Goal: Task Accomplishment & Management: Manage account settings

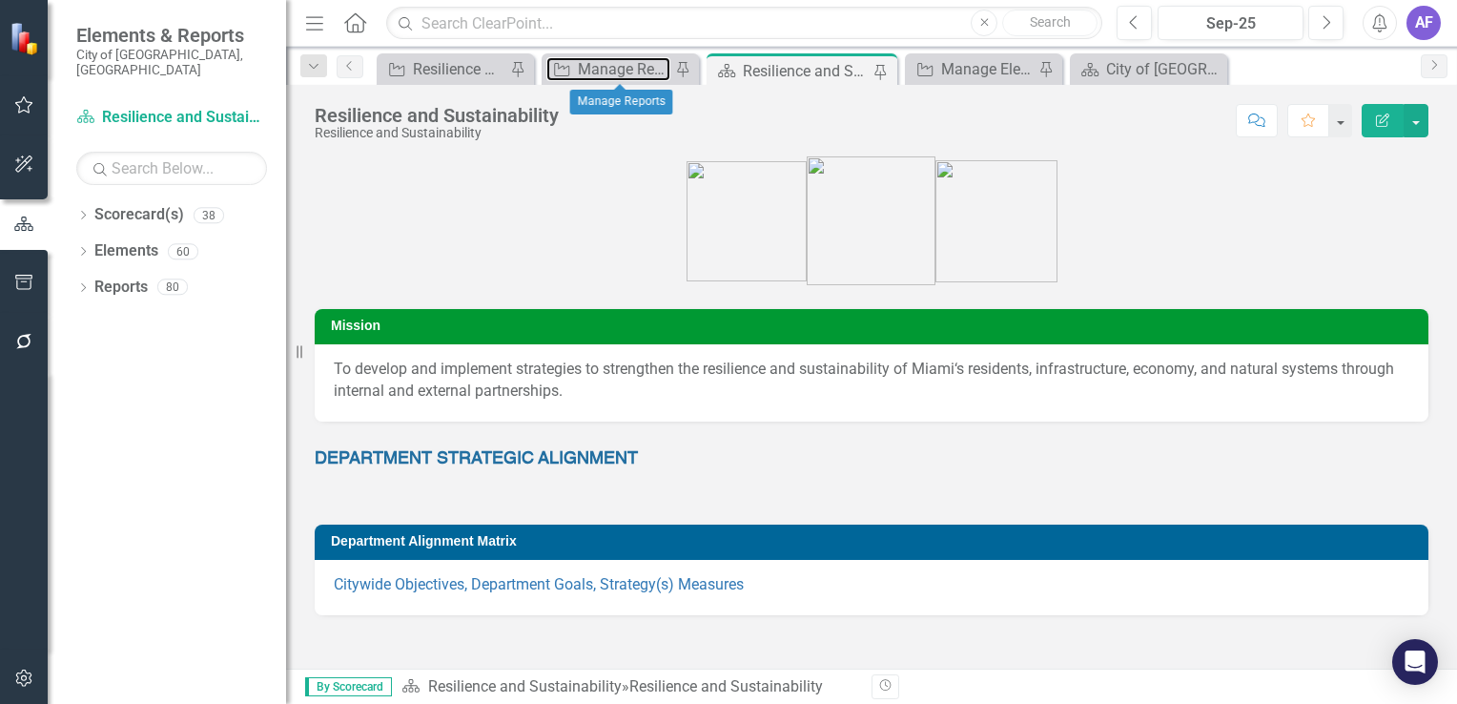
click at [637, 79] on div "Manage Reports" at bounding box center [624, 69] width 93 height 24
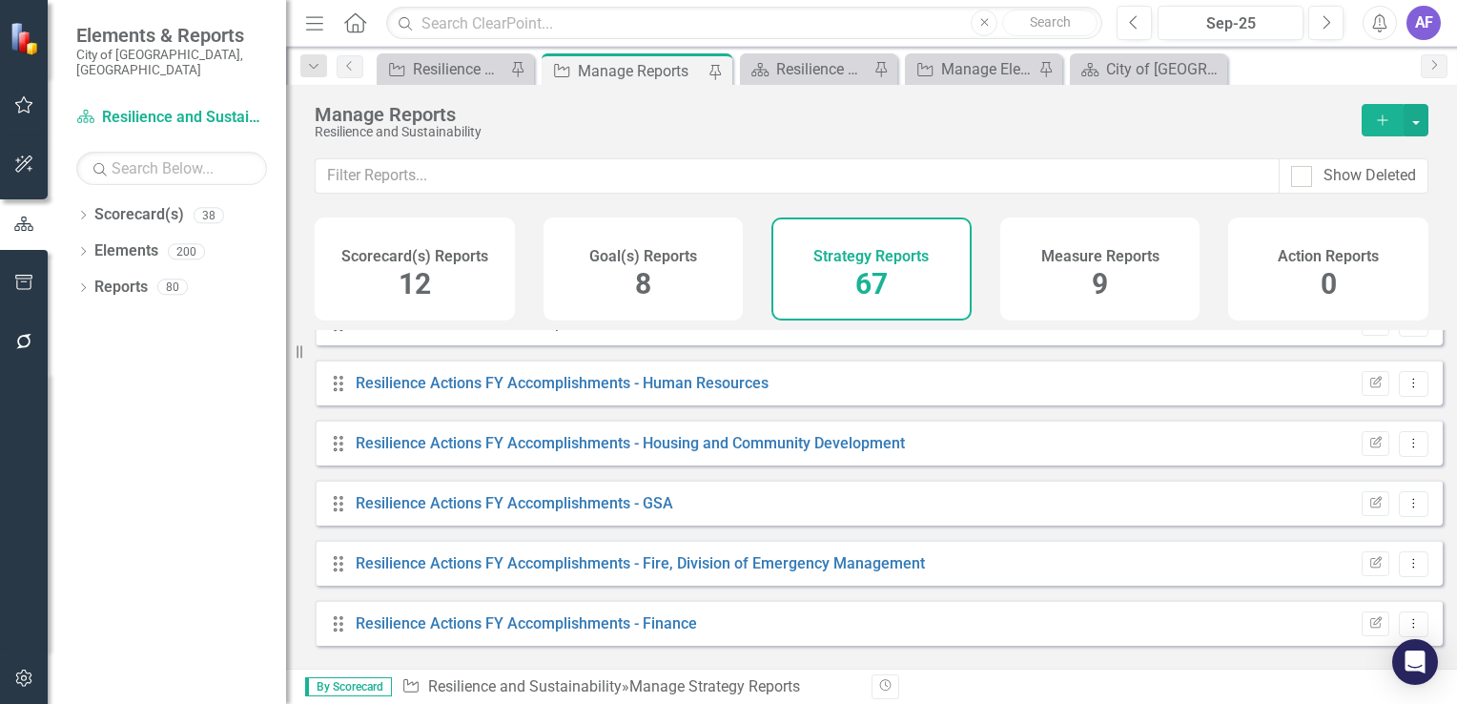
scroll to position [3148, 0]
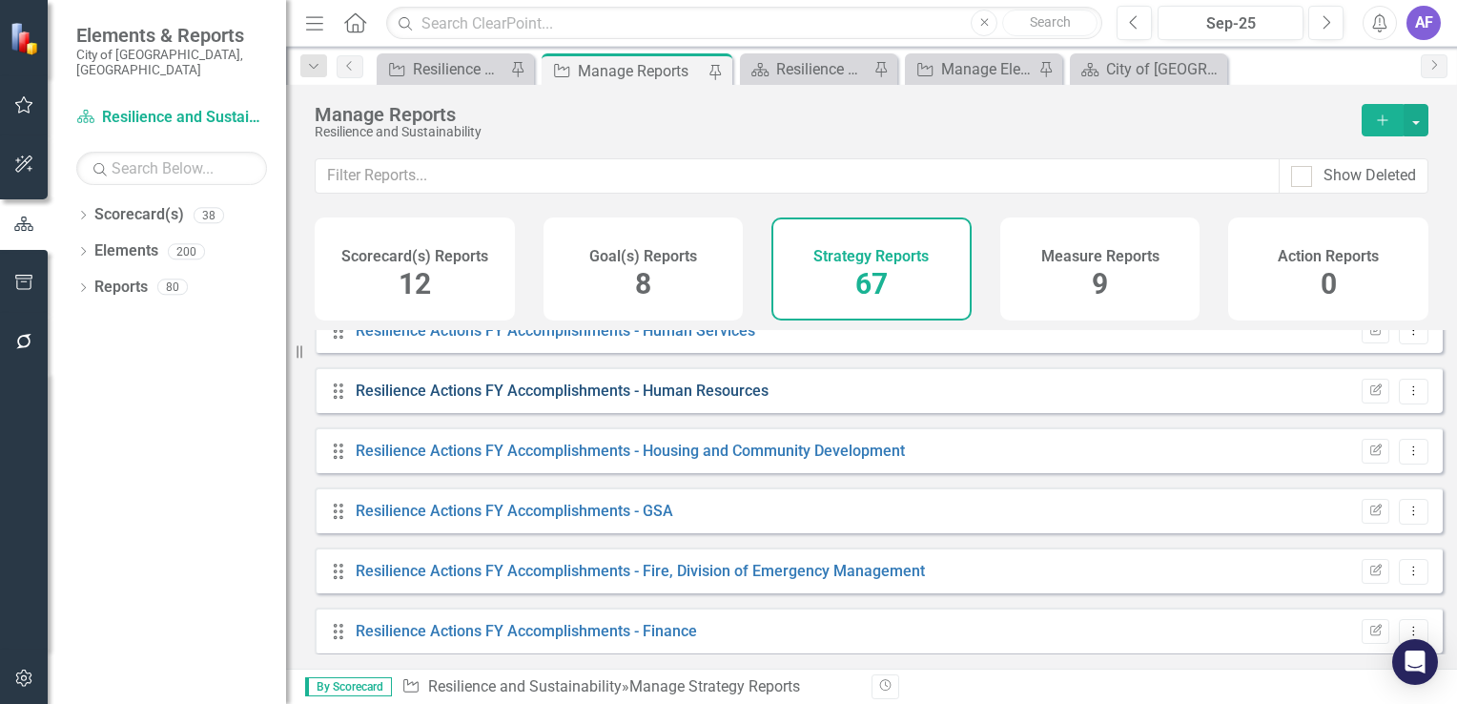
click at [585, 400] on link "Resilience Actions FY Accomplishments - Human Resources" at bounding box center [562, 391] width 413 height 18
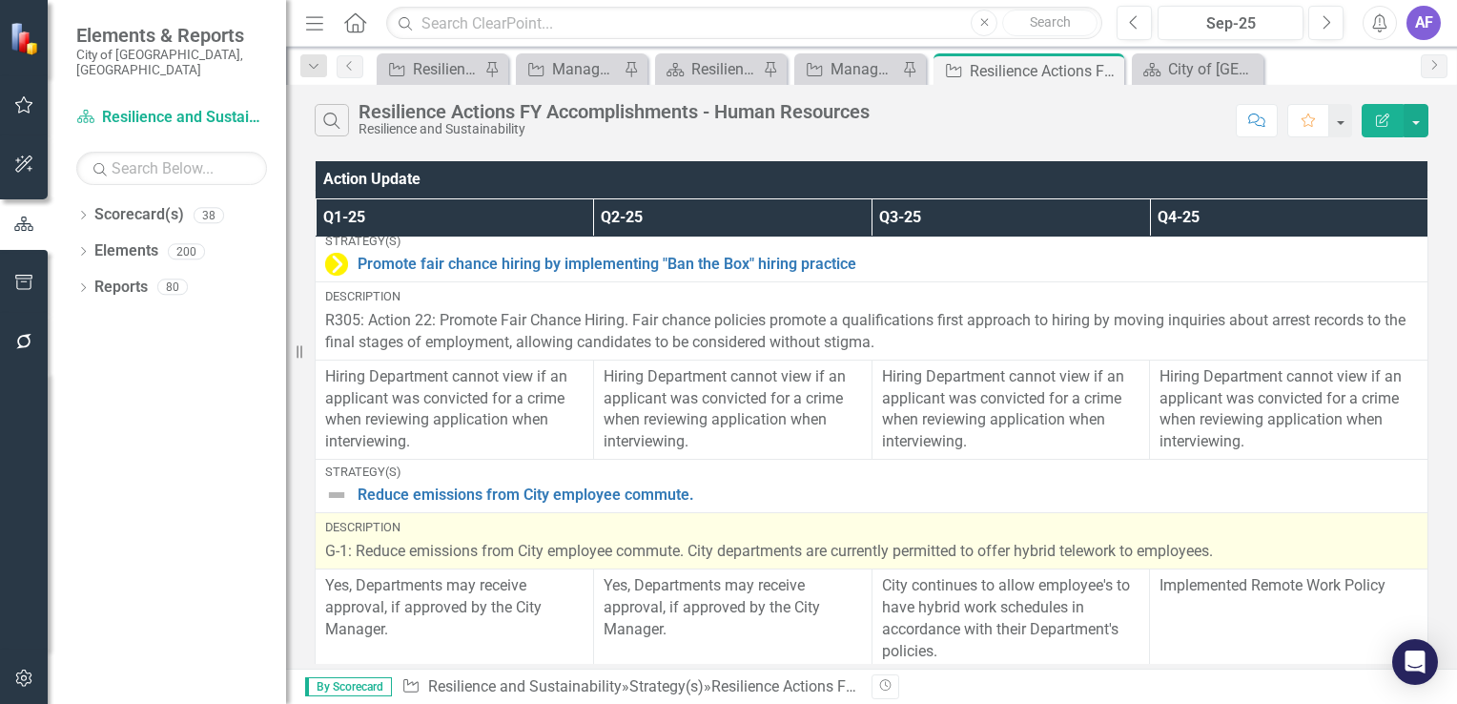
scroll to position [10, 0]
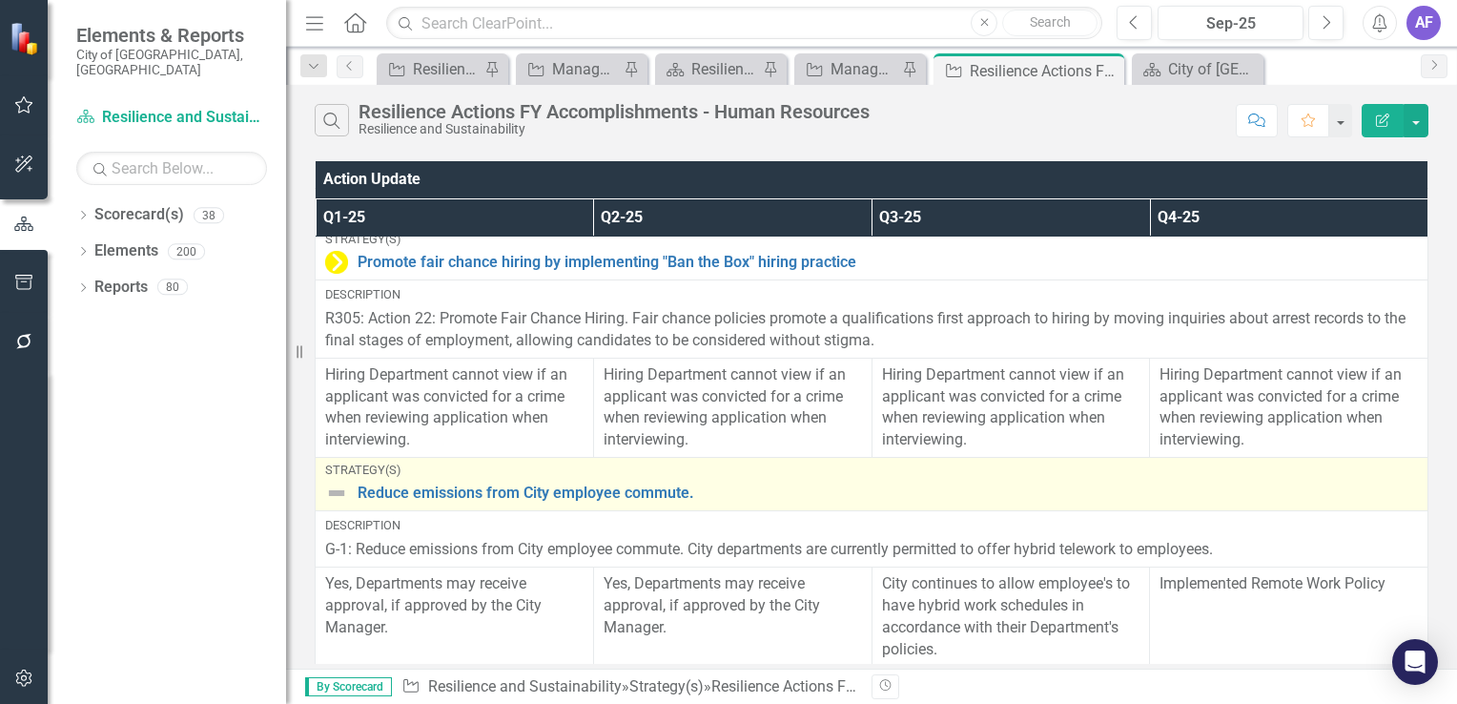
click at [330, 494] on img at bounding box center [336, 493] width 23 height 23
click at [332, 493] on img at bounding box center [336, 493] width 23 height 23
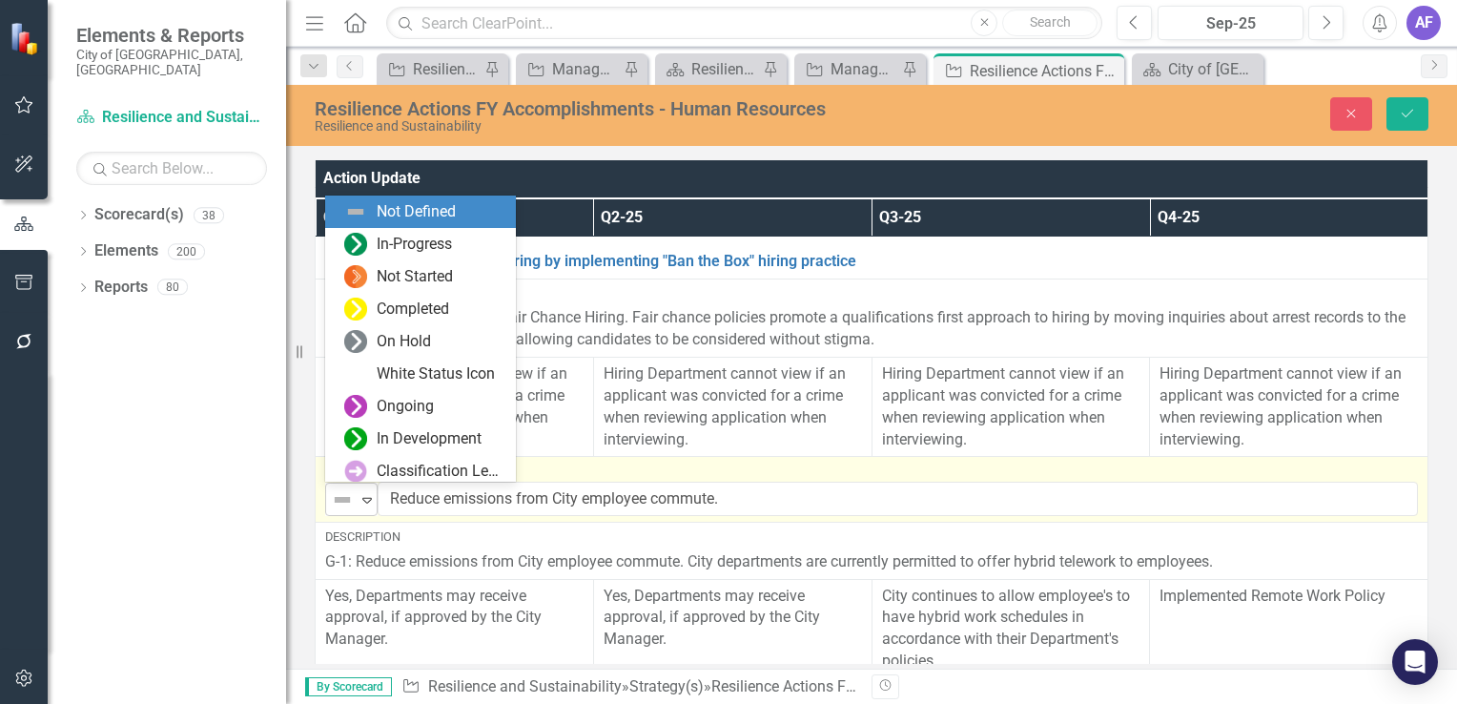
click at [343, 499] on img at bounding box center [342, 499] width 23 height 23
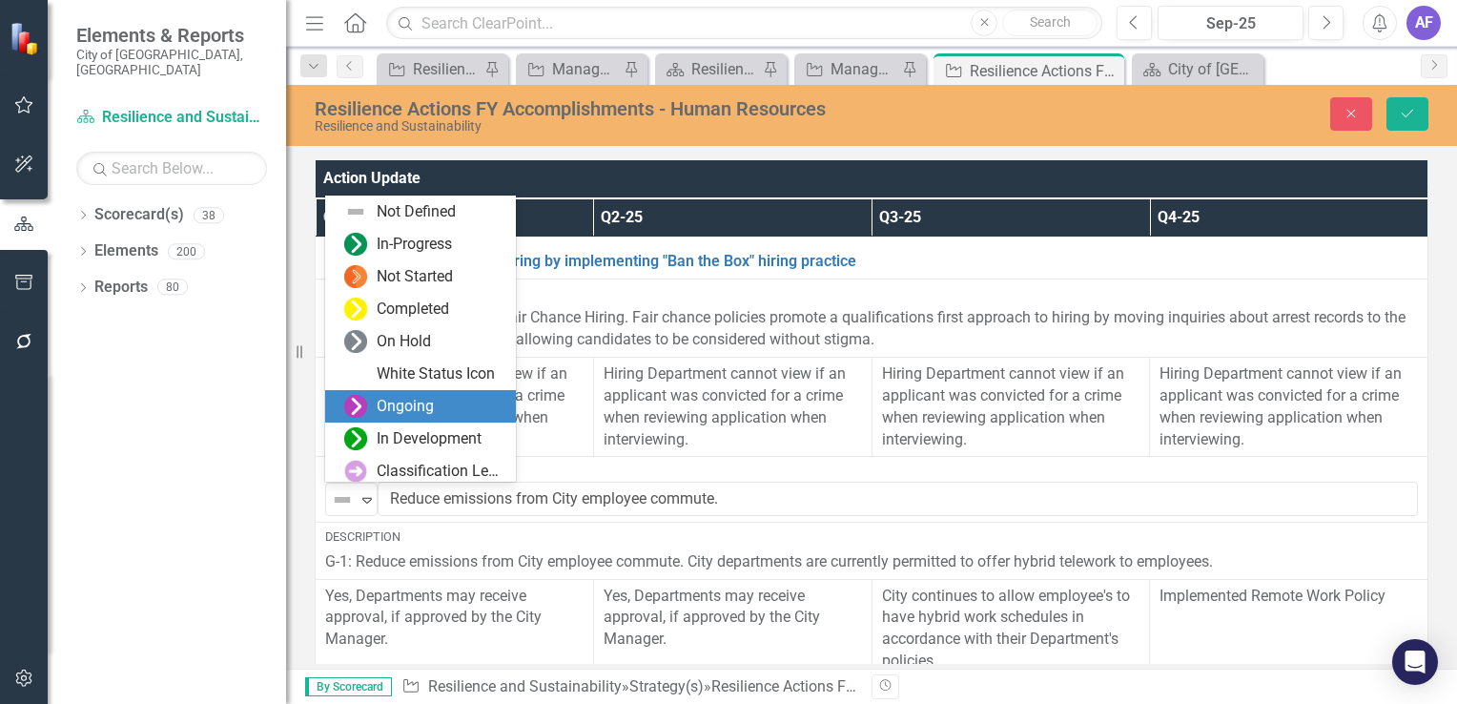
click at [366, 405] on div "Ongoing" at bounding box center [424, 406] width 160 height 23
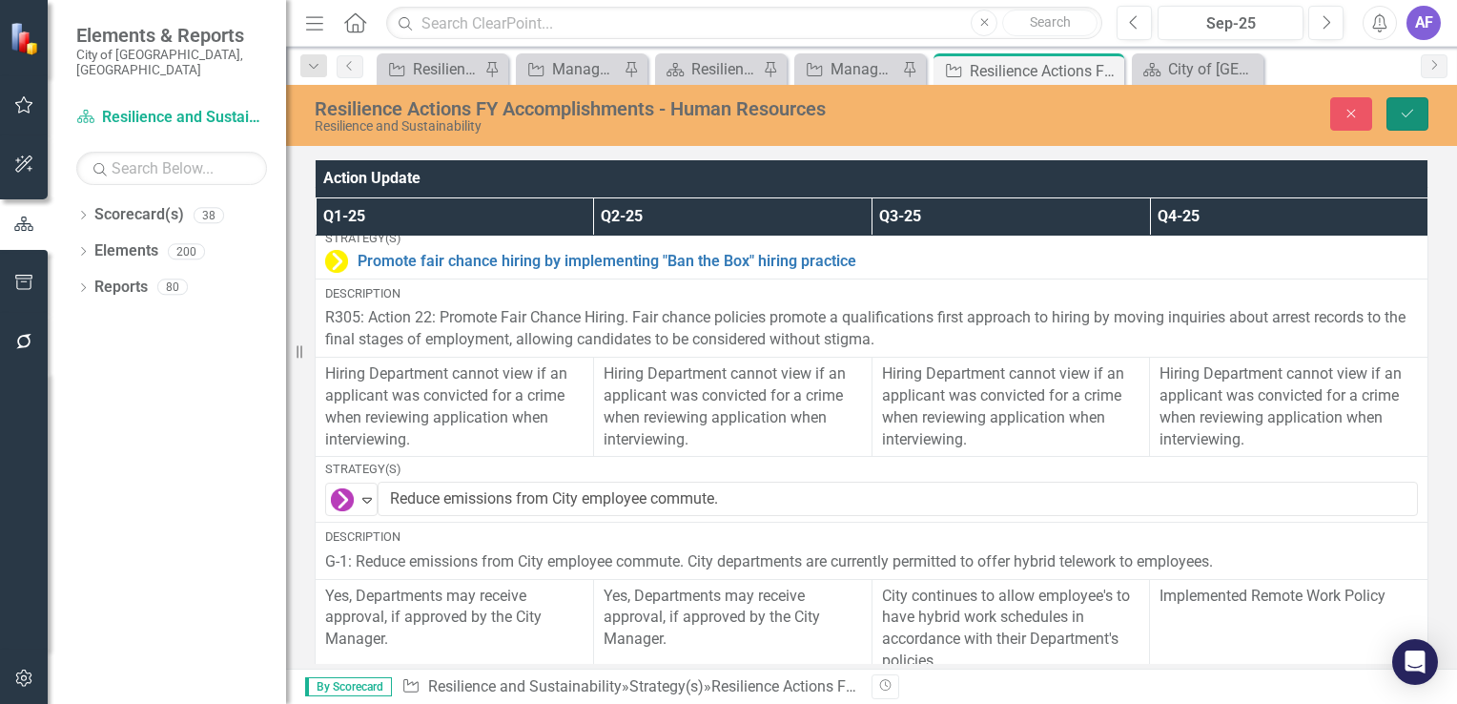
click at [1423, 116] on button "Save" at bounding box center [1408, 113] width 42 height 33
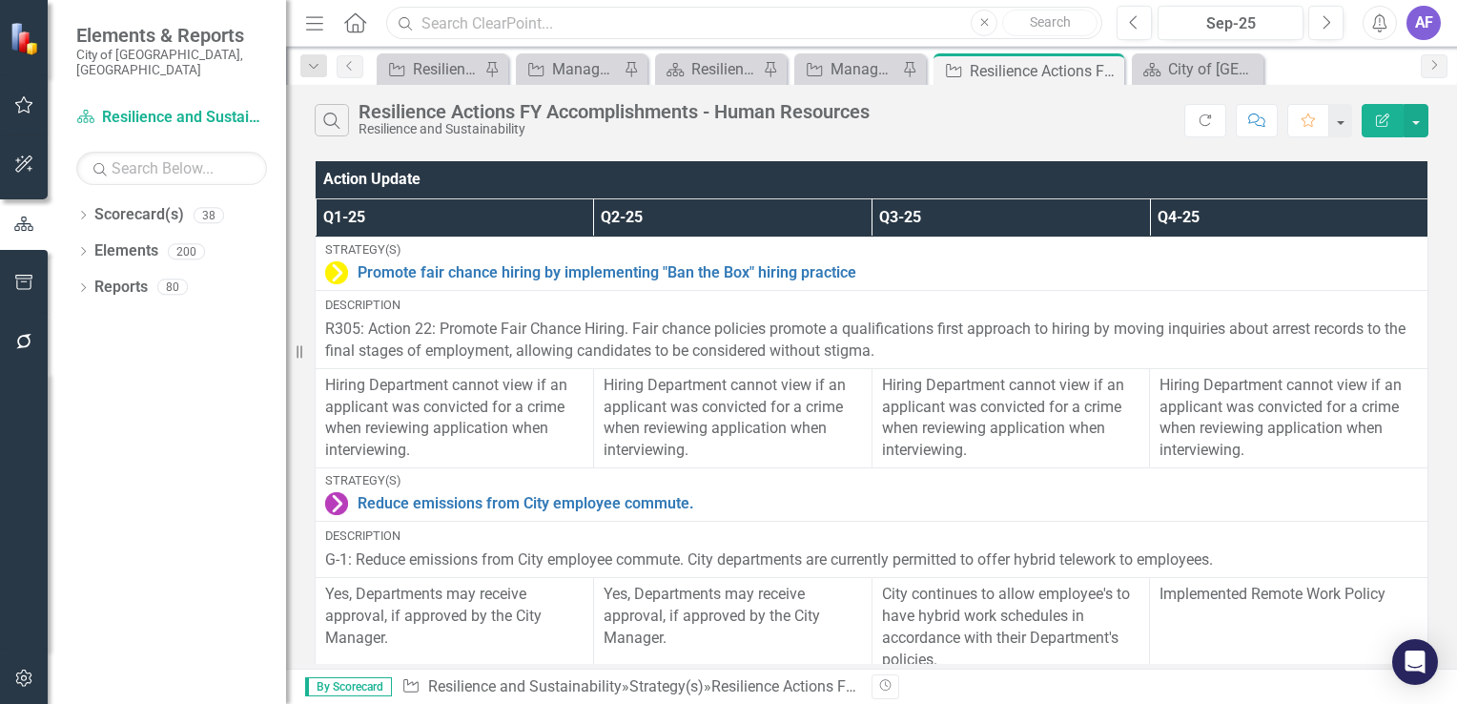
click at [477, 28] on input "text" at bounding box center [744, 23] width 716 height 33
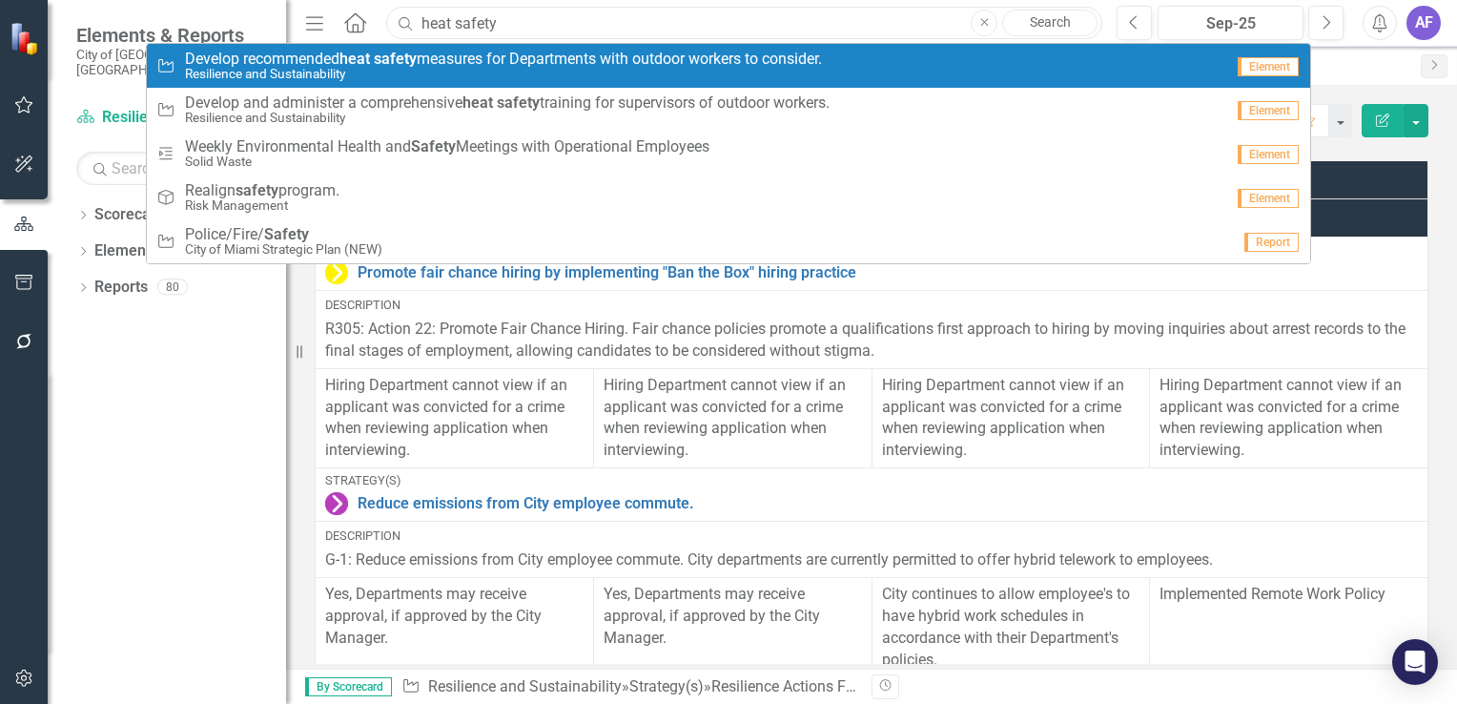
type input "heat safety"
click at [595, 59] on span "Develop recommended heat safety measures for Departments with outdoor workers t…" at bounding box center [503, 59] width 637 height 17
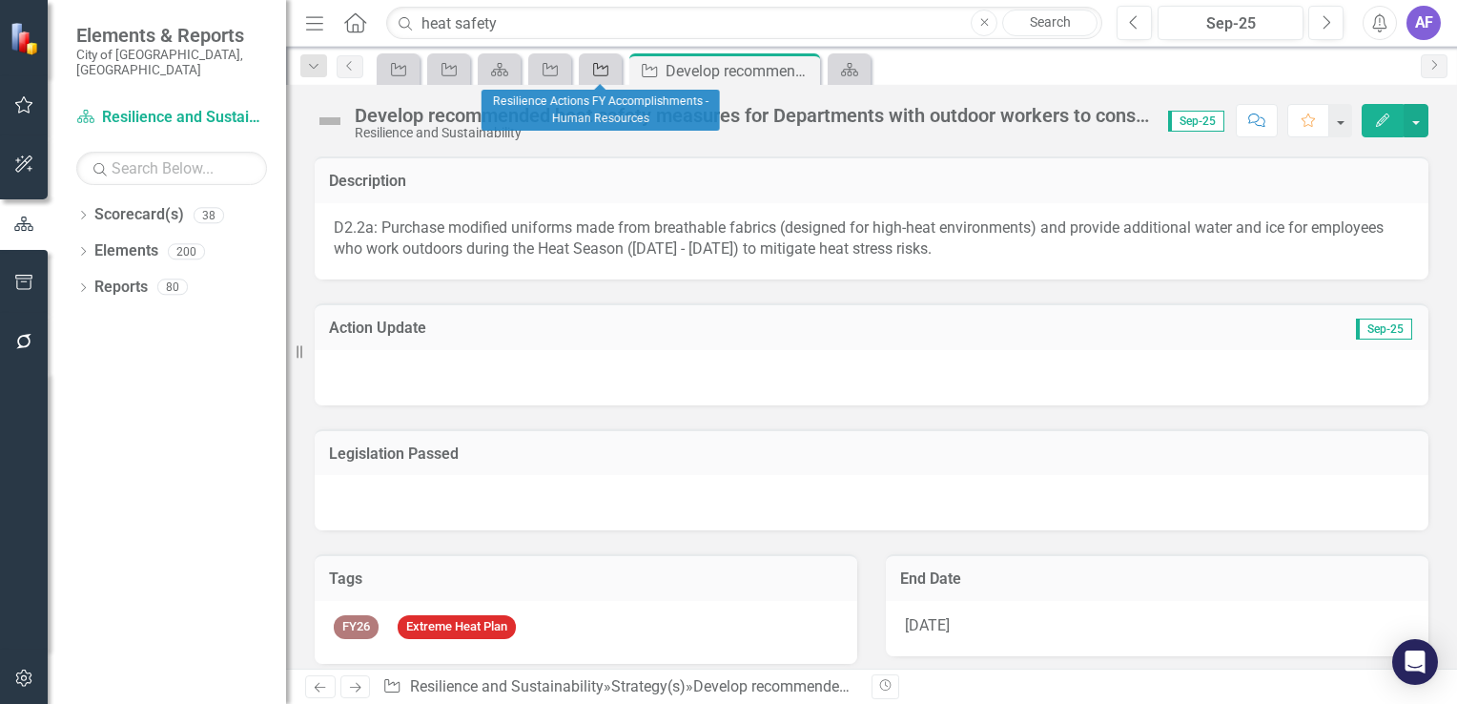
click at [596, 78] on div "Strategy" at bounding box center [597, 69] width 27 height 24
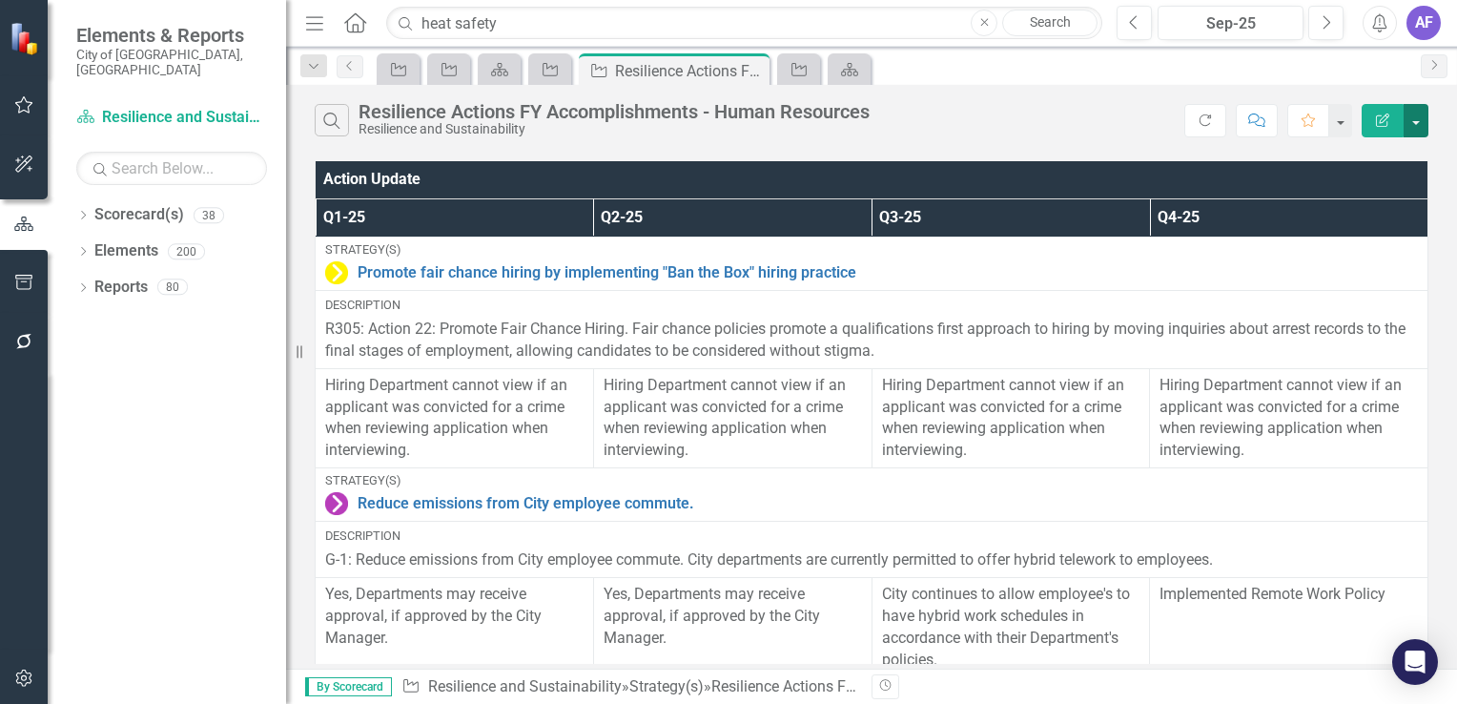
click at [1422, 117] on button "button" at bounding box center [1416, 120] width 25 height 33
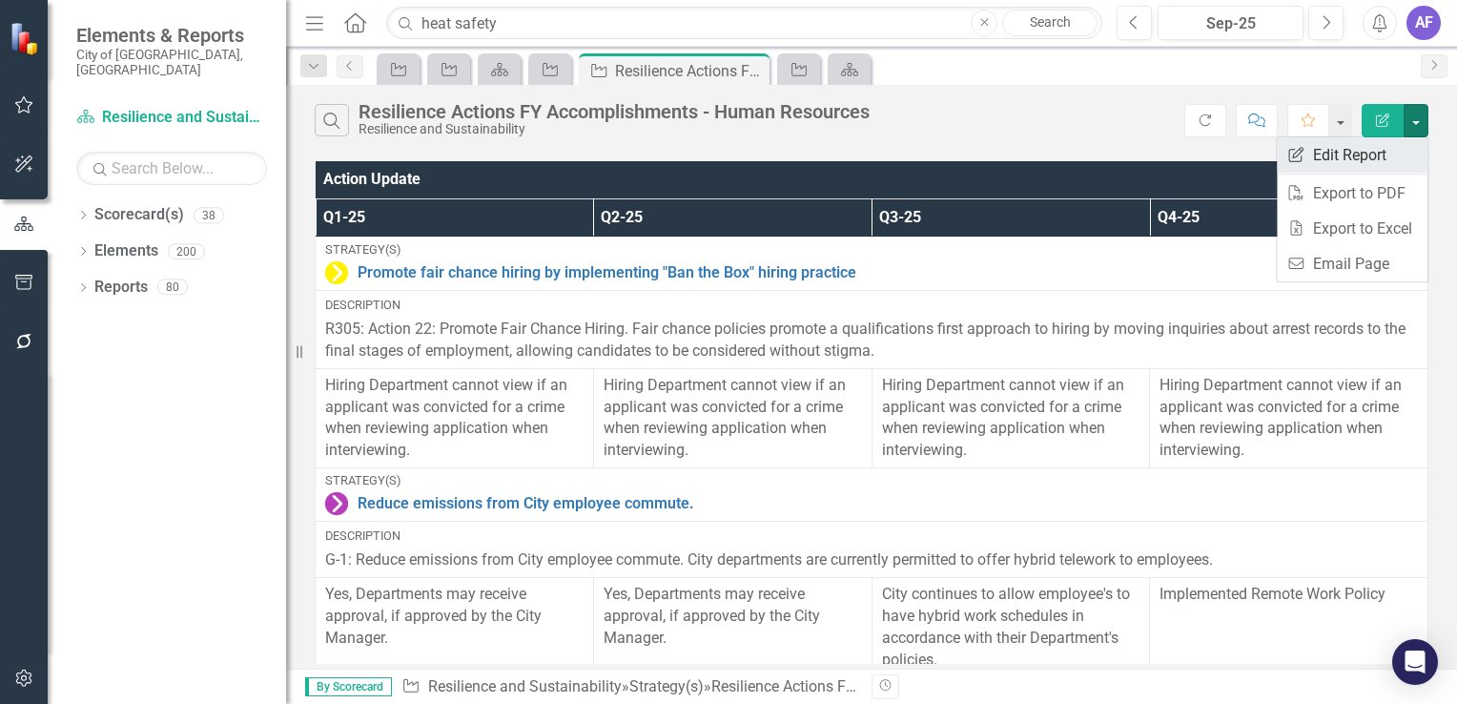
click at [1387, 155] on link "Edit Report Edit Report" at bounding box center [1352, 154] width 151 height 35
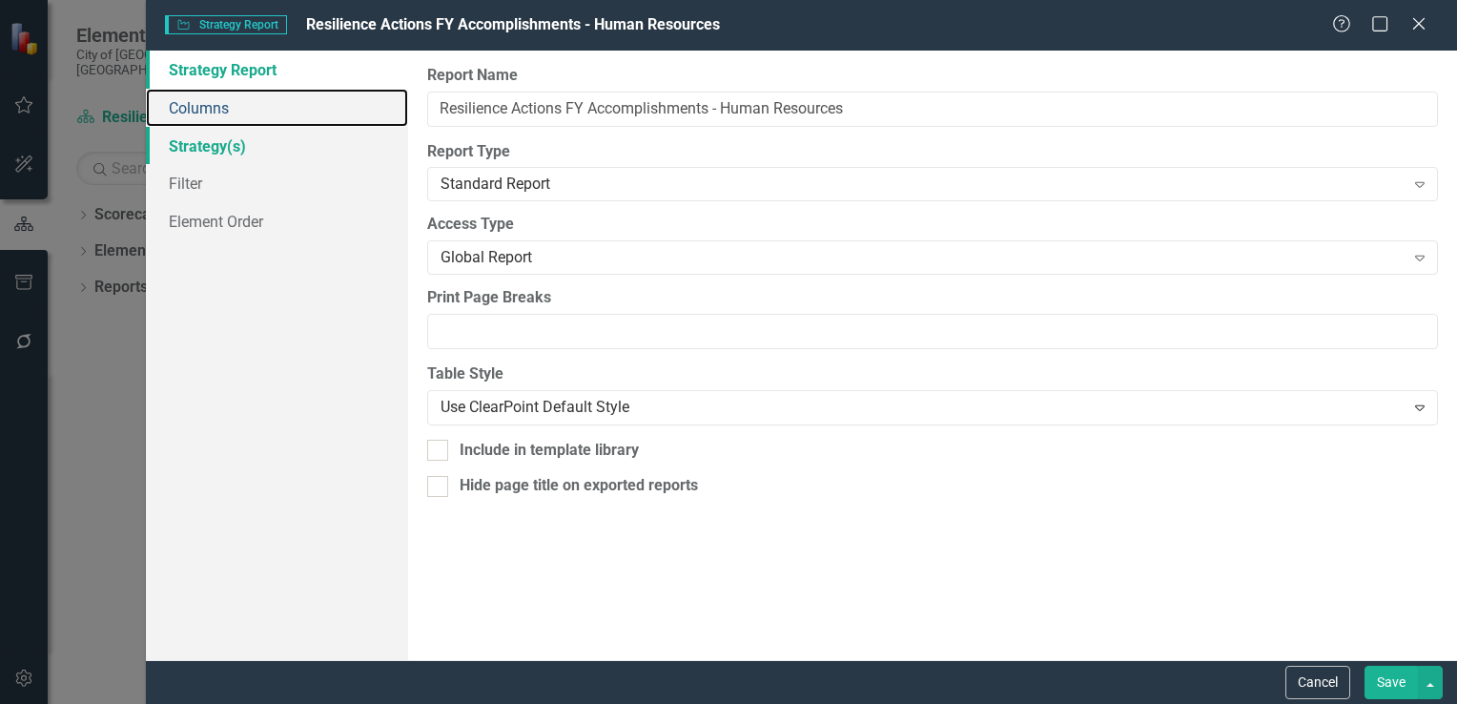
click at [237, 113] on link "Columns" at bounding box center [277, 108] width 262 height 38
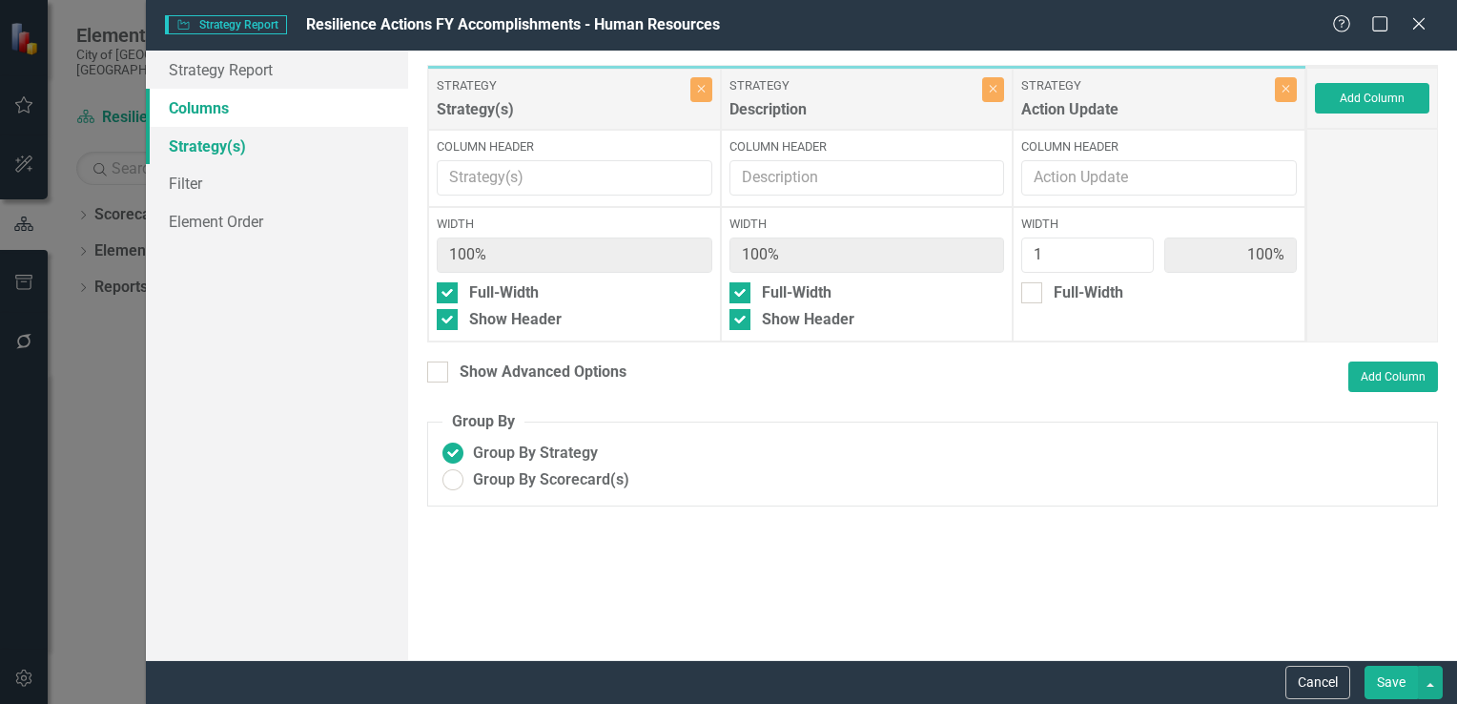
click at [237, 146] on link "Strategy(s)" at bounding box center [277, 146] width 262 height 38
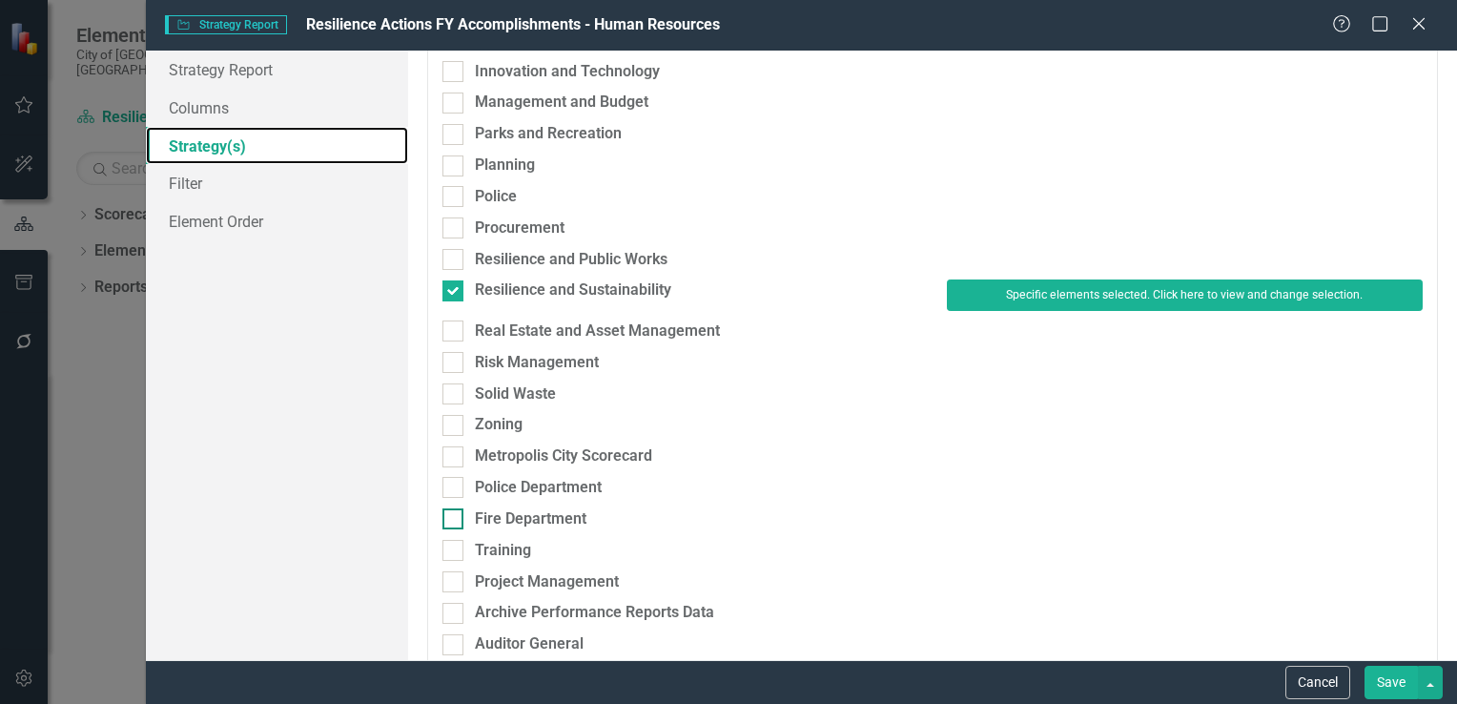
scroll to position [712, 0]
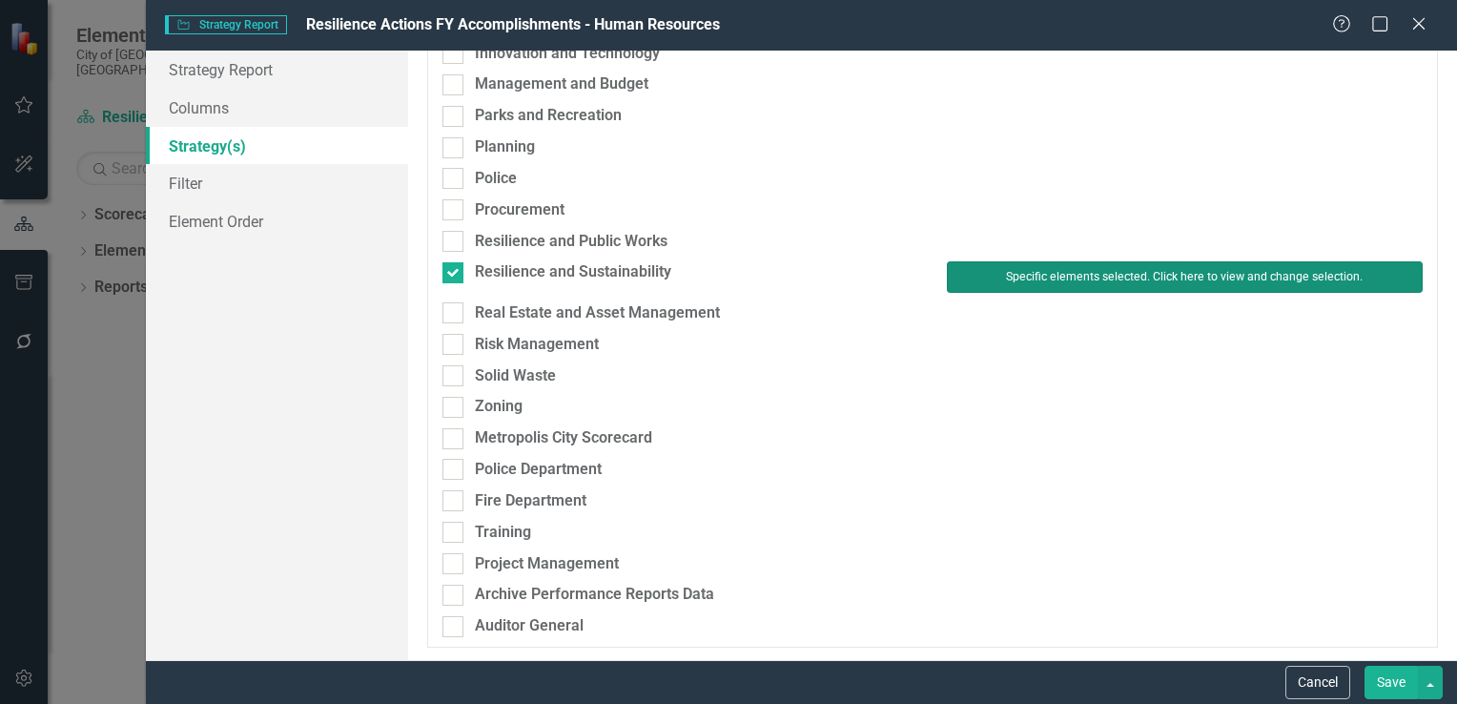
click at [1024, 270] on button "Specific elements selected. Click here to view and change selection." at bounding box center [1185, 276] width 476 height 31
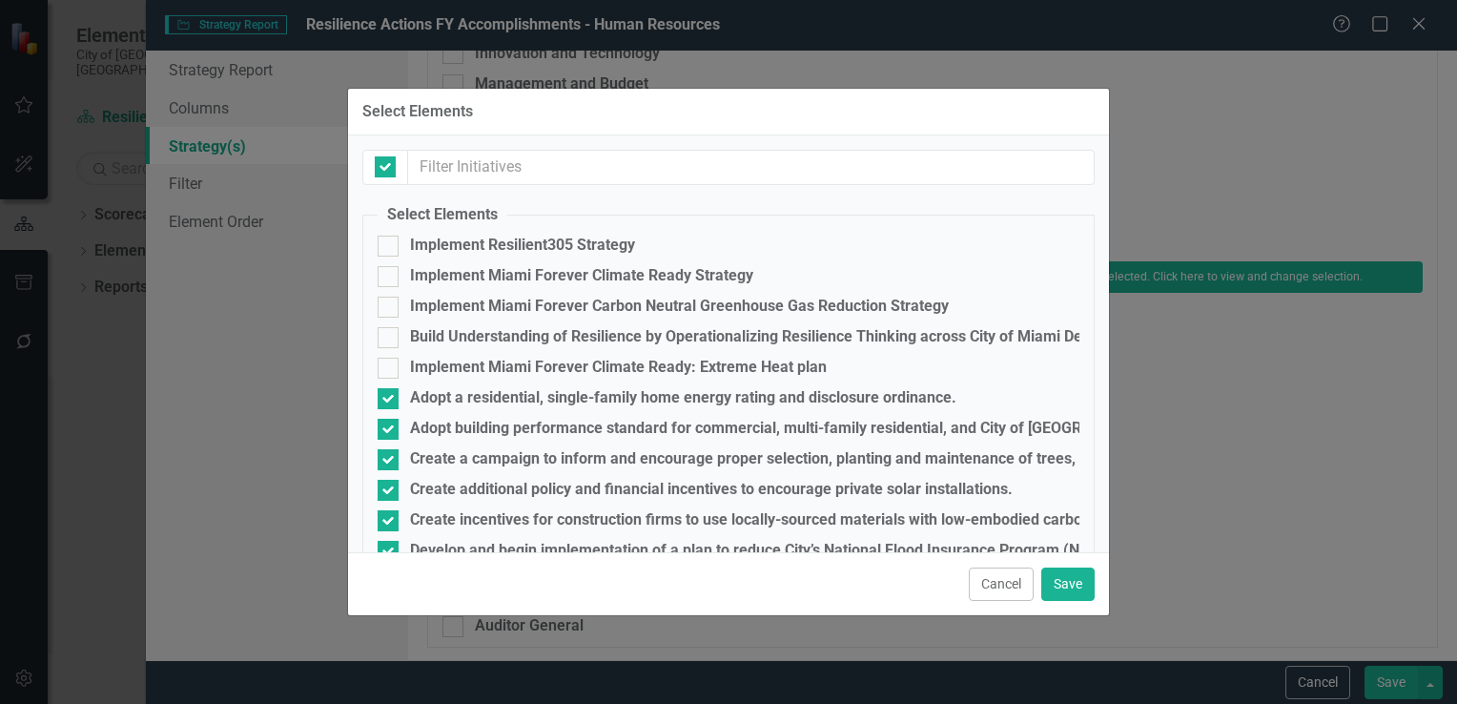
checkbox input "false"
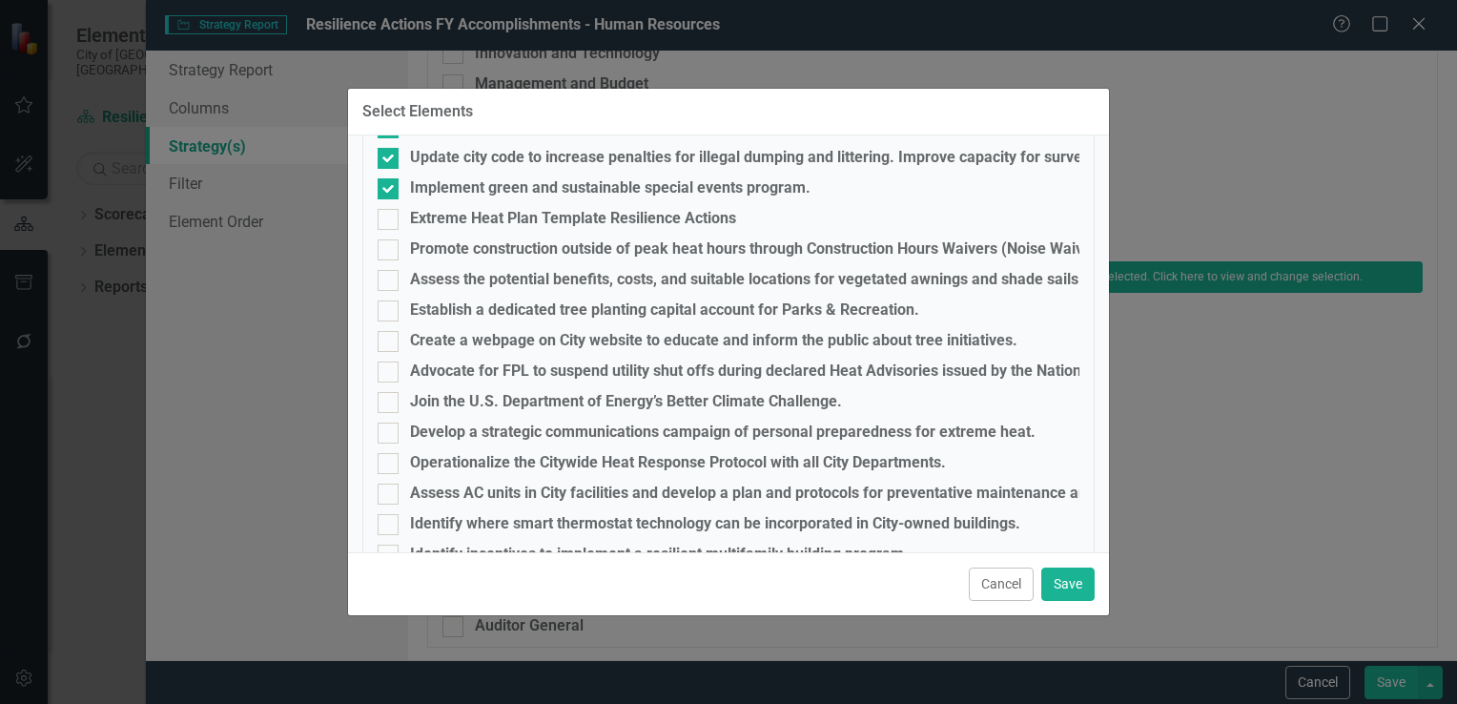
scroll to position [4433, 0]
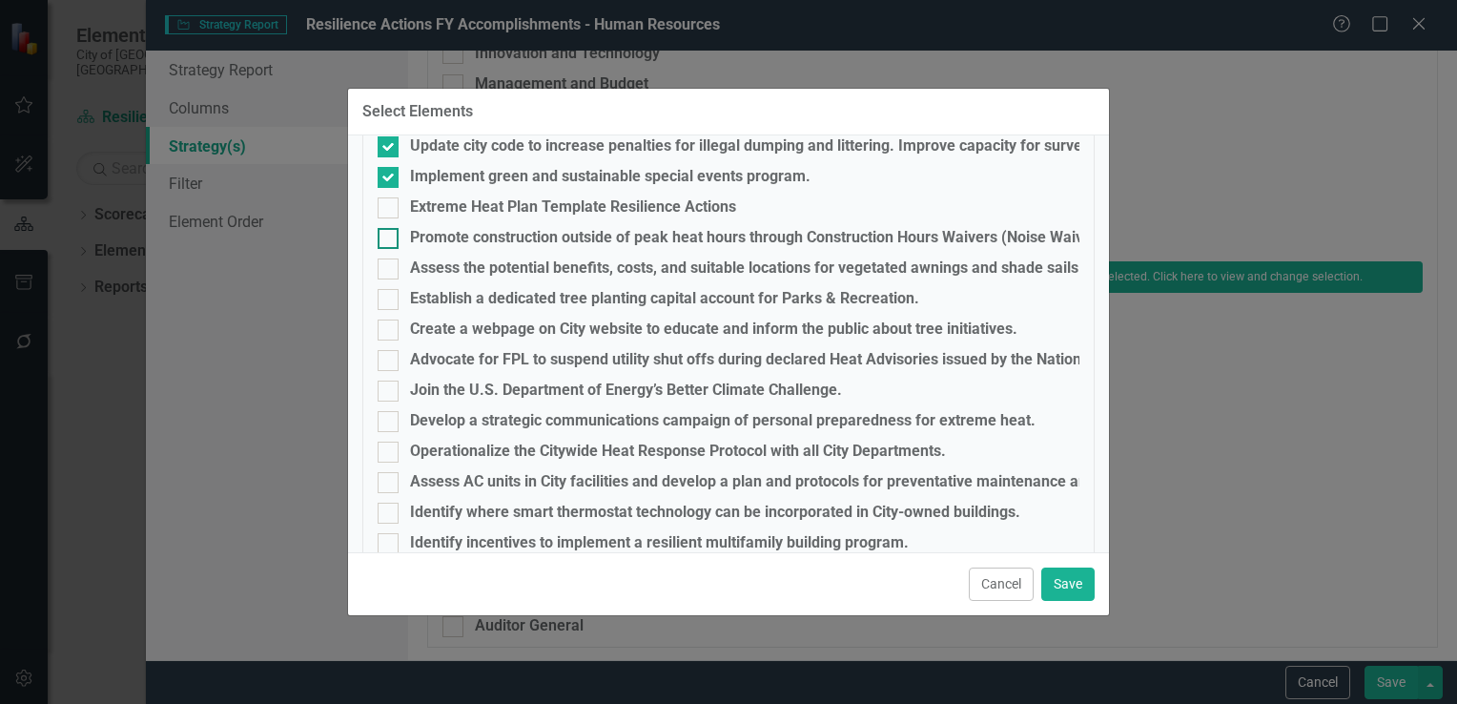
click at [389, 239] on div at bounding box center [388, 238] width 21 height 21
click at [389, 239] on input "Promote construction outside of peak heat hours through Construction Hours Waiv…" at bounding box center [384, 234] width 12 height 12
checkbox input "true"
click at [389, 266] on input "Assess the potential benefits, costs, and suitable locations for vegetated awni…" at bounding box center [384, 264] width 12 height 12
checkbox input "true"
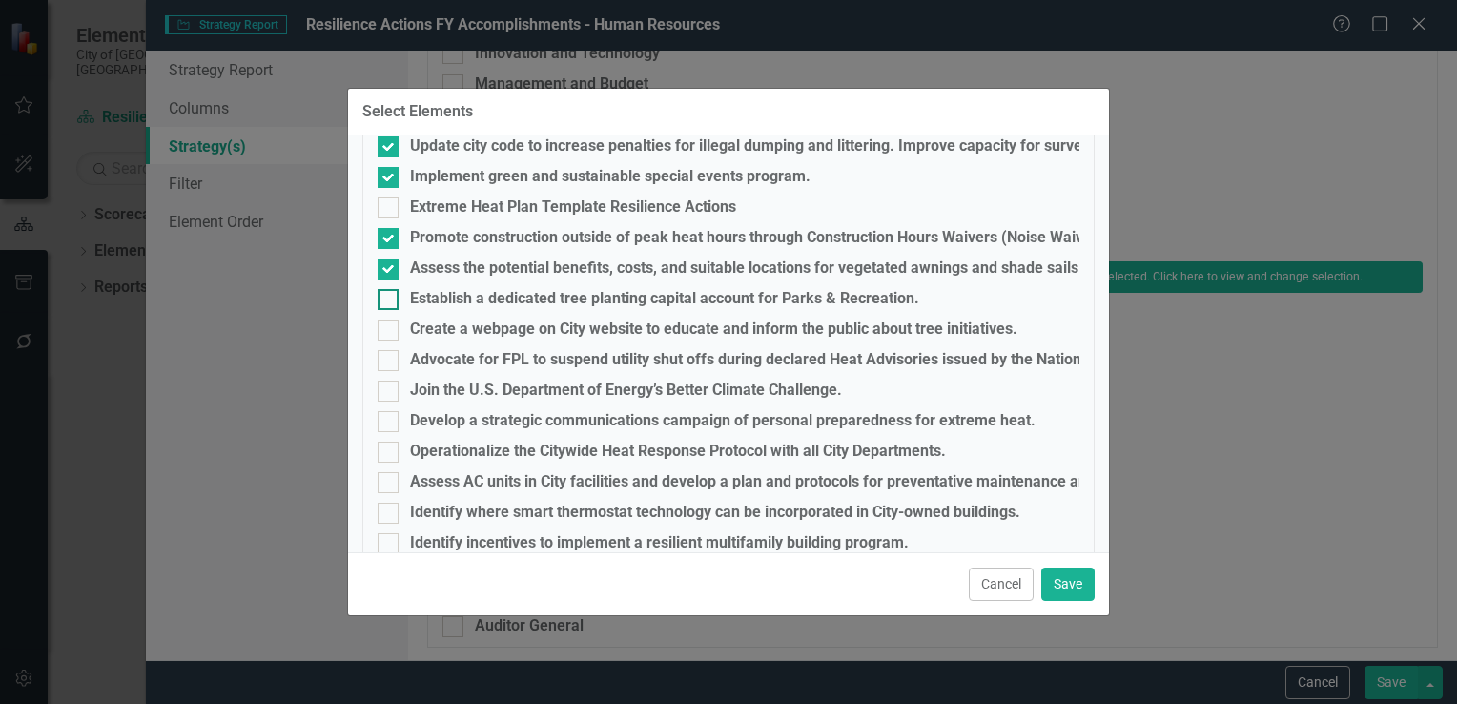
click at [389, 293] on input "Establish a dedicated tree planting capital account for Parks & Recreation." at bounding box center [384, 295] width 12 height 12
checkbox input "true"
click at [382, 330] on input "Create a webpage on City website to educate and inform the public about tree in…" at bounding box center [384, 326] width 12 height 12
checkbox input "true"
click at [386, 350] on input "Advocate for FPL to suspend utility shut offs during declared Heat Advisories i…" at bounding box center [384, 356] width 12 height 12
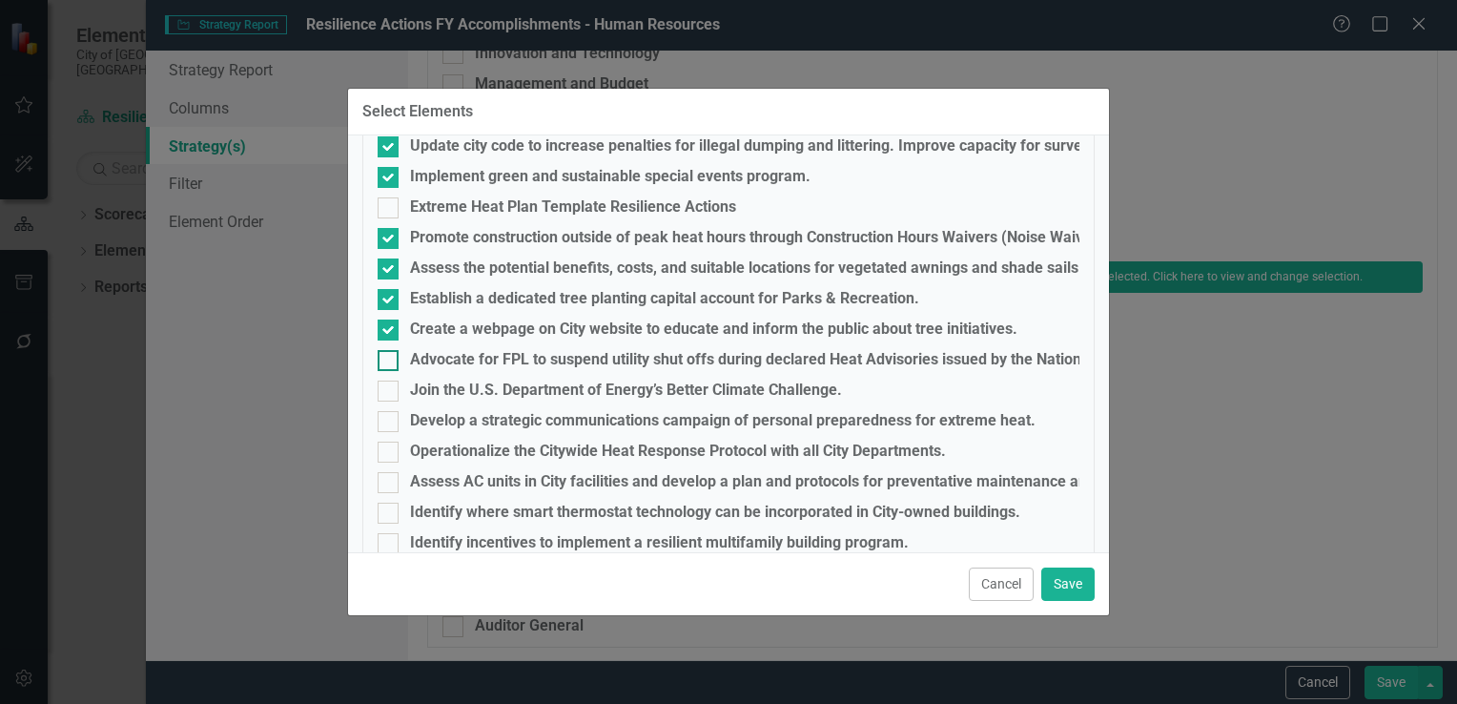
checkbox input "true"
click at [386, 389] on input "Join the U.S. Department of Energy’s Better Climate Challenge." at bounding box center [384, 387] width 12 height 12
checkbox input "true"
click at [386, 422] on input "Develop a strategic communications campaign of personal preparedness for extrem…" at bounding box center [384, 417] width 12 height 12
checkbox input "true"
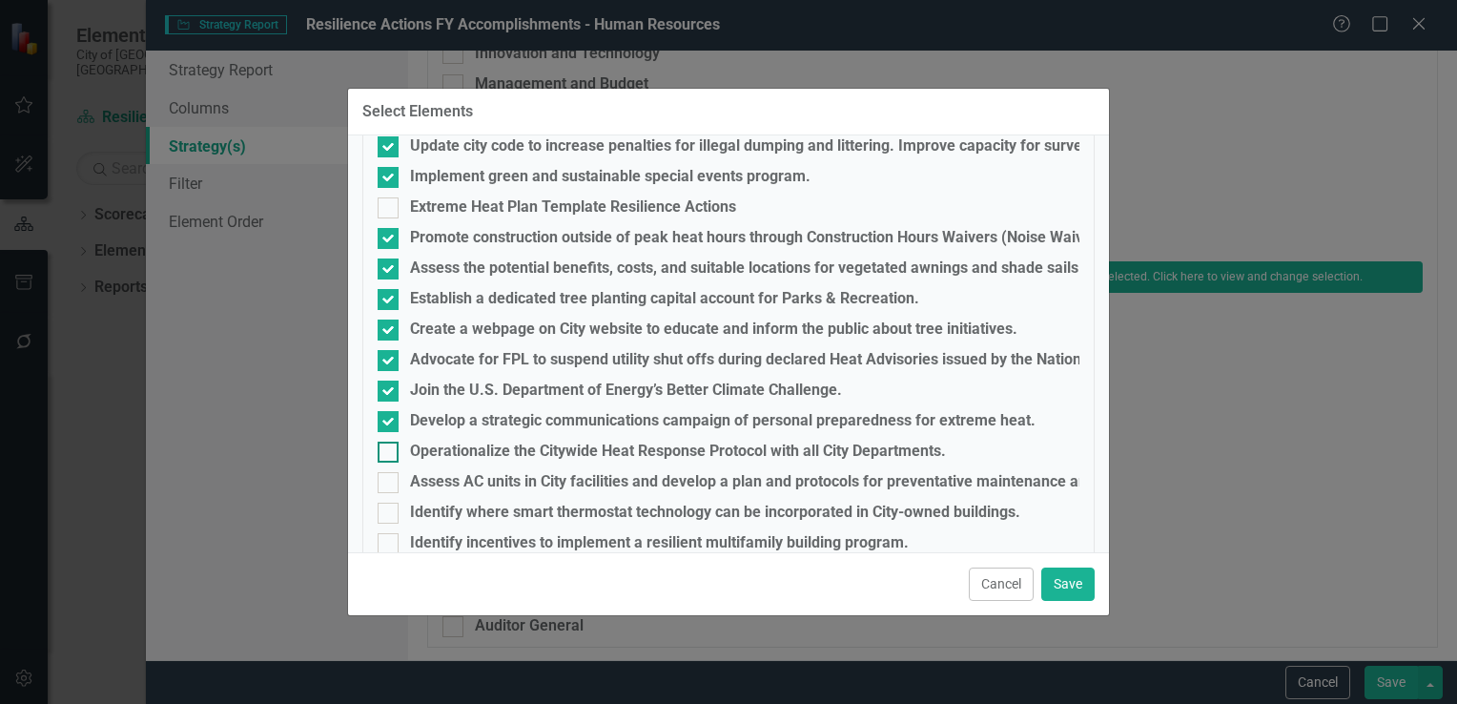
click at [382, 445] on input "Operationalize the Citywide Heat Response Protocol with all City Departments." at bounding box center [384, 448] width 12 height 12
checkbox input "true"
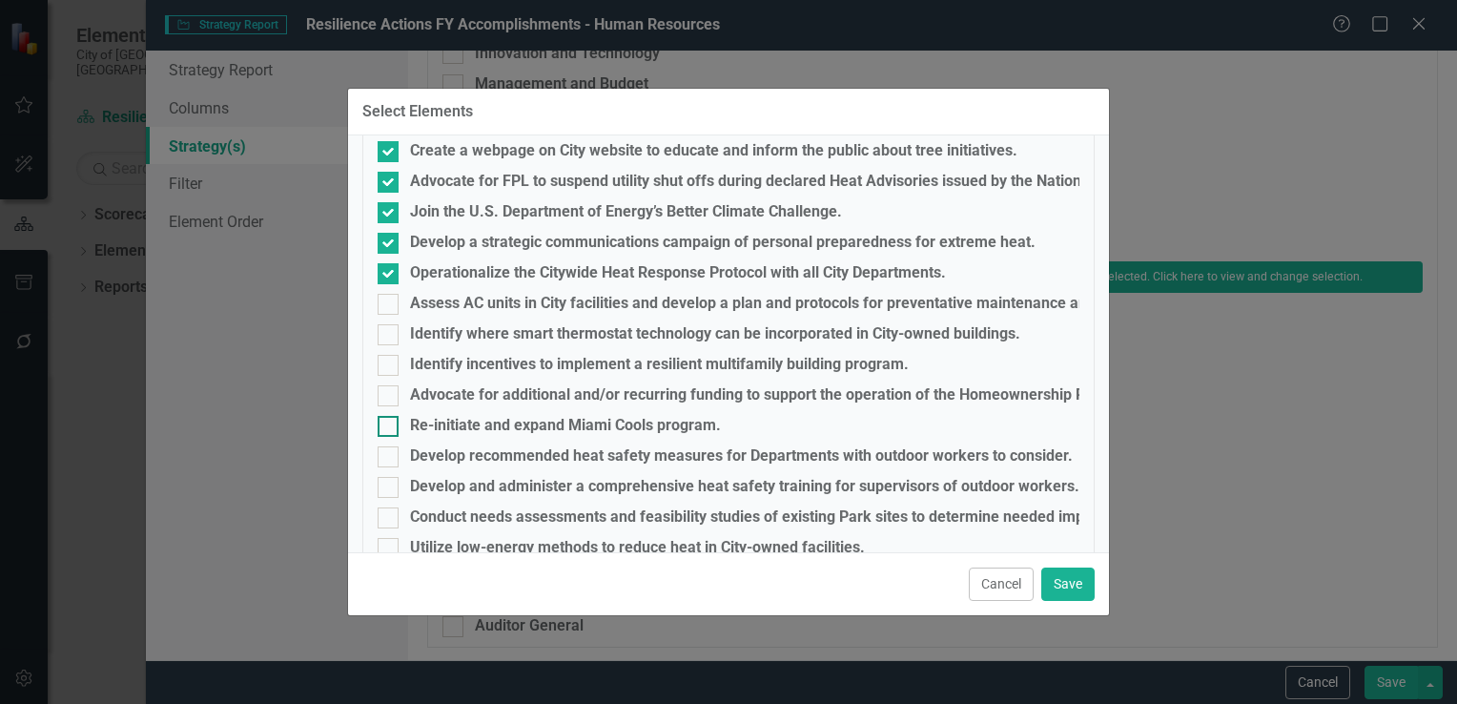
scroll to position [4624, 0]
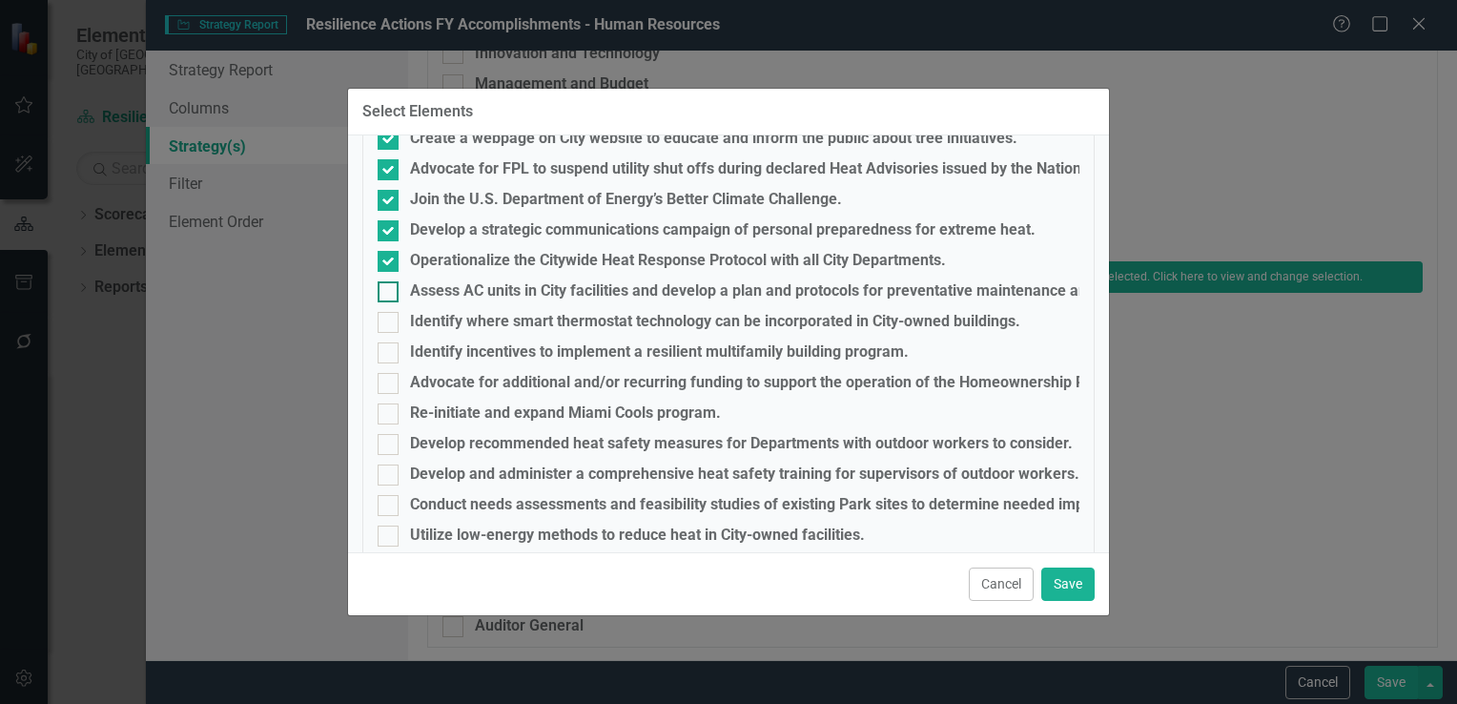
click at [389, 284] on div at bounding box center [388, 291] width 21 height 21
click at [389, 284] on input "Assess AC units in City facilities and develop a plan and protocols for prevent…" at bounding box center [384, 287] width 12 height 12
checkbox input "true"
click at [382, 321] on input "Identify where smart thermostat technology can be incorporated in City-owned bu…" at bounding box center [384, 318] width 12 height 12
checkbox input "true"
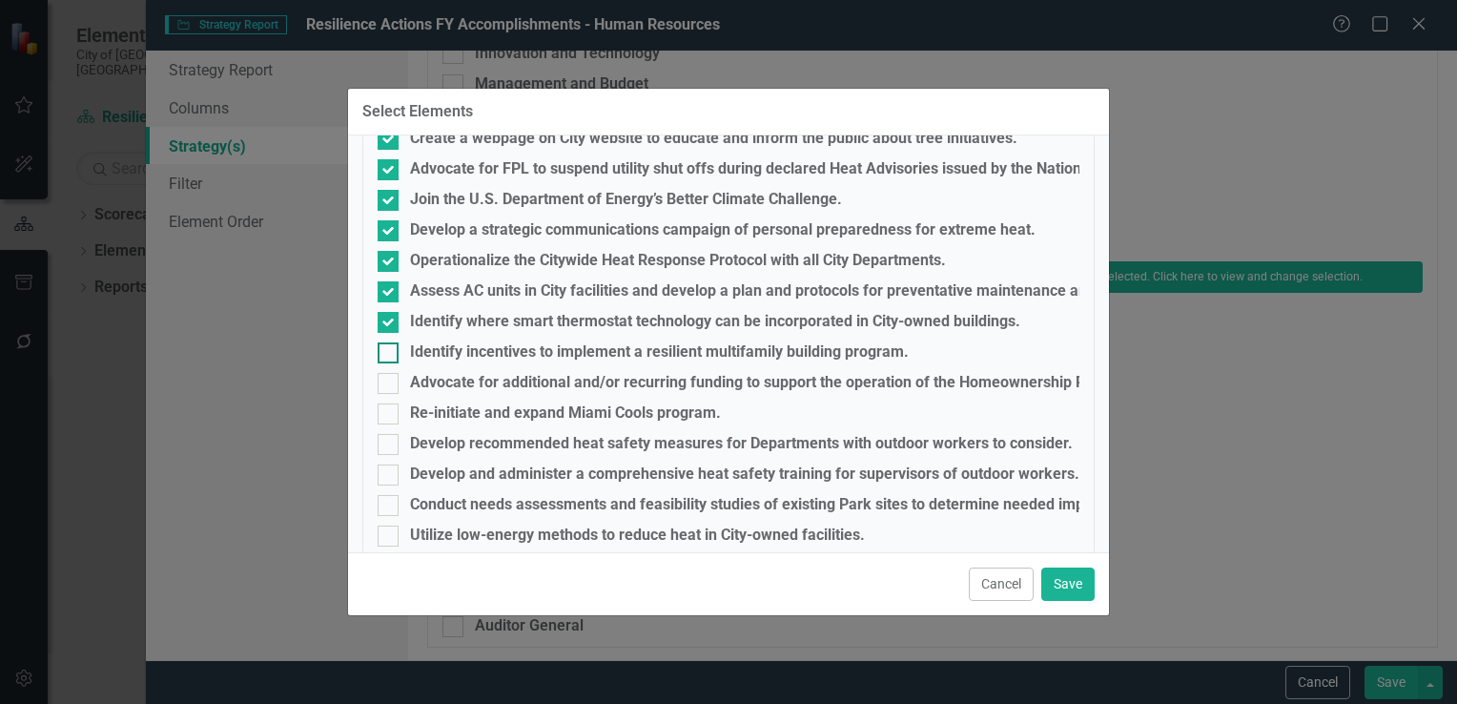
click at [385, 353] on input "Identify incentives to implement a resilient multifamily building program." at bounding box center [384, 348] width 12 height 12
checkbox input "true"
click at [389, 387] on div at bounding box center [388, 383] width 21 height 21
click at [389, 385] on input "Advocate for additional and/or recurring funding to support the operation of th…" at bounding box center [384, 379] width 12 height 12
checkbox input "true"
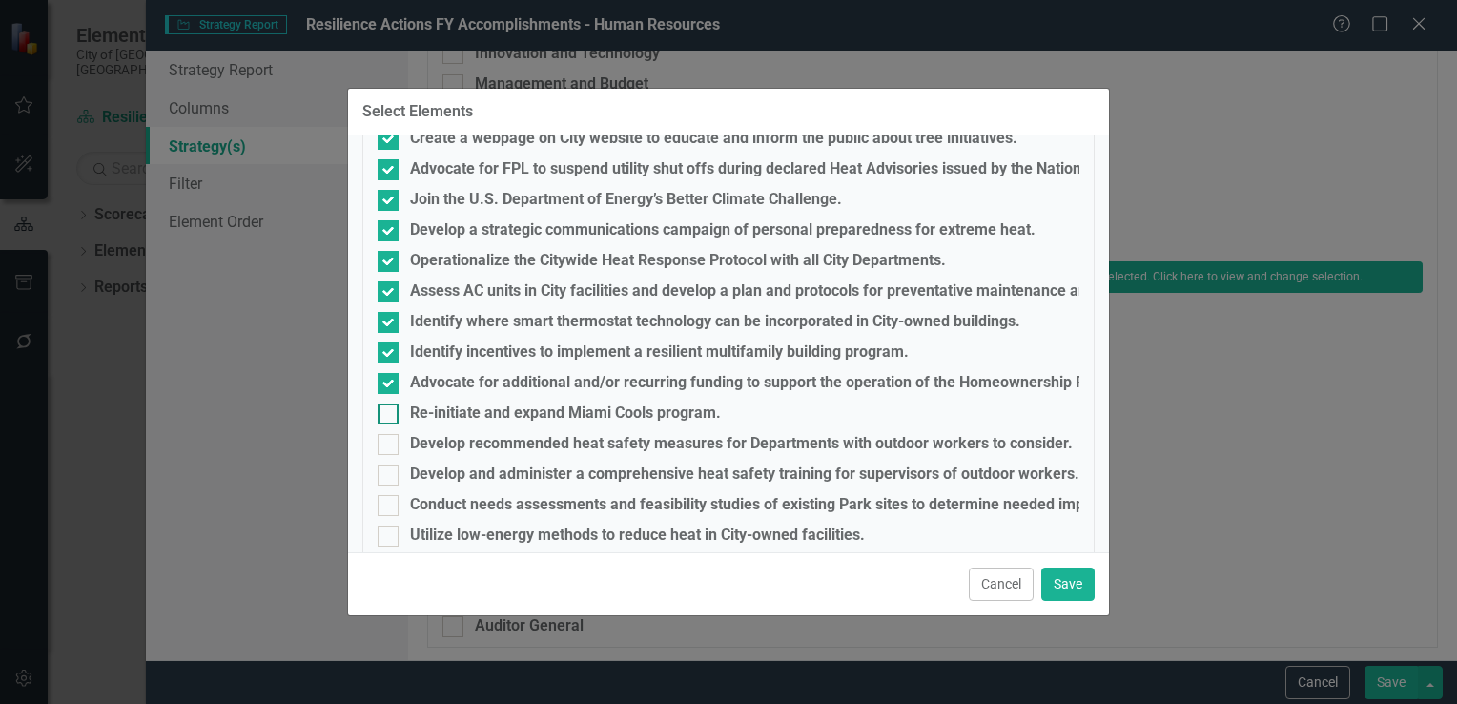
click at [389, 418] on div at bounding box center [388, 413] width 21 height 21
click at [389, 416] on input "Re-initiate and expand Miami Cools program." at bounding box center [384, 409] width 12 height 12
checkbox input "true"
click at [389, 437] on input "Develop recommended heat safety measures for Departments with outdoor workers t…" at bounding box center [384, 440] width 12 height 12
checkbox input "true"
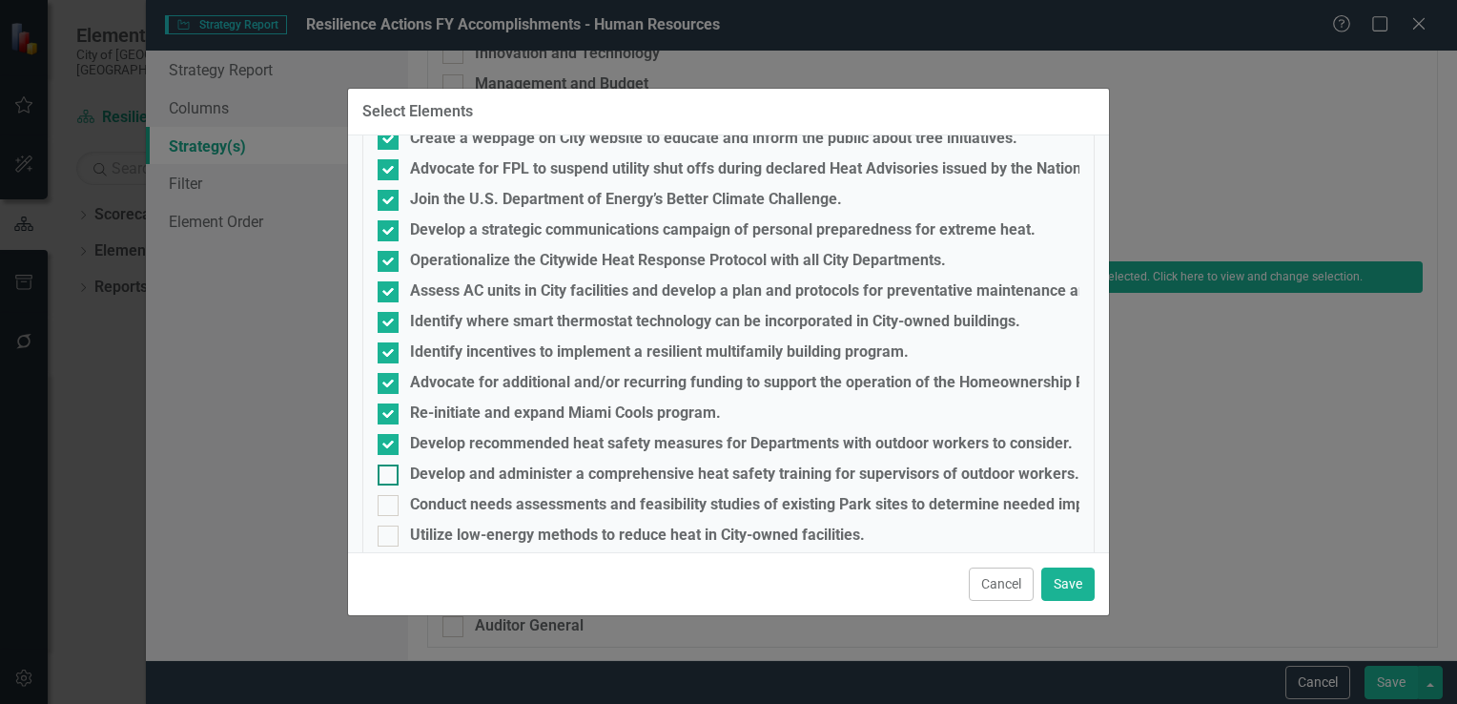
click at [386, 467] on input "Develop and administer a comprehensive heat safety training for supervisors of …" at bounding box center [384, 471] width 12 height 12
checkbox input "true"
click at [385, 495] on input "Conduct needs assessments and feasibility studies of existing Park sites to det…" at bounding box center [384, 501] width 12 height 12
checkbox input "true"
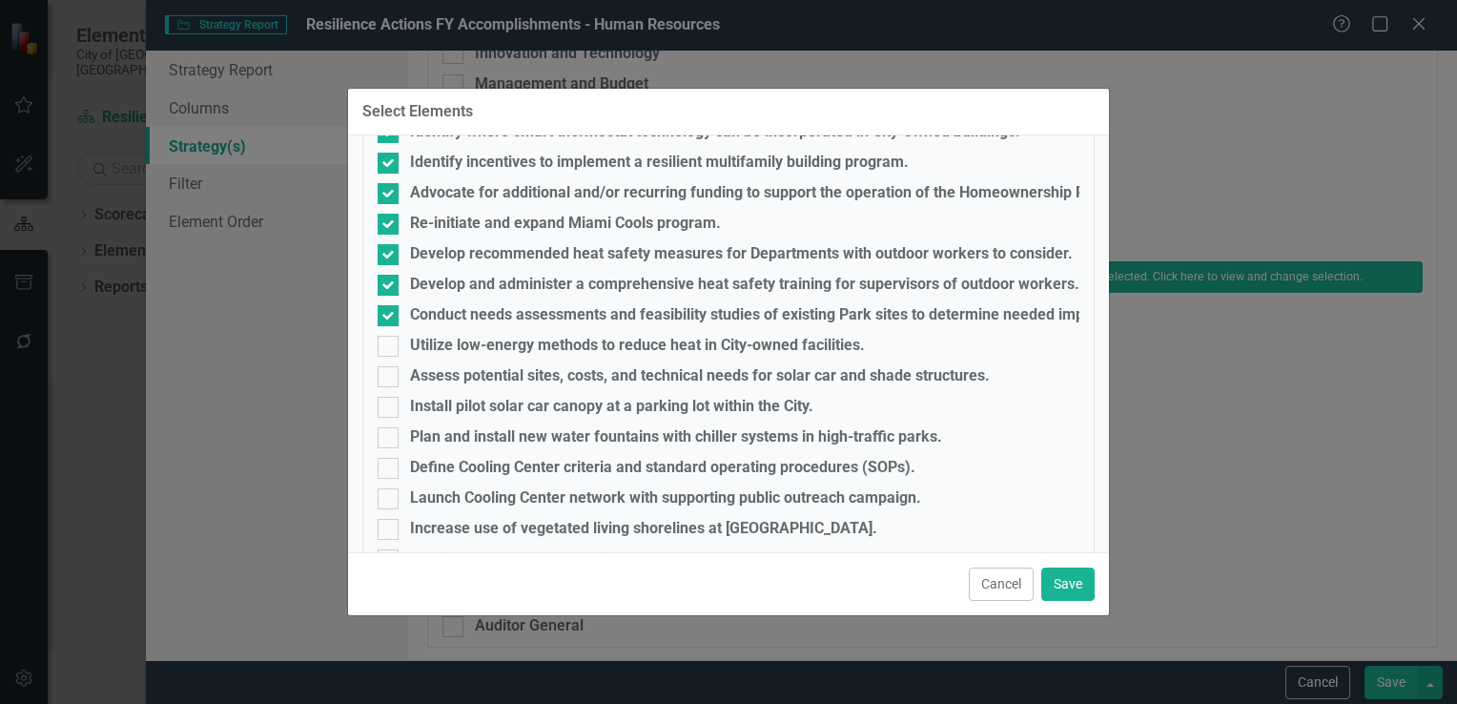
scroll to position [4815, 0]
drag, startPoint x: 389, startPoint y: 349, endPoint x: 385, endPoint y: 364, distance: 15.7
click at [389, 348] on div at bounding box center [388, 345] width 21 height 21
click at [389, 347] on input "Utilize low-energy methods to reduce heat in City-owned facilities." at bounding box center [384, 341] width 12 height 12
checkbox input "true"
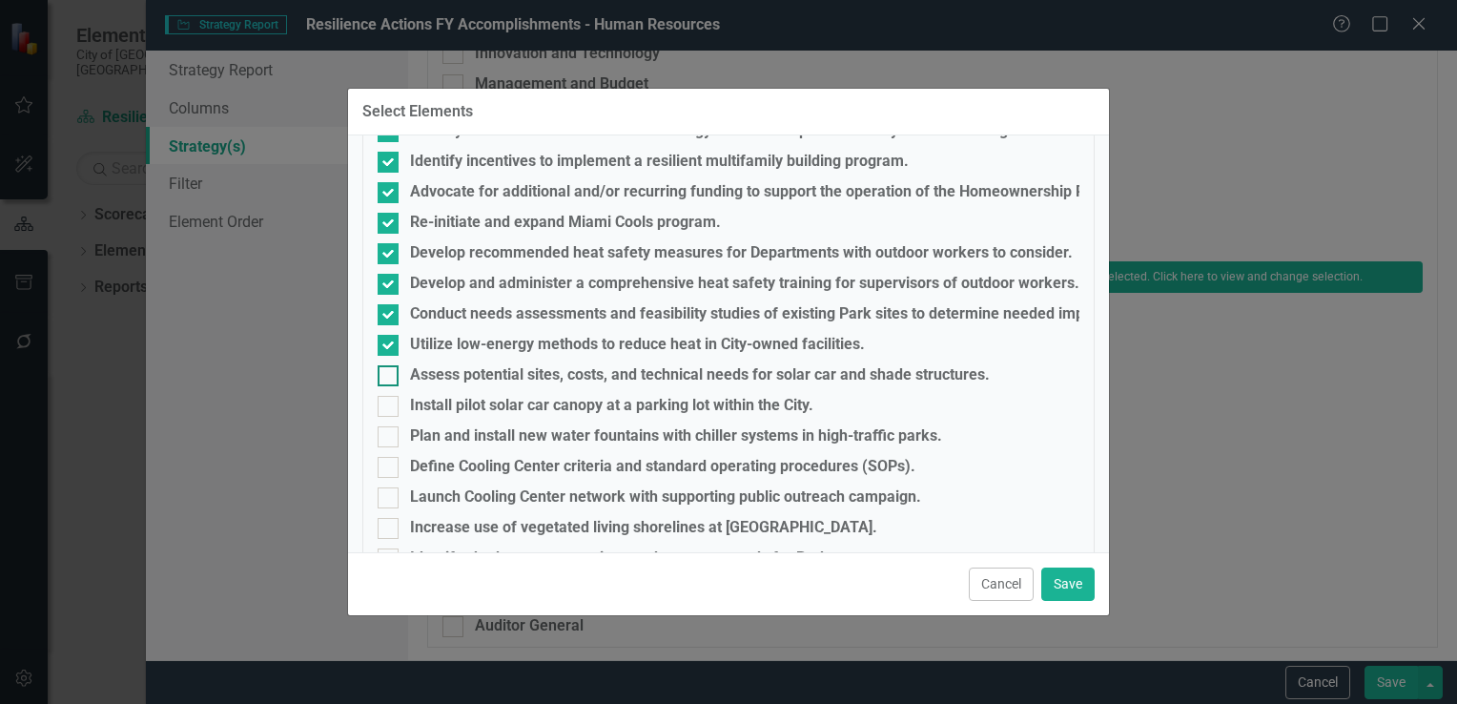
click at [385, 382] on div at bounding box center [388, 375] width 21 height 21
click at [385, 378] on input "Assess potential sites, costs, and technical needs for solar car and shade stru…" at bounding box center [384, 371] width 12 height 12
checkbox input "true"
click at [389, 399] on div at bounding box center [388, 406] width 21 height 21
click at [389, 399] on input "Install pilot solar car canopy at a parking lot within the City." at bounding box center [384, 402] width 12 height 12
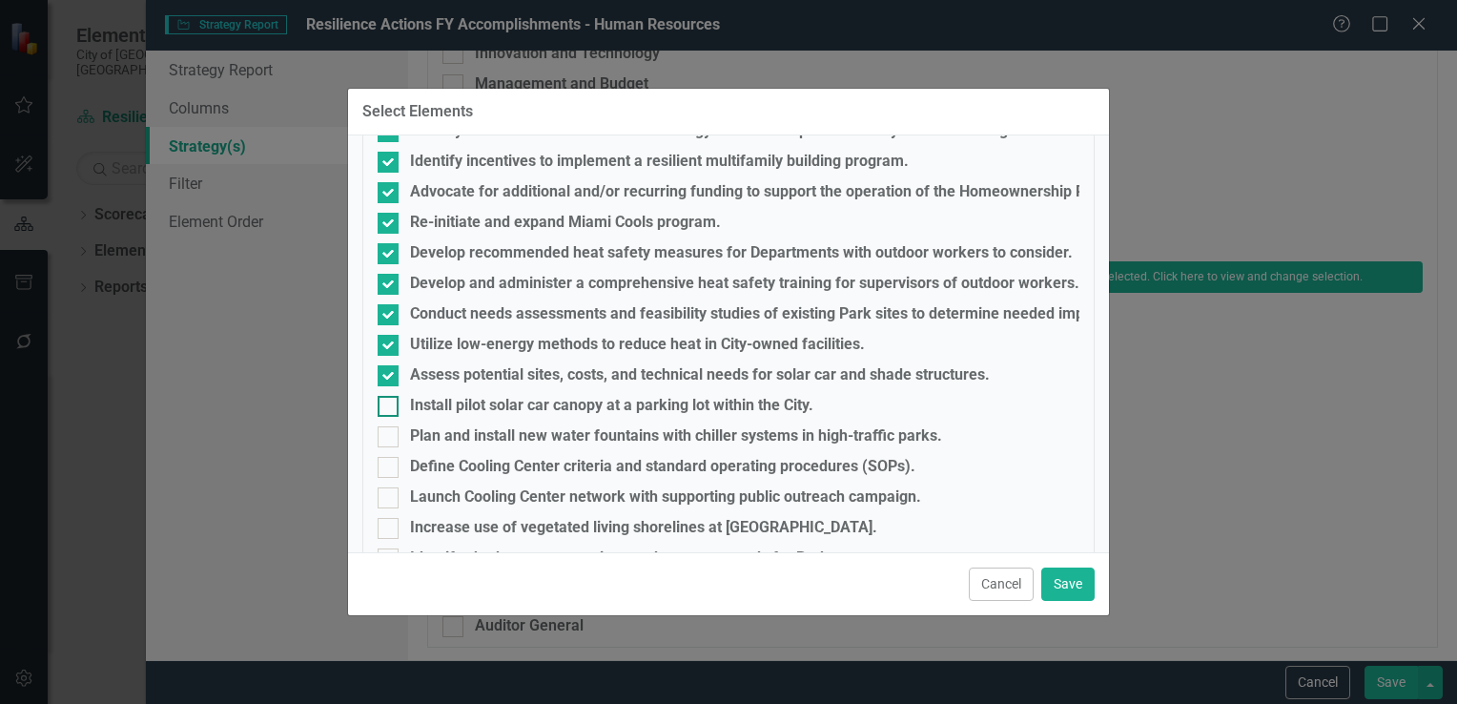
checkbox input "true"
click at [389, 436] on input "Plan and install new water fountains with chiller systems in high-traffic parks." at bounding box center [384, 432] width 12 height 12
checkbox input "true"
click at [389, 460] on input "Define Cooling Center criteria and standard operating procedures (SOPs)." at bounding box center [384, 463] width 12 height 12
checkbox input "true"
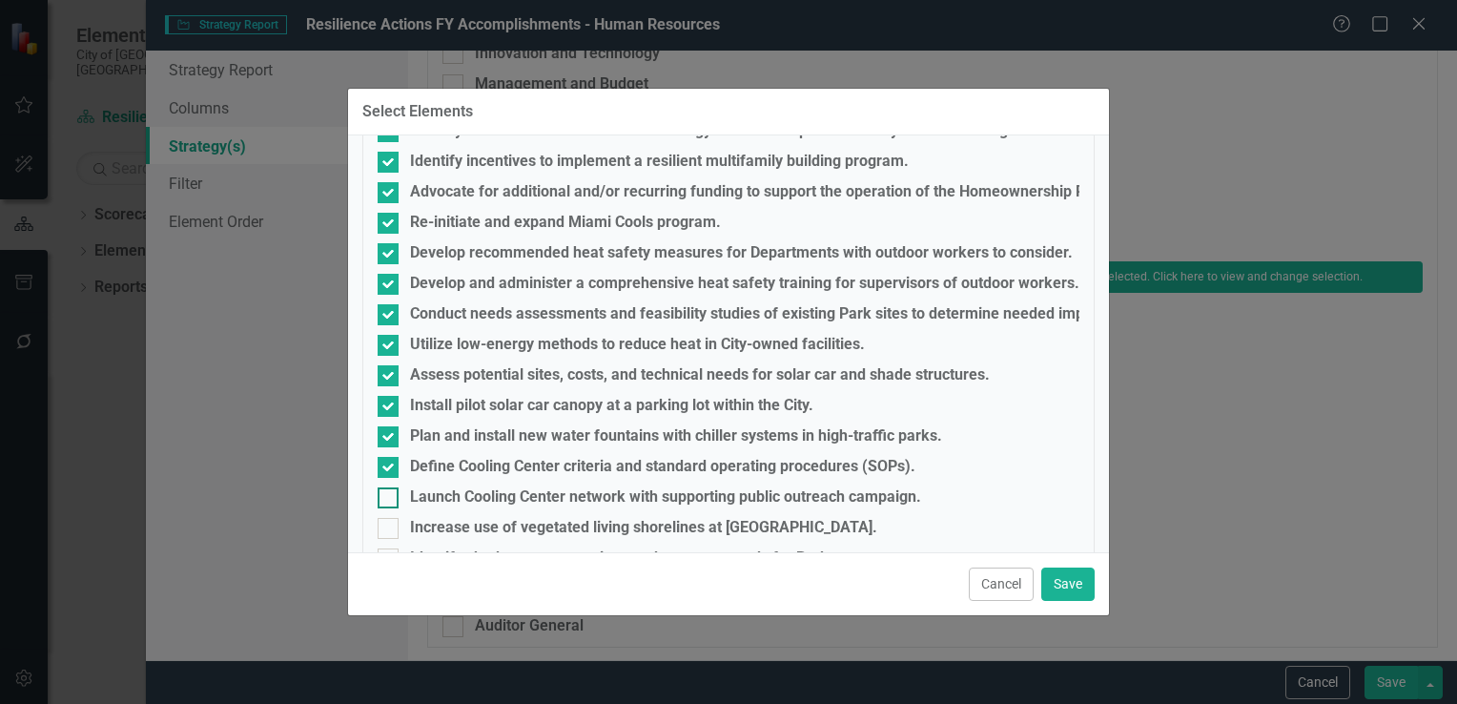
click at [385, 487] on input "Launch Cooling Center network with supporting public outreach campaign." at bounding box center [384, 493] width 12 height 12
checkbox input "true"
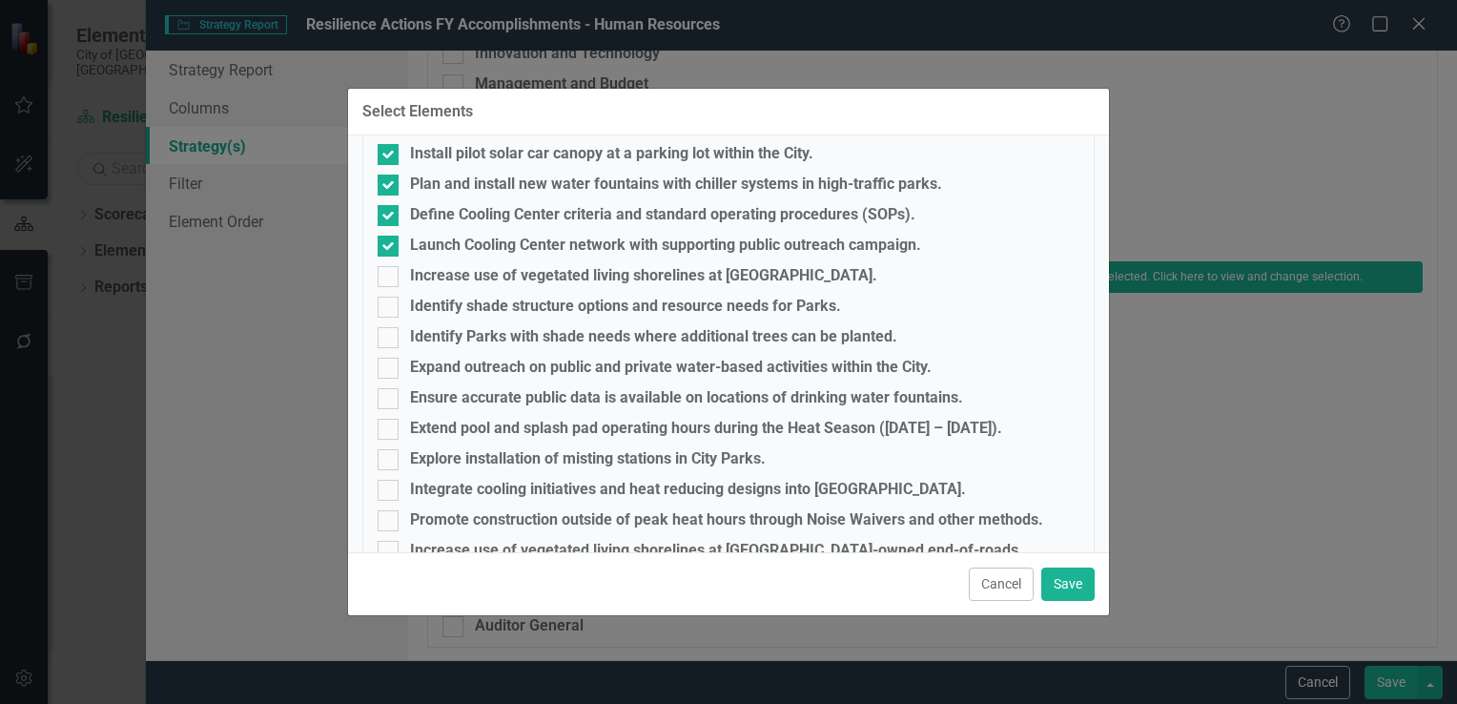
scroll to position [5101, 0]
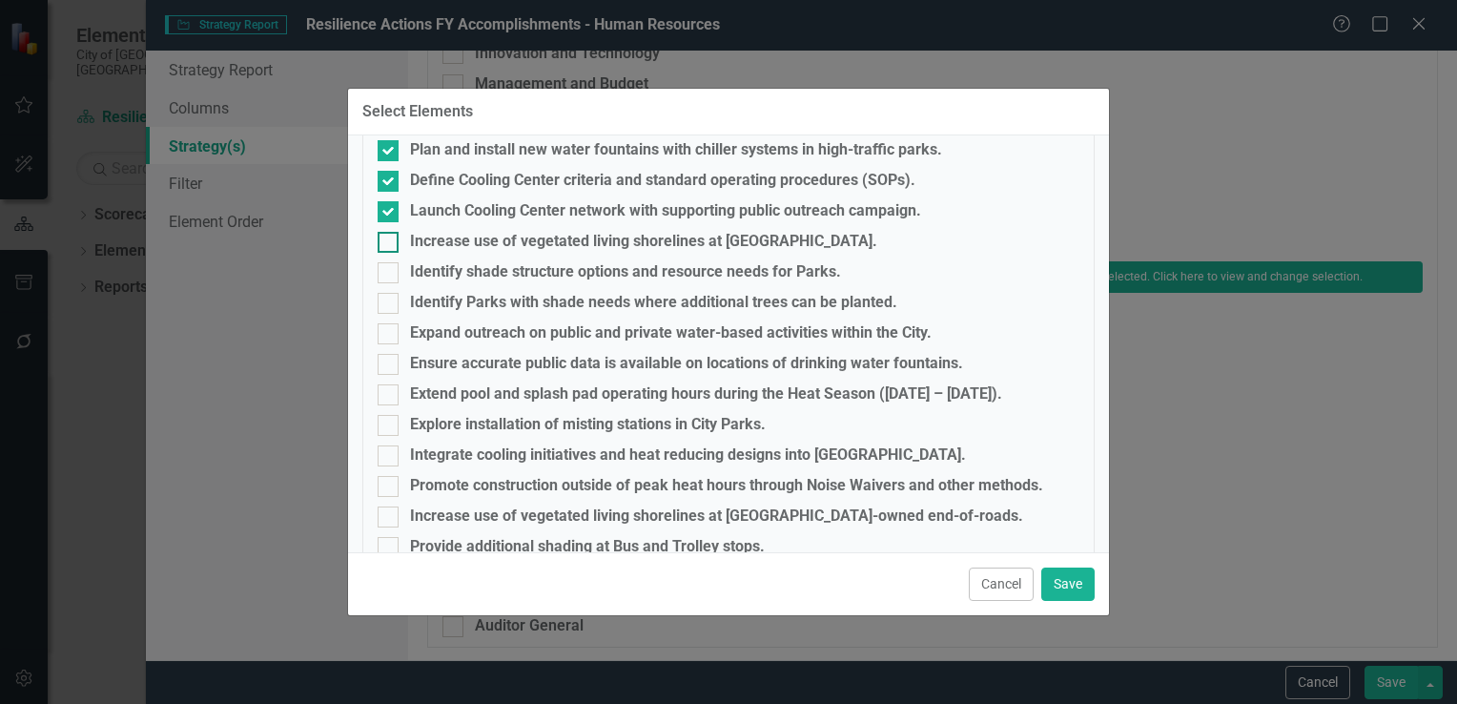
click at [391, 251] on div at bounding box center [388, 242] width 21 height 21
click at [390, 244] on input "Increase use of vegetated living shorelines at [GEOGRAPHIC_DATA]." at bounding box center [384, 238] width 12 height 12
checkbox input "true"
click at [389, 269] on input "Identify shade structure options and resource needs for Parks." at bounding box center [384, 268] width 12 height 12
checkbox input "true"
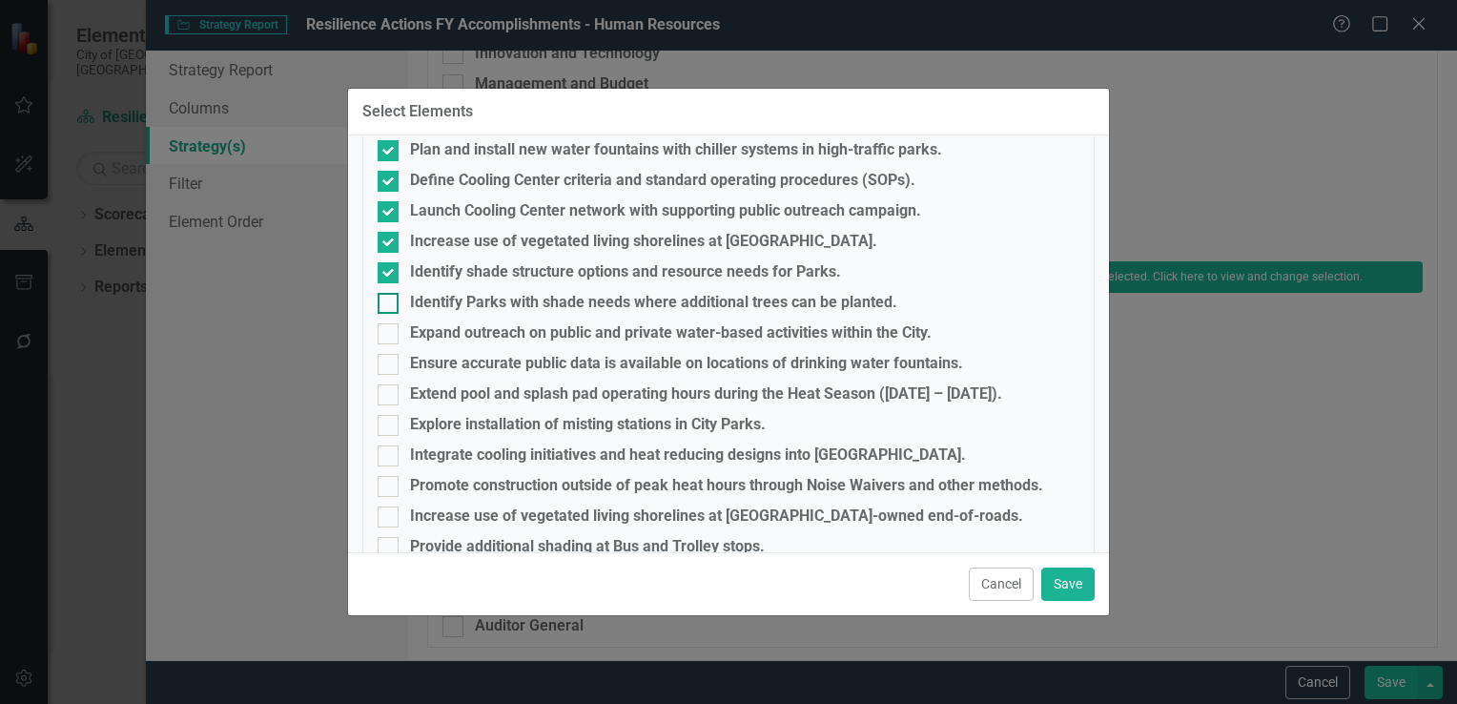
click at [392, 300] on div at bounding box center [388, 303] width 21 height 21
click at [390, 300] on input "Identify Parks with shade needs where additional trees can be planted." at bounding box center [384, 299] width 12 height 12
checkbox input "true"
click at [391, 329] on div at bounding box center [388, 333] width 21 height 21
click at [390, 329] on input "Expand outreach on public and private water-based activities within the City." at bounding box center [384, 329] width 12 height 12
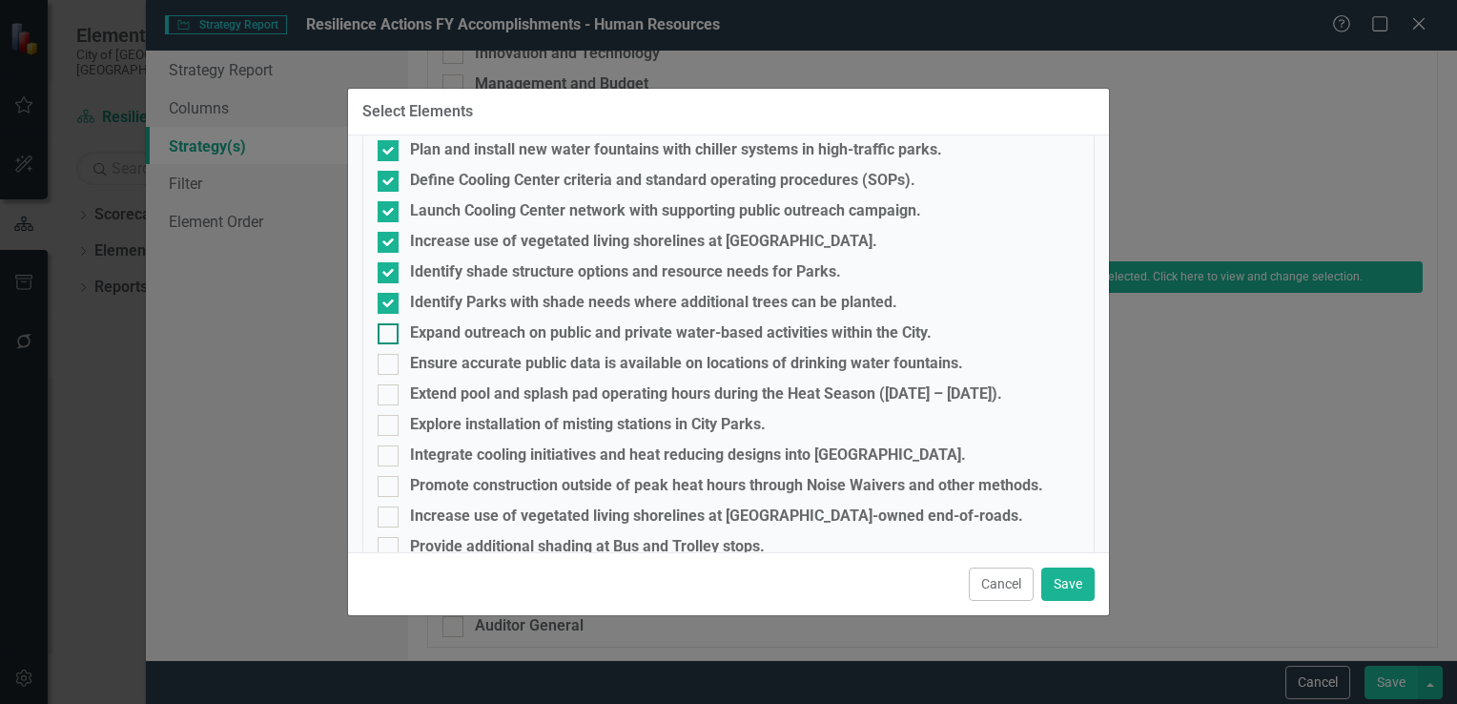
checkbox input "true"
click at [389, 364] on div at bounding box center [388, 364] width 21 height 21
click at [389, 364] on input "Ensure accurate public data is available on locations of drinking water fountai…" at bounding box center [384, 360] width 12 height 12
checkbox input "true"
click at [391, 391] on div at bounding box center [388, 394] width 21 height 21
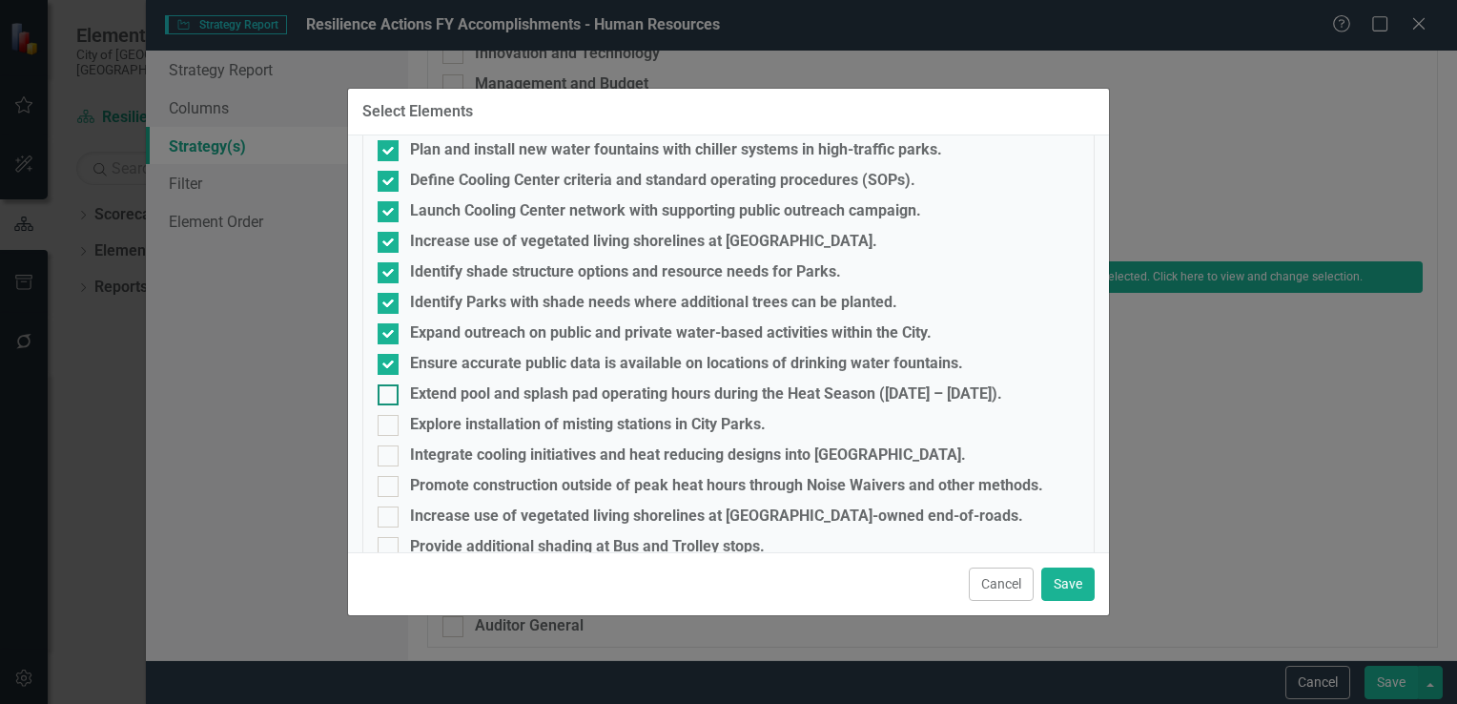
click at [390, 391] on input "Extend pool and splash pad operating hours during the Heat Season ([DATE] – [DA…" at bounding box center [384, 390] width 12 height 12
checkbox input "true"
drag, startPoint x: 389, startPoint y: 424, endPoint x: 387, endPoint y: 444, distance: 20.1
click at [387, 434] on div at bounding box center [388, 425] width 21 height 21
click at [387, 427] on input "Explore installation of misting stations in City Parks." at bounding box center [384, 421] width 12 height 12
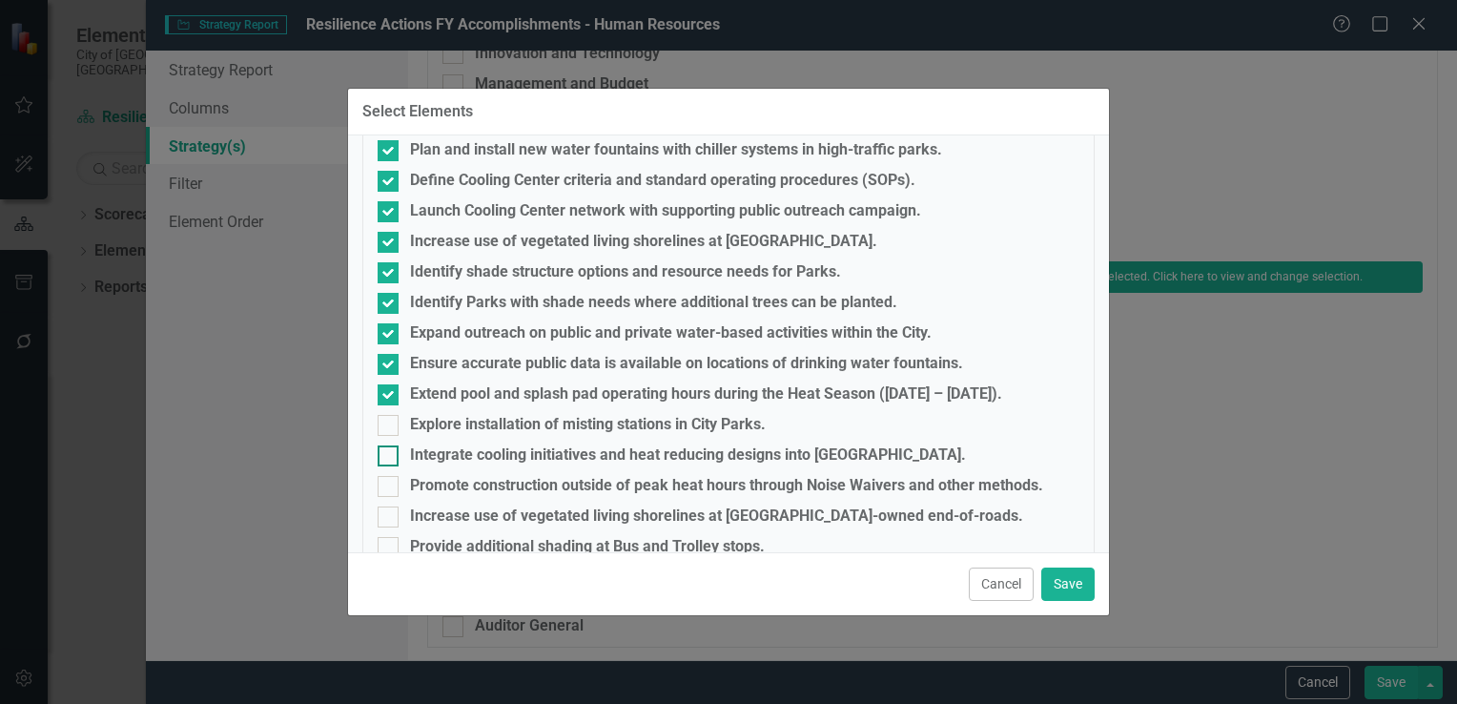
checkbox input "true"
click at [387, 459] on div at bounding box center [388, 455] width 21 height 21
click at [387, 458] on input "Integrate cooling initiatives and heat reducing designs into [GEOGRAPHIC_DATA]." at bounding box center [384, 451] width 12 height 12
checkbox input "true"
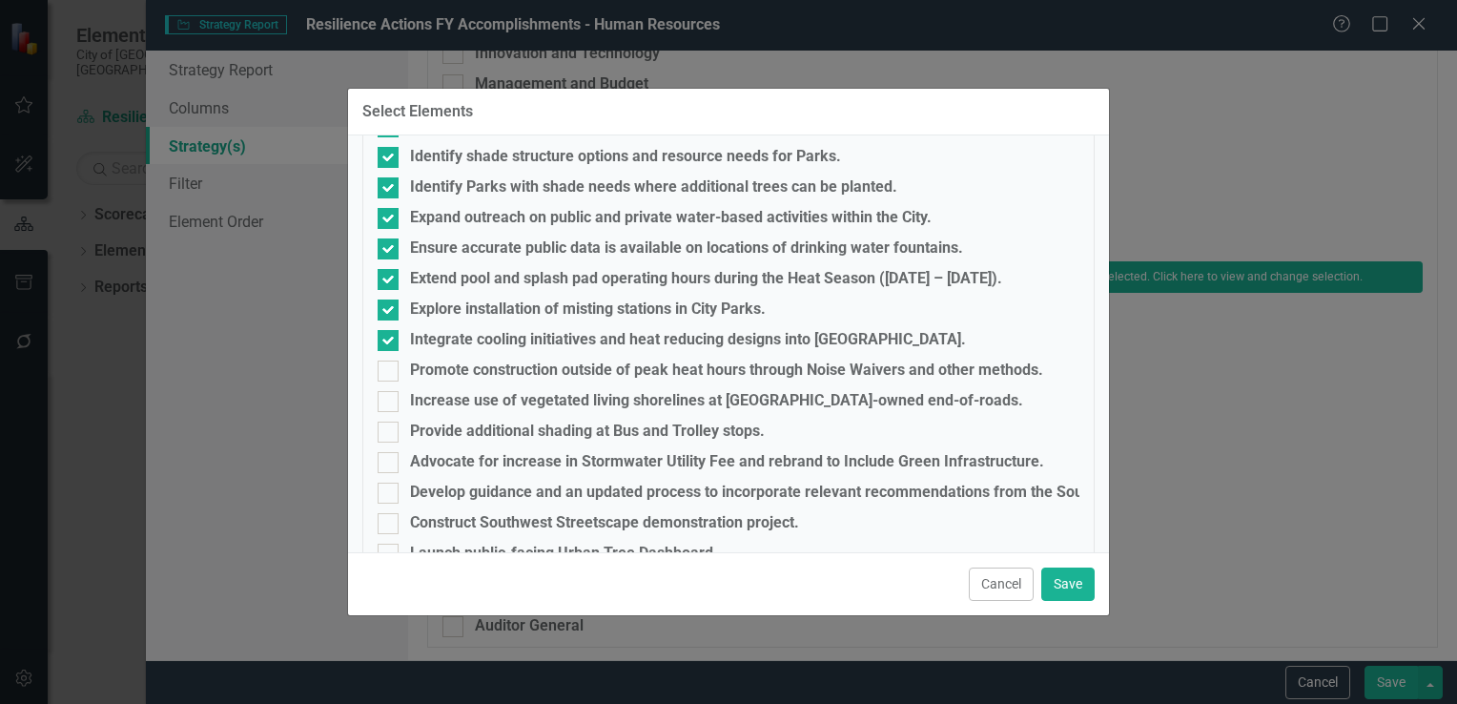
scroll to position [5374, 0]
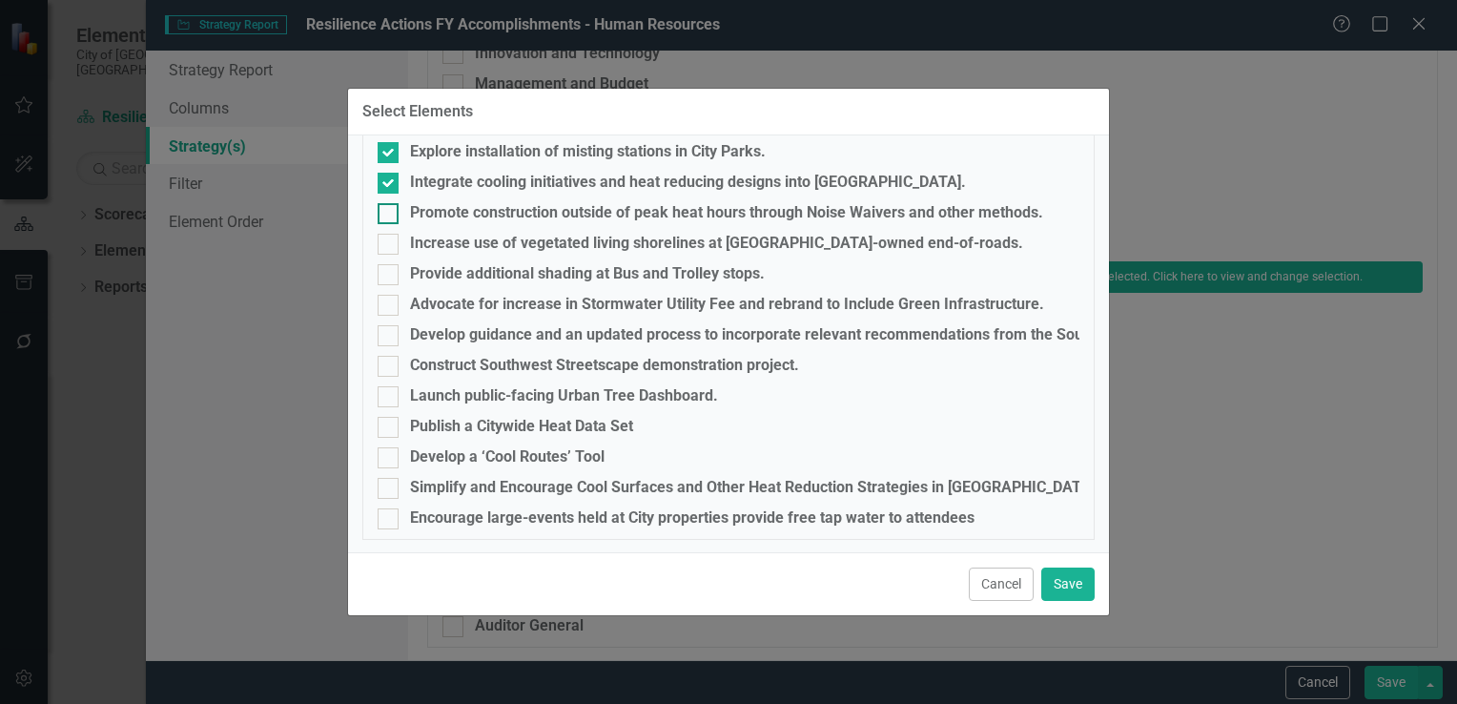
click at [385, 214] on input "Promote construction outside of peak heat hours through Noise Waivers and other…" at bounding box center [384, 209] width 12 height 12
checkbox input "true"
click at [389, 240] on input "Increase use of vegetated living shorelines at [GEOGRAPHIC_DATA]-owned end-of-r…" at bounding box center [384, 240] width 12 height 12
checkbox input "true"
click at [389, 281] on div at bounding box center [388, 274] width 21 height 21
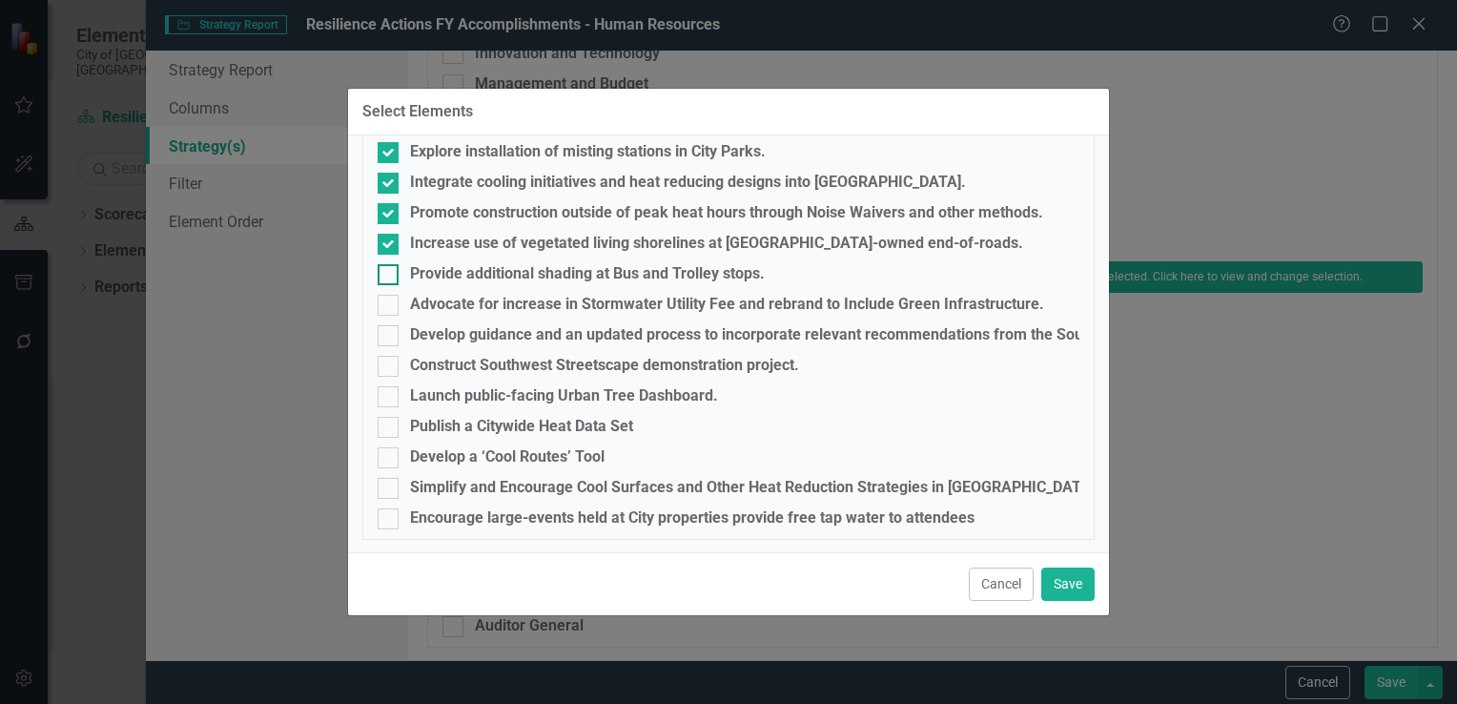
click at [389, 277] on input "Provide additional shading at Bus and Trolley stops." at bounding box center [384, 270] width 12 height 12
checkbox input "true"
click at [389, 307] on div at bounding box center [388, 305] width 21 height 21
click at [389, 307] on input "Advocate for increase in Stormwater Utility Fee and rebrand to Include Green In…" at bounding box center [384, 301] width 12 height 12
checkbox input "true"
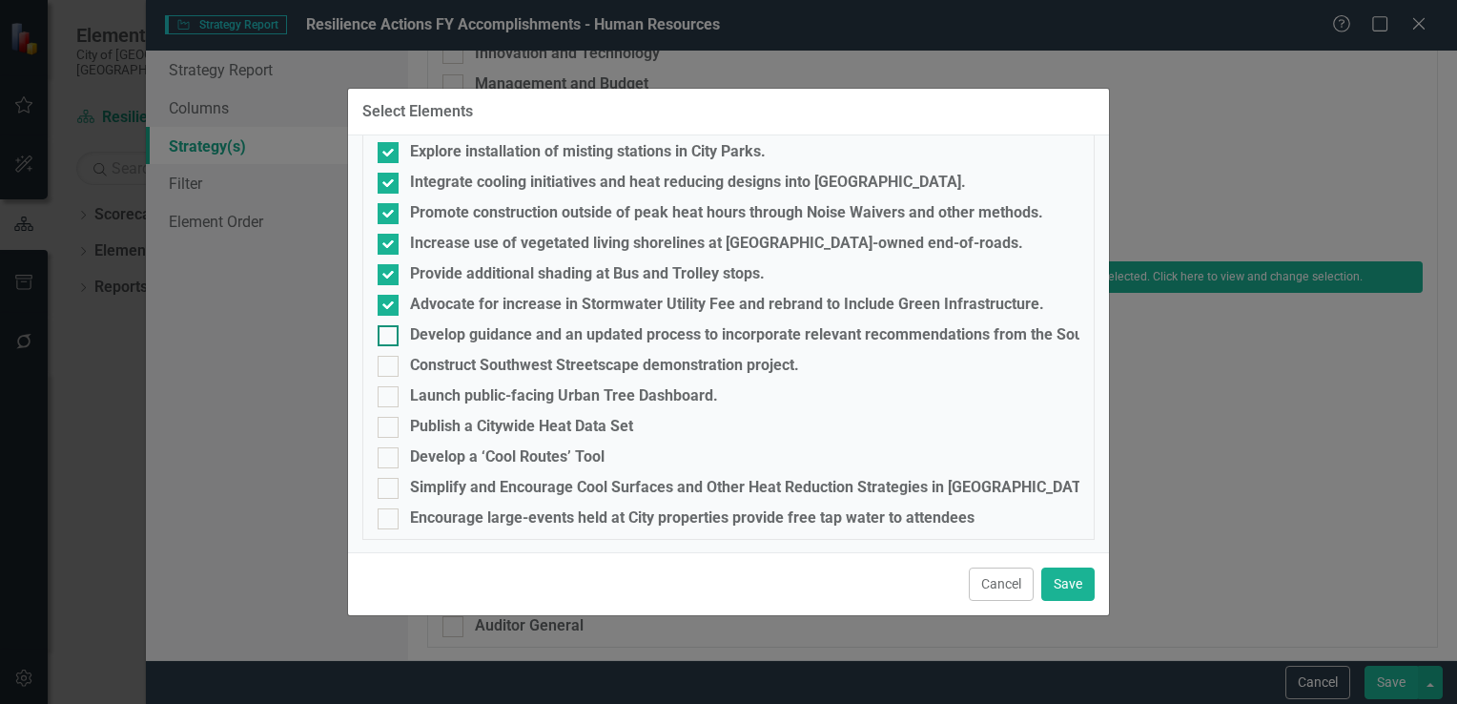
click at [387, 329] on input "Develop guidance and an updated process to incorporate relevant recommendations…" at bounding box center [384, 331] width 12 height 12
checkbox input "true"
click at [386, 360] on input "Construct Southwest Streetscape demonstration project." at bounding box center [384, 362] width 12 height 12
checkbox input "true"
click at [384, 386] on input "Launch public-facing Urban Tree Dashboard." at bounding box center [384, 392] width 12 height 12
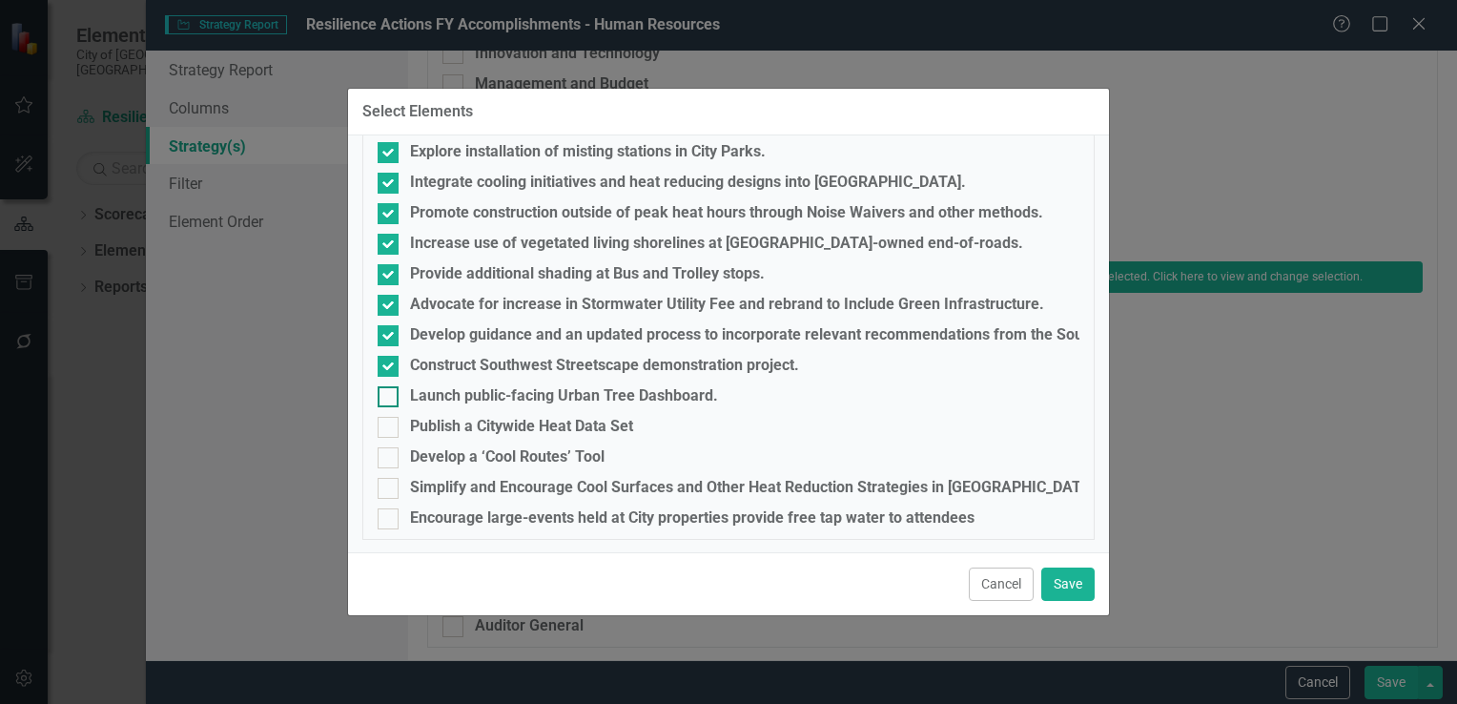
checkbox input "true"
drag, startPoint x: 378, startPoint y: 424, endPoint x: 385, endPoint y: 440, distance: 17.1
click at [380, 424] on input "Publish a Citywide Heat Data Set" at bounding box center [384, 423] width 12 height 12
checkbox input "true"
click at [385, 458] on input "Develop a ‘Cool Routes’ Tool" at bounding box center [384, 453] width 12 height 12
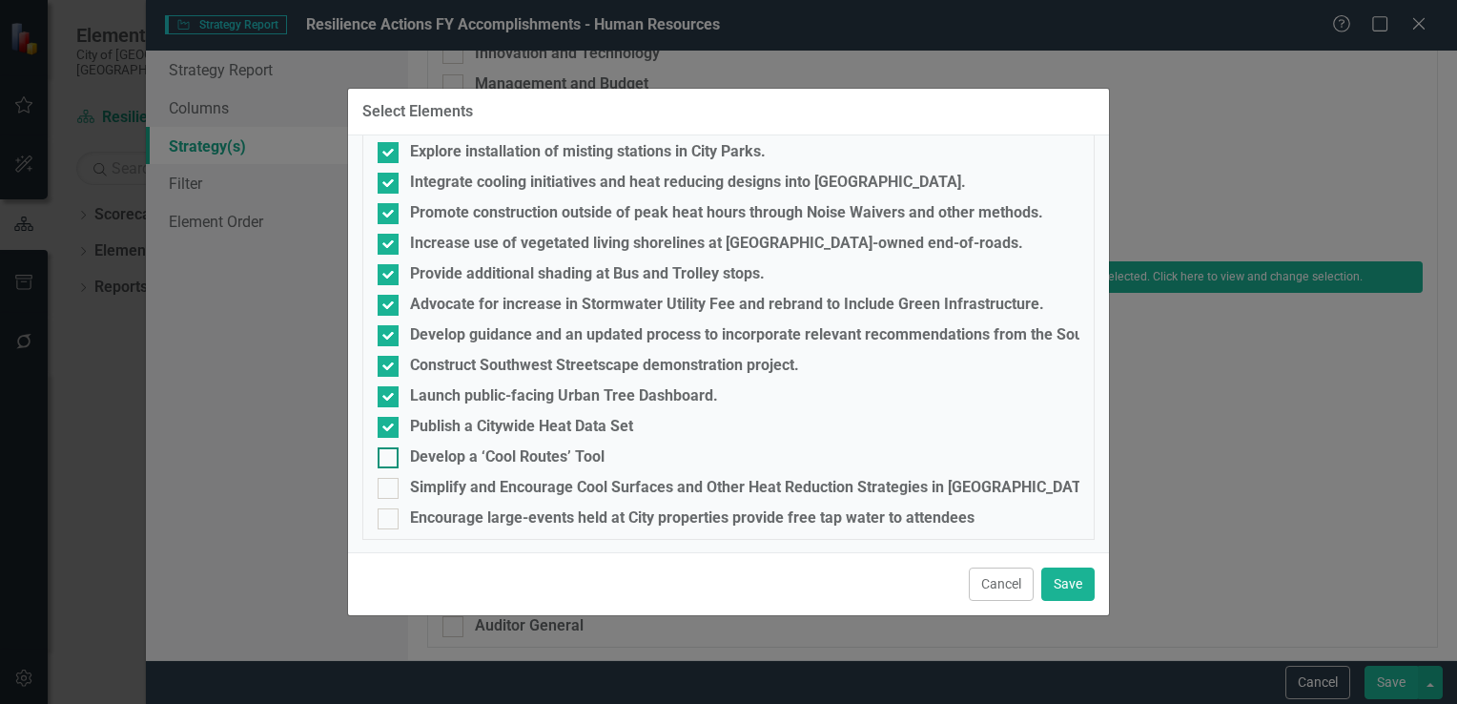
checkbox input "true"
click at [385, 484] on input "Simplify and Encourage Cool Surfaces and Other Heat Reduction Strategies in [GE…" at bounding box center [384, 484] width 12 height 12
checkbox input "true"
click at [382, 511] on input "Encourage large-events held at City properties provide free tap water to attend…" at bounding box center [384, 514] width 12 height 12
checkbox input "true"
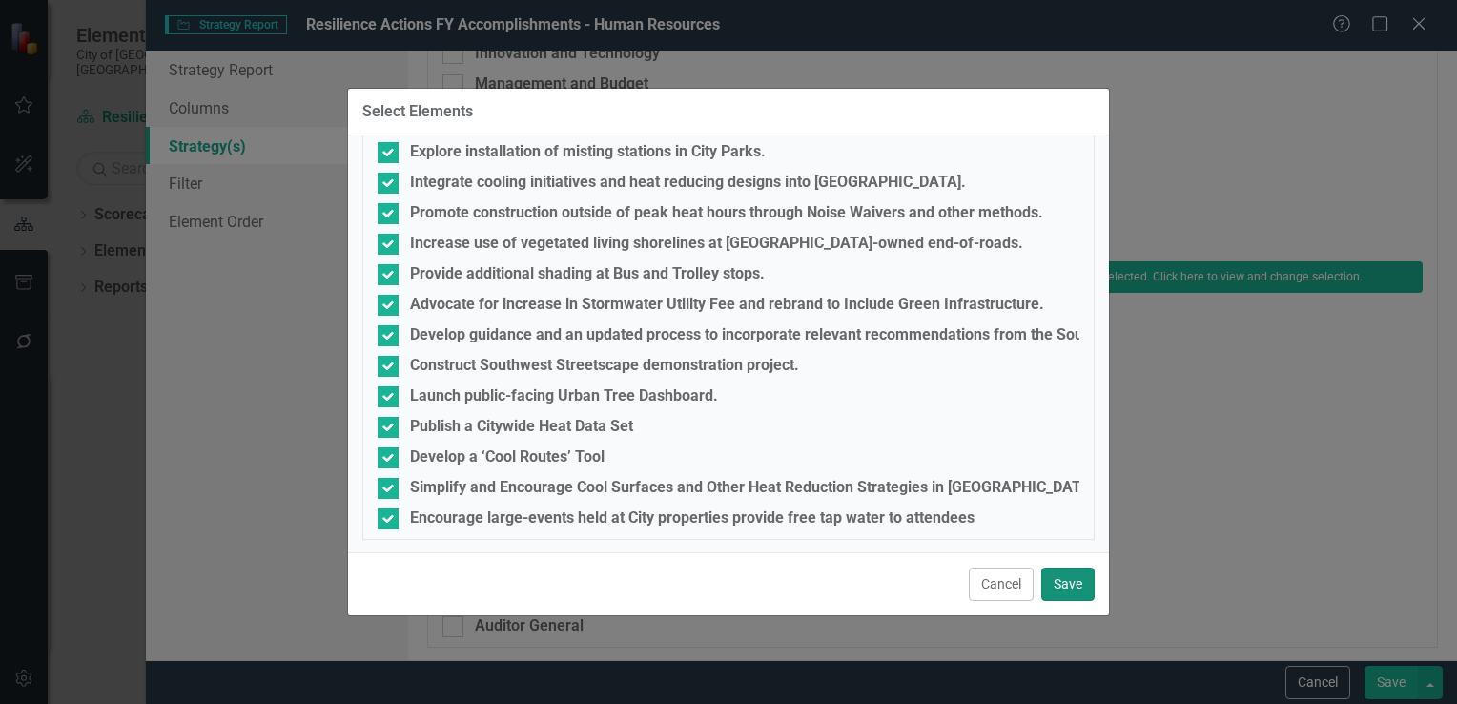
click at [1054, 570] on button "Save" at bounding box center [1068, 584] width 53 height 33
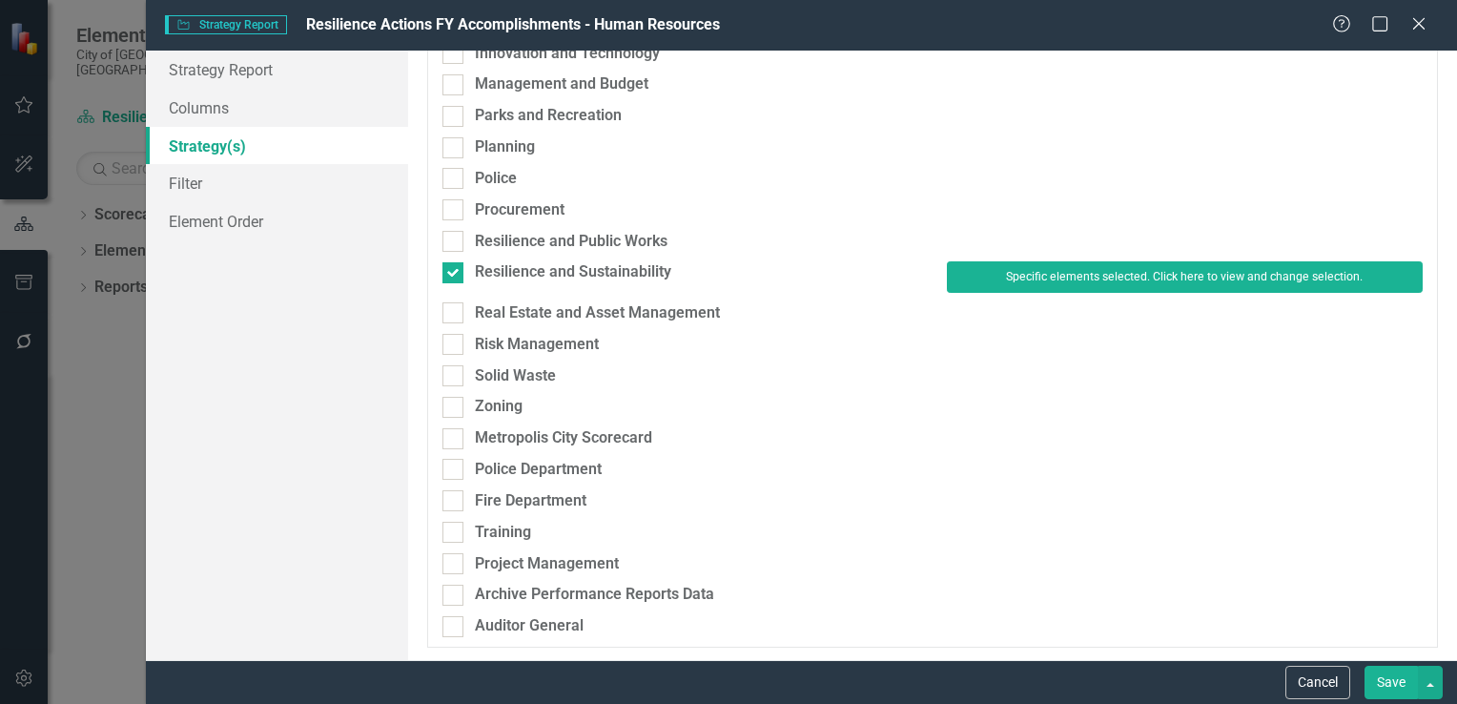
click at [1393, 699] on div "Cancel Save" at bounding box center [801, 682] width 1311 height 44
click at [1393, 689] on button "Save" at bounding box center [1391, 682] width 53 height 33
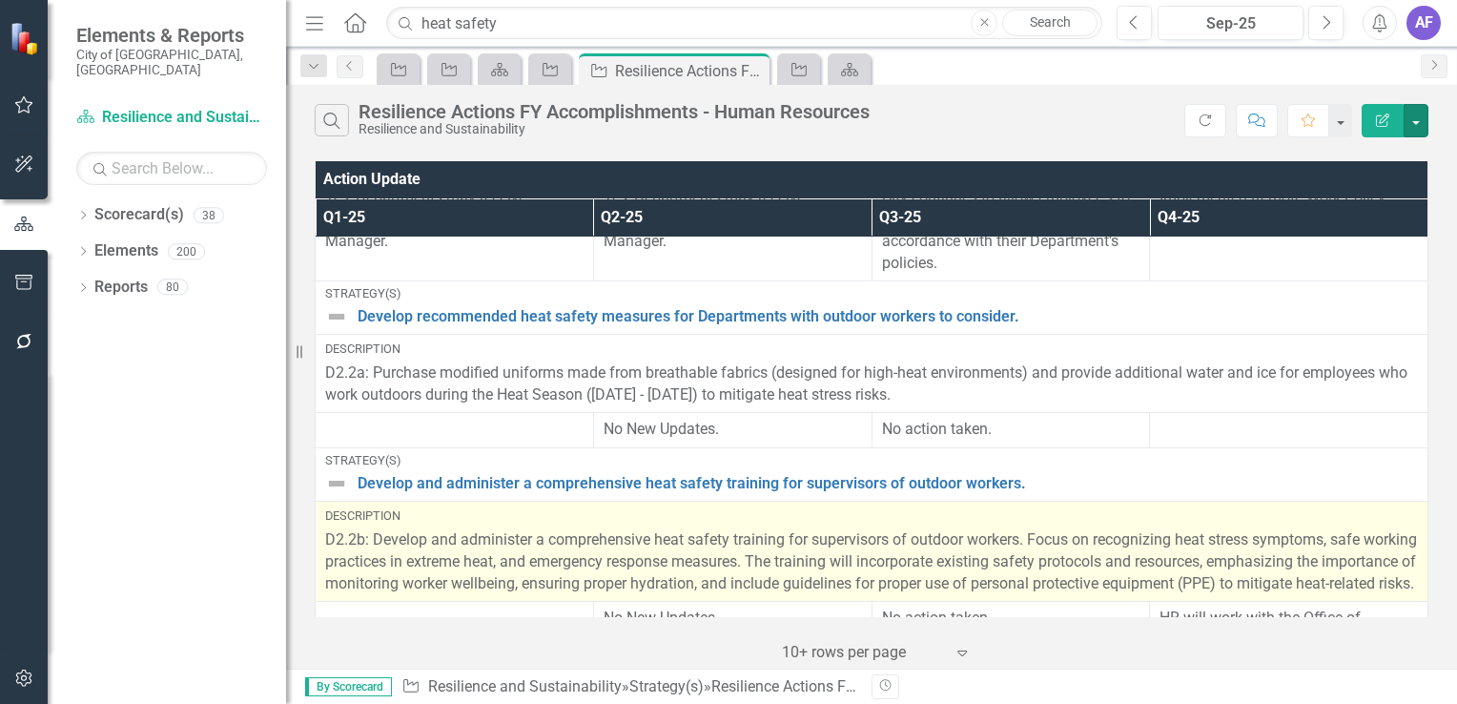
scroll to position [498, 0]
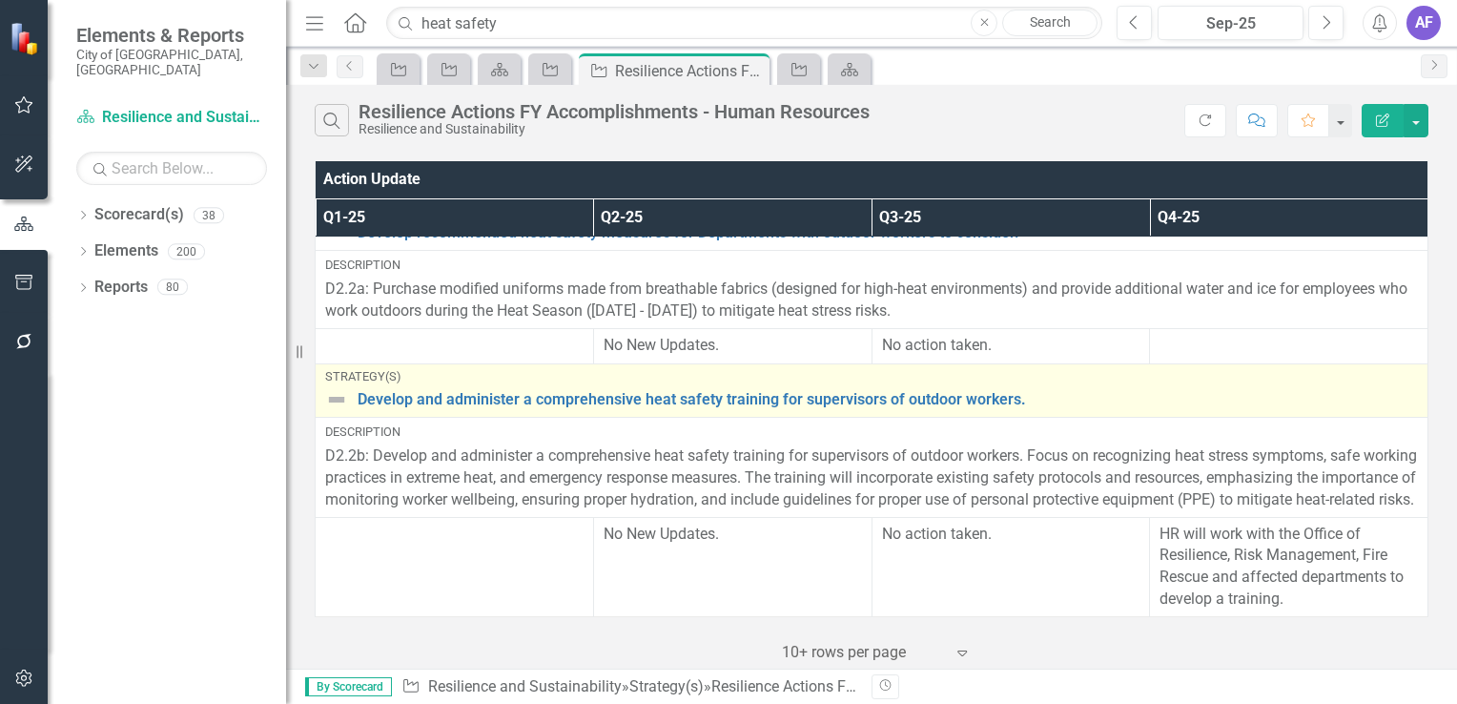
click at [337, 388] on img at bounding box center [336, 399] width 23 height 23
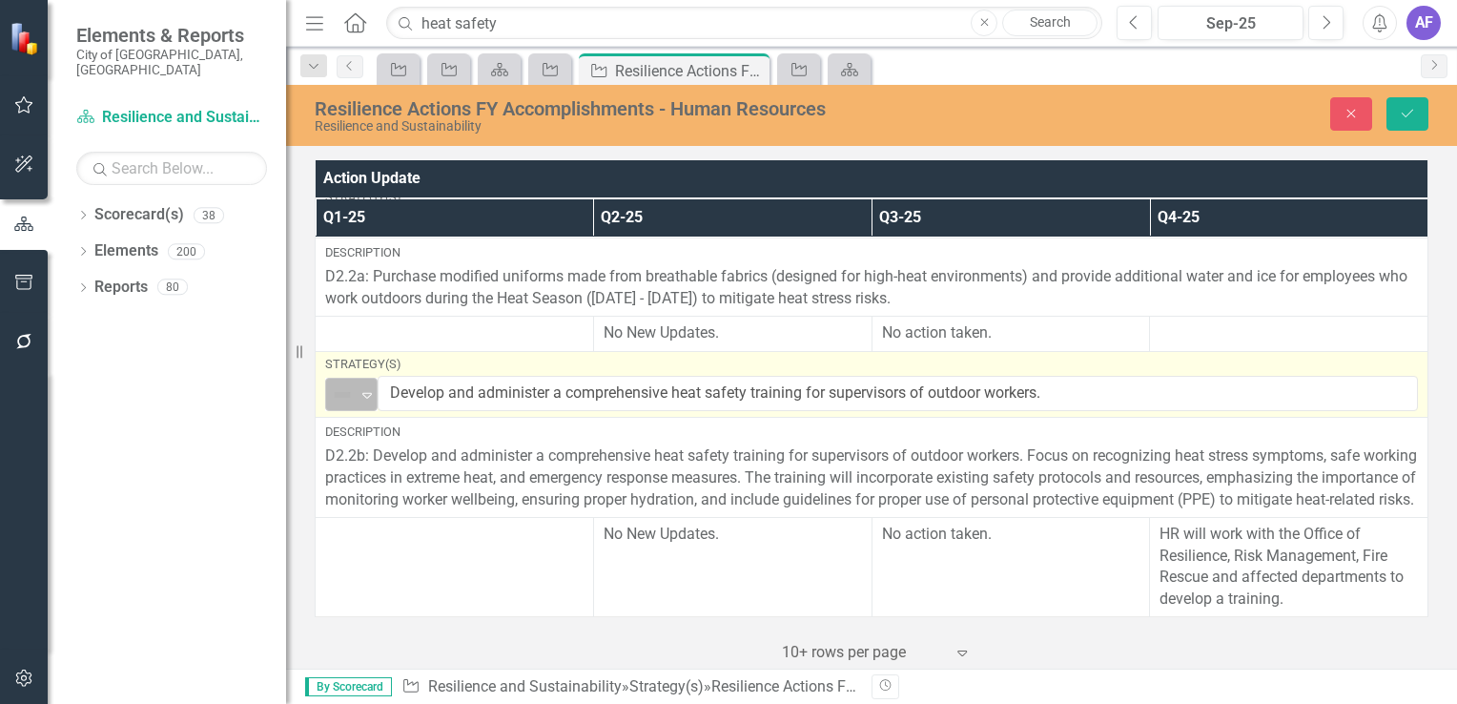
click at [341, 385] on img at bounding box center [342, 394] width 23 height 23
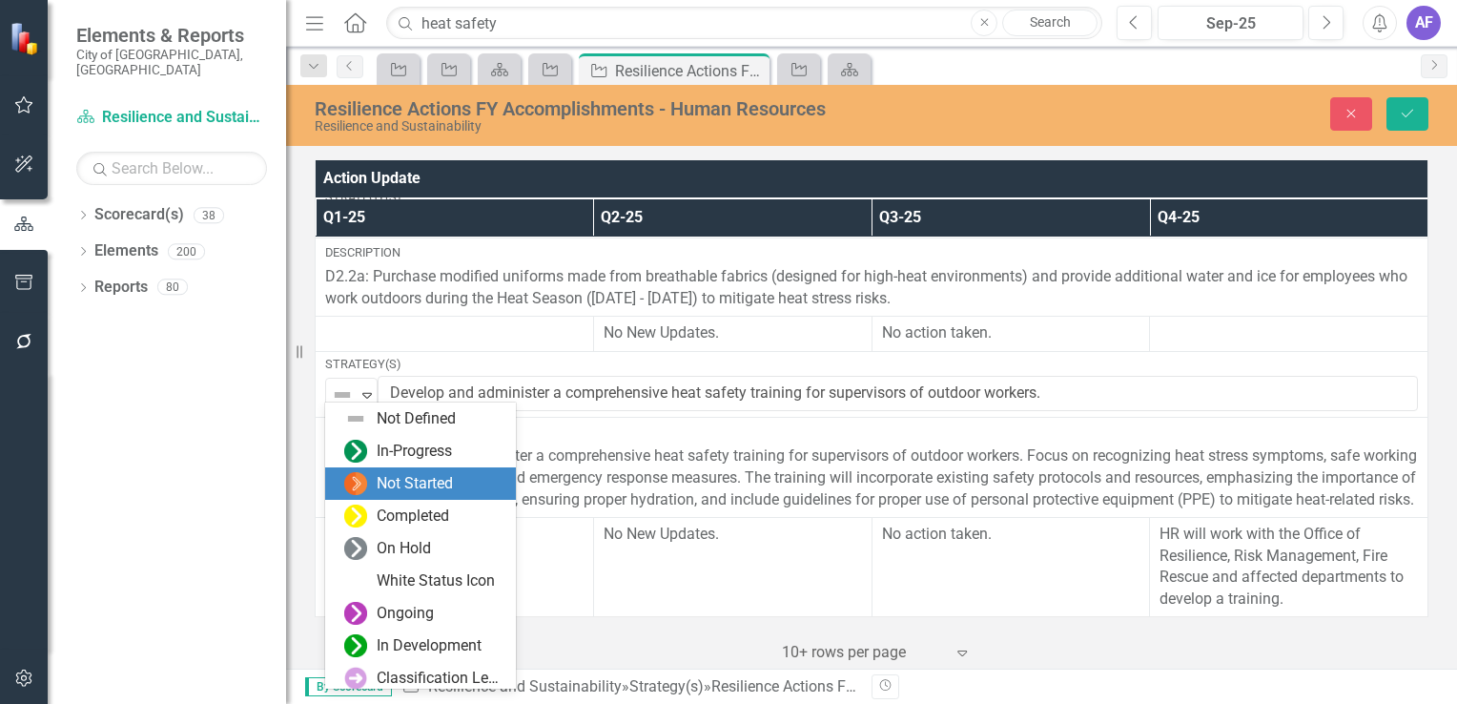
click at [375, 489] on div "Not Started" at bounding box center [424, 483] width 160 height 23
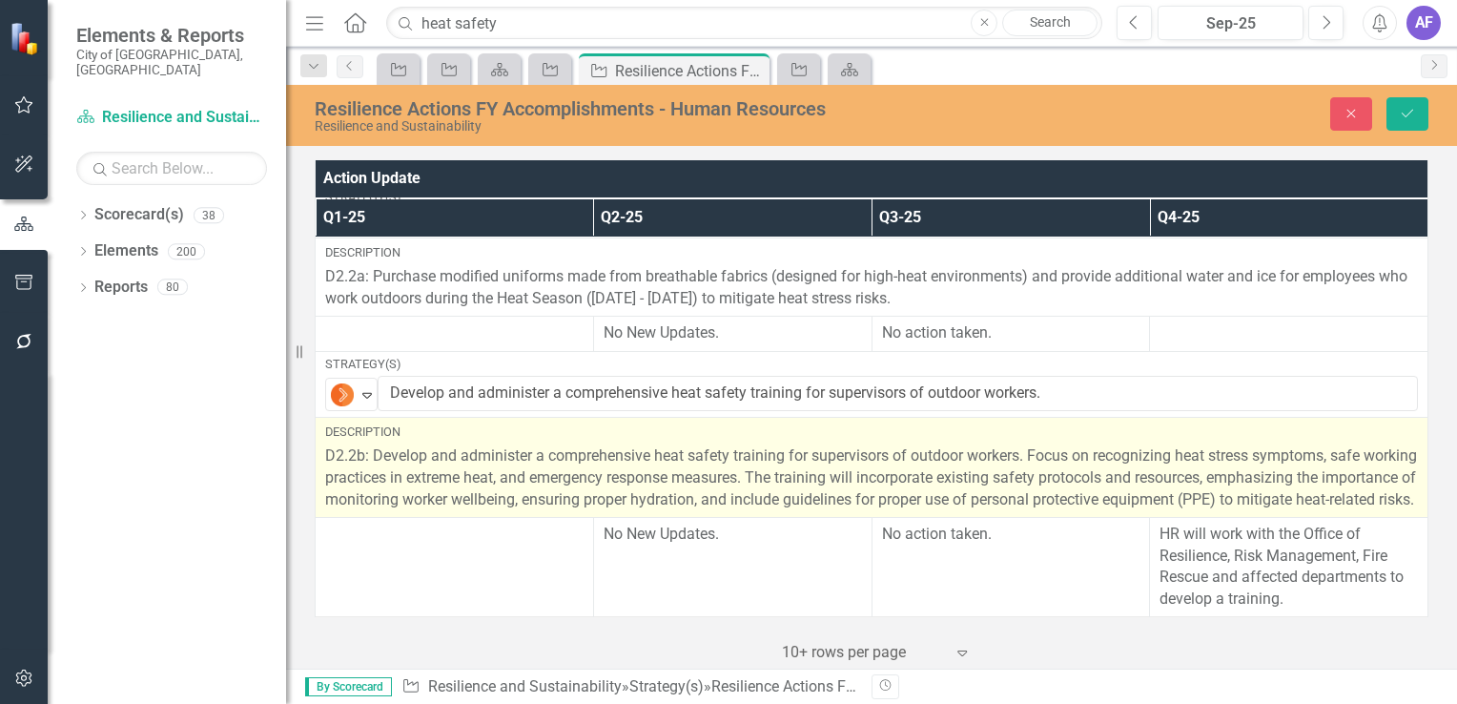
scroll to position [307, 0]
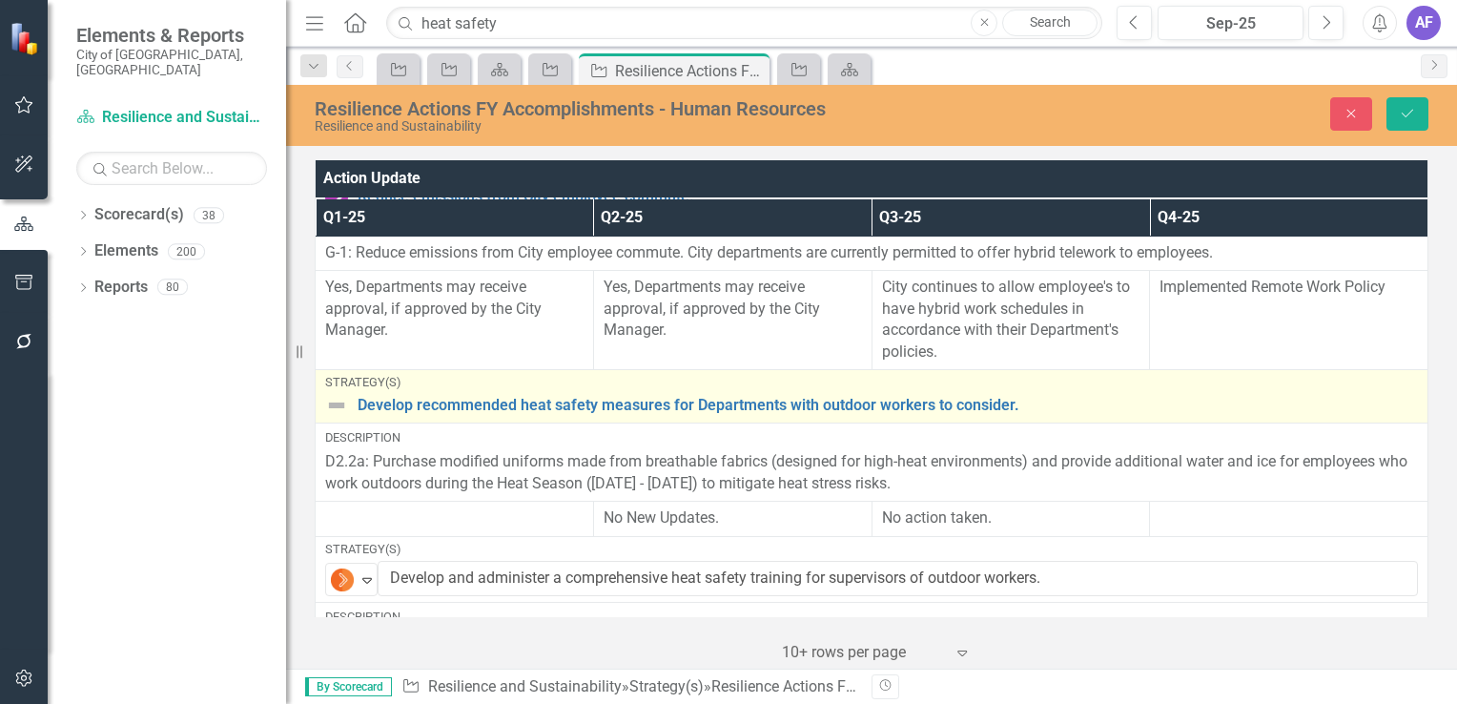
click at [339, 403] on img at bounding box center [336, 405] width 23 height 23
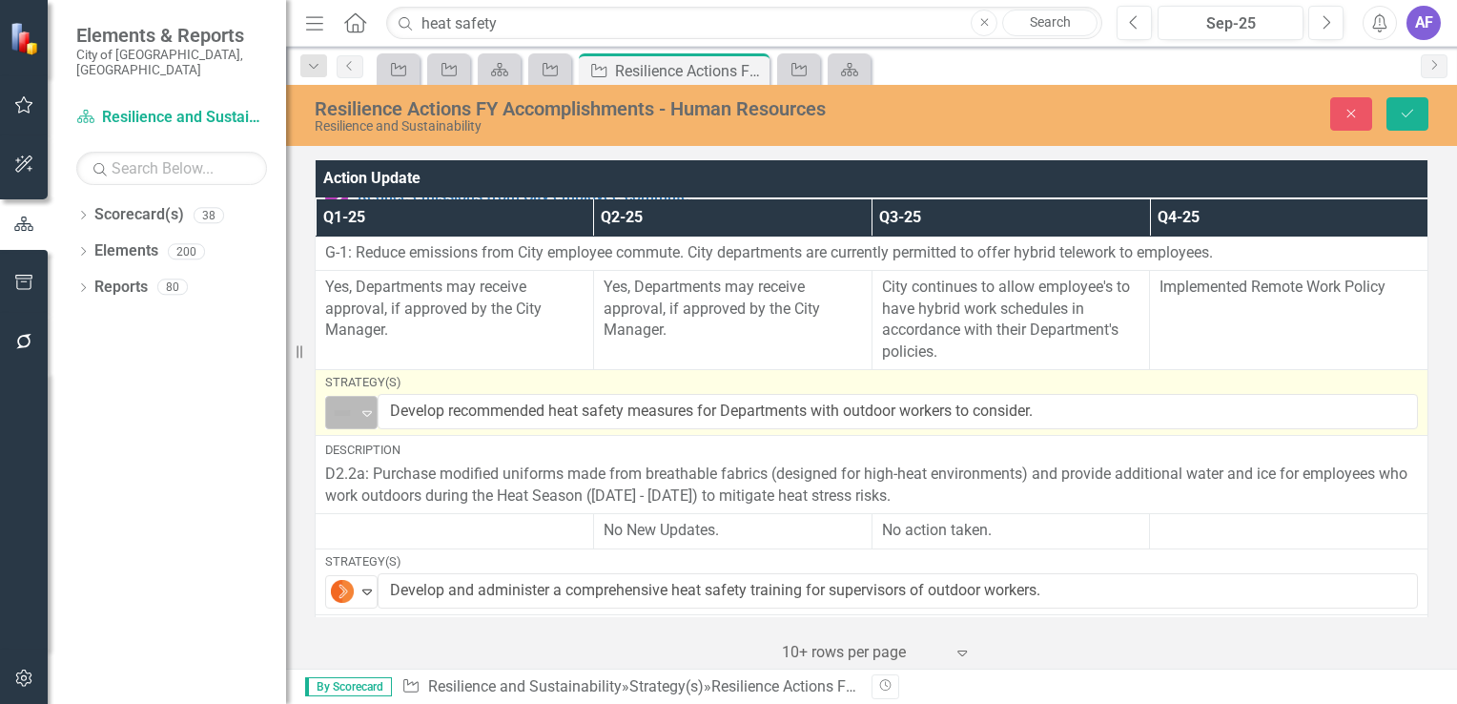
click at [341, 417] on img at bounding box center [342, 413] width 23 height 23
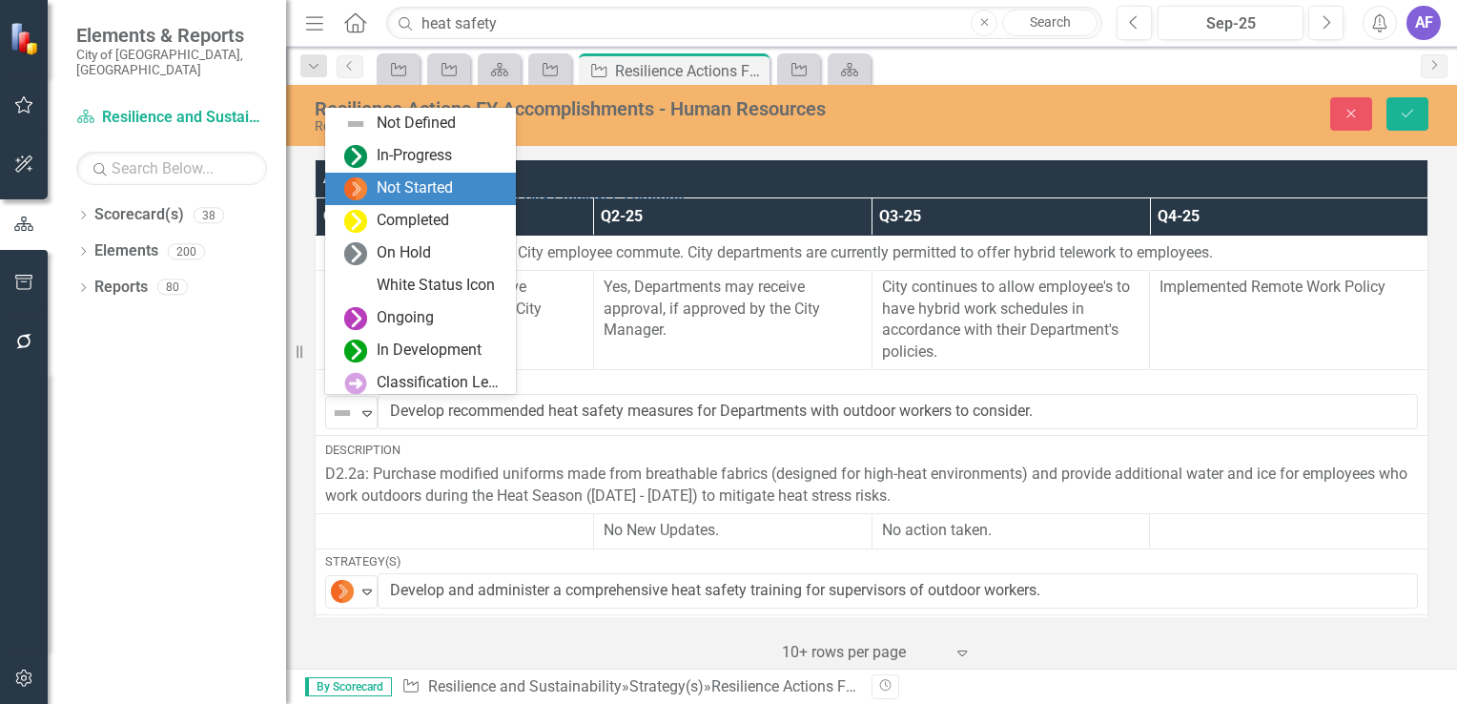
click at [357, 185] on img at bounding box center [355, 188] width 23 height 23
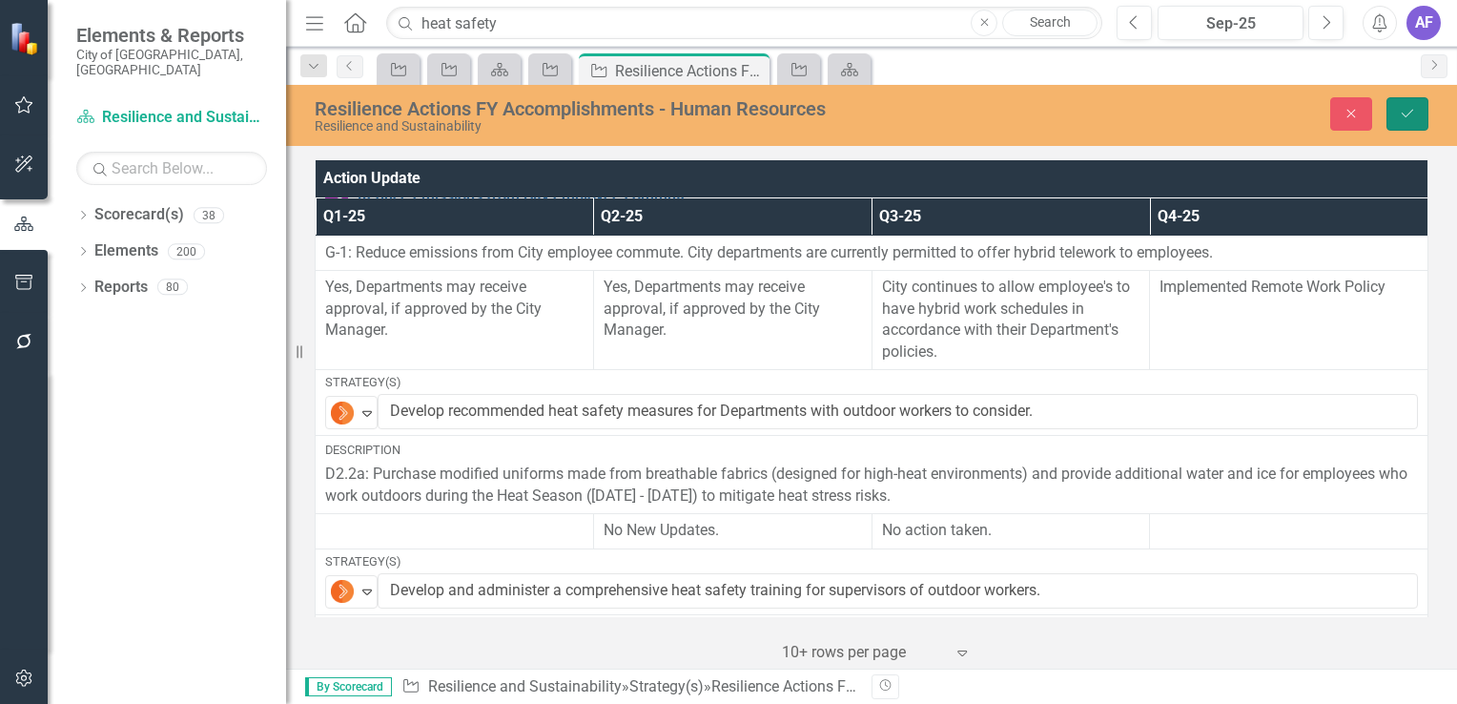
click at [1406, 108] on icon "Save" at bounding box center [1407, 113] width 17 height 13
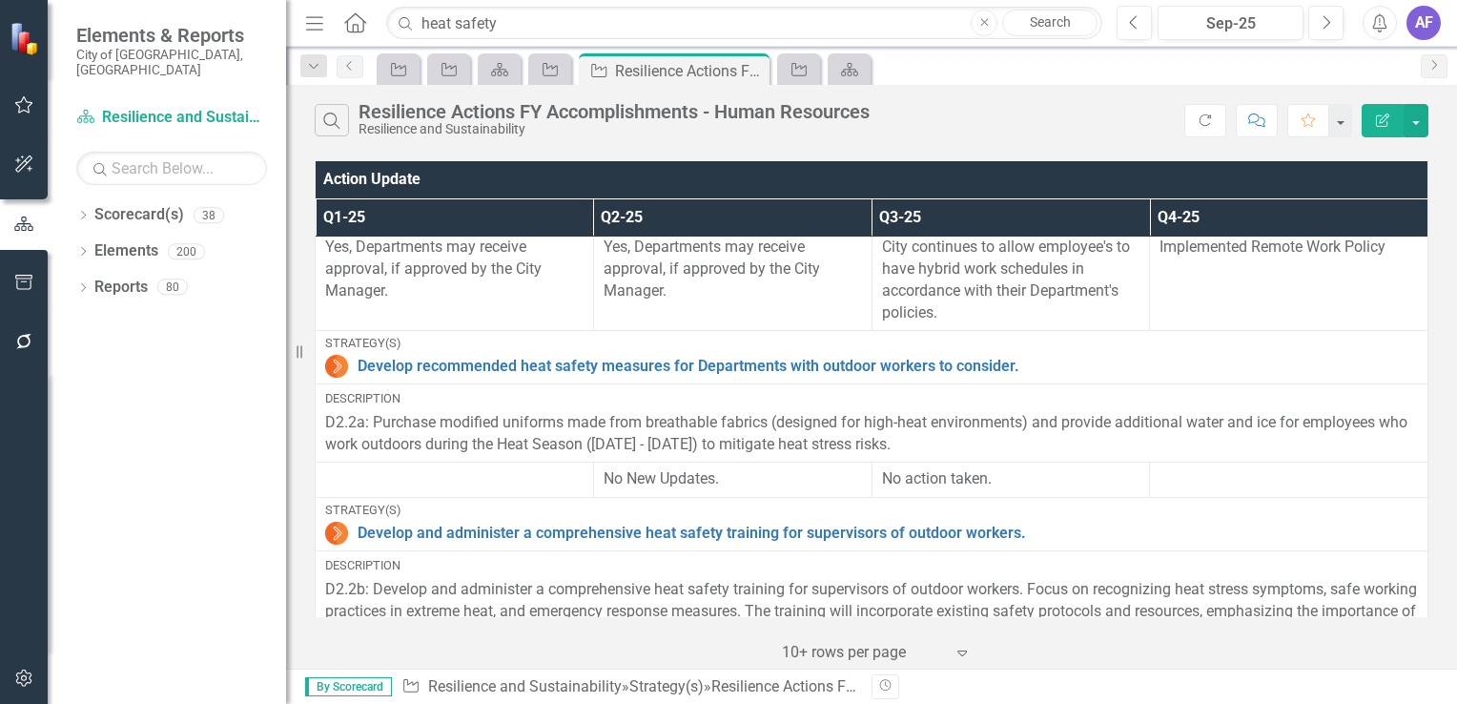
scroll to position [382, 0]
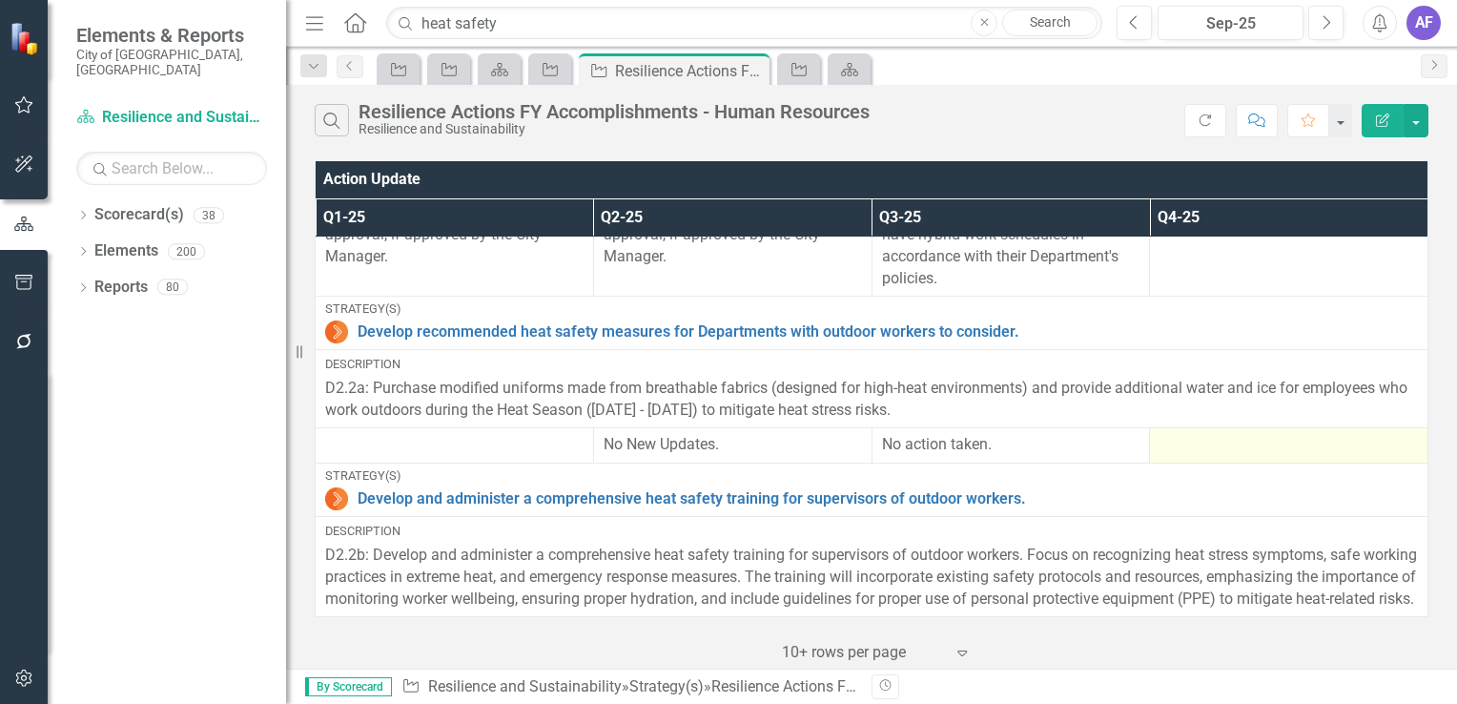
click at [1215, 453] on div at bounding box center [1289, 445] width 258 height 23
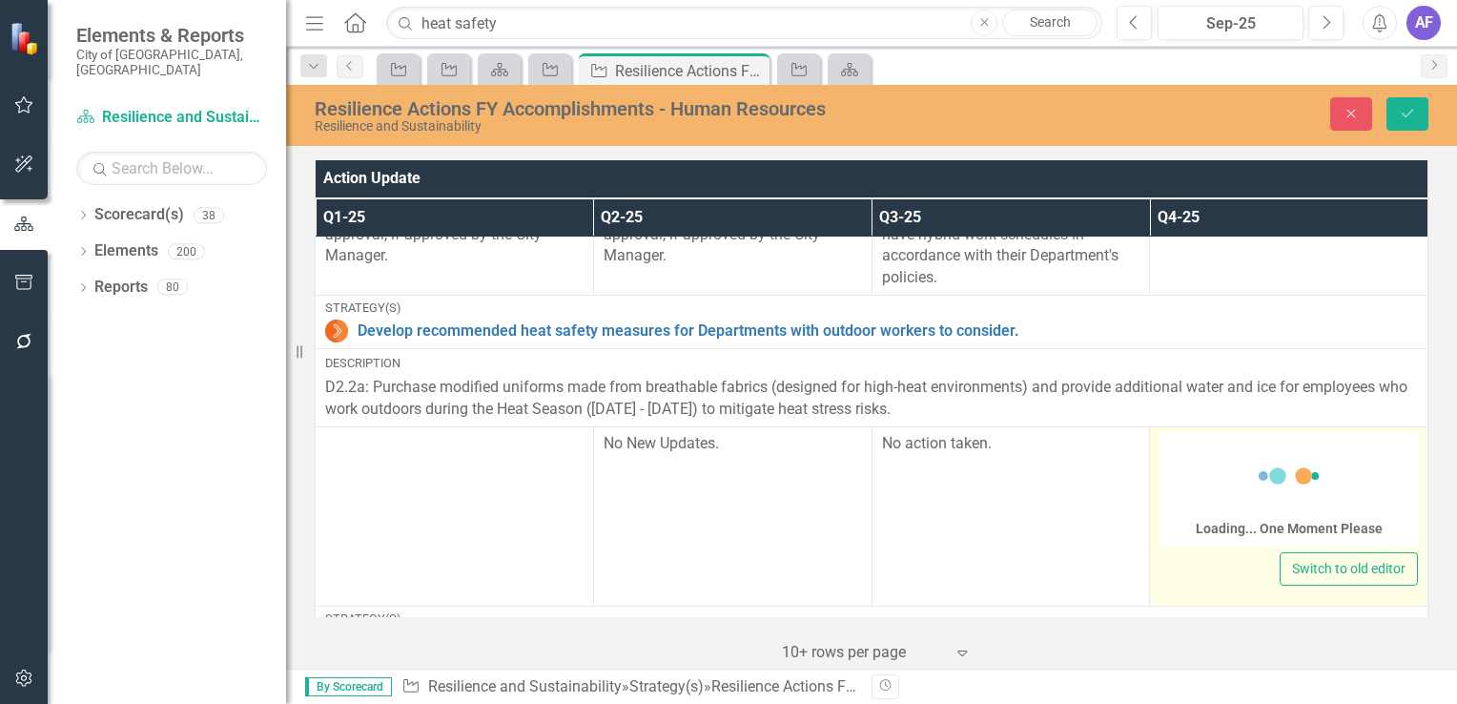
drag, startPoint x: 1215, startPoint y: 453, endPoint x: 1188, endPoint y: 471, distance: 32.3
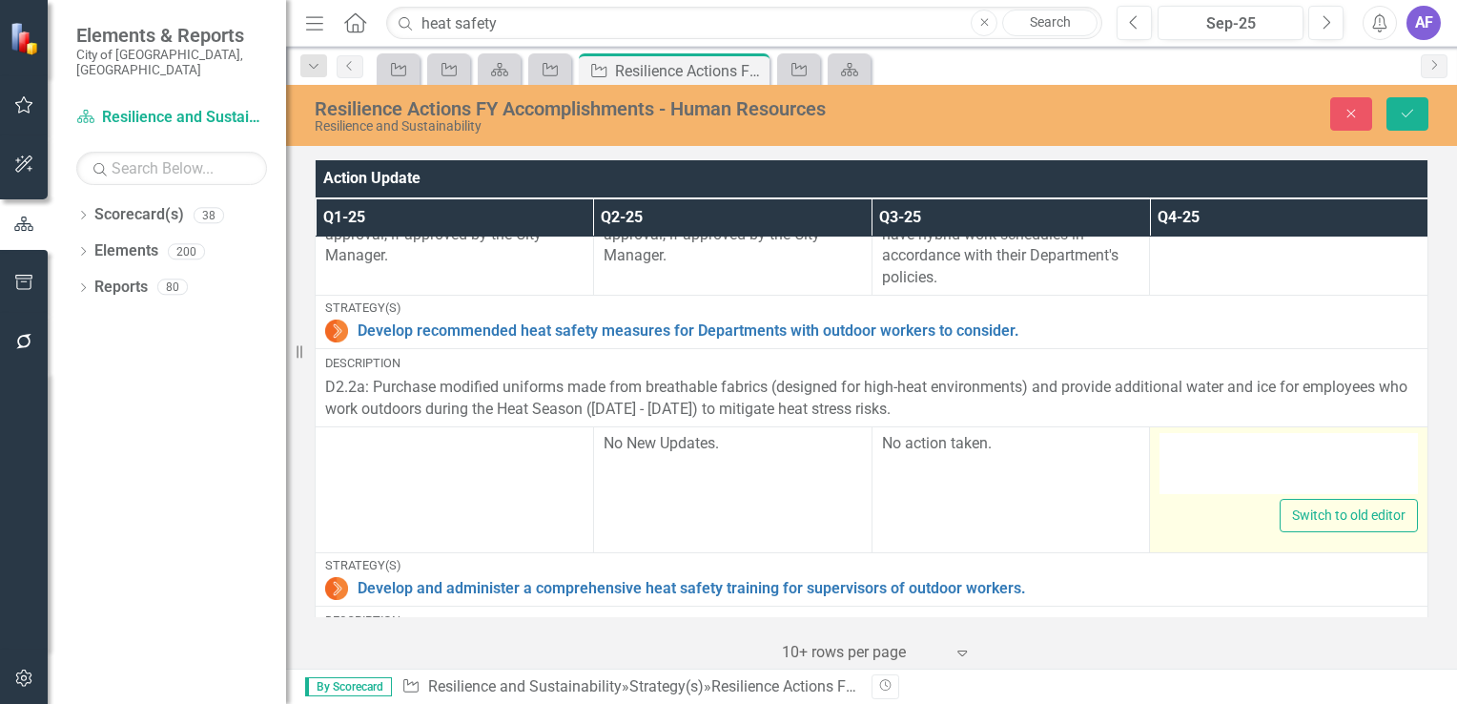
click at [1234, 459] on div at bounding box center [1289, 463] width 258 height 61
click at [1227, 488] on div at bounding box center [1289, 463] width 258 height 61
click at [1195, 471] on div at bounding box center [1289, 463] width 258 height 61
click at [1312, 517] on button "Switch to old editor" at bounding box center [1349, 515] width 138 height 33
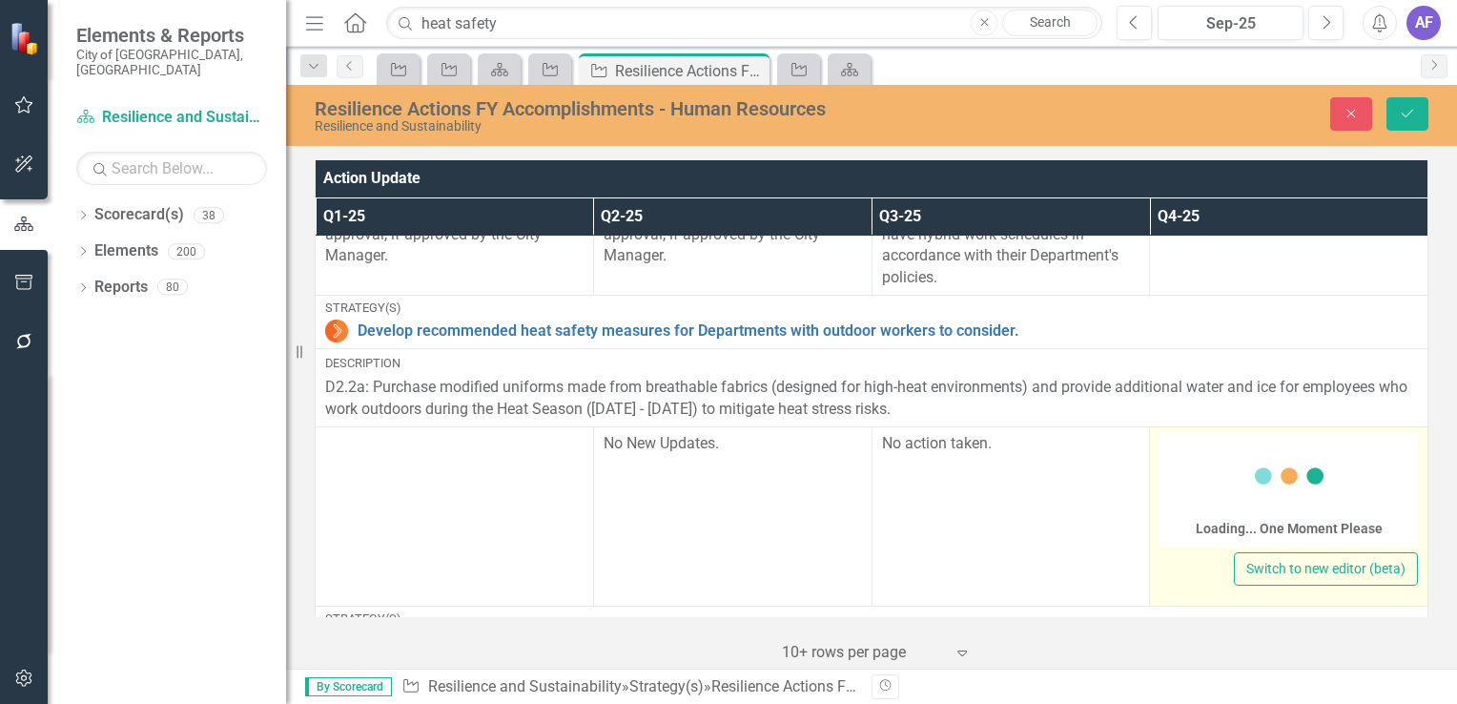
scroll to position [385, 0]
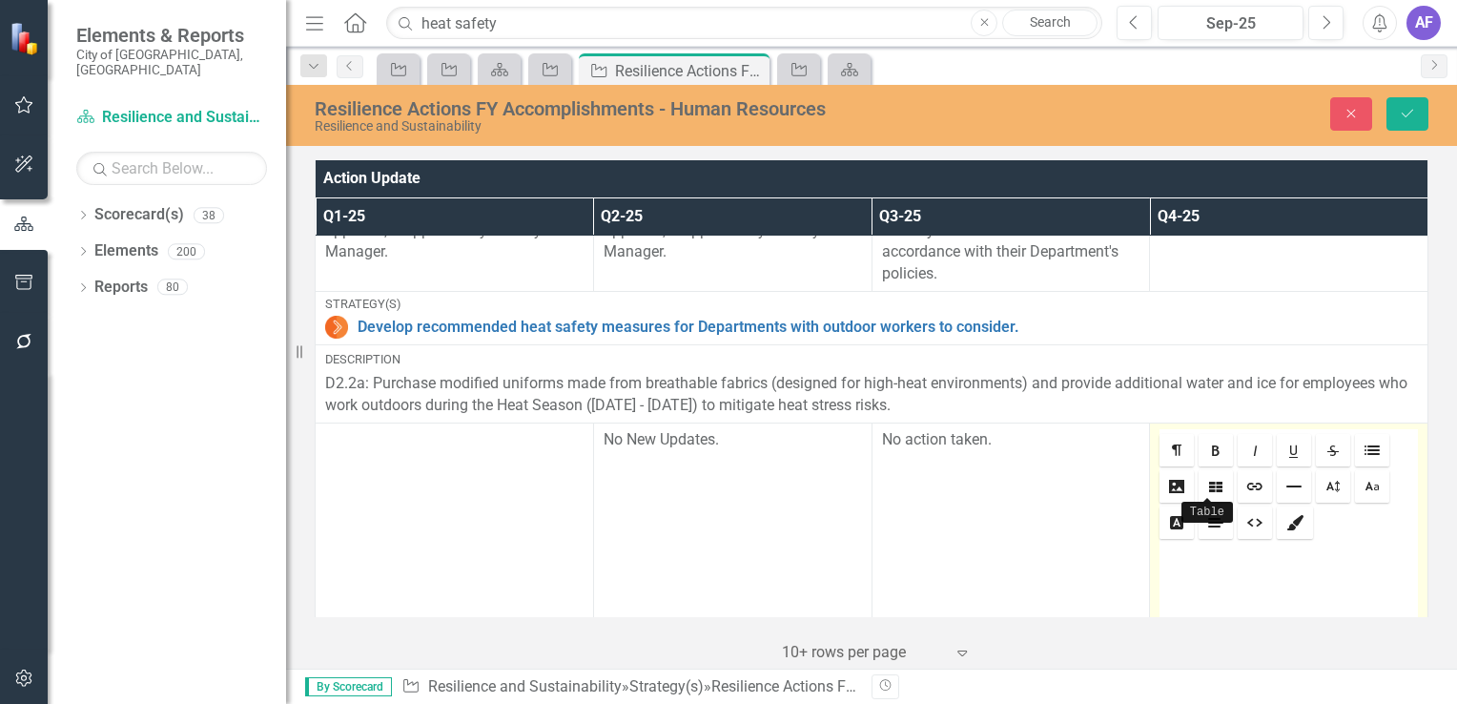
click at [1199, 470] on link "Table" at bounding box center [1216, 486] width 34 height 32
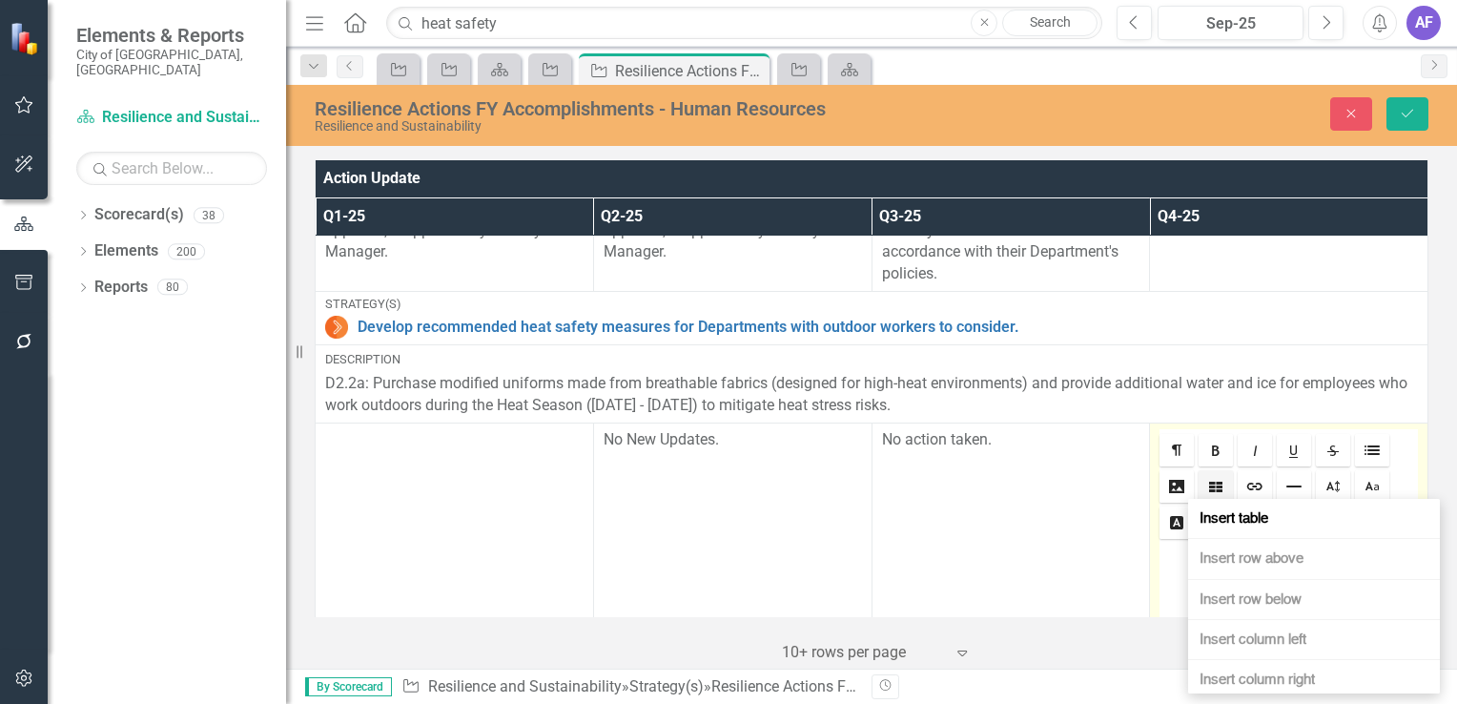
click at [1164, 589] on div at bounding box center [1289, 662] width 258 height 238
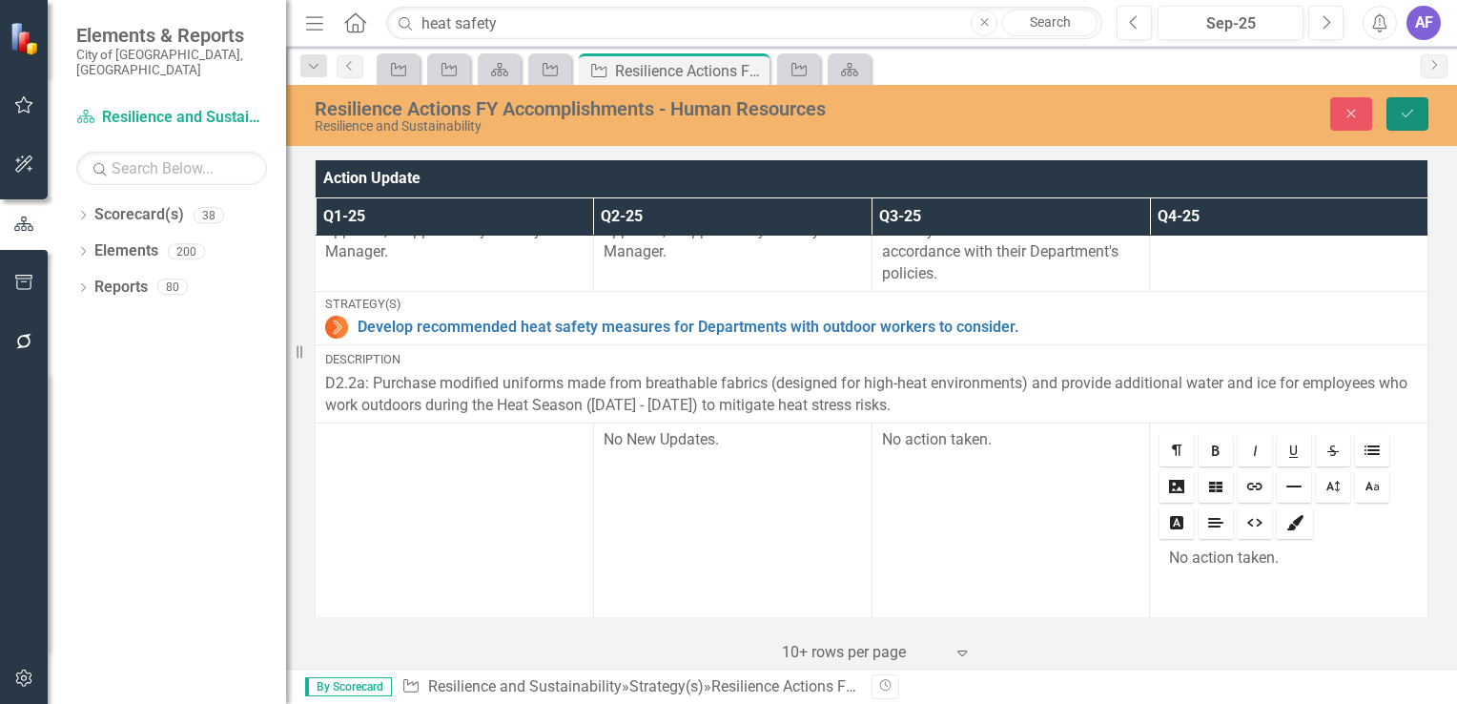
click at [1408, 114] on icon "submit" at bounding box center [1407, 114] width 11 height 8
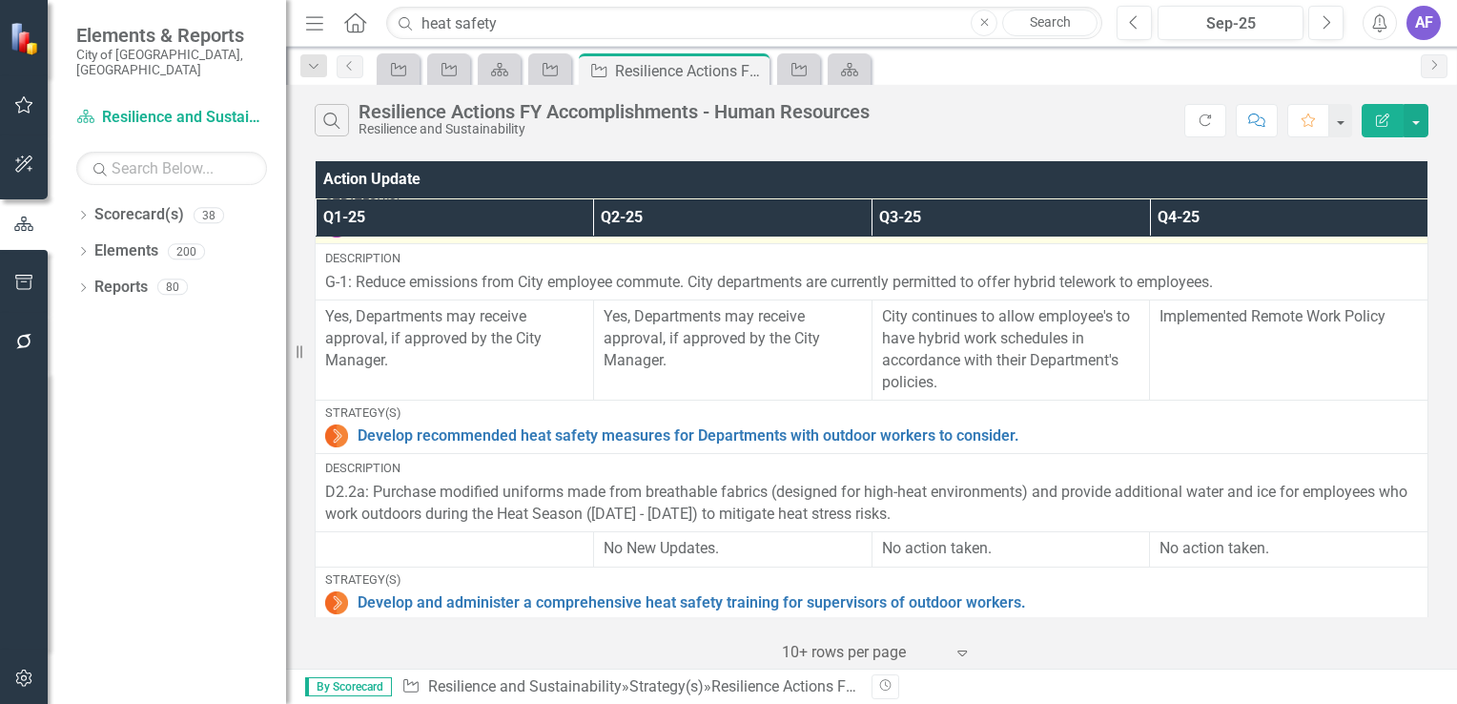
scroll to position [286, 0]
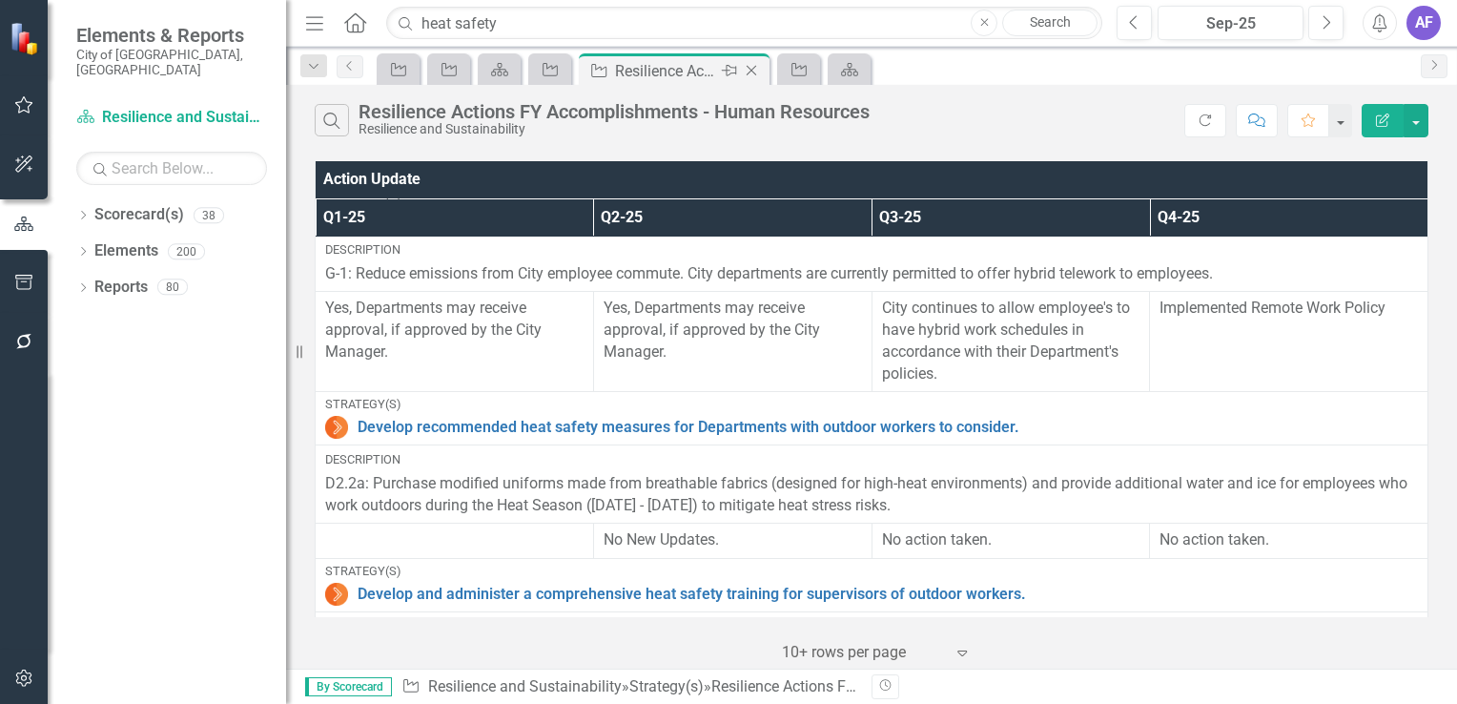
click at [750, 71] on icon at bounding box center [752, 71] width 10 height 10
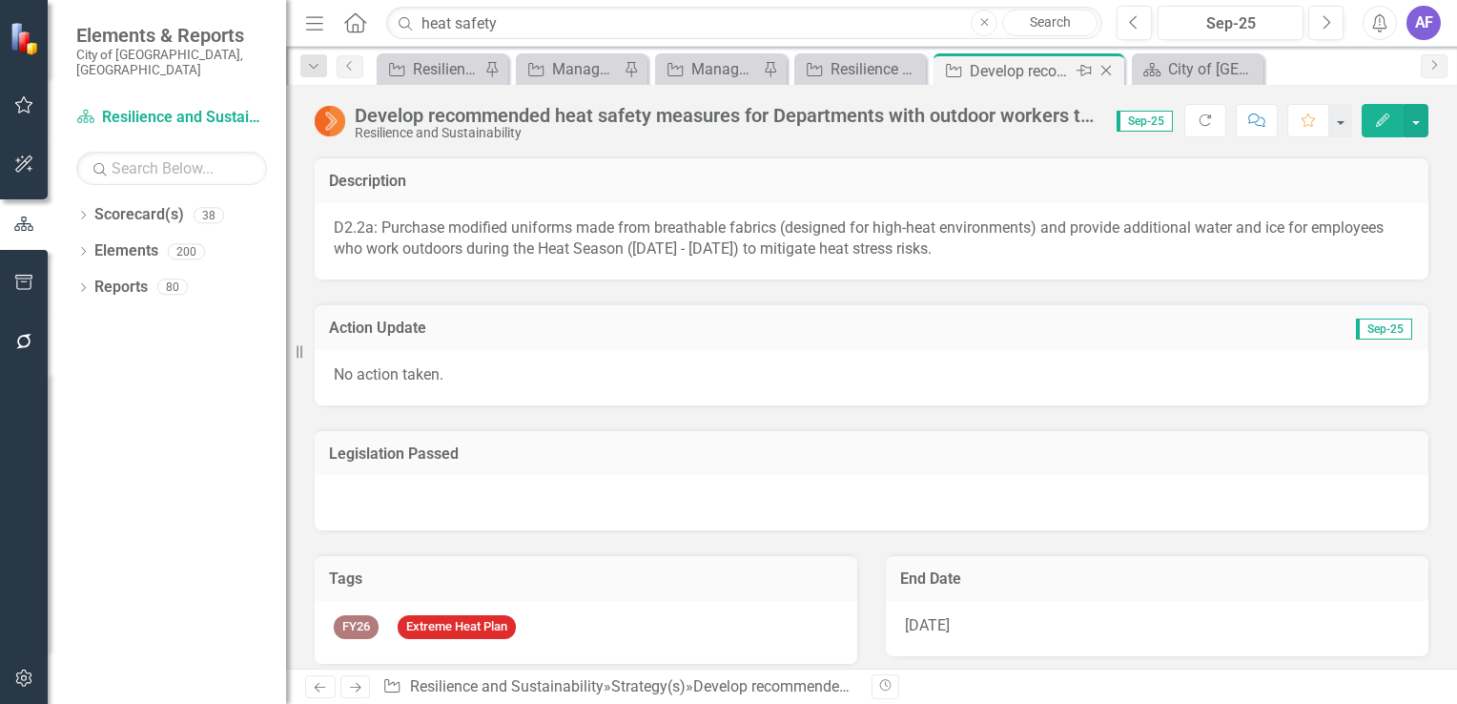
click at [1103, 70] on icon "Close" at bounding box center [1106, 70] width 19 height 15
click at [1047, 69] on icon "Close" at bounding box center [1044, 70] width 19 height 15
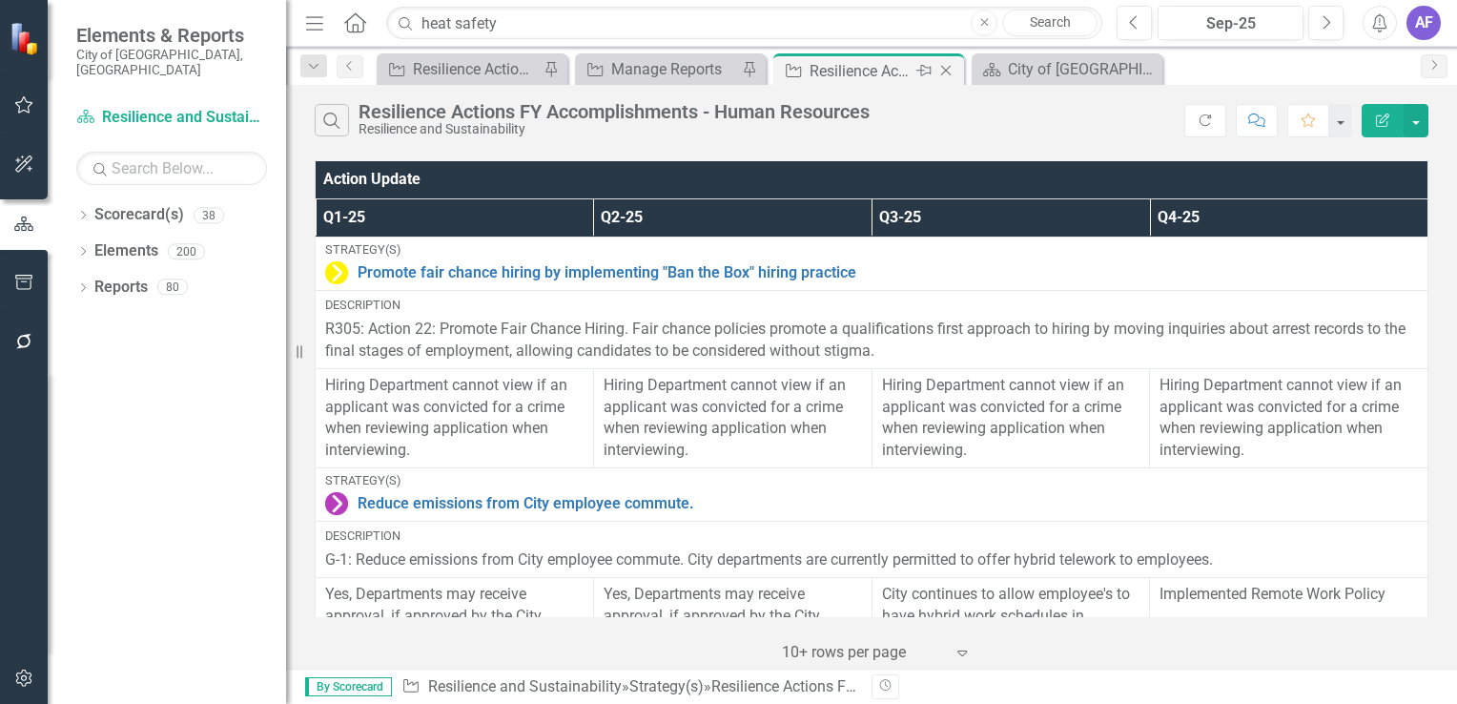
click at [946, 71] on icon at bounding box center [946, 71] width 10 height 10
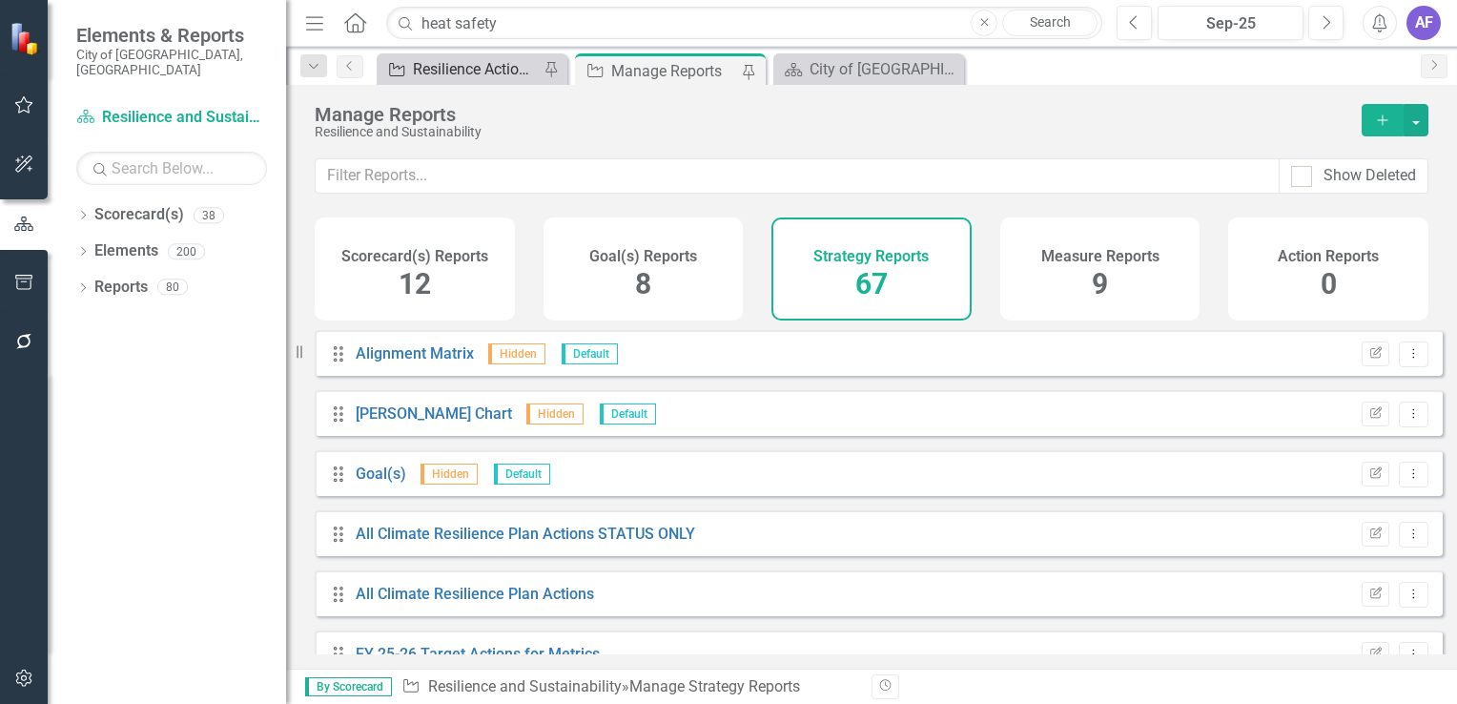
click at [486, 75] on div "Resilience Actions assigned to Resilience and Sustainability" at bounding box center [476, 69] width 126 height 24
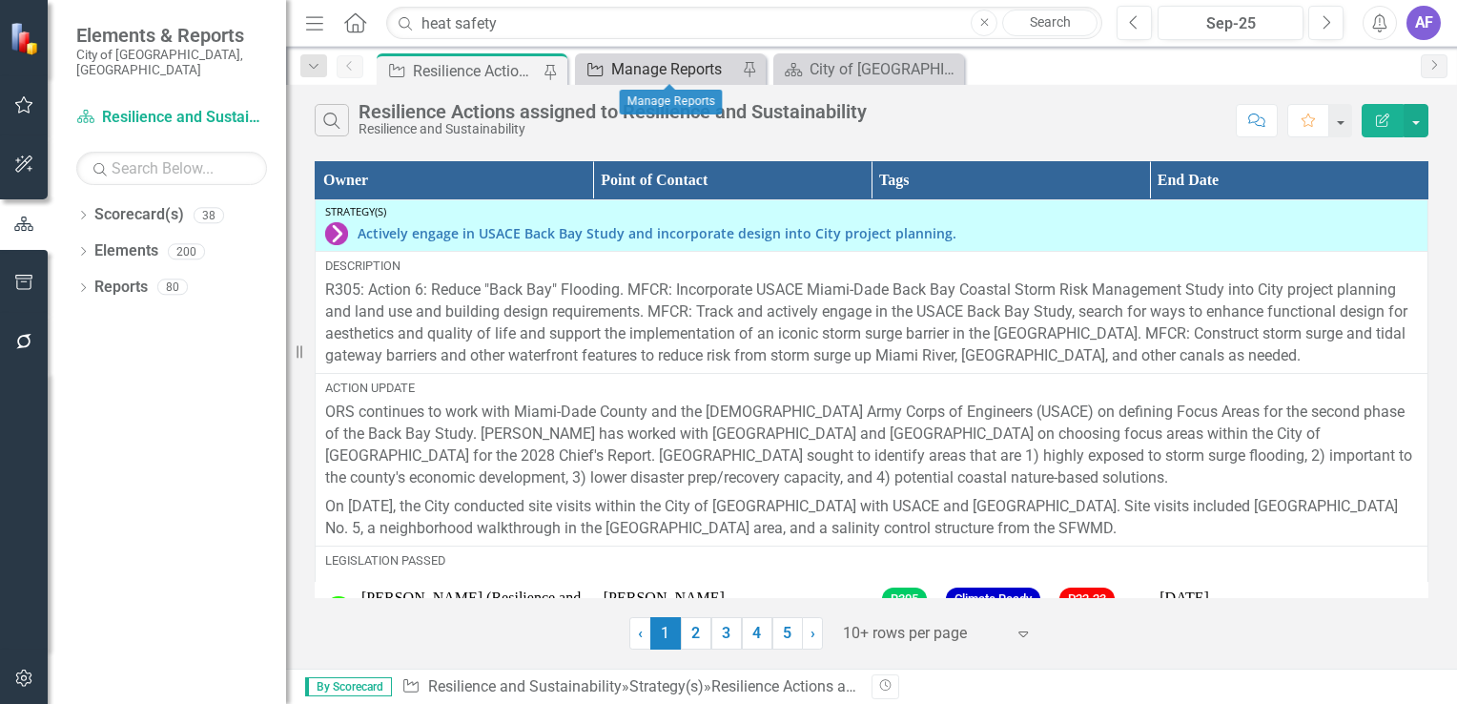
click at [638, 70] on div "Manage Reports" at bounding box center [674, 69] width 126 height 24
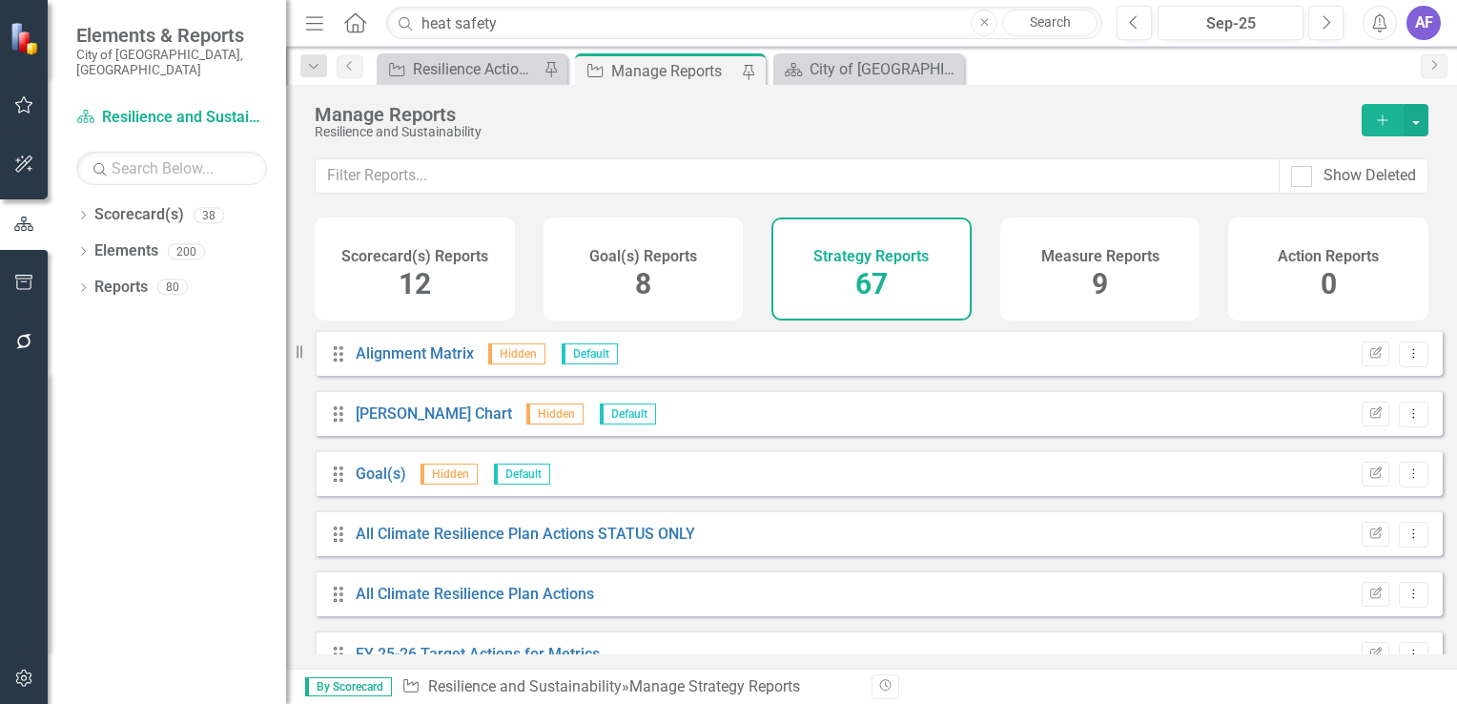
click at [447, 81] on div "Strategy Resilience Actions assigned to Resilience and Sustainability Pin" at bounding box center [472, 68] width 191 height 31
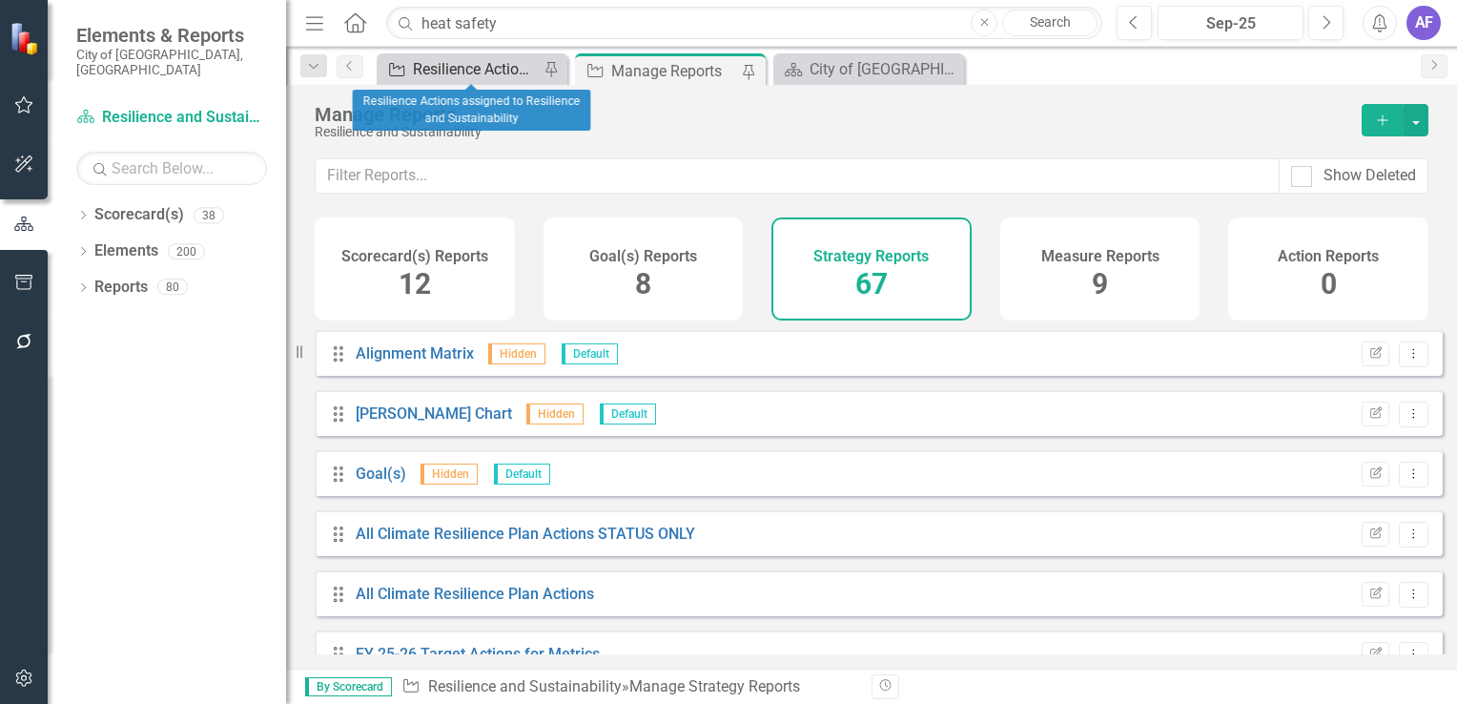
click at [465, 74] on div "Resilience Actions assigned to Resilience and Sustainability" at bounding box center [476, 69] width 126 height 24
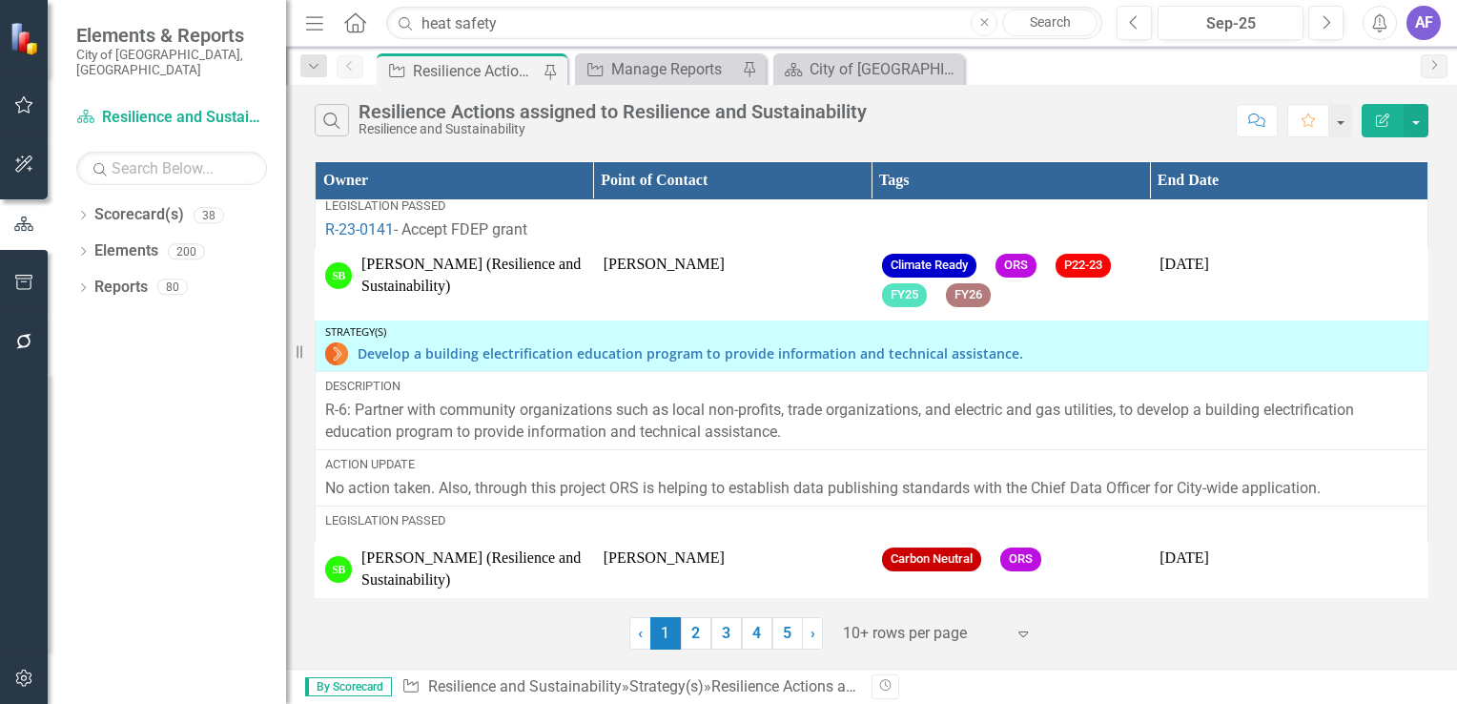
scroll to position [3163, 0]
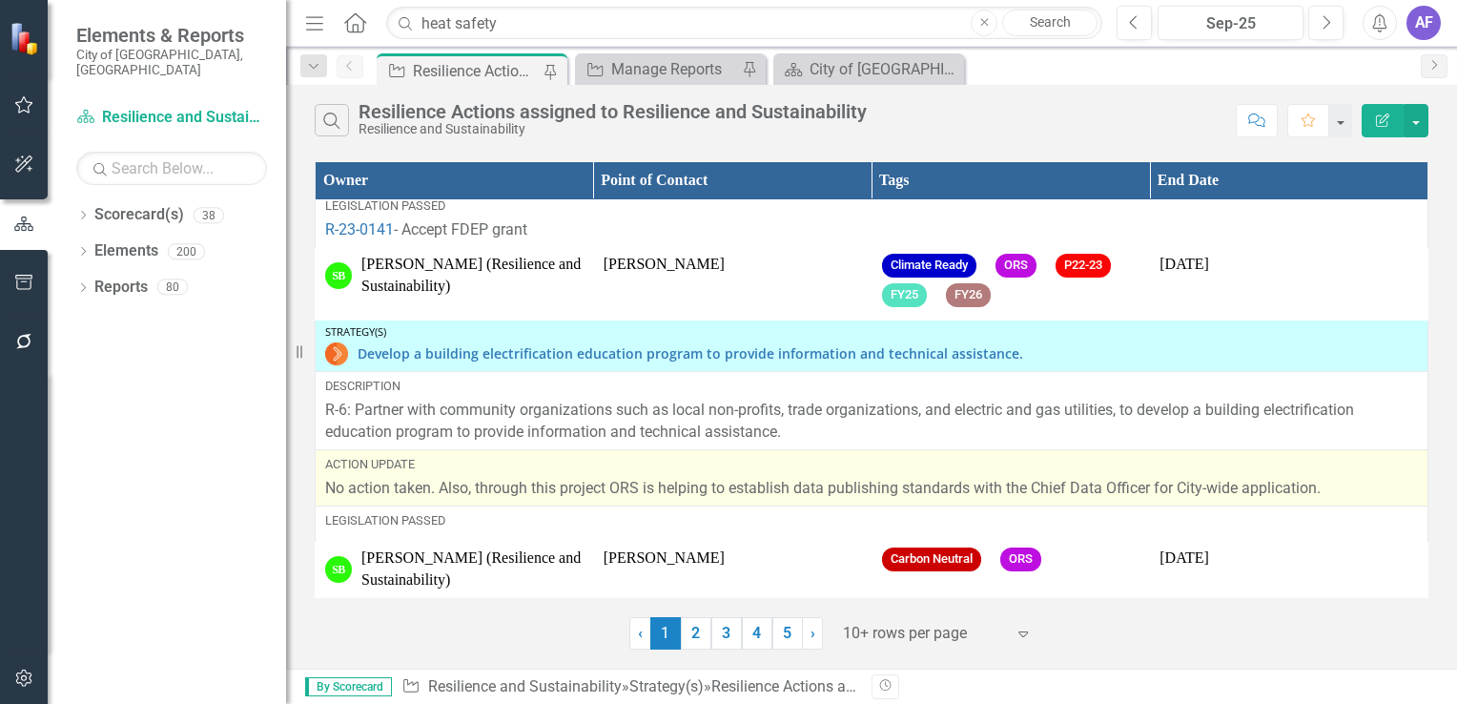
click at [546, 493] on p "No action taken. Also, through this project ORS is helping to establish data pu…" at bounding box center [871, 489] width 1093 height 22
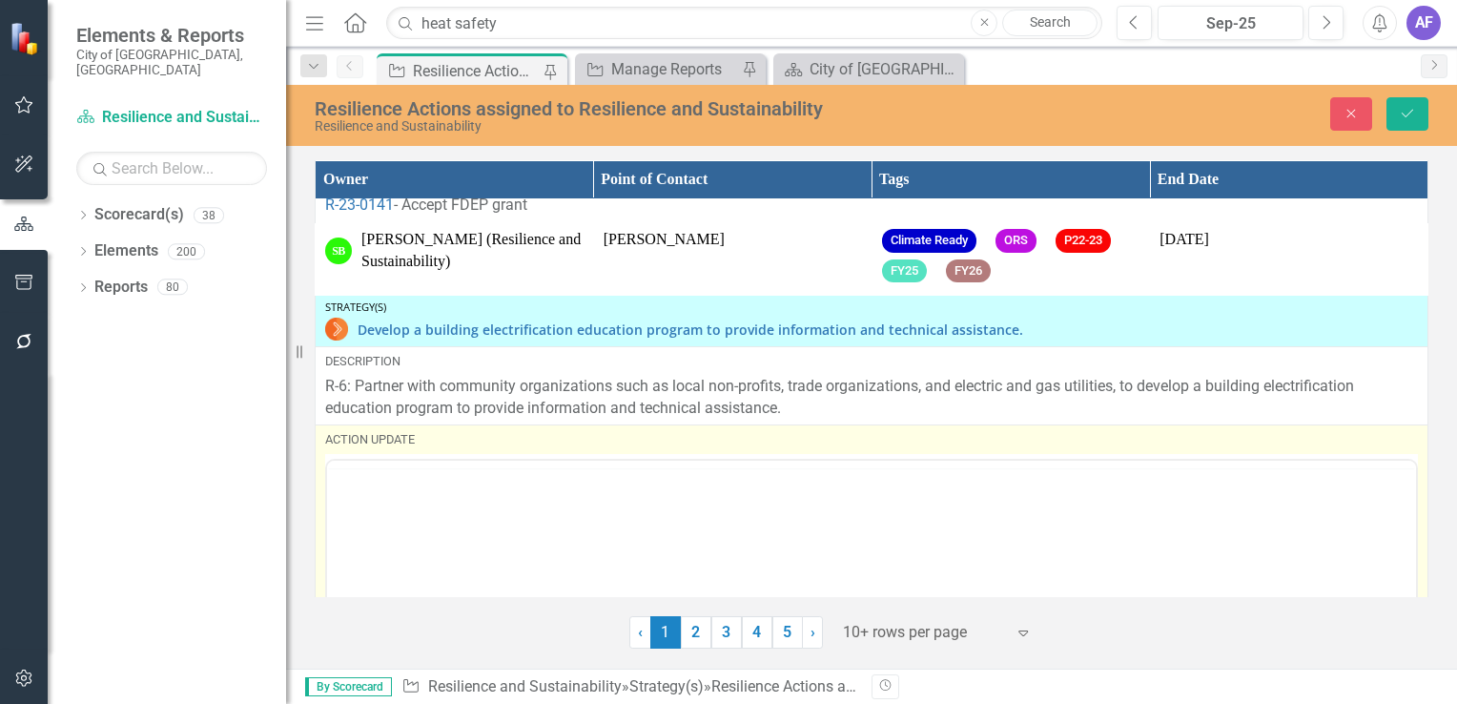
scroll to position [0, 0]
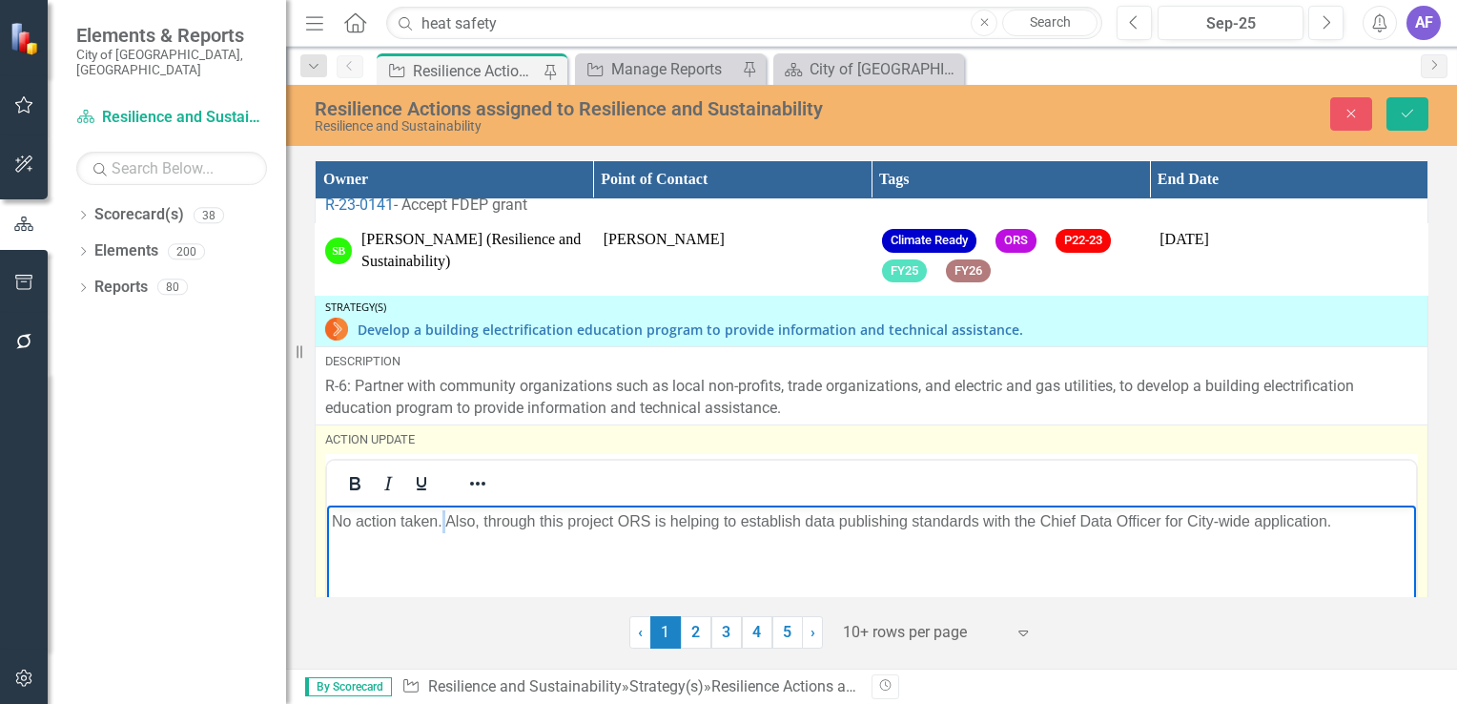
drag, startPoint x: 873, startPoint y: 998, endPoint x: 444, endPoint y: 521, distance: 641.0
click at [444, 521] on p "No action taken. Also, through this project ORS is helping to establish data pu…" at bounding box center [872, 520] width 1080 height 23
click at [446, 520] on p "No action taken. Also, through this project ORS is helping to establish data pu…" at bounding box center [872, 520] width 1080 height 23
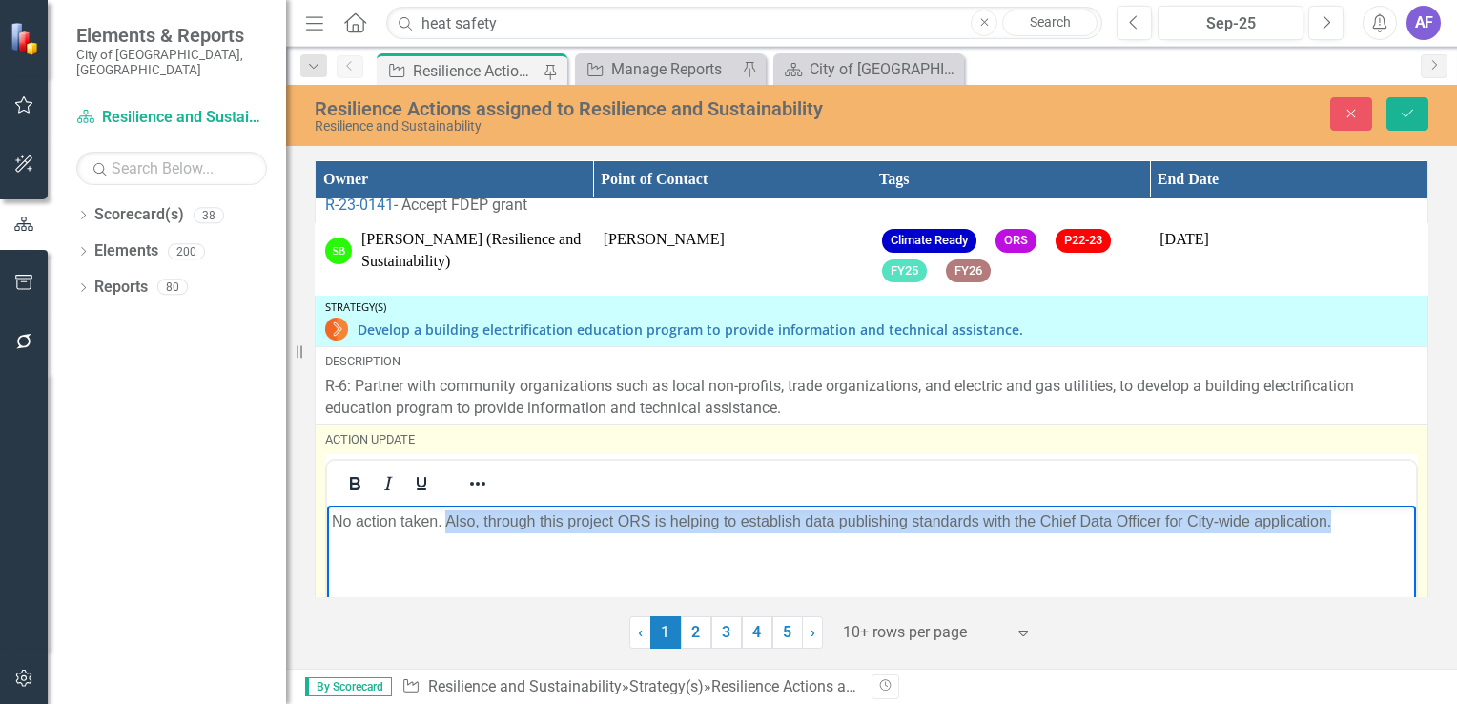
drag, startPoint x: 446, startPoint y: 520, endPoint x: 1389, endPoint y: 538, distance: 942.5
click at [1389, 538] on body "No action taken. Also, through this project ORS is helping to establish data pu…" at bounding box center [871, 648] width 1089 height 286
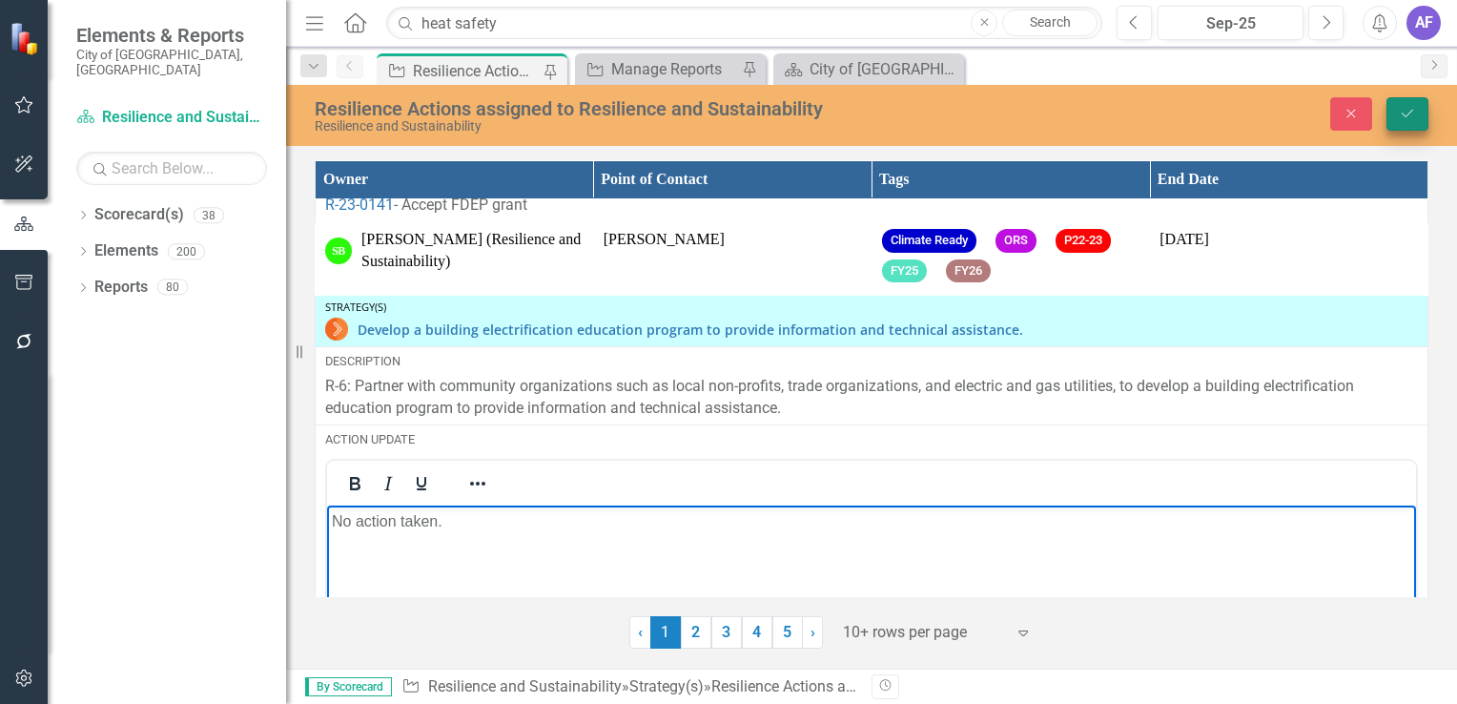
click at [1417, 121] on button "Save" at bounding box center [1408, 113] width 42 height 33
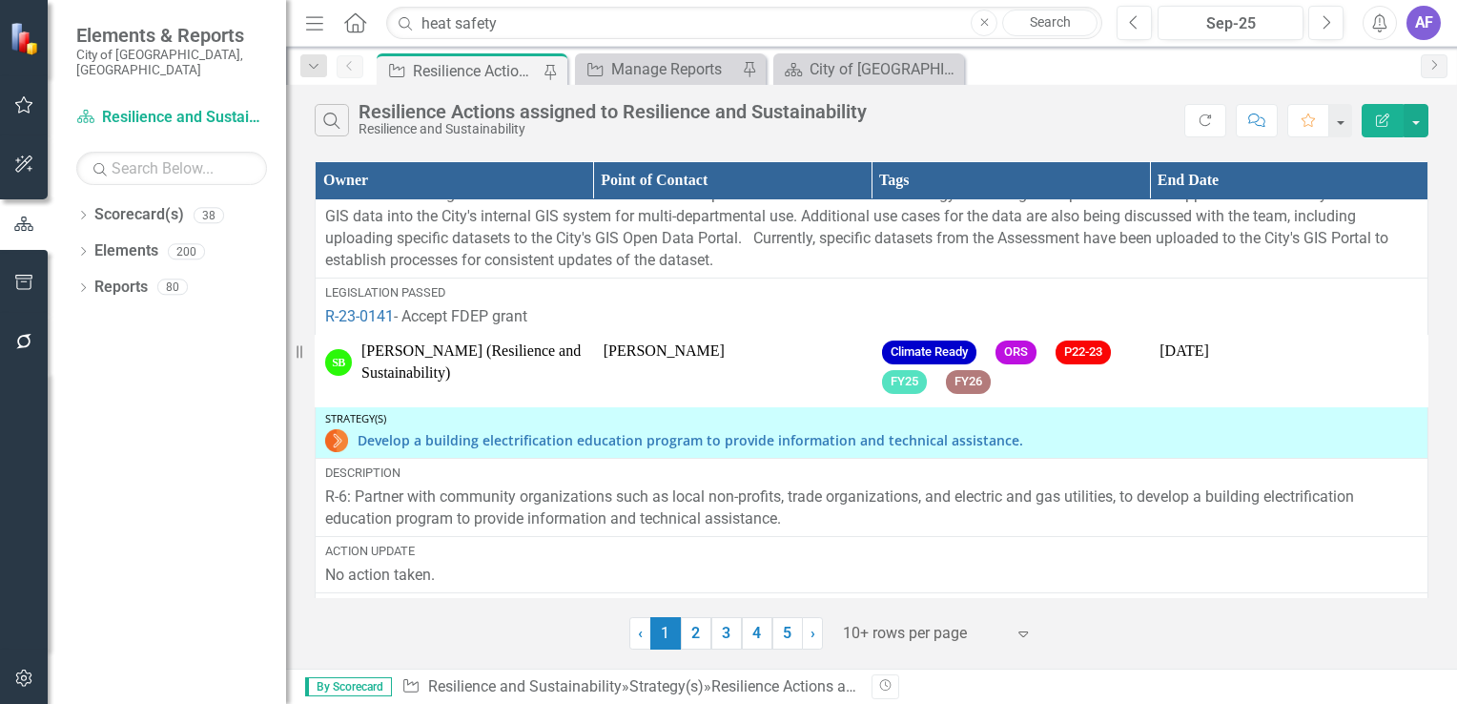
scroll to position [3163, 0]
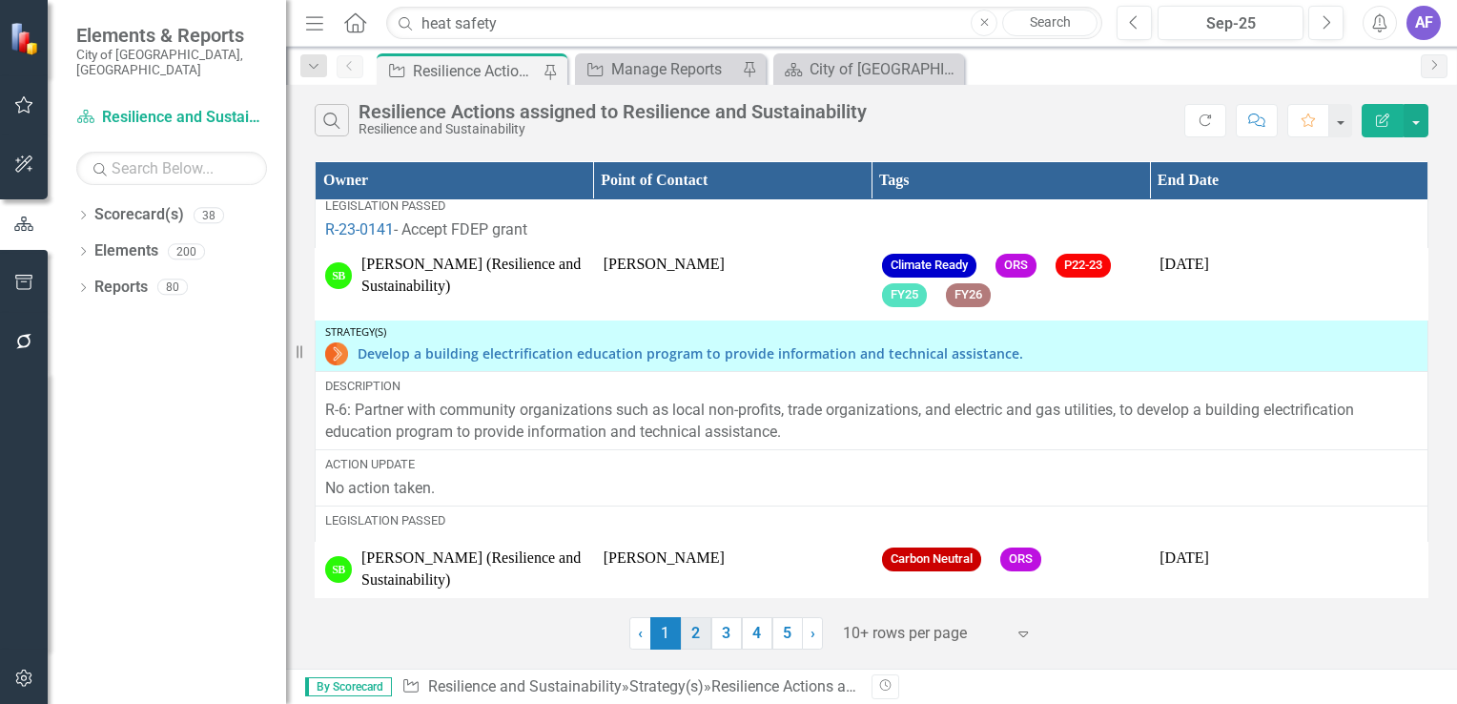
click at [697, 642] on link "2" at bounding box center [696, 633] width 31 height 32
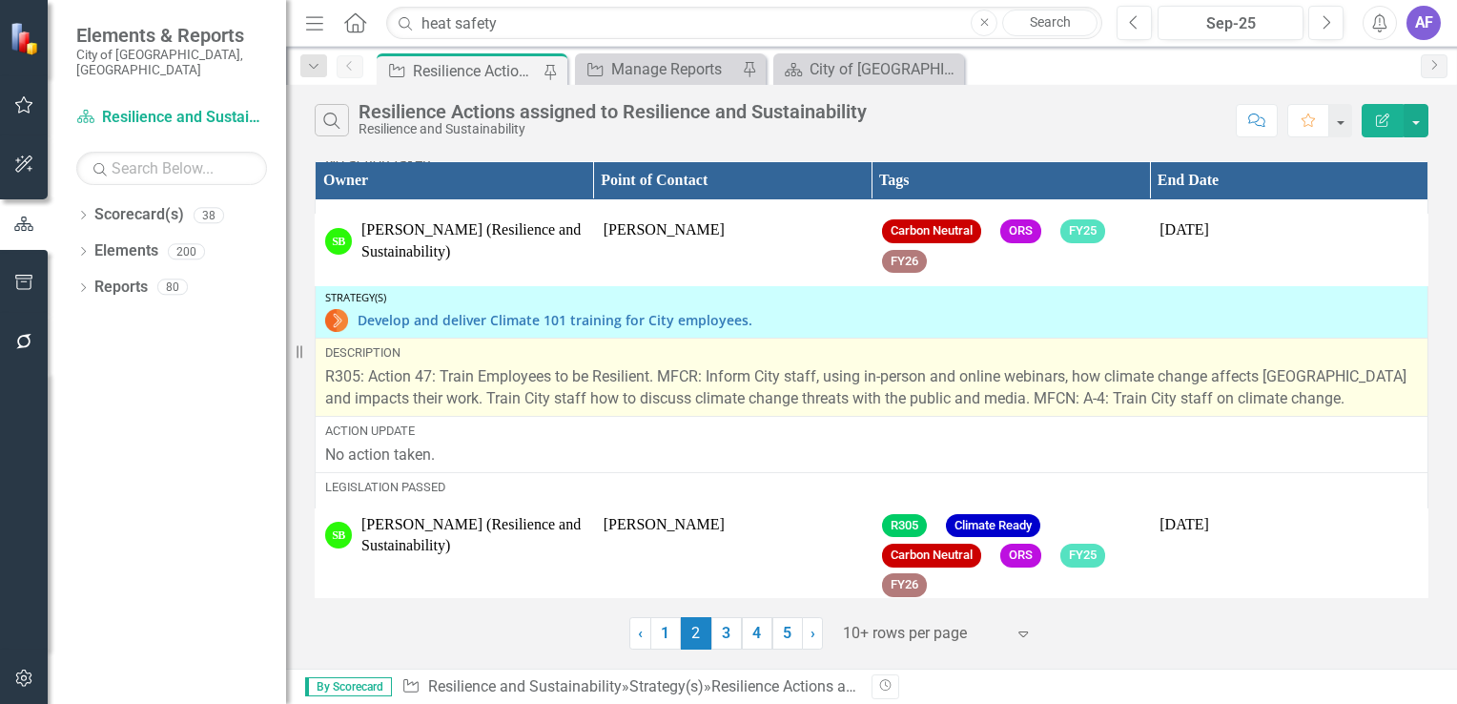
scroll to position [191, 0]
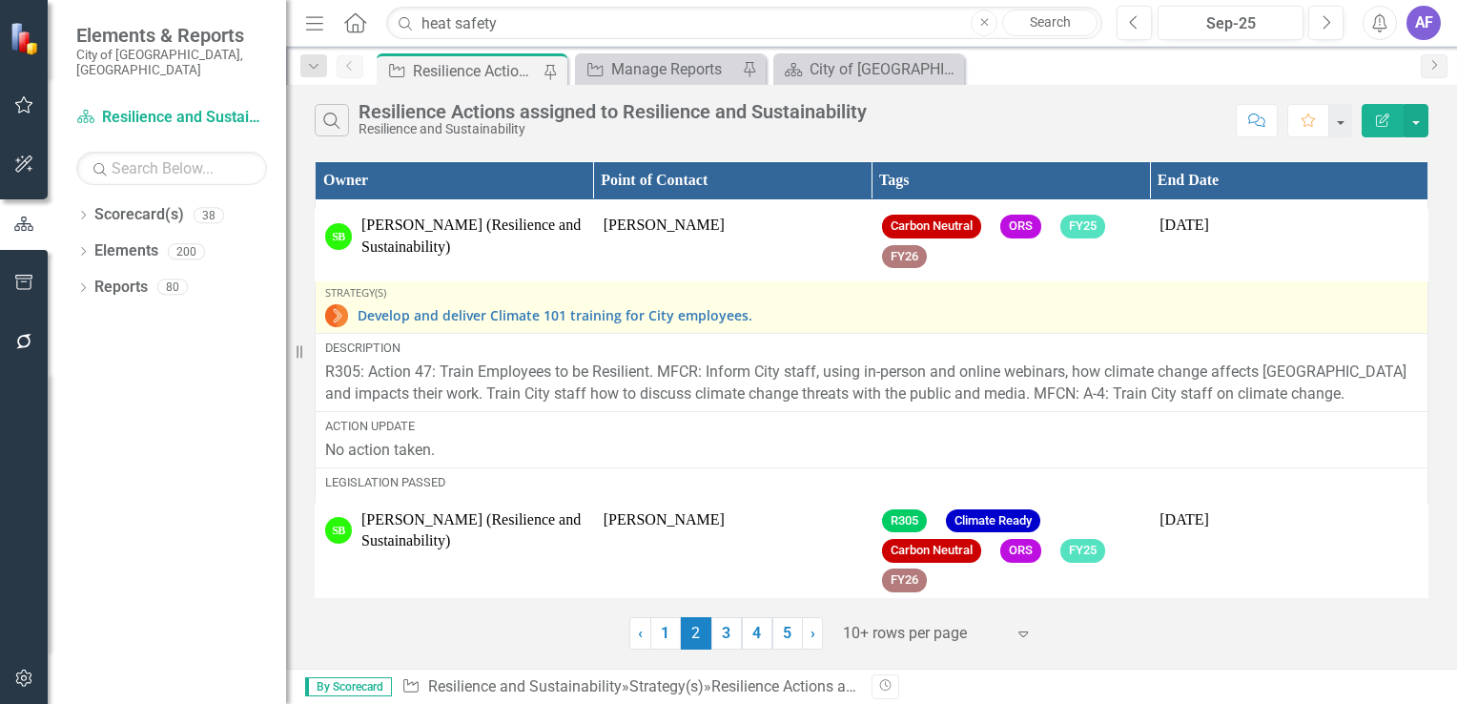
click at [338, 316] on img at bounding box center [336, 315] width 23 height 23
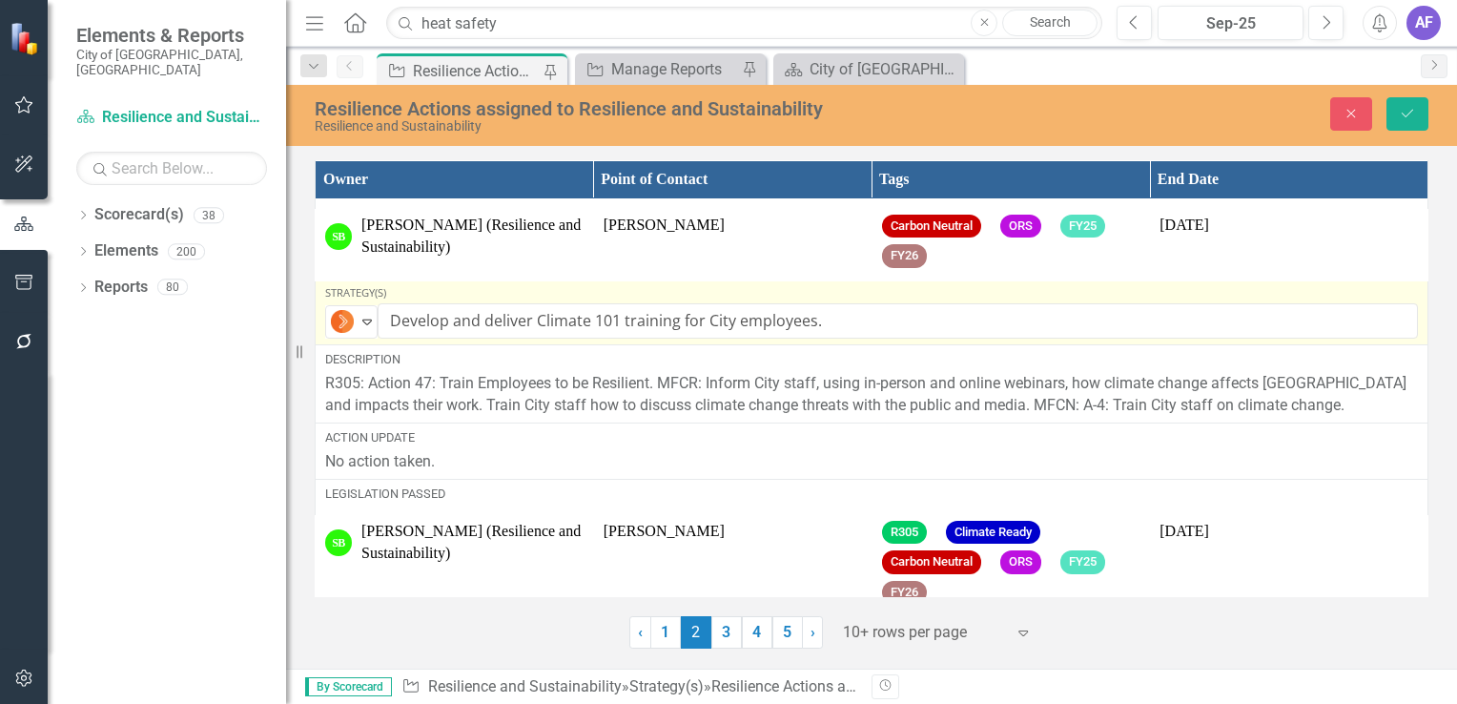
click at [338, 316] on img at bounding box center [342, 321] width 23 height 23
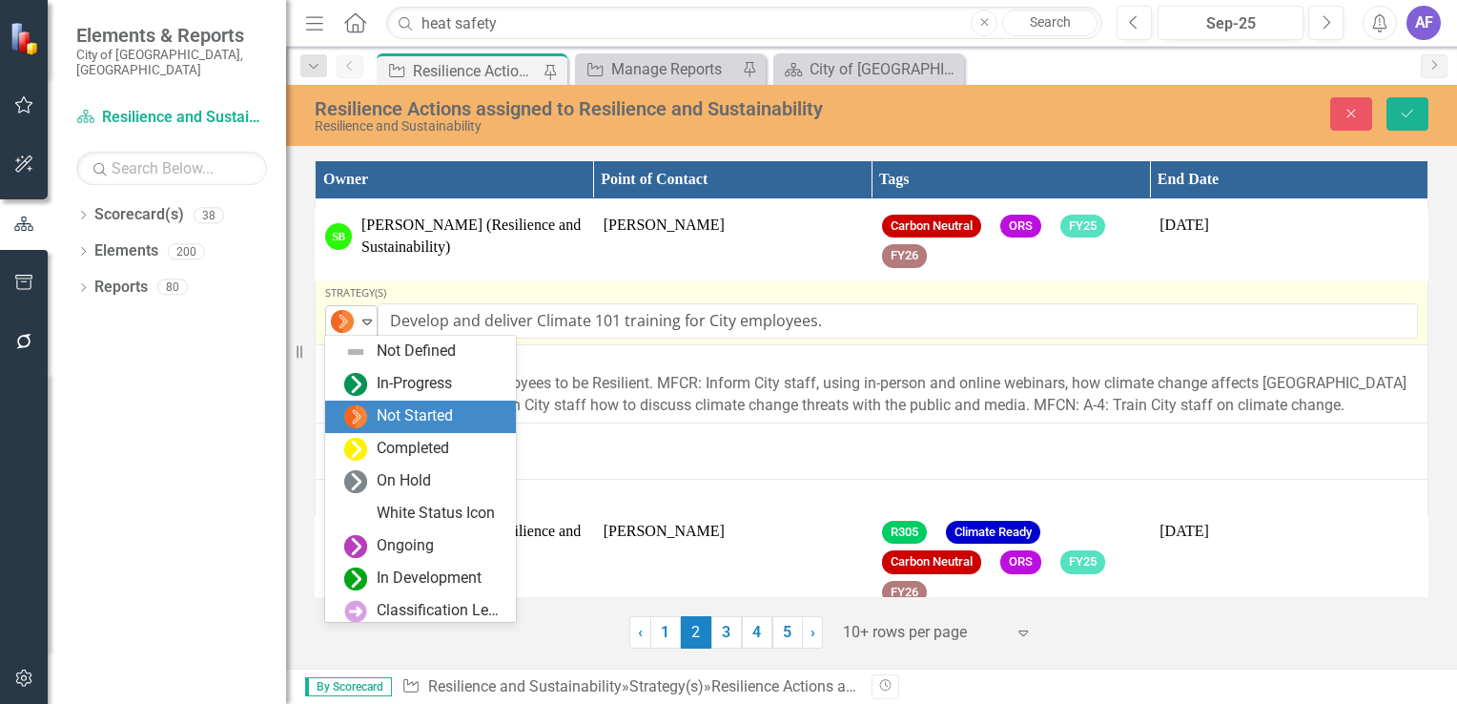
scroll to position [65, 0]
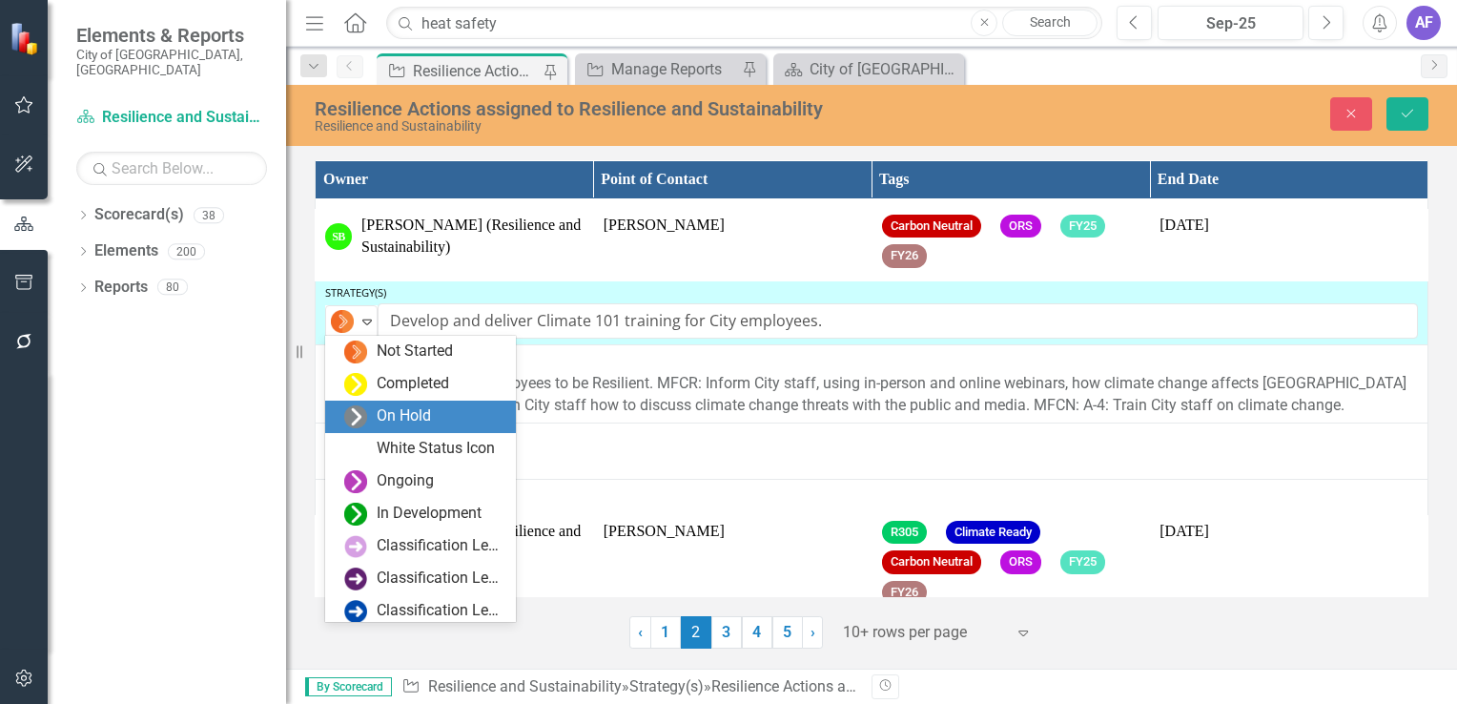
click at [388, 410] on div "On Hold" at bounding box center [404, 416] width 54 height 22
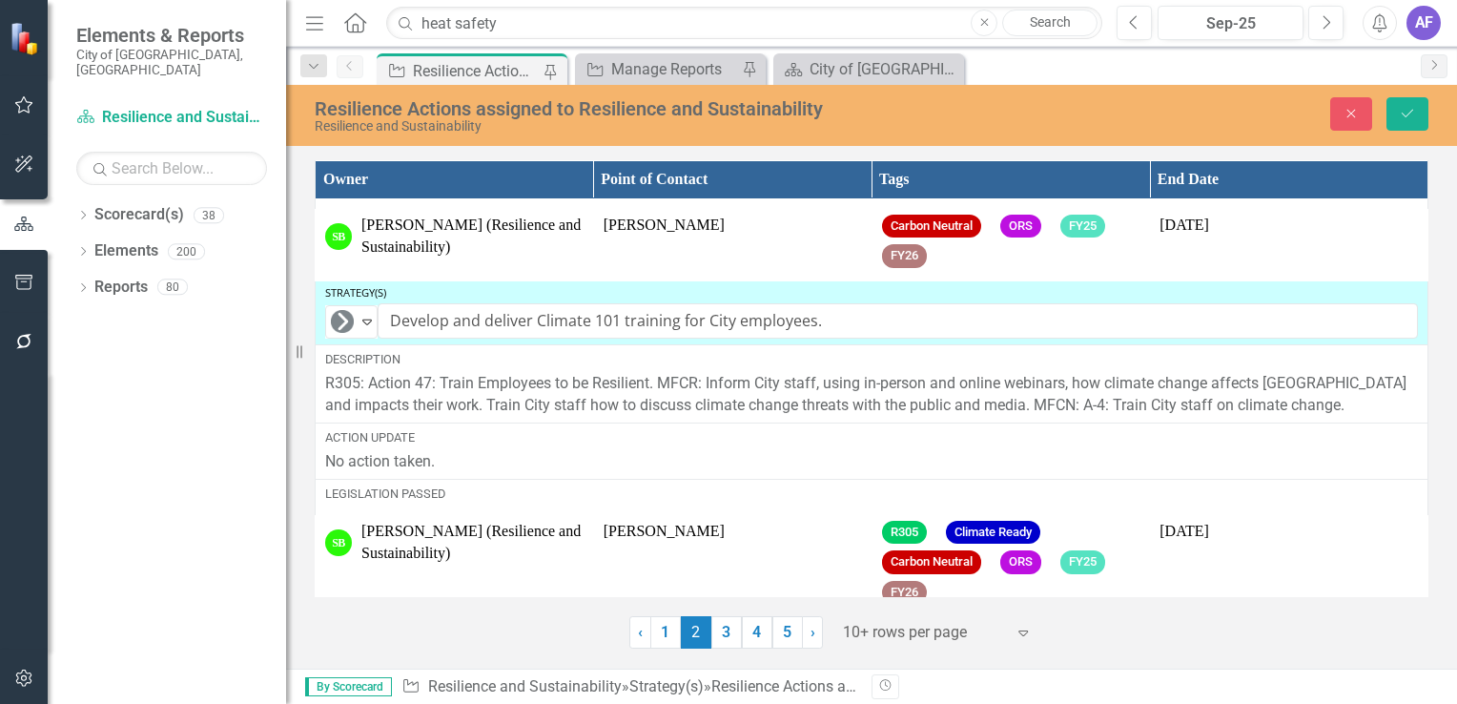
click at [302, 412] on div "Owner Point of Contact Tags End Date Strategy(s) Develop a financial and techni…" at bounding box center [871, 401] width 1171 height 493
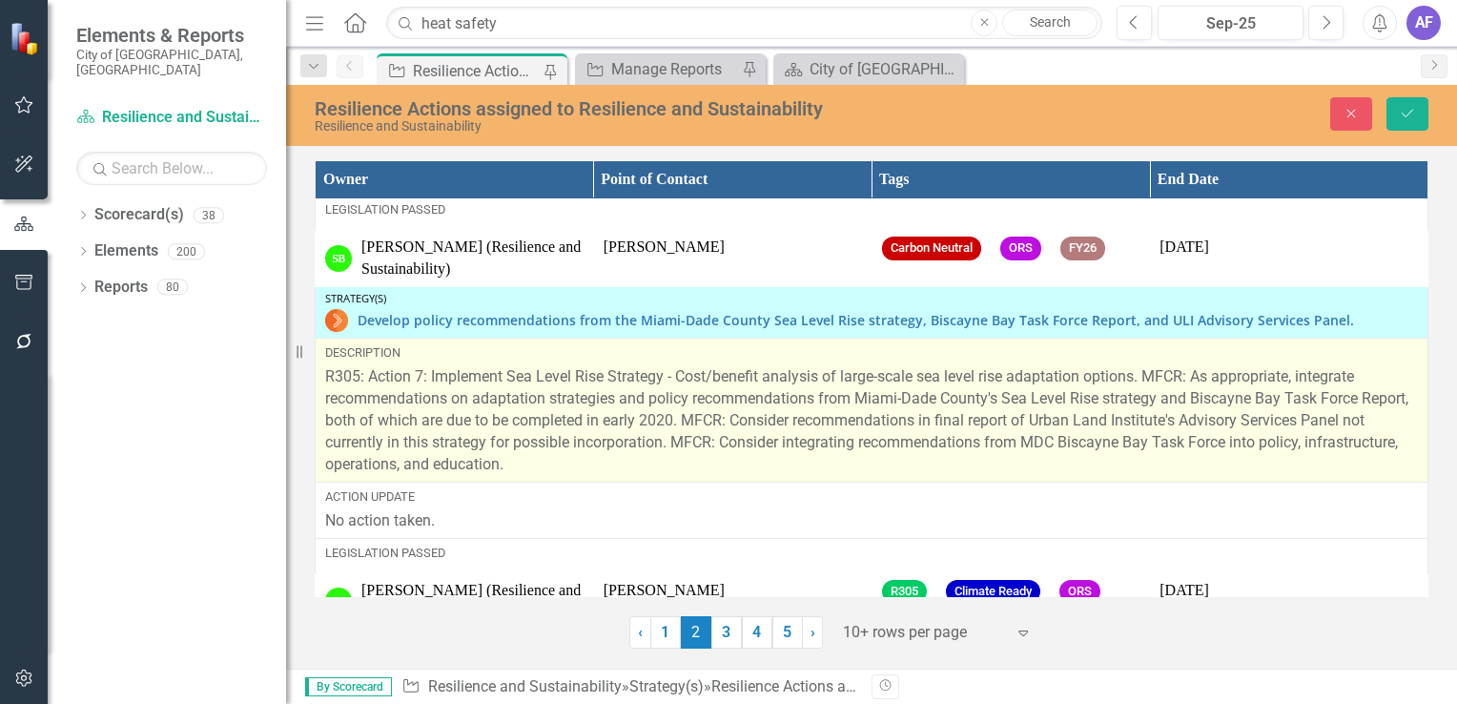
scroll to position [1145, 0]
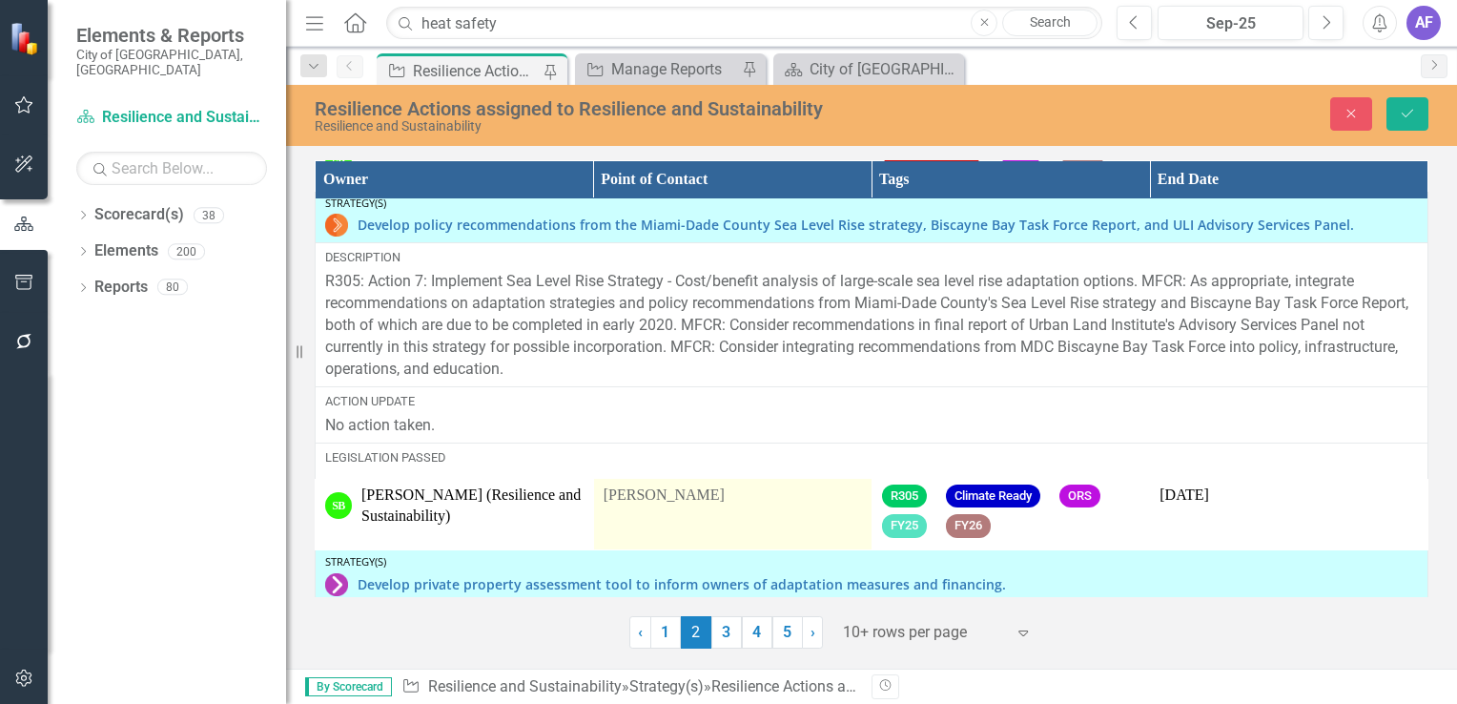
click at [687, 526] on td "[PERSON_NAME]" at bounding box center [732, 514] width 279 height 72
click at [687, 520] on td "[PERSON_NAME]" at bounding box center [732, 514] width 279 height 72
drag, startPoint x: 713, startPoint y: 516, endPoint x: 595, endPoint y: 525, distance: 118.6
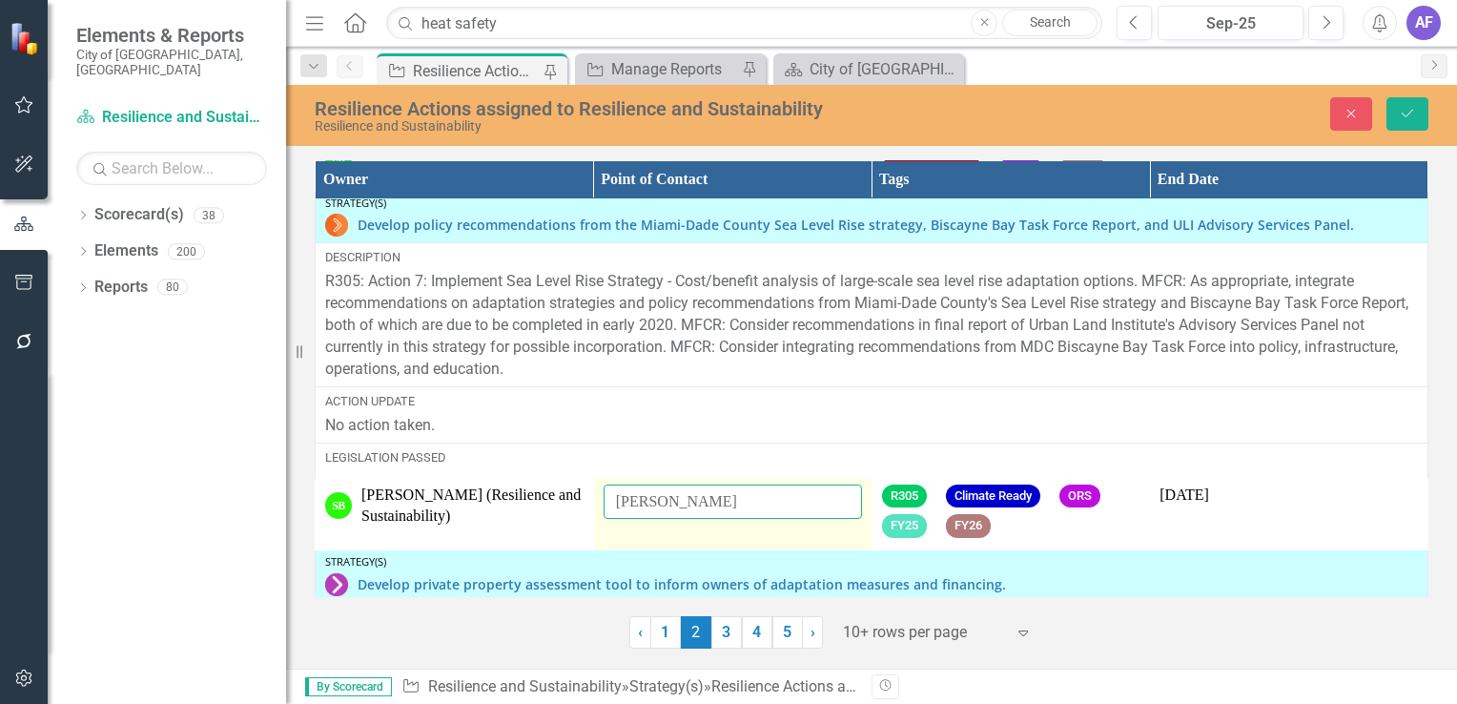
click at [596, 525] on td "[PERSON_NAME]" at bounding box center [732, 514] width 279 height 72
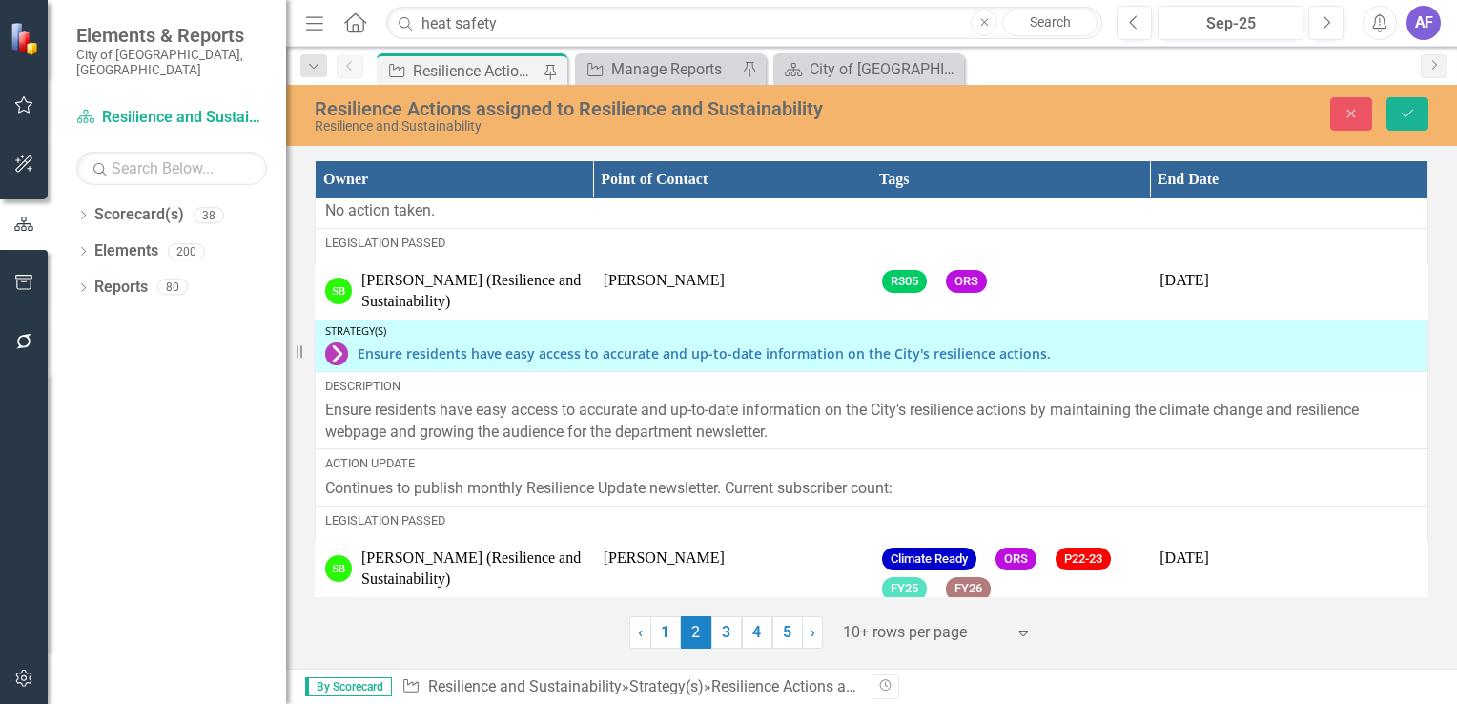
scroll to position [2385, 0]
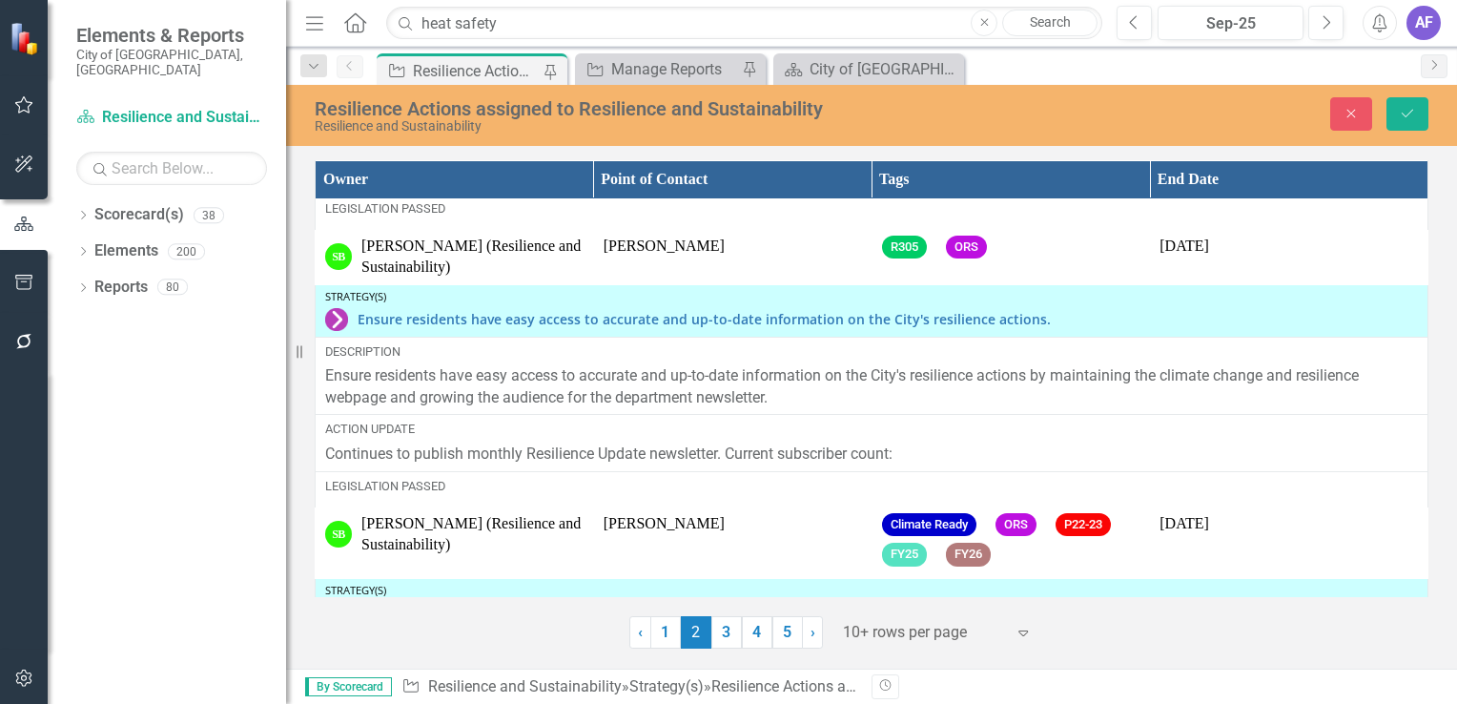
type input "[PERSON_NAME]"
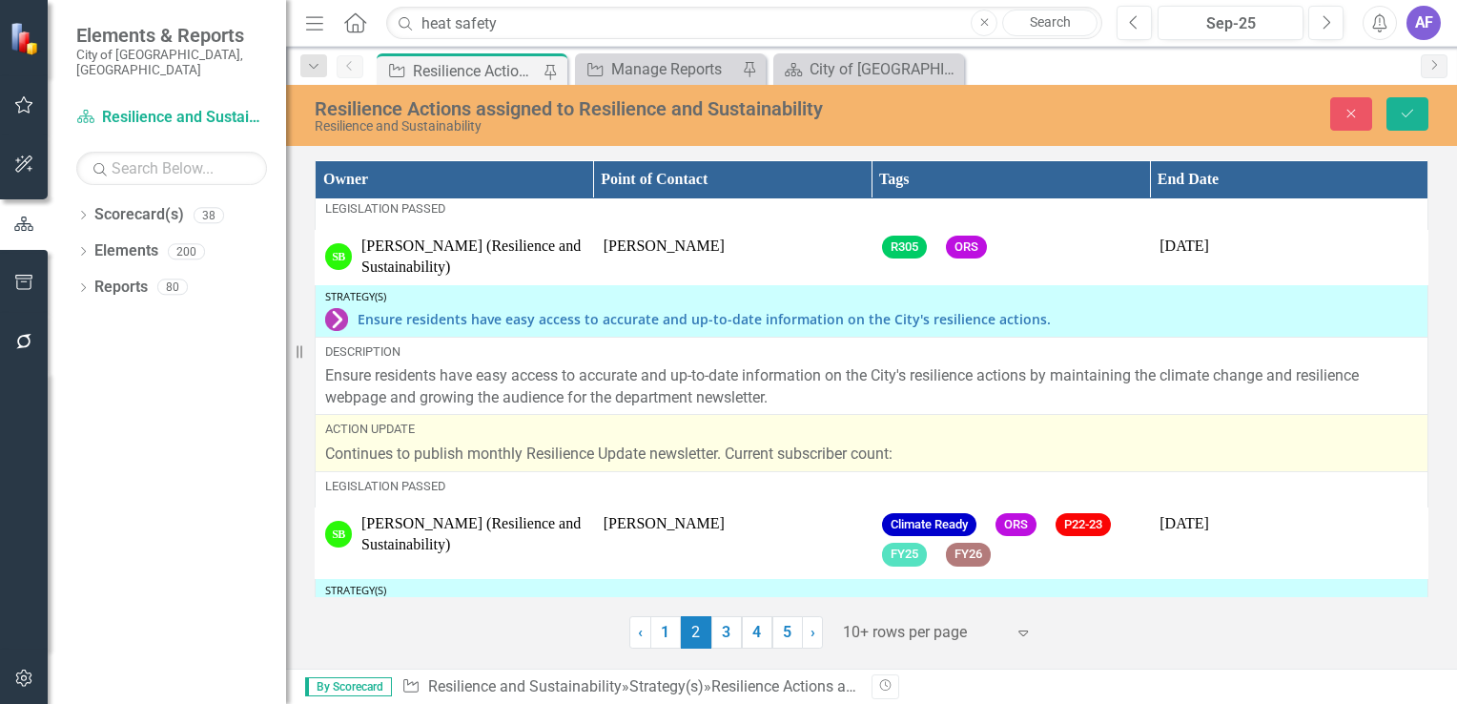
click at [774, 464] on p "Continues to publish monthly Resilience Update newsletter. Current subscriber c…" at bounding box center [871, 455] width 1093 height 22
click at [918, 459] on p "Continues to publish monthly Resilience Update newsletter. Current subscriber c…" at bounding box center [871, 455] width 1093 height 22
click at [910, 452] on p "Continues to publish monthly Resilience Update newsletter. Current subscriber c…" at bounding box center [871, 455] width 1093 height 22
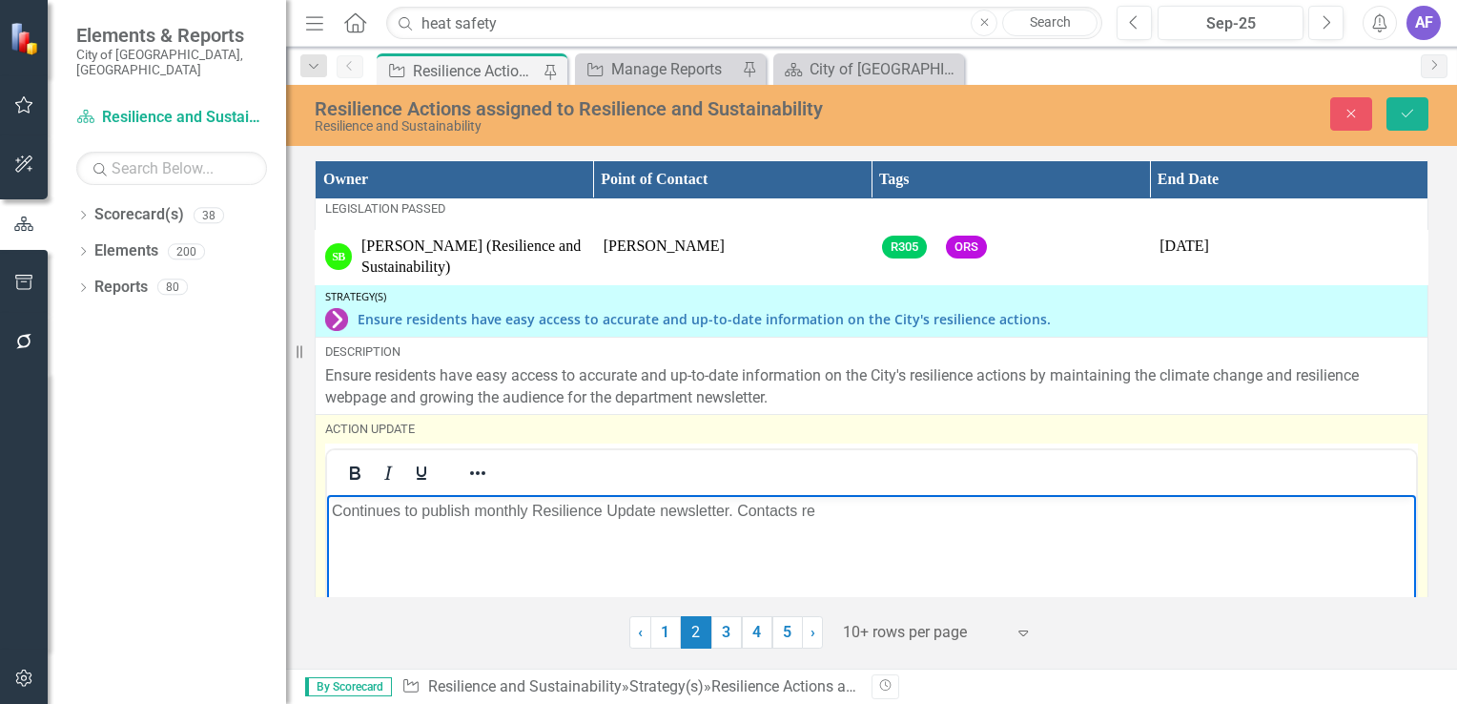
scroll to position [0, 0]
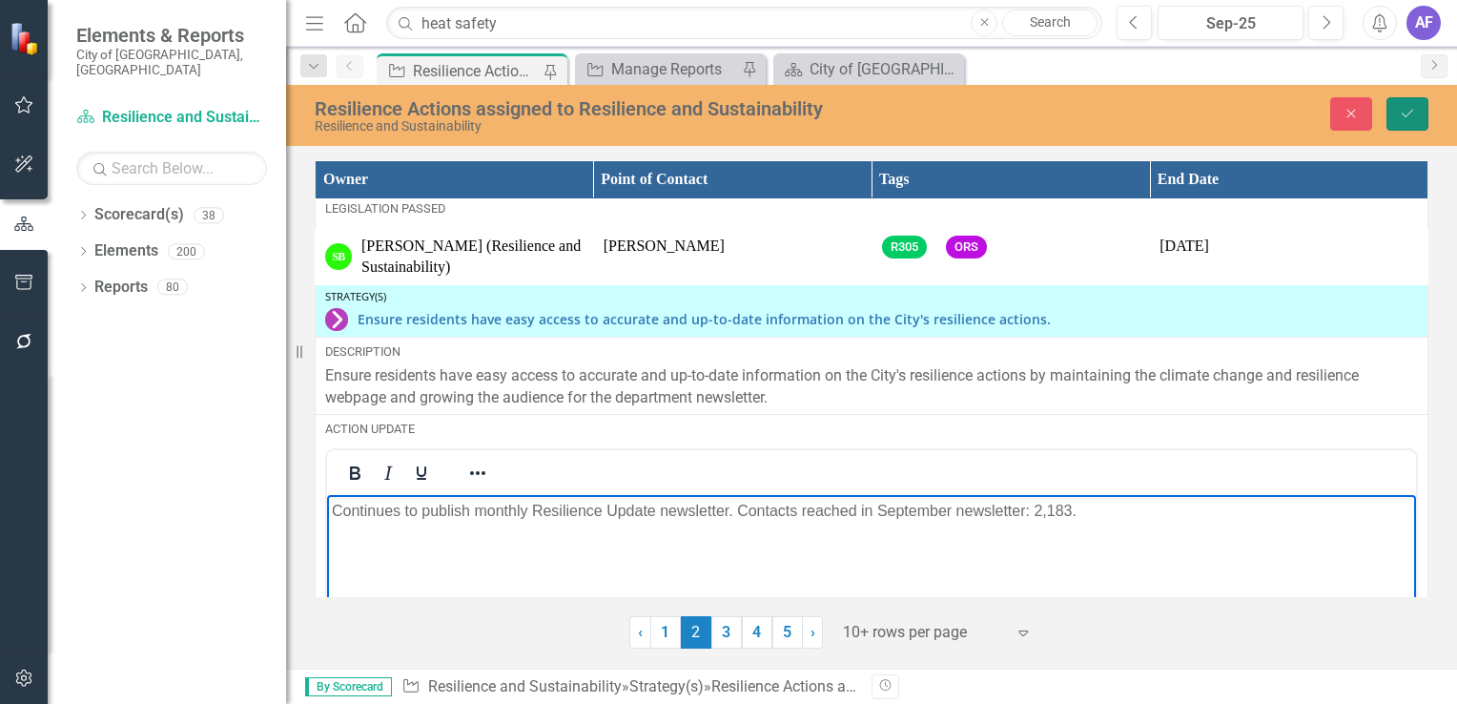
click at [1398, 121] on button "Save" at bounding box center [1408, 113] width 42 height 33
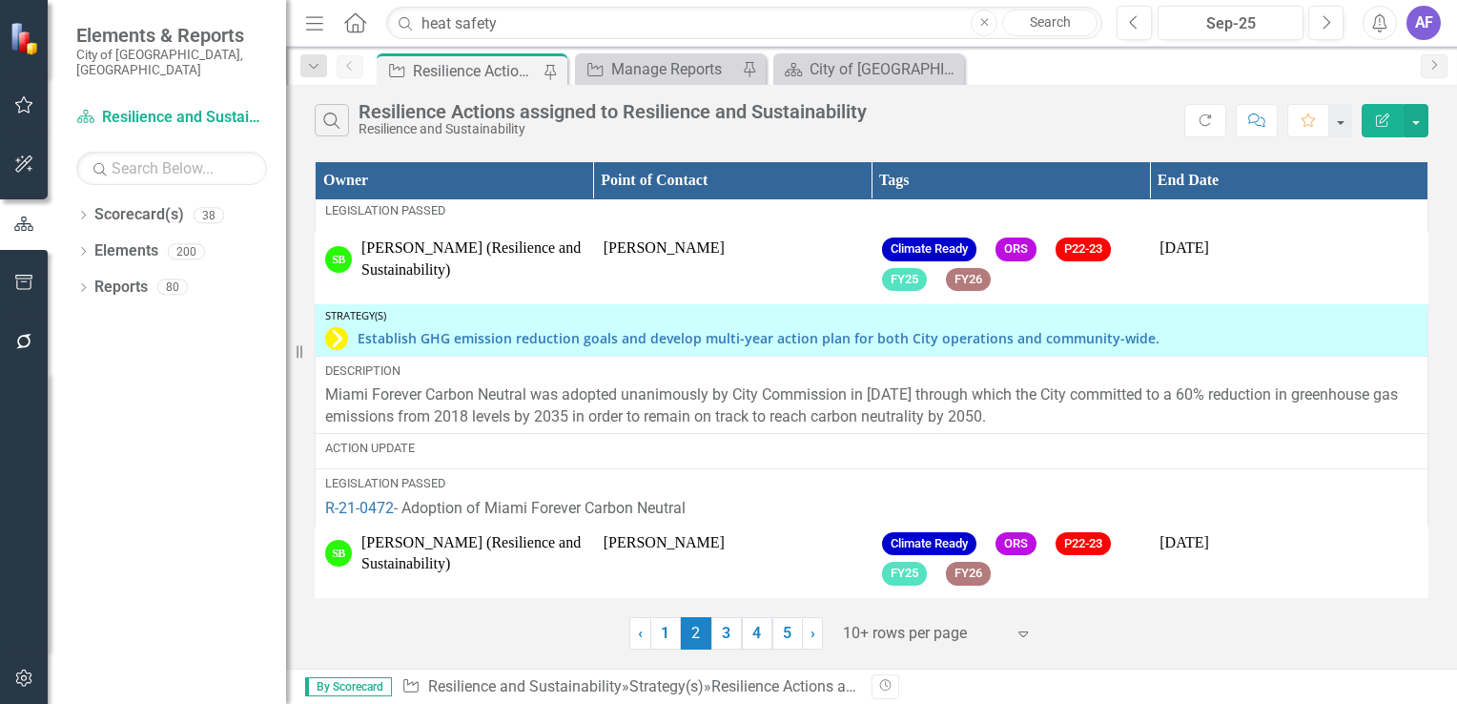
scroll to position [2648, 0]
click at [733, 630] on link "3" at bounding box center [727, 633] width 31 height 32
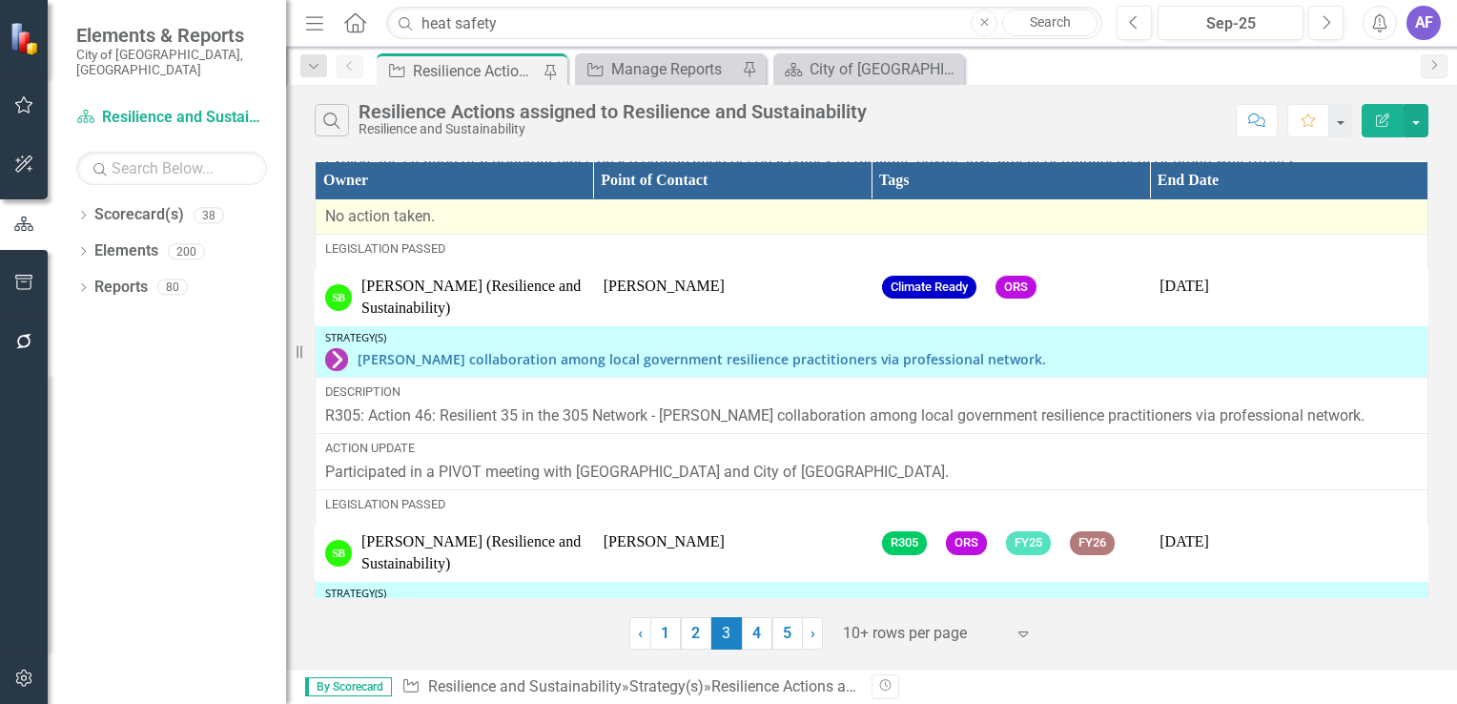
scroll to position [668, 0]
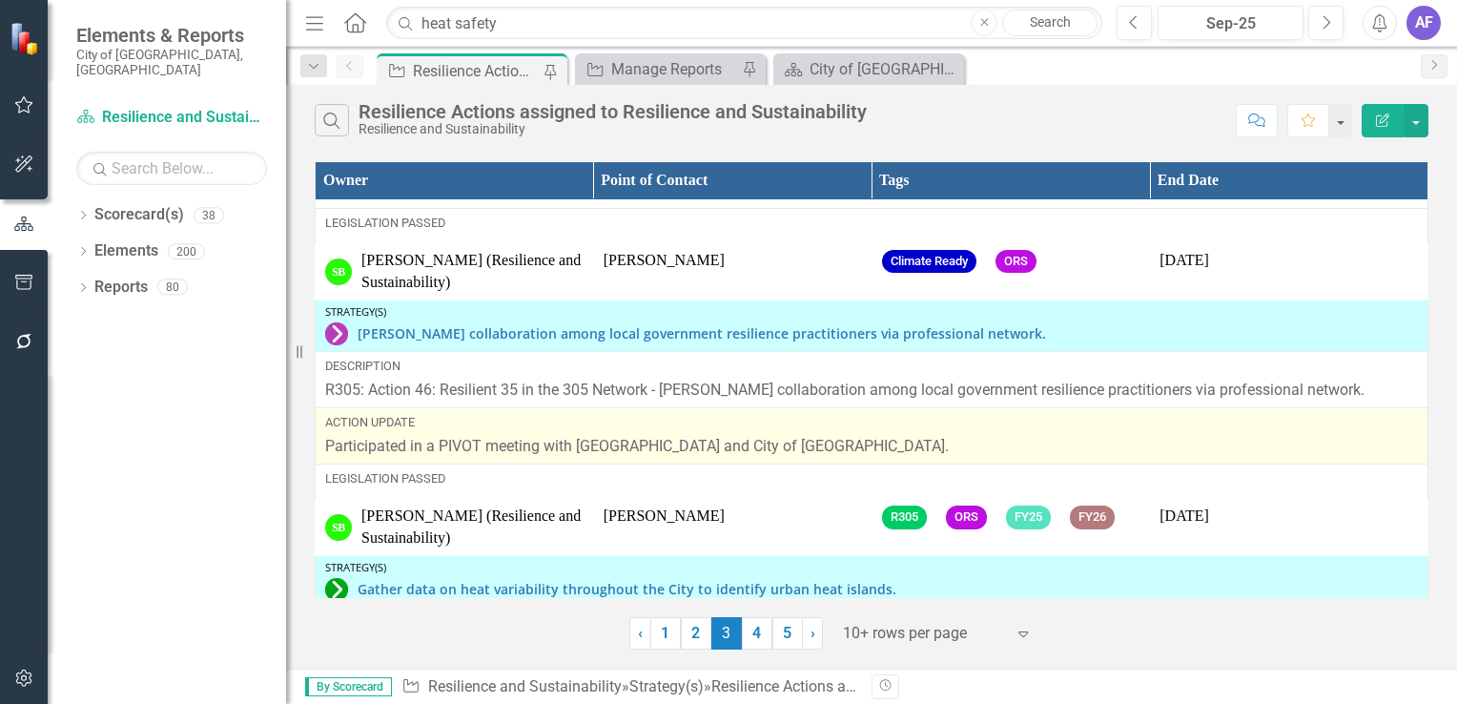
click at [913, 442] on p "Participated in a PIVOT meeting with [GEOGRAPHIC_DATA] and City of [GEOGRAPHIC_…" at bounding box center [871, 447] width 1093 height 22
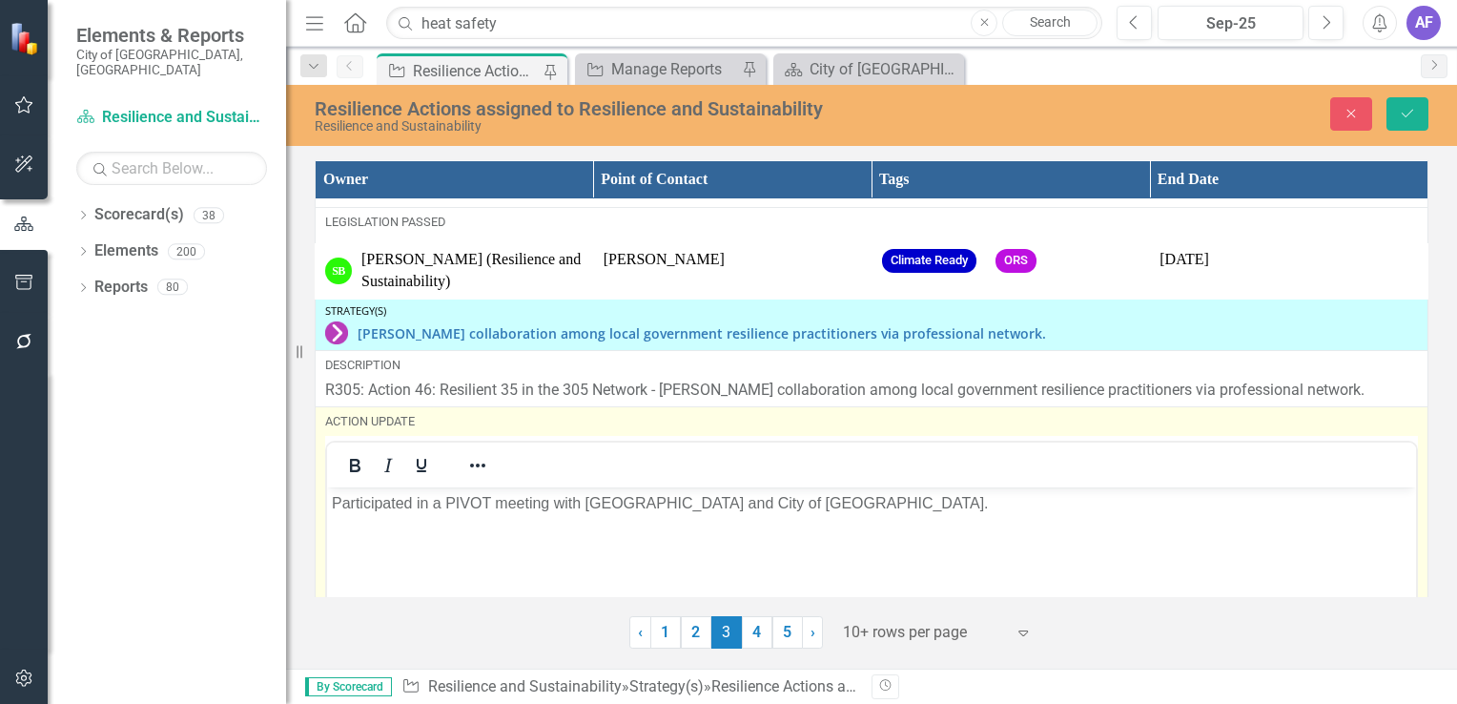
scroll to position [0, 0]
click at [940, 509] on p "Participated in a PIVOT meeting with [GEOGRAPHIC_DATA] and City of [GEOGRAPHIC_…" at bounding box center [872, 502] width 1080 height 23
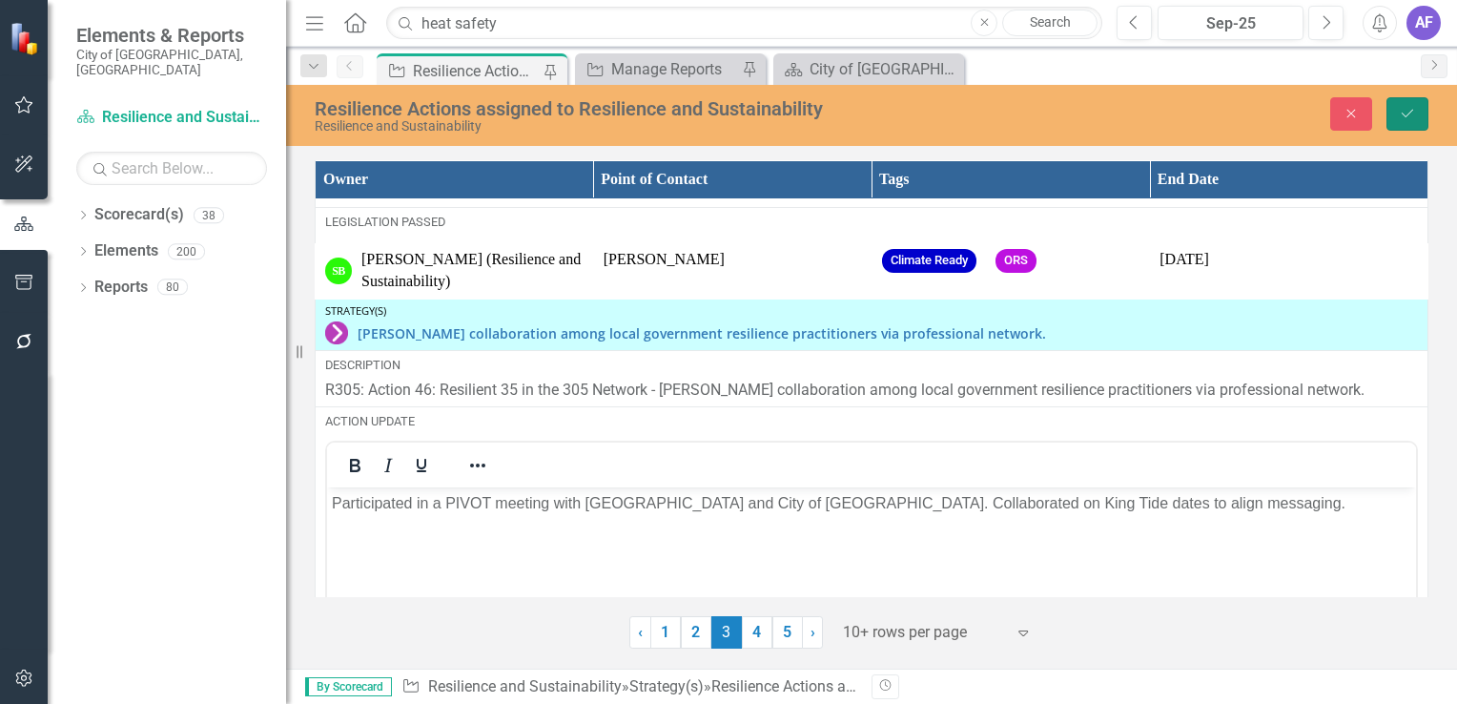
click at [1408, 112] on icon "Save" at bounding box center [1407, 113] width 17 height 13
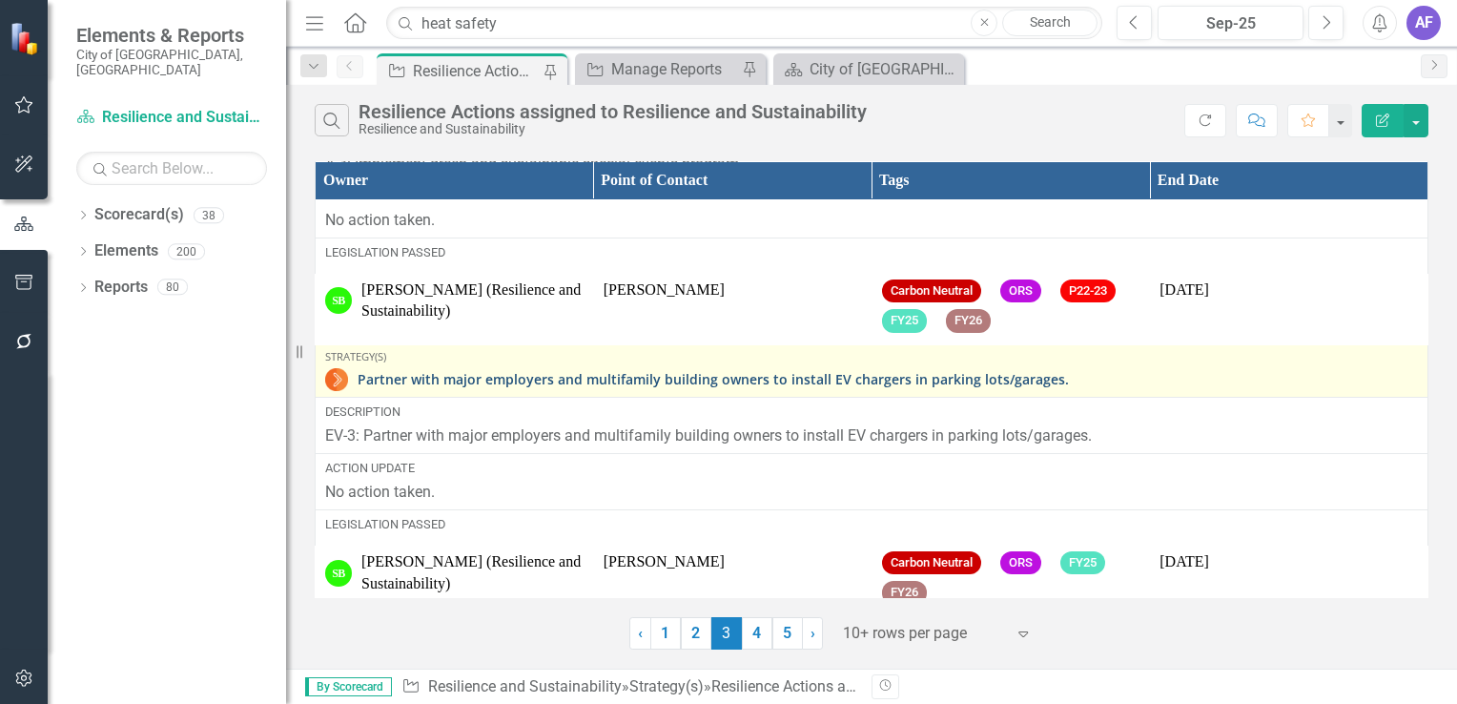
scroll to position [2400, 0]
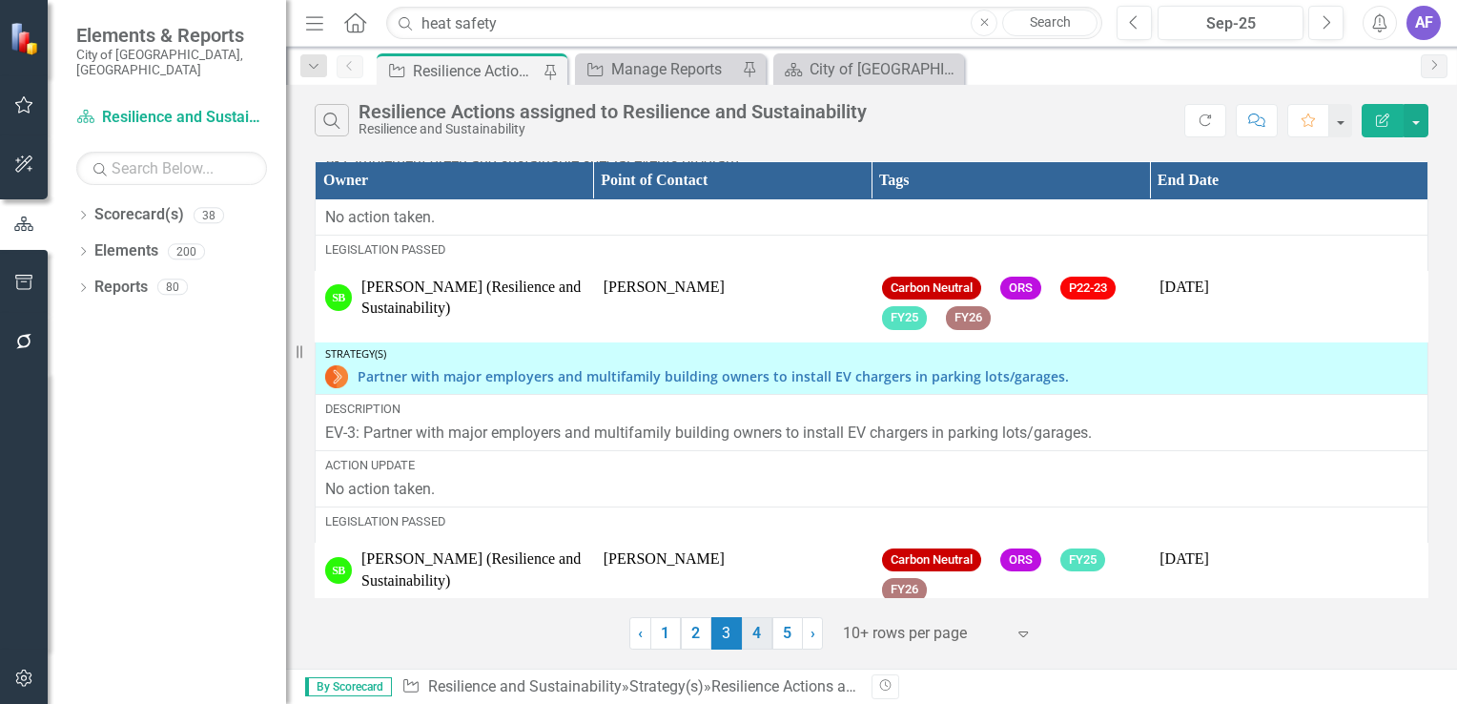
click at [763, 633] on link "4" at bounding box center [757, 633] width 31 height 32
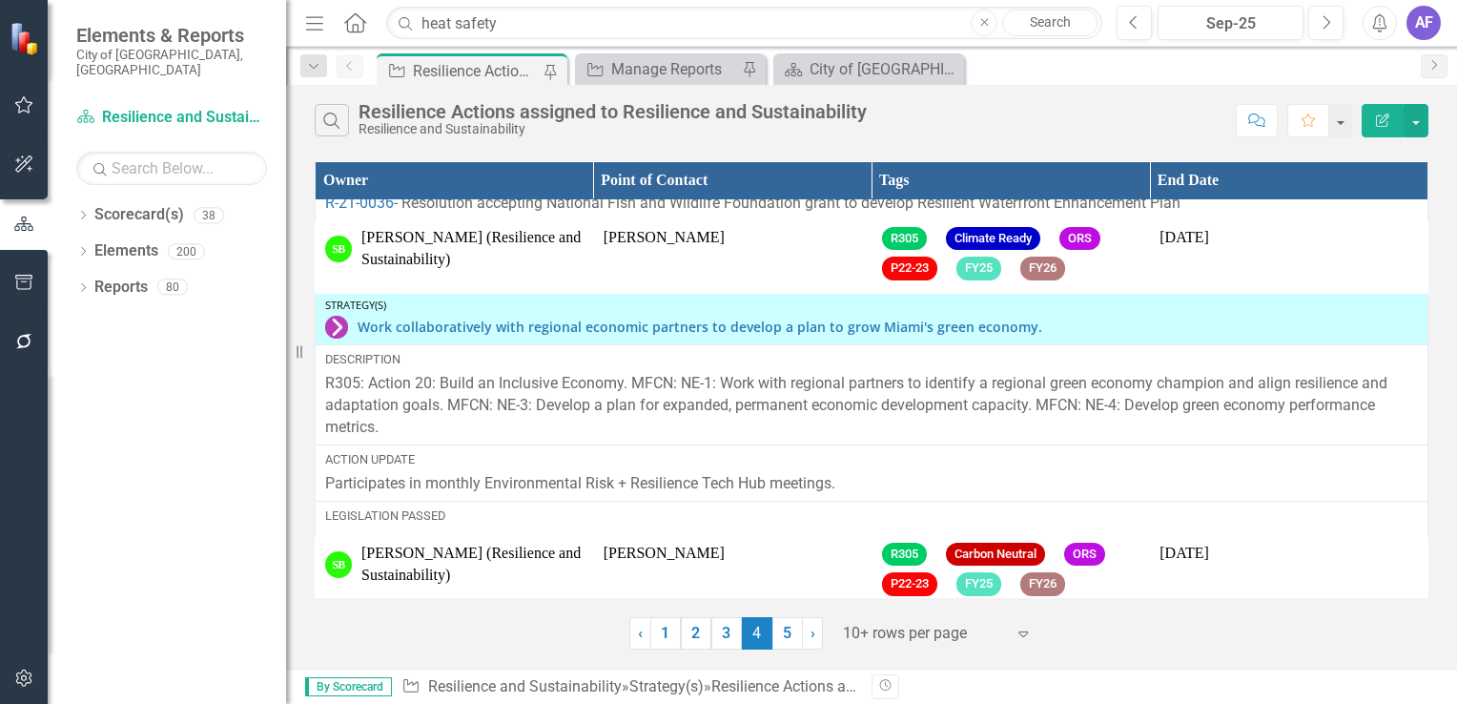
scroll to position [2909, 0]
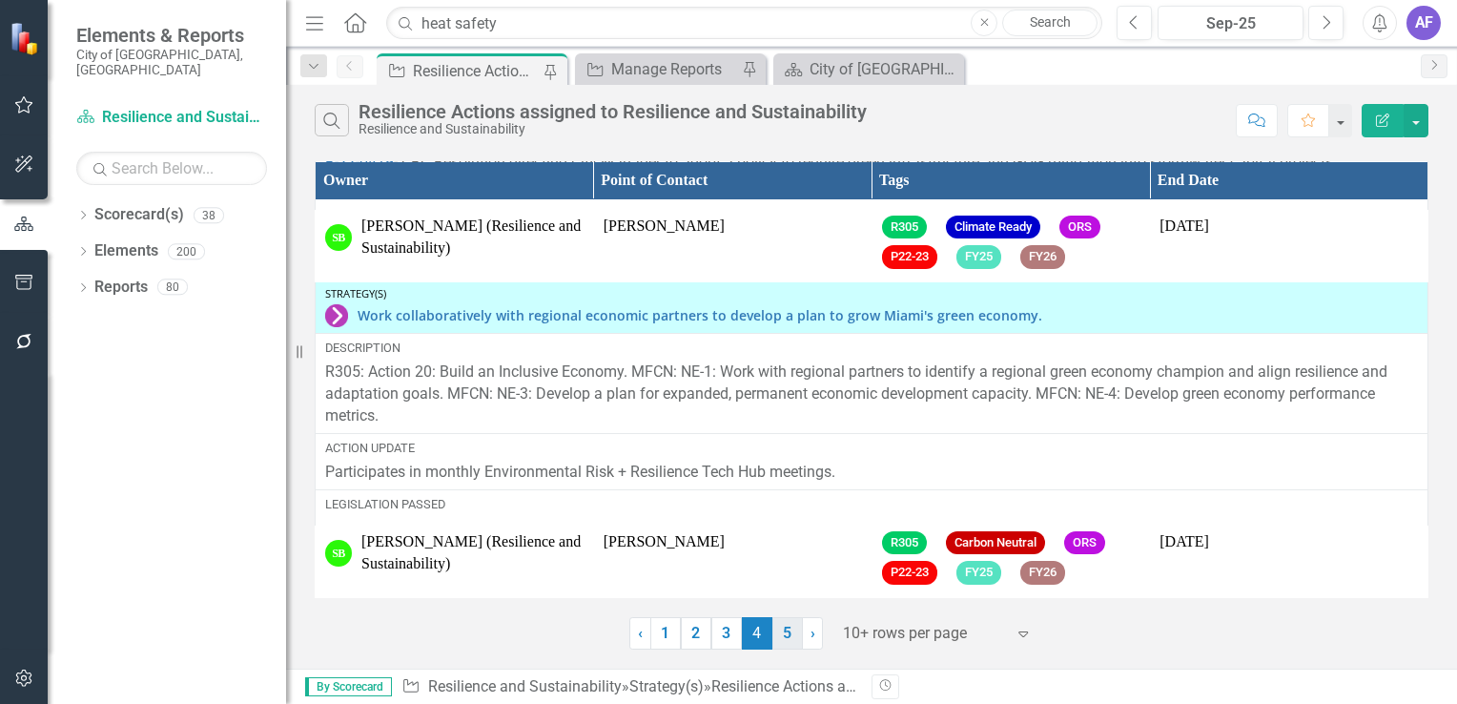
click at [777, 644] on link "5" at bounding box center [788, 633] width 31 height 32
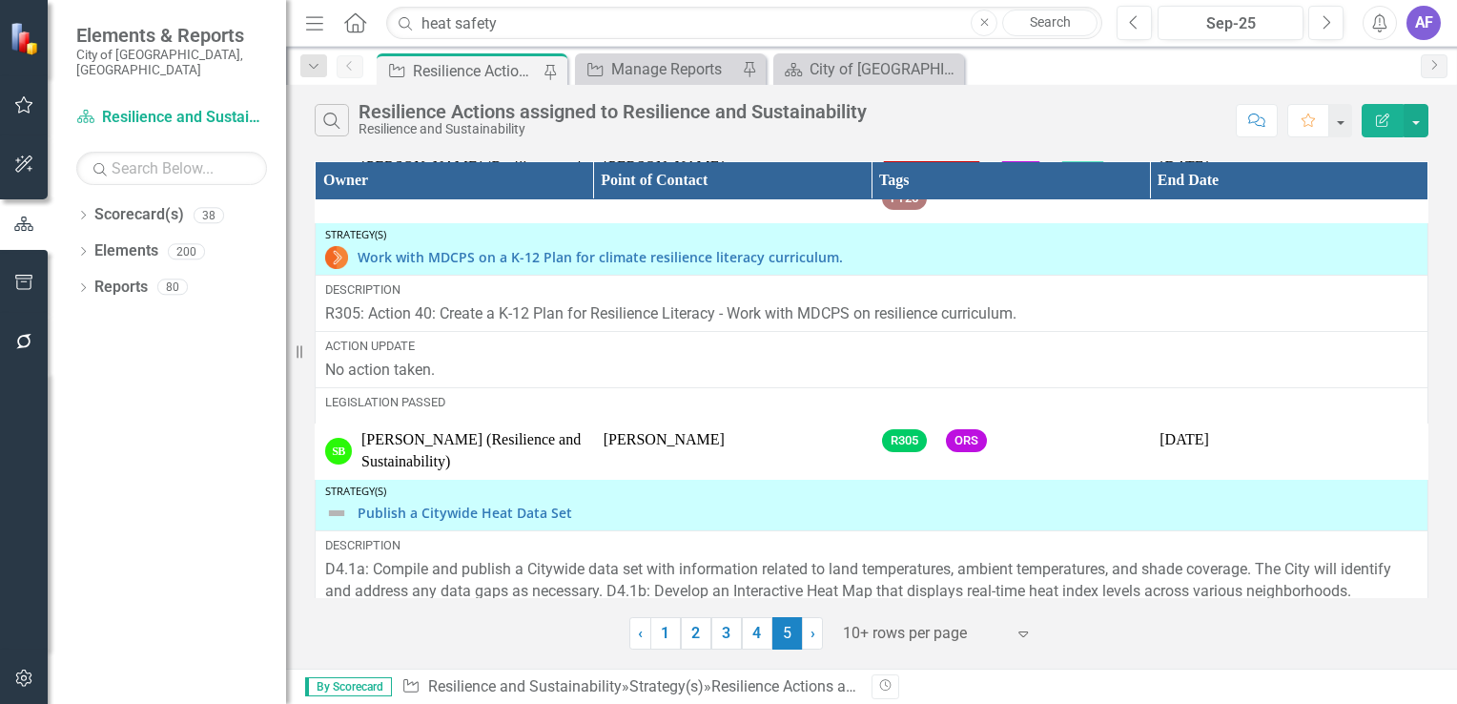
scroll to position [568, 0]
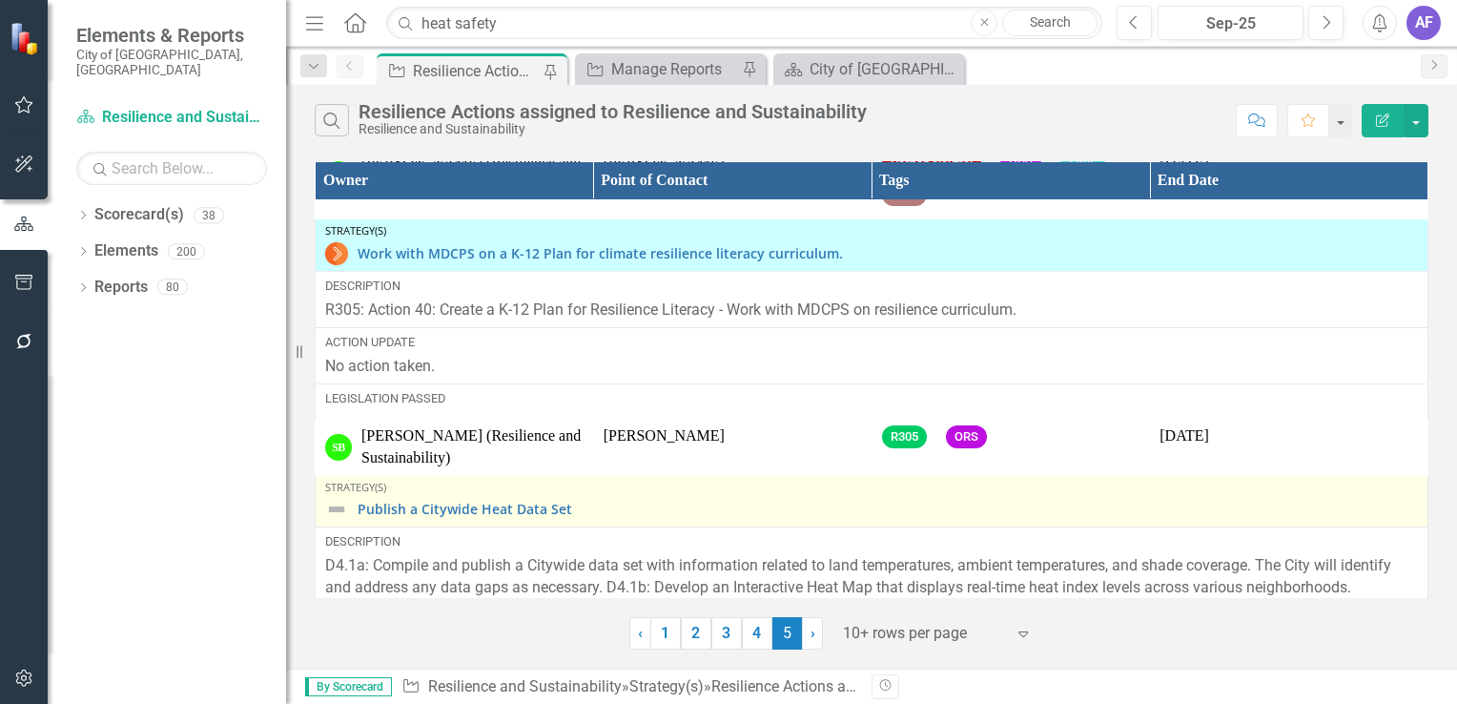
click at [332, 502] on img at bounding box center [336, 509] width 23 height 23
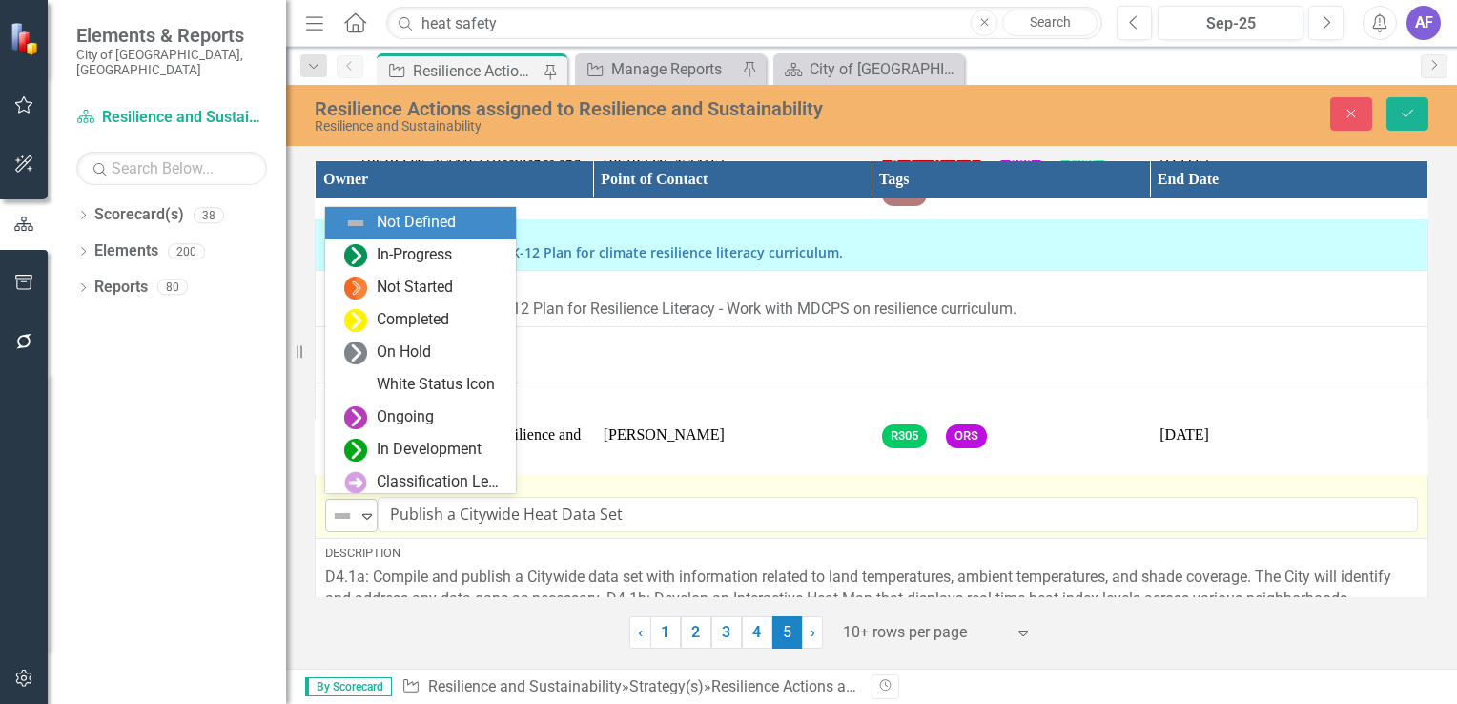
click at [333, 505] on img at bounding box center [342, 516] width 23 height 23
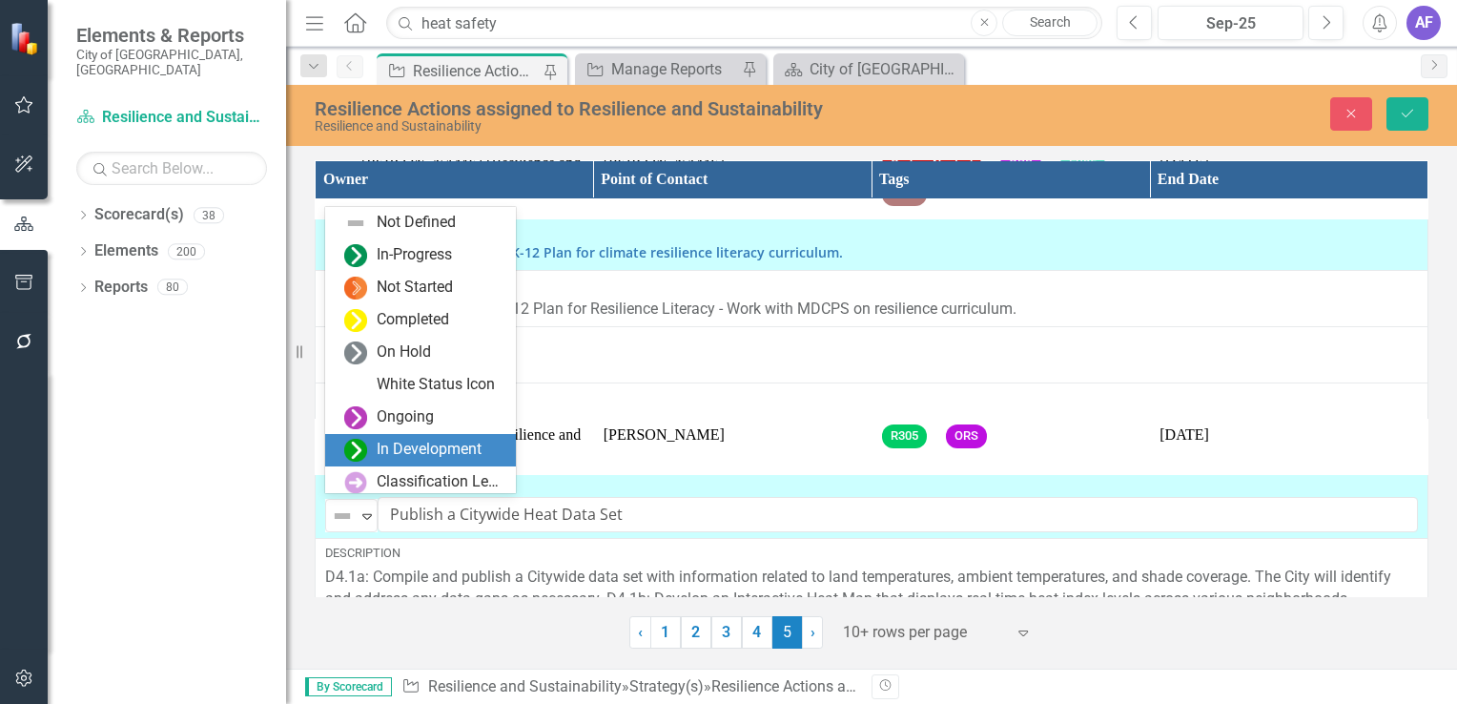
click at [374, 444] on div "In Development" at bounding box center [424, 450] width 160 height 23
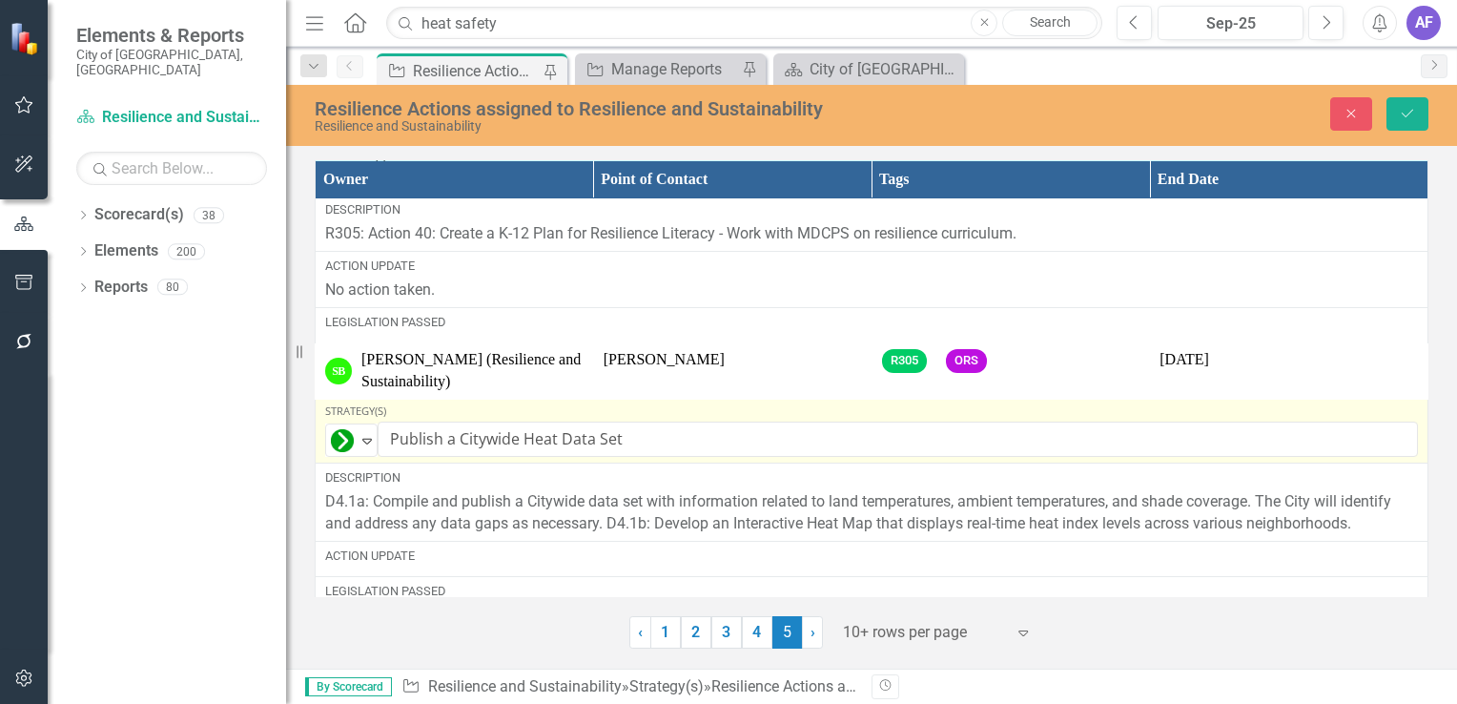
scroll to position [759, 0]
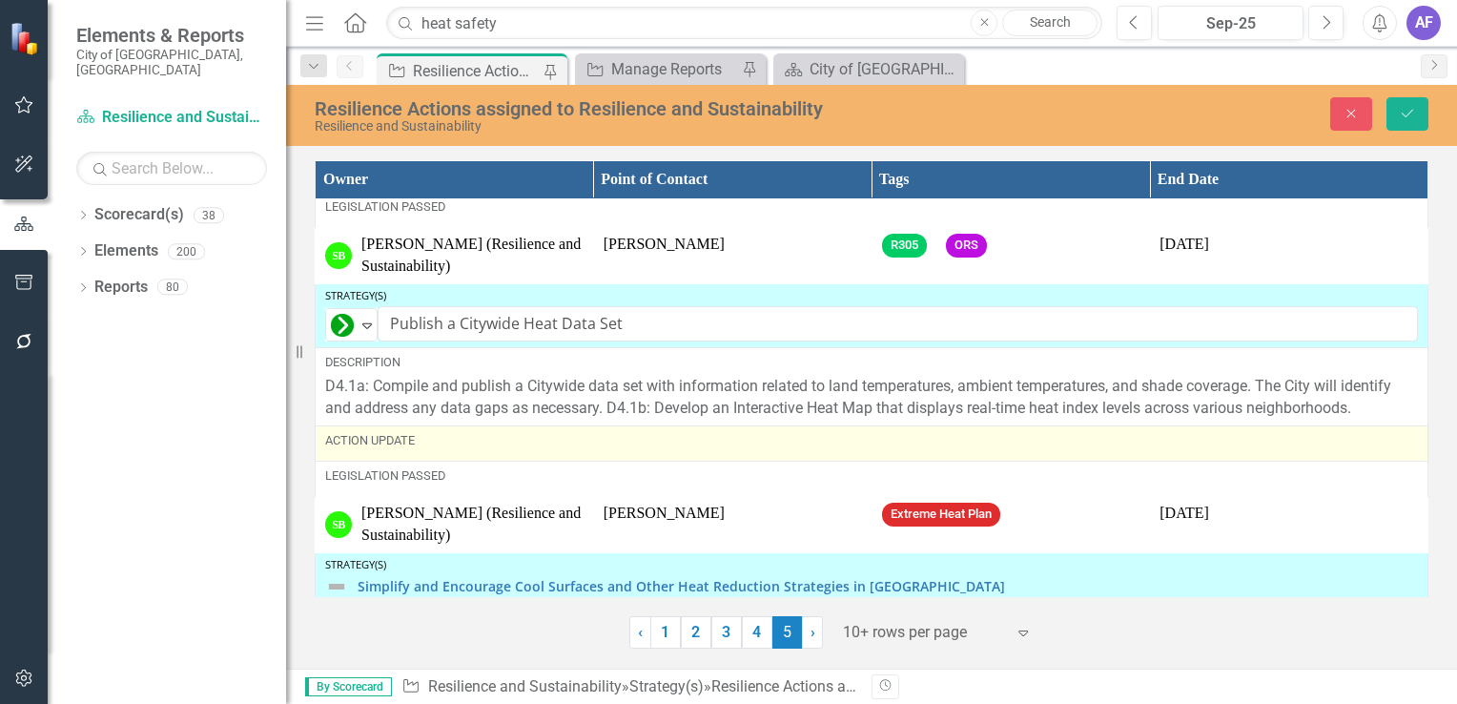
click at [381, 443] on div "Action Update" at bounding box center [871, 443] width 1093 height 23
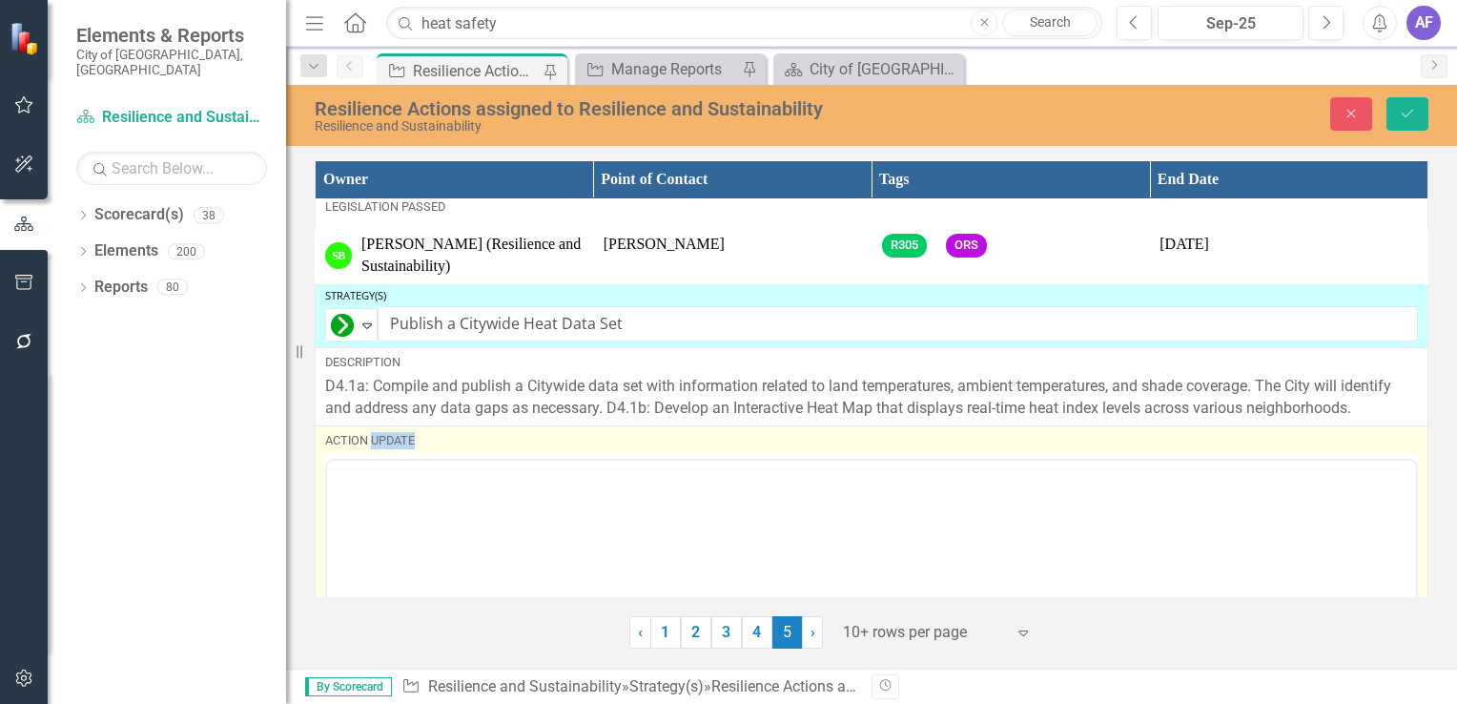
scroll to position [0, 0]
drag, startPoint x: 708, startPoint y: 948, endPoint x: 356, endPoint y: 529, distance: 547.0
click at [356, 529] on p "Rich Text Area. Press ALT-0 for help." at bounding box center [872, 521] width 1080 height 23
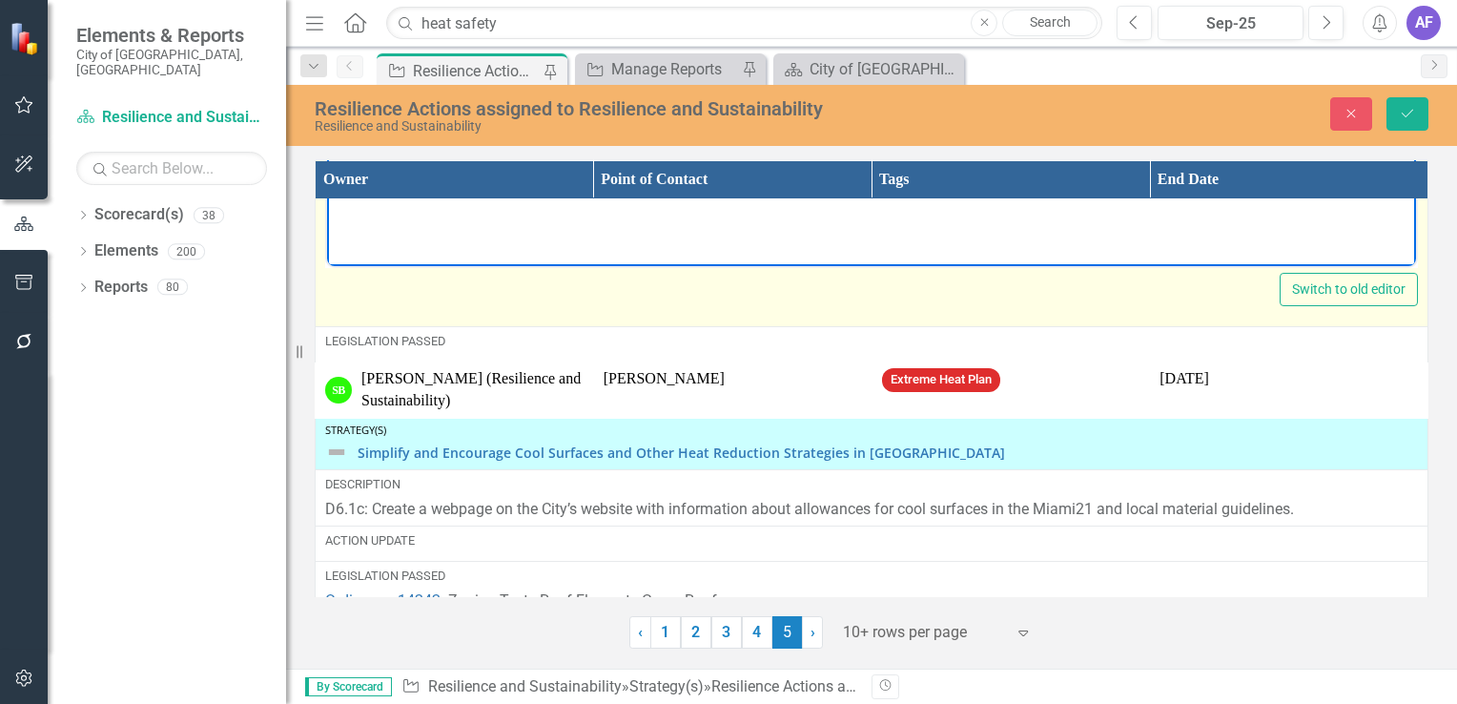
scroll to position [1427, 0]
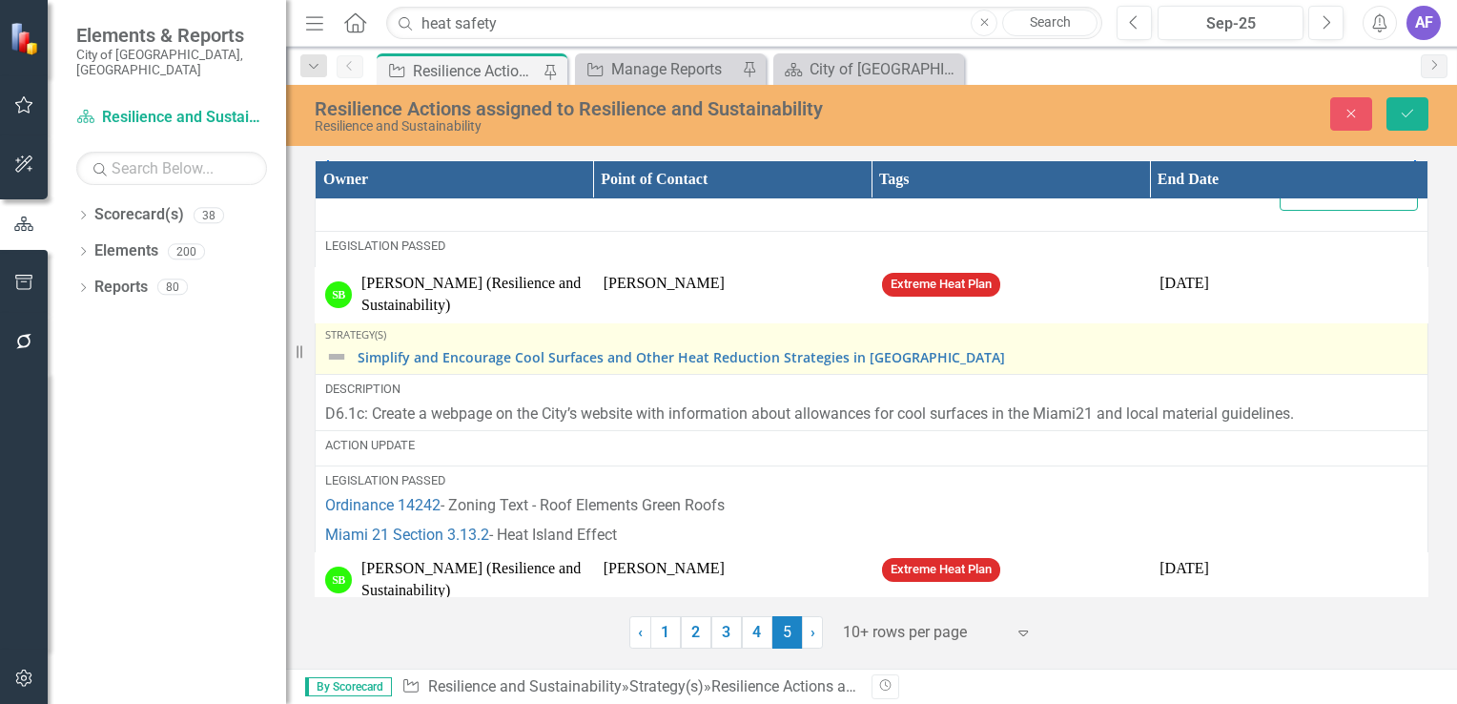
click at [340, 351] on img at bounding box center [336, 356] width 23 height 23
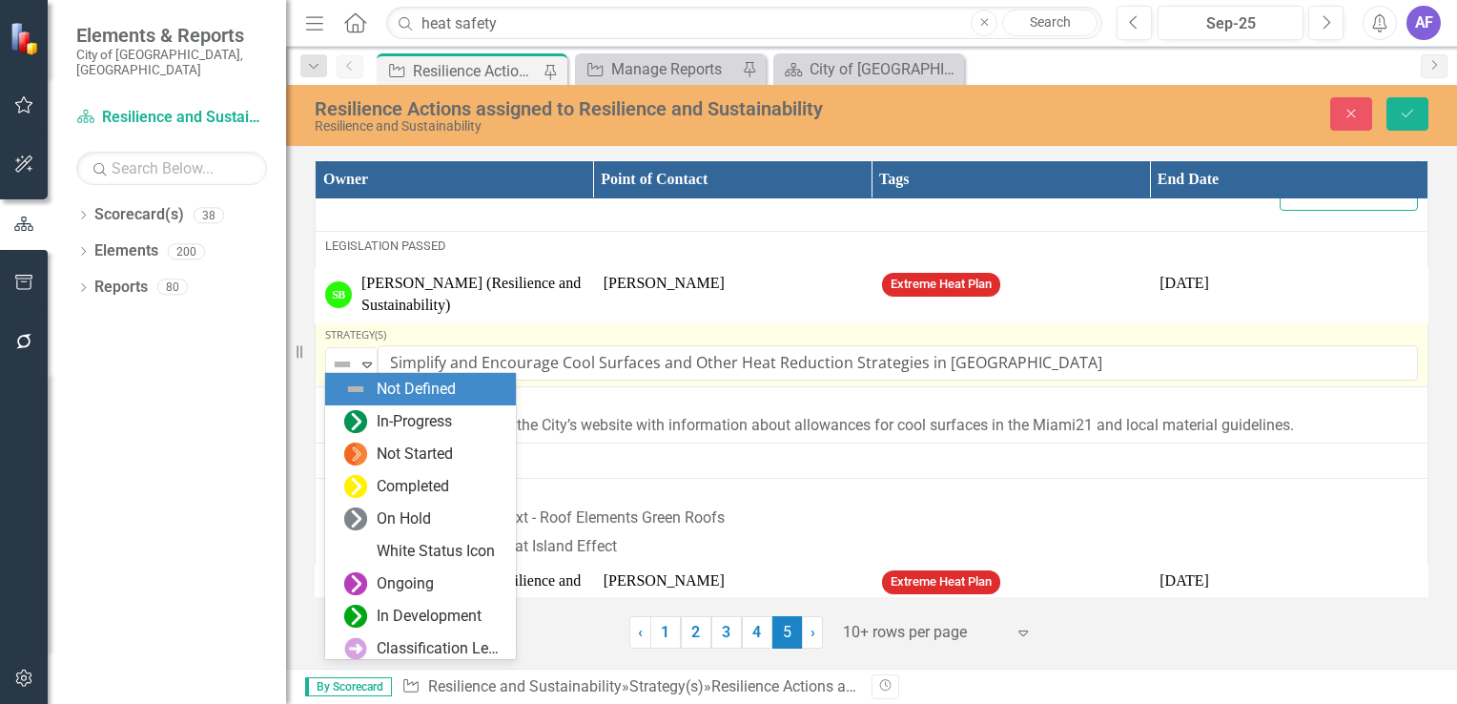
click at [340, 353] on img at bounding box center [342, 364] width 23 height 23
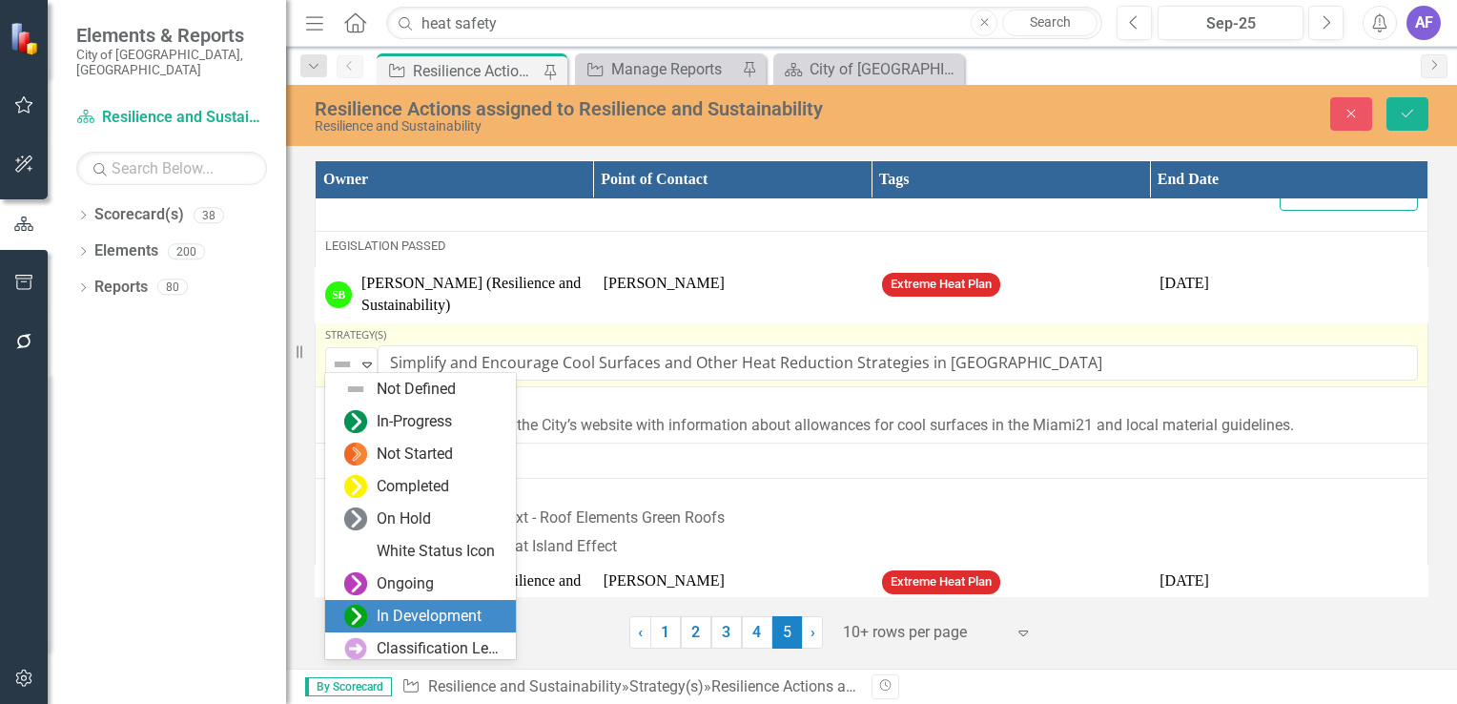
click at [383, 615] on div "In Development" at bounding box center [429, 617] width 105 height 22
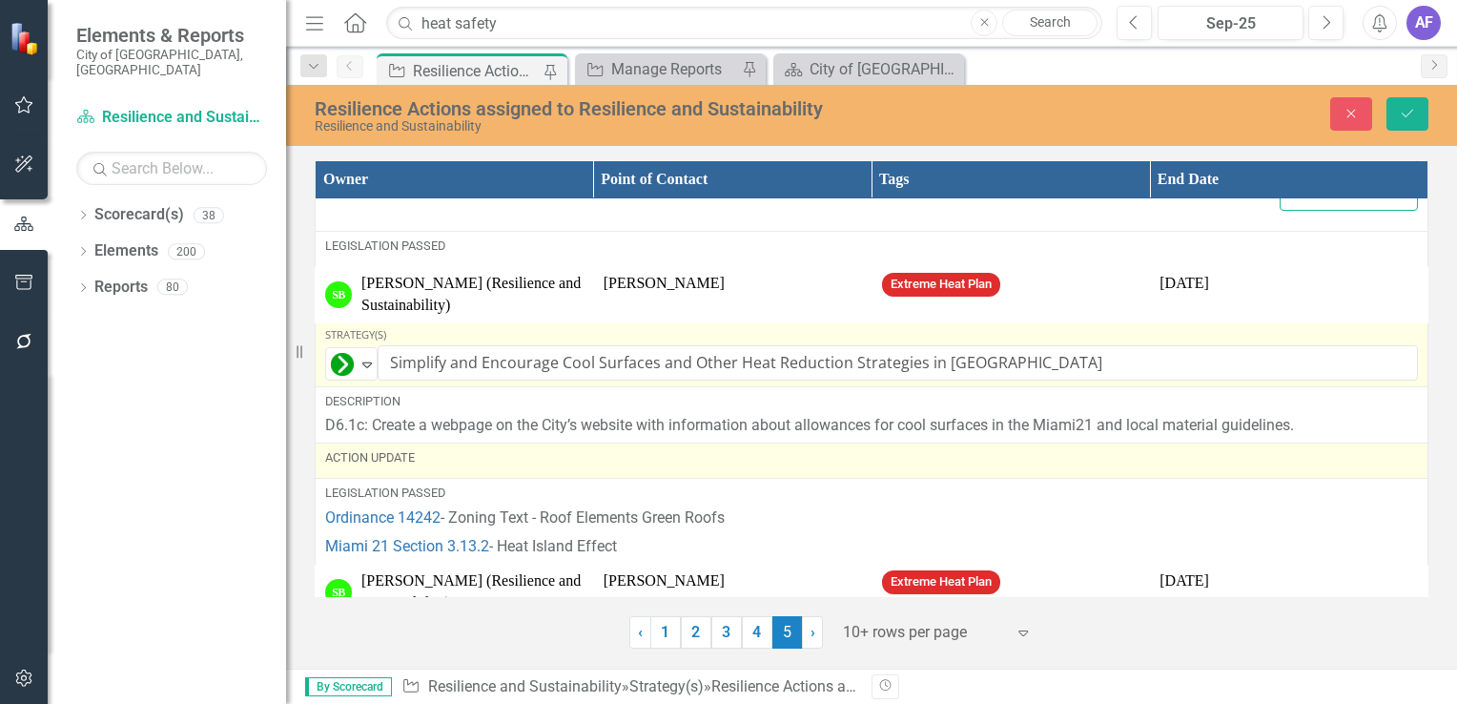
click at [379, 458] on div "Action Update" at bounding box center [871, 457] width 1093 height 17
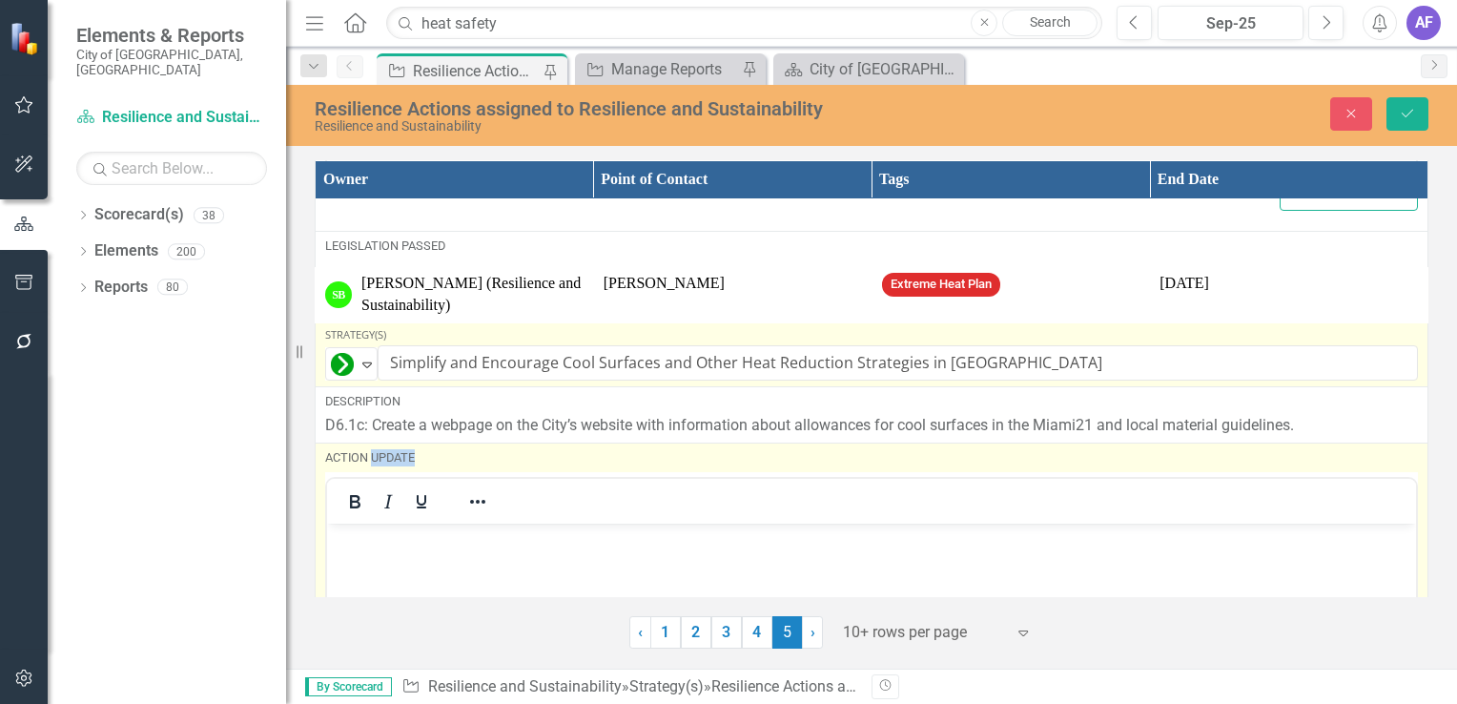
scroll to position [0, 0]
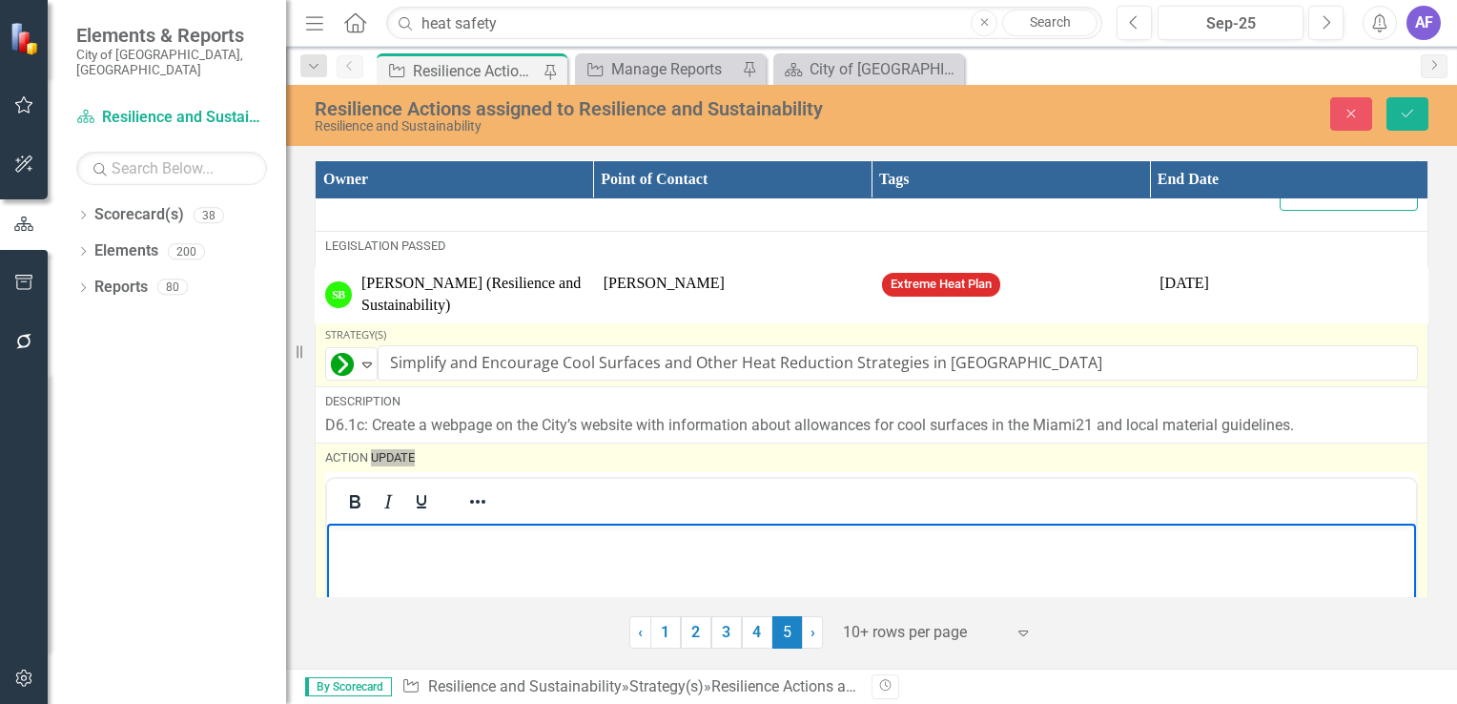
drag, startPoint x: 706, startPoint y: 981, endPoint x: 413, endPoint y: 549, distance: 521.2
click at [413, 549] on p "Rich Text Area. Press ALT-0 for help." at bounding box center [872, 538] width 1080 height 23
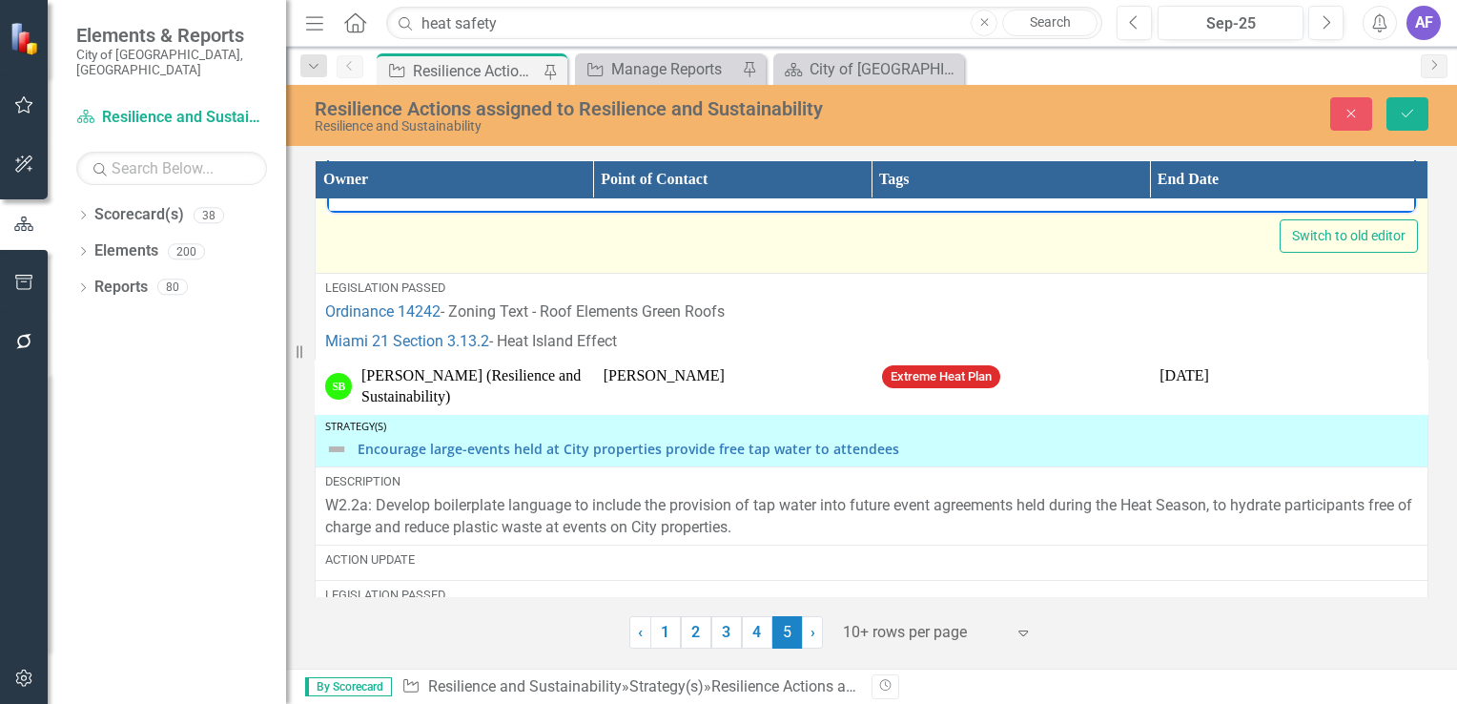
scroll to position [2095, 0]
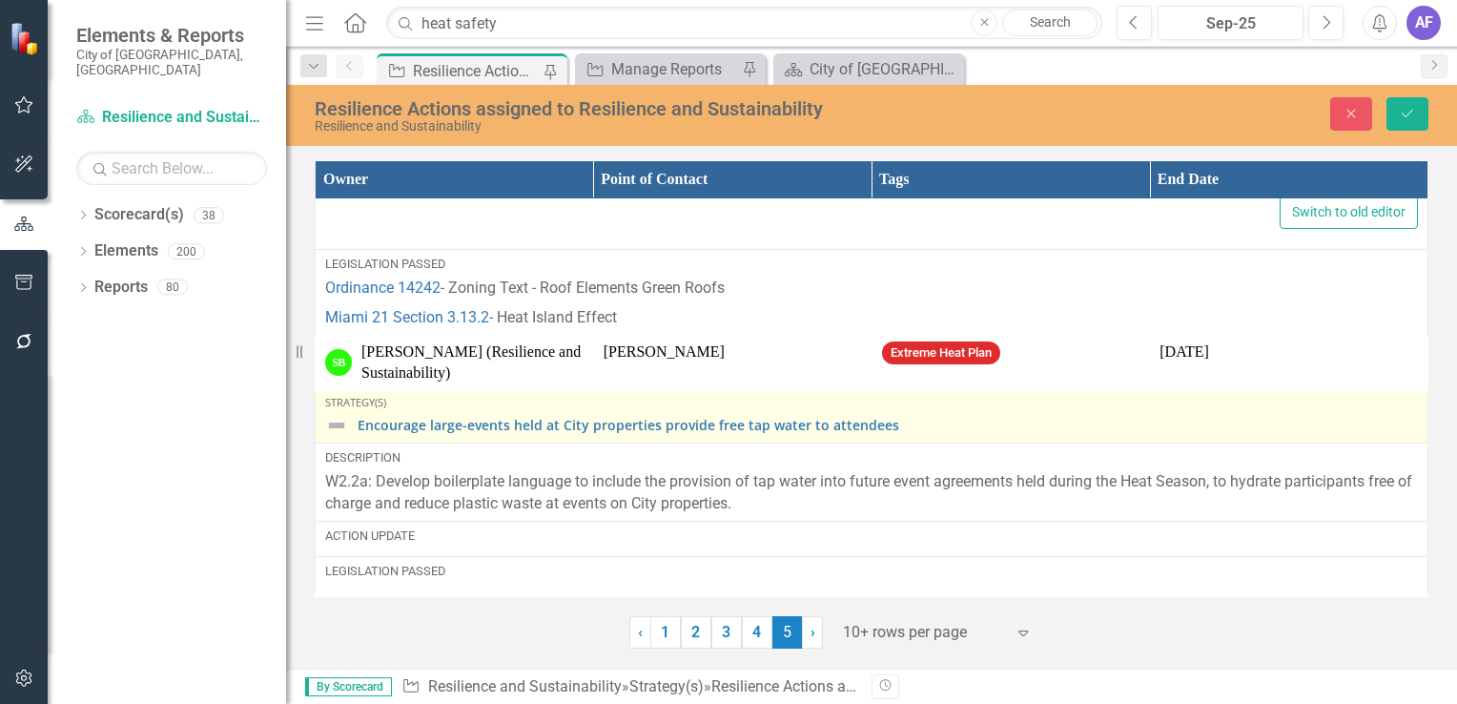
click at [333, 414] on img at bounding box center [336, 425] width 23 height 23
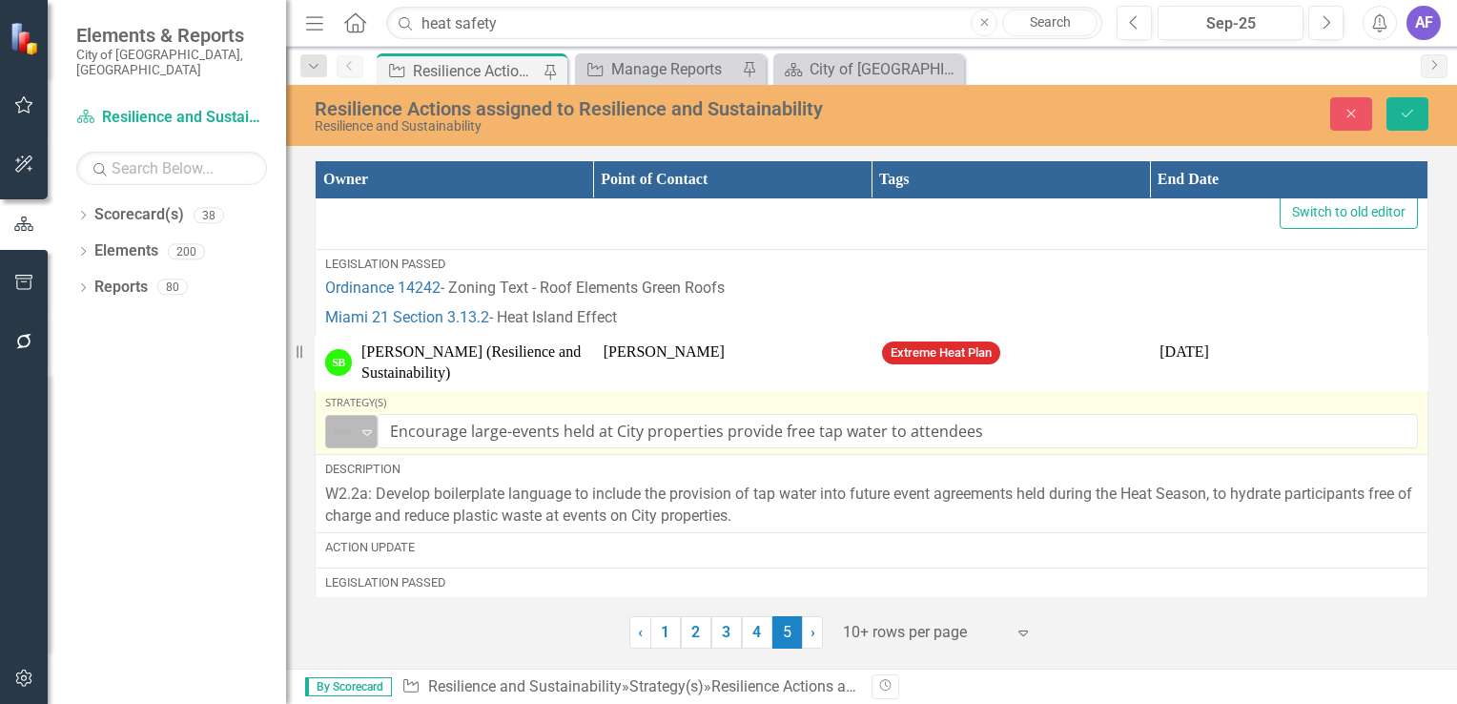
click at [336, 421] on img at bounding box center [342, 432] width 23 height 23
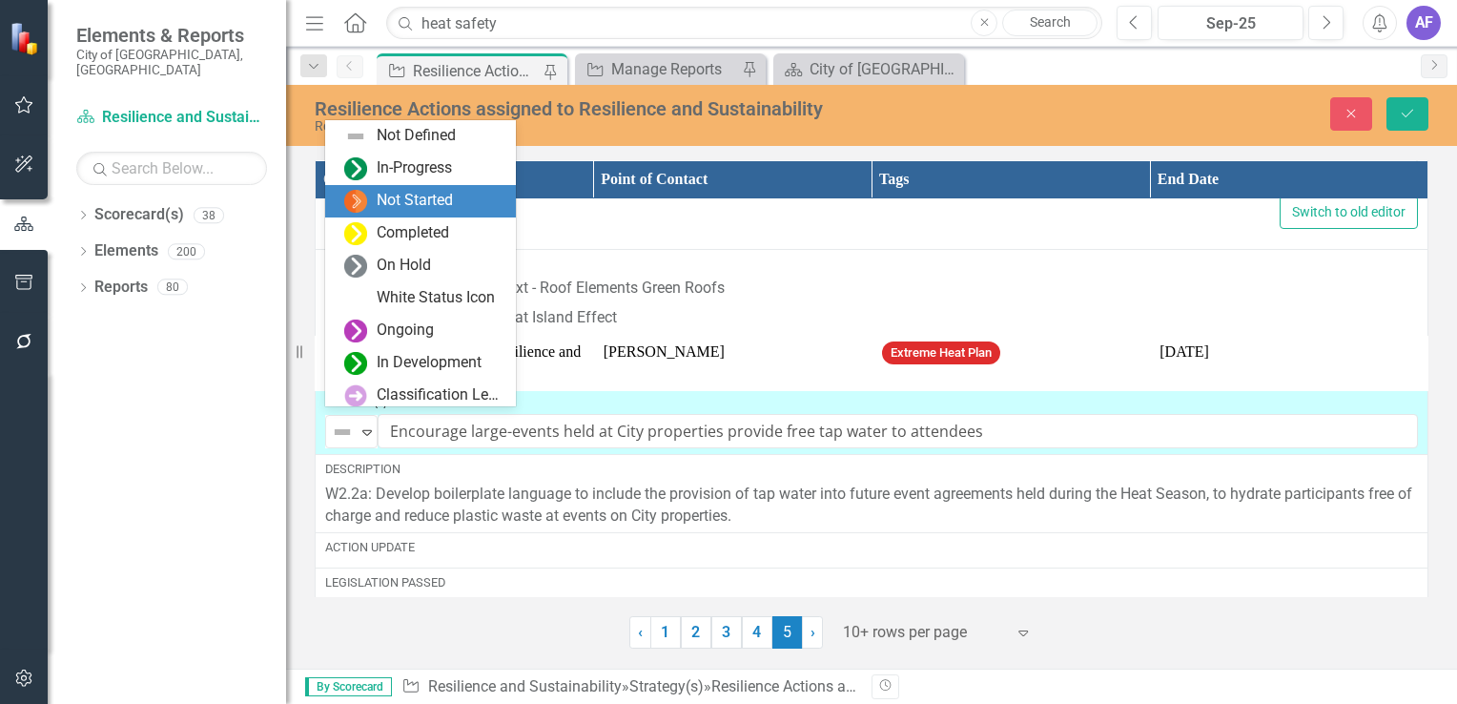
click at [371, 197] on div "Not Started" at bounding box center [424, 201] width 160 height 23
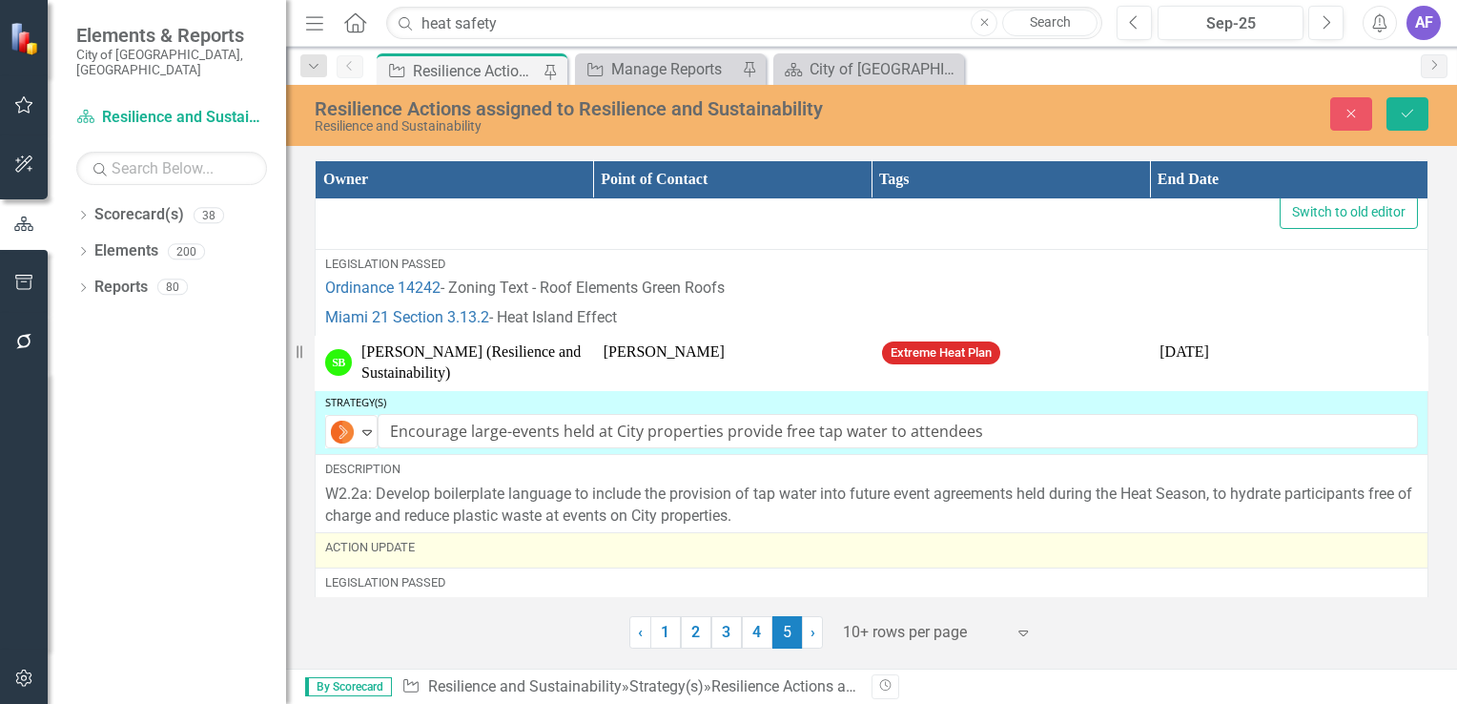
click at [431, 539] on div "Action Update" at bounding box center [871, 547] width 1093 height 17
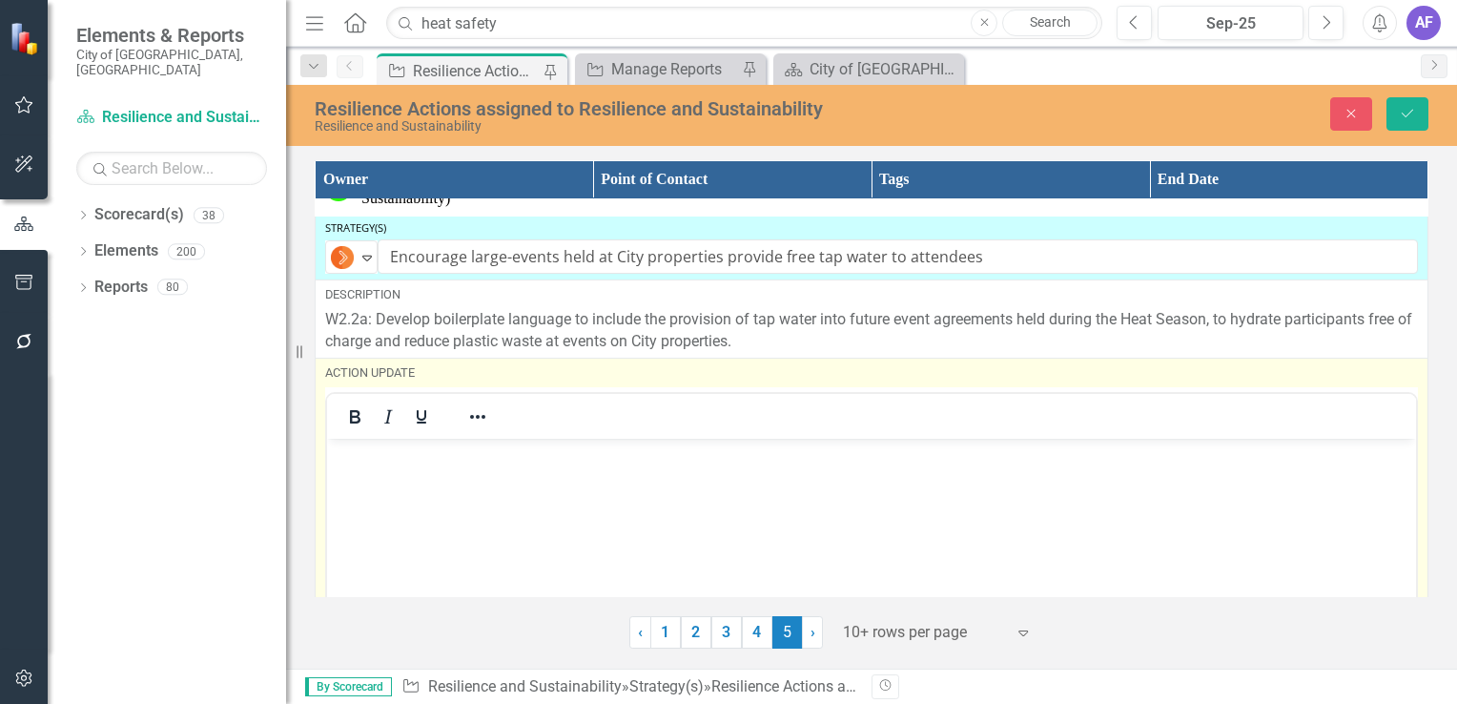
scroll to position [2285, 0]
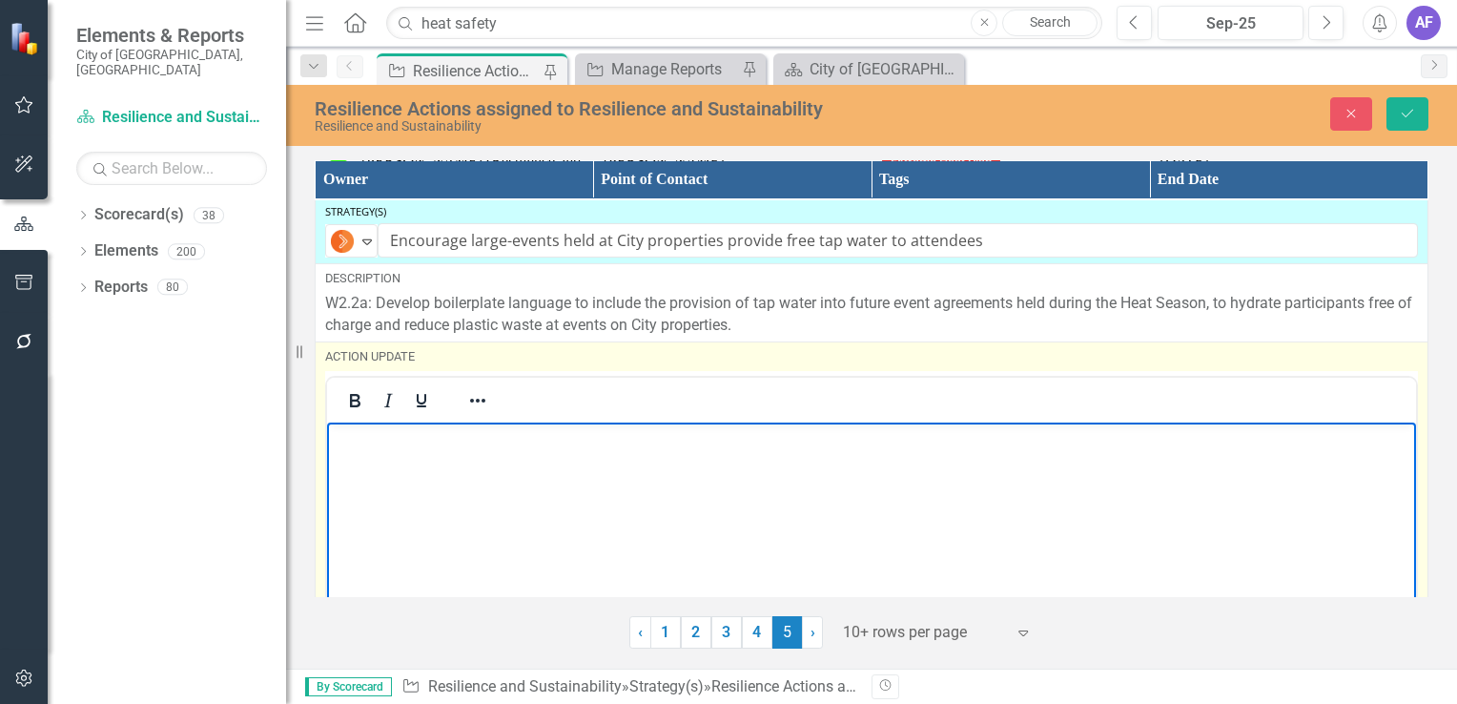
click at [440, 514] on body "Rich Text Area. Press ALT-0 for help." at bounding box center [871, 565] width 1089 height 286
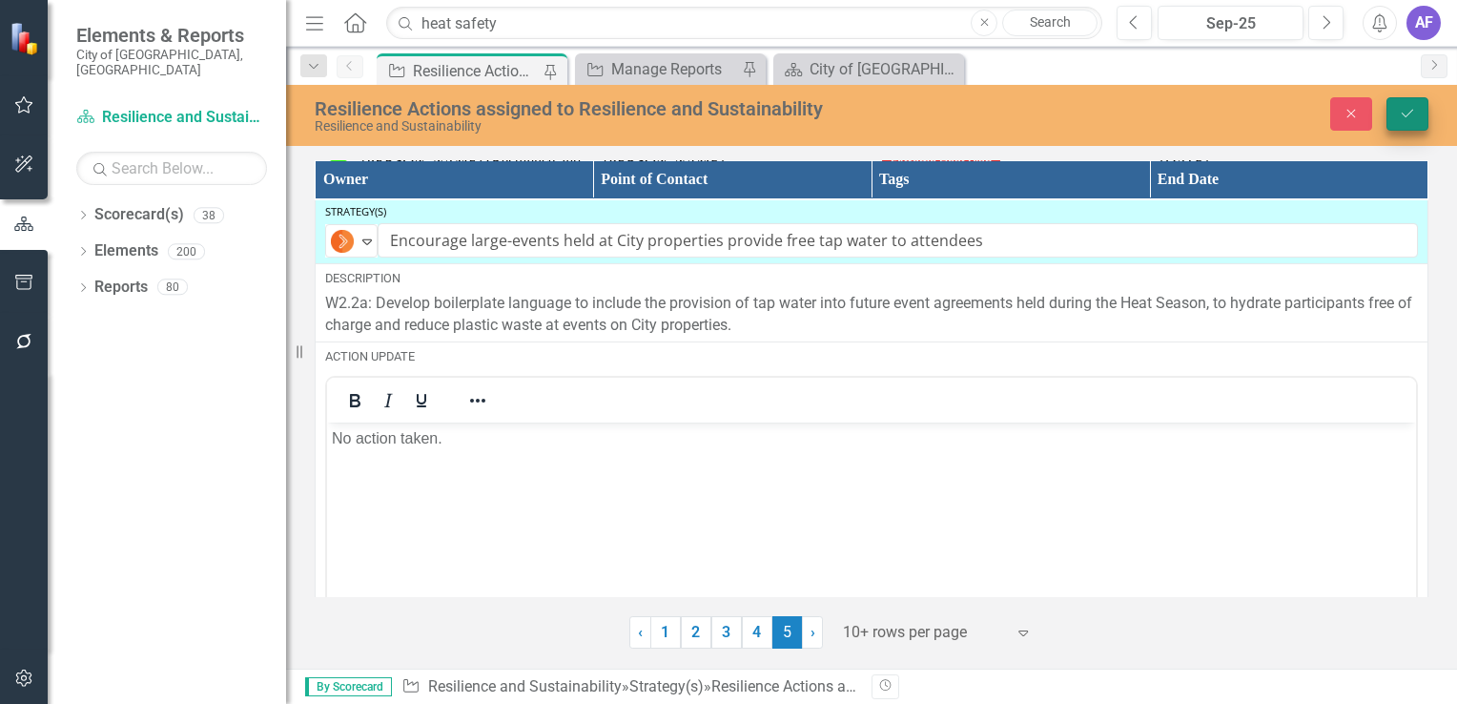
click at [1397, 114] on button "Save" at bounding box center [1408, 113] width 42 height 33
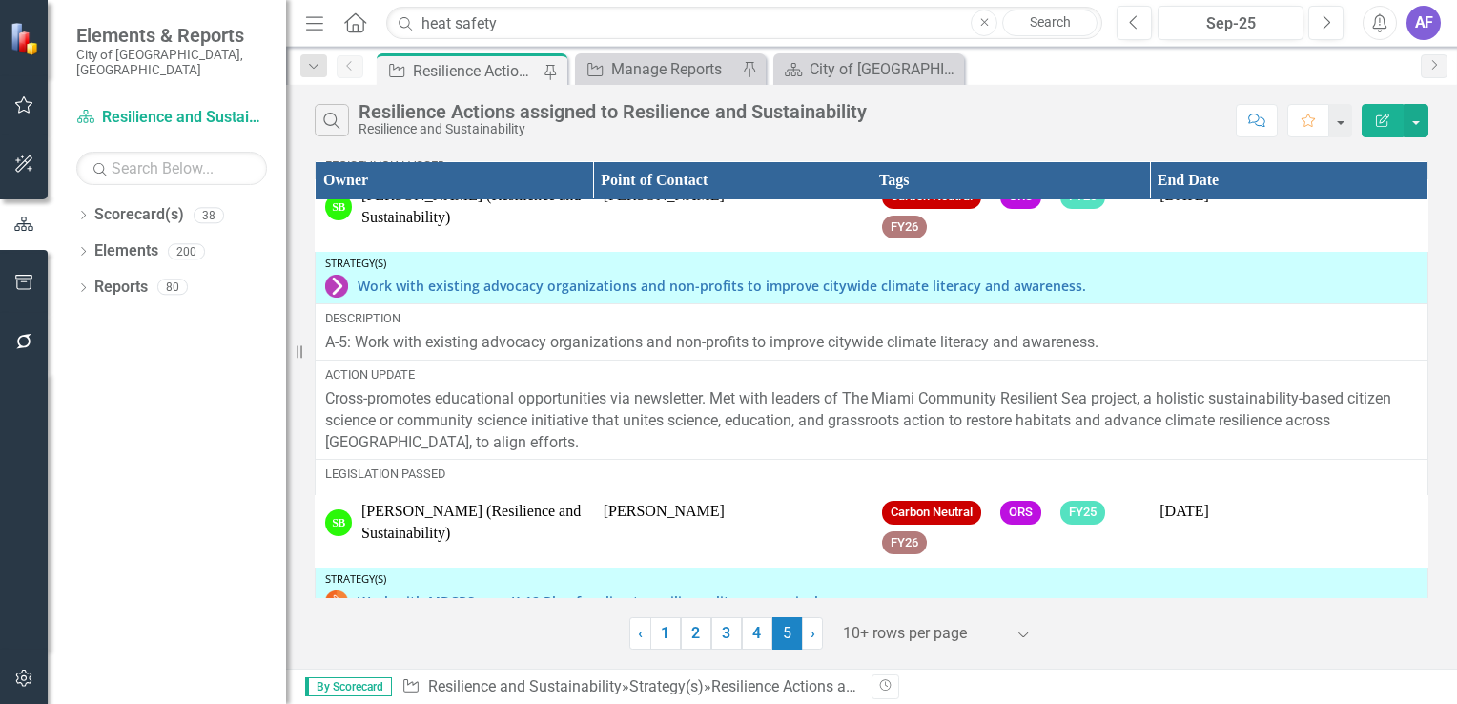
scroll to position [0, 0]
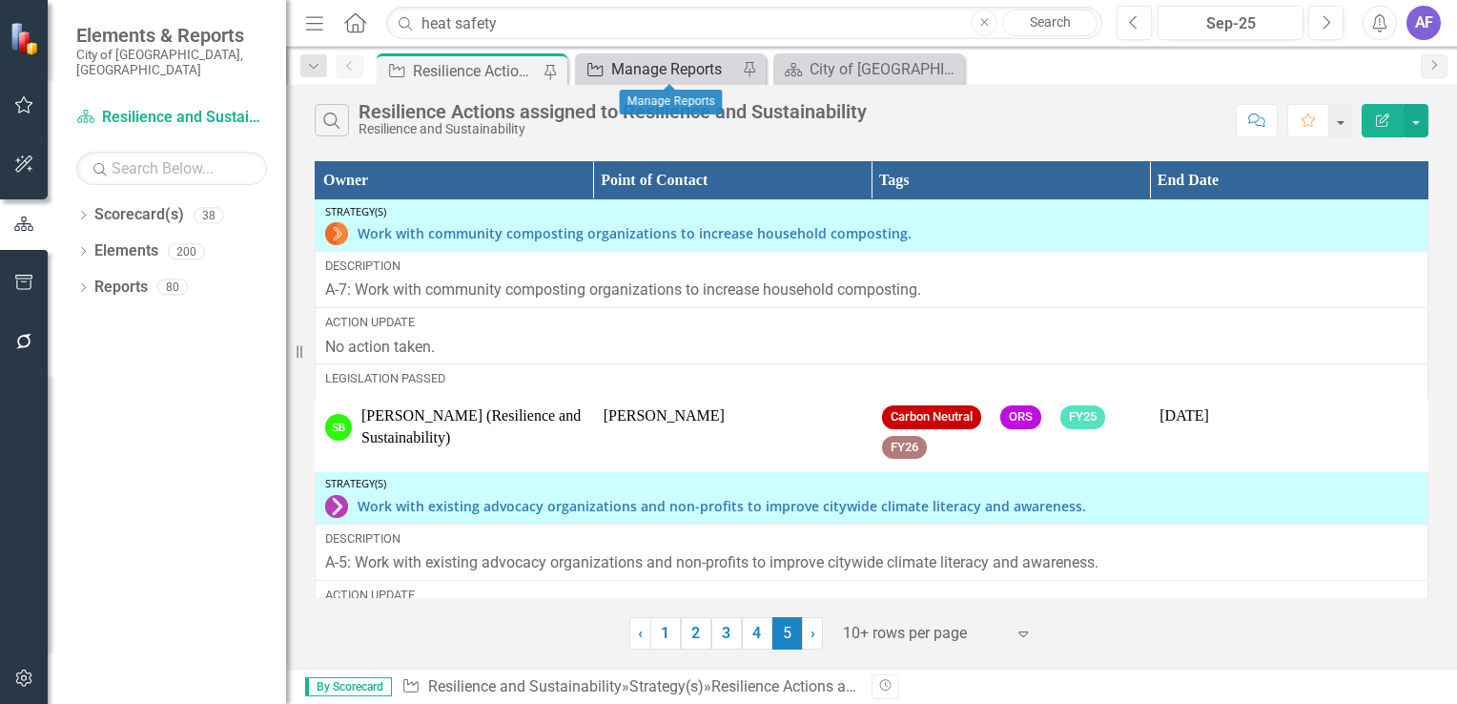
click at [664, 69] on div "Manage Reports" at bounding box center [674, 69] width 126 height 24
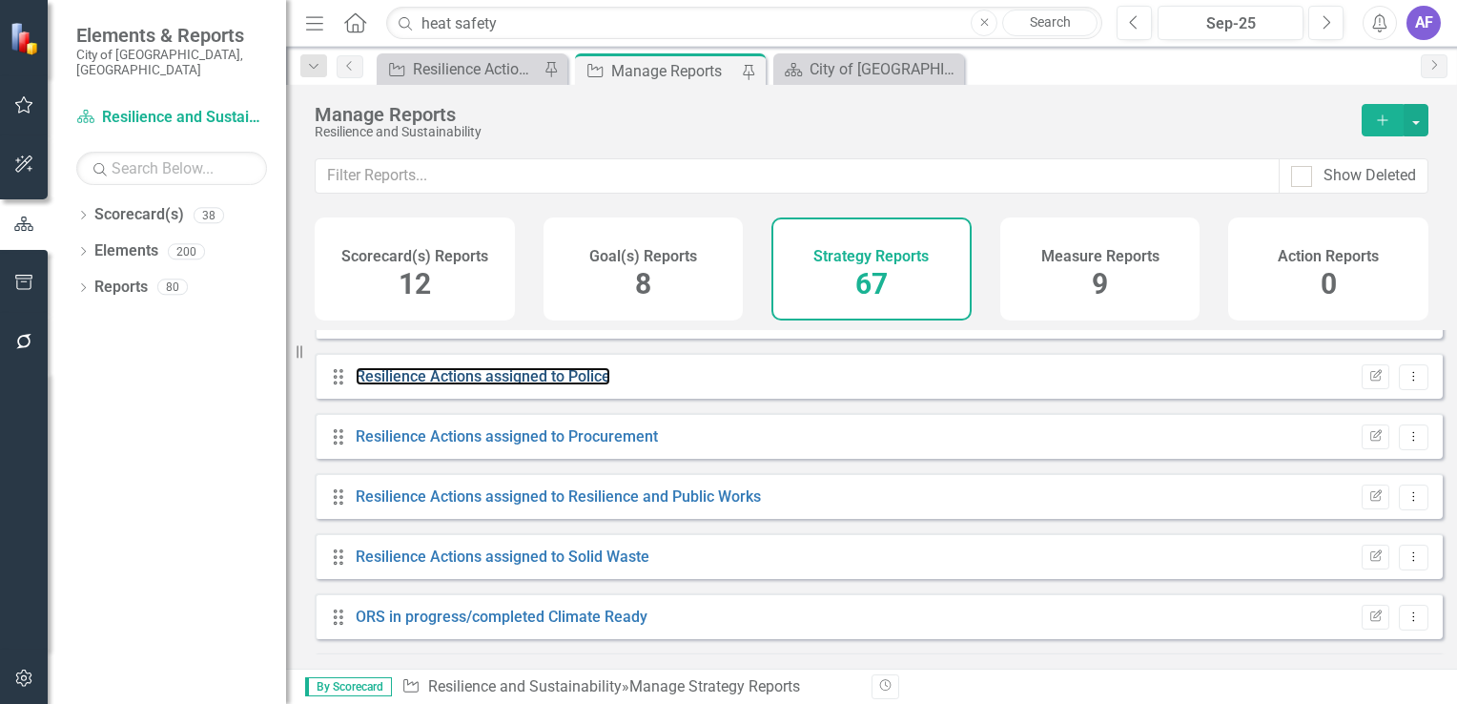
scroll to position [1812, 0]
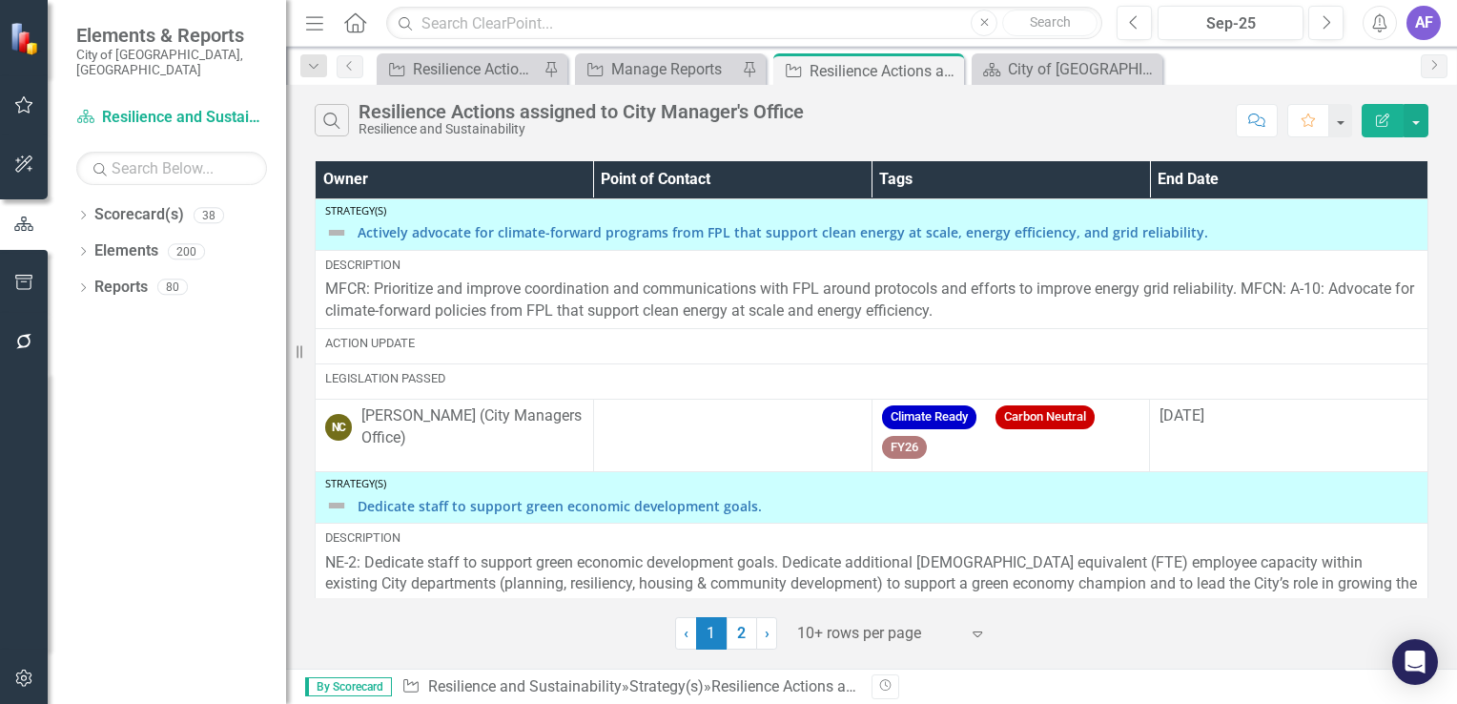
click at [832, 628] on div at bounding box center [878, 634] width 162 height 26
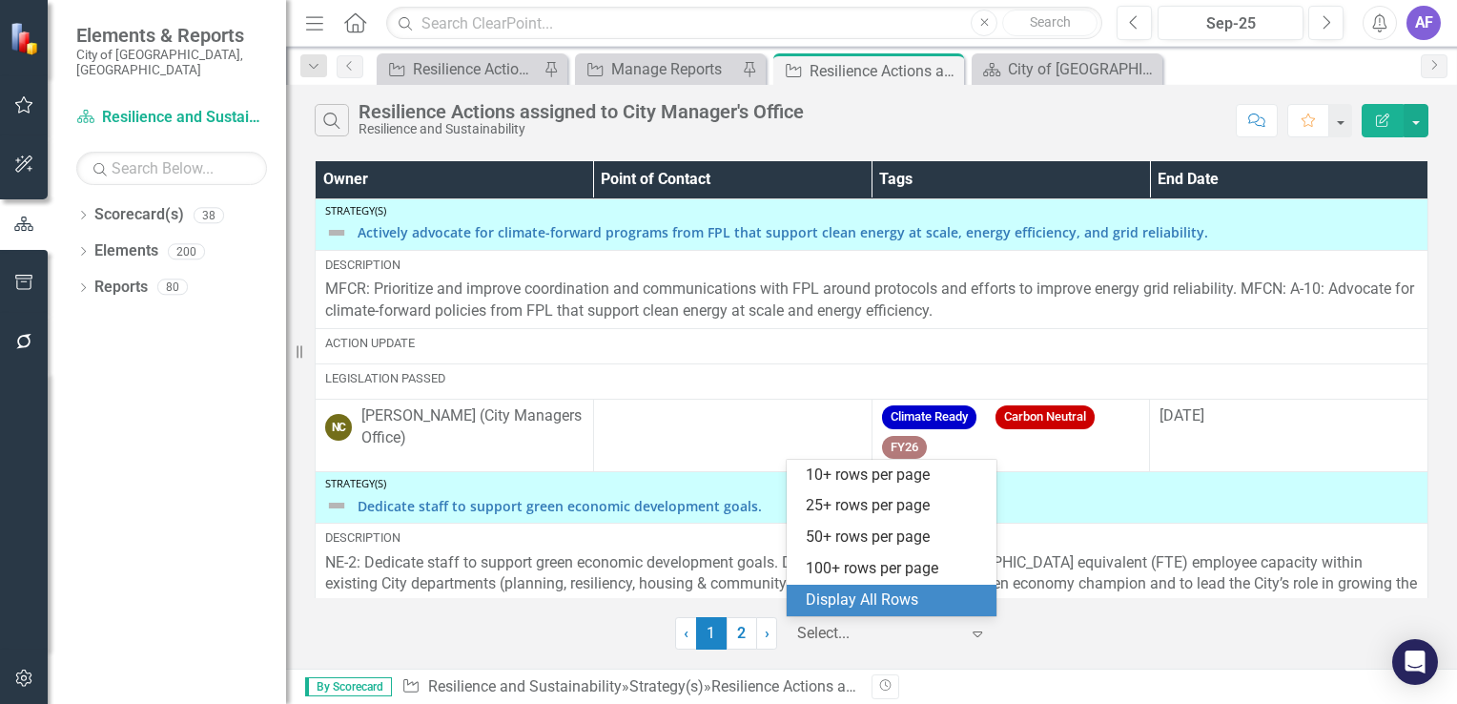
click at [838, 600] on div "Display All Rows" at bounding box center [895, 600] width 179 height 22
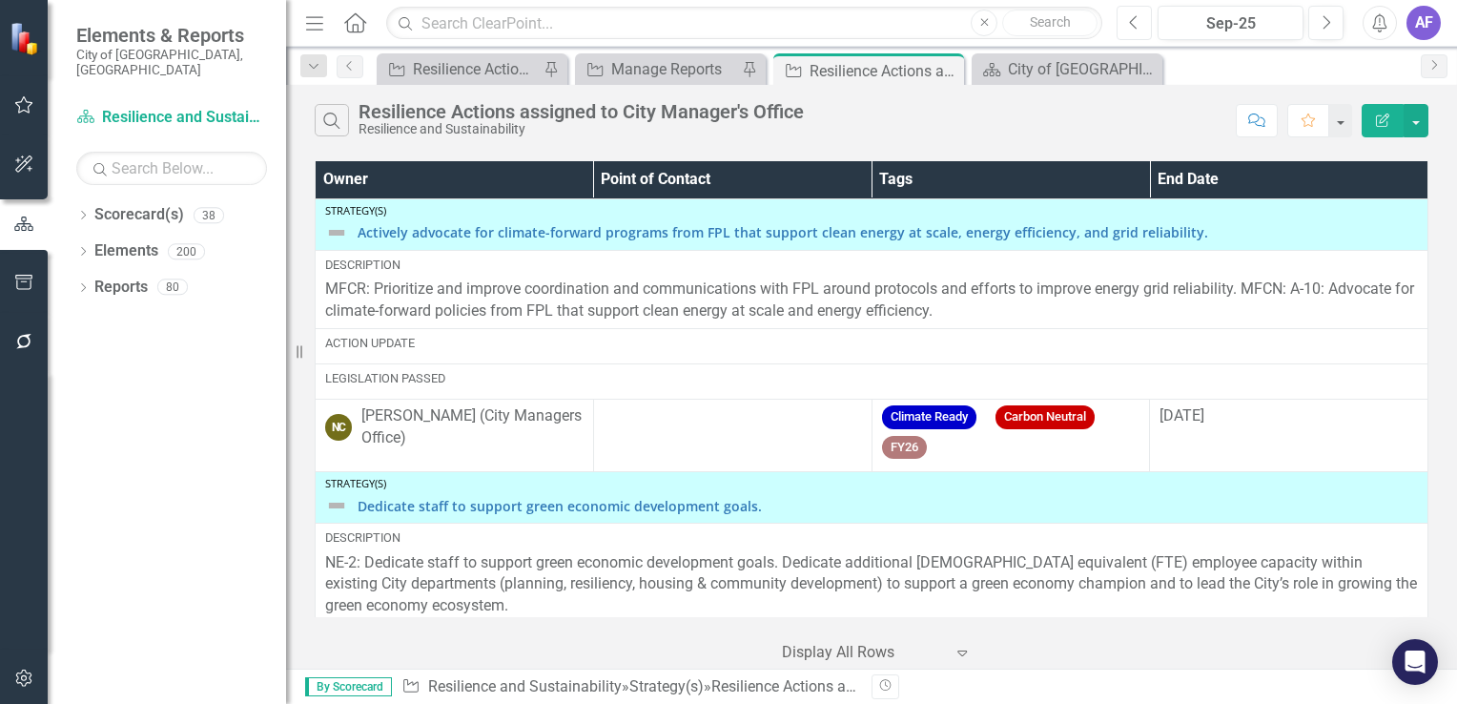
click at [1126, 22] on button "Previous" at bounding box center [1134, 23] width 35 height 34
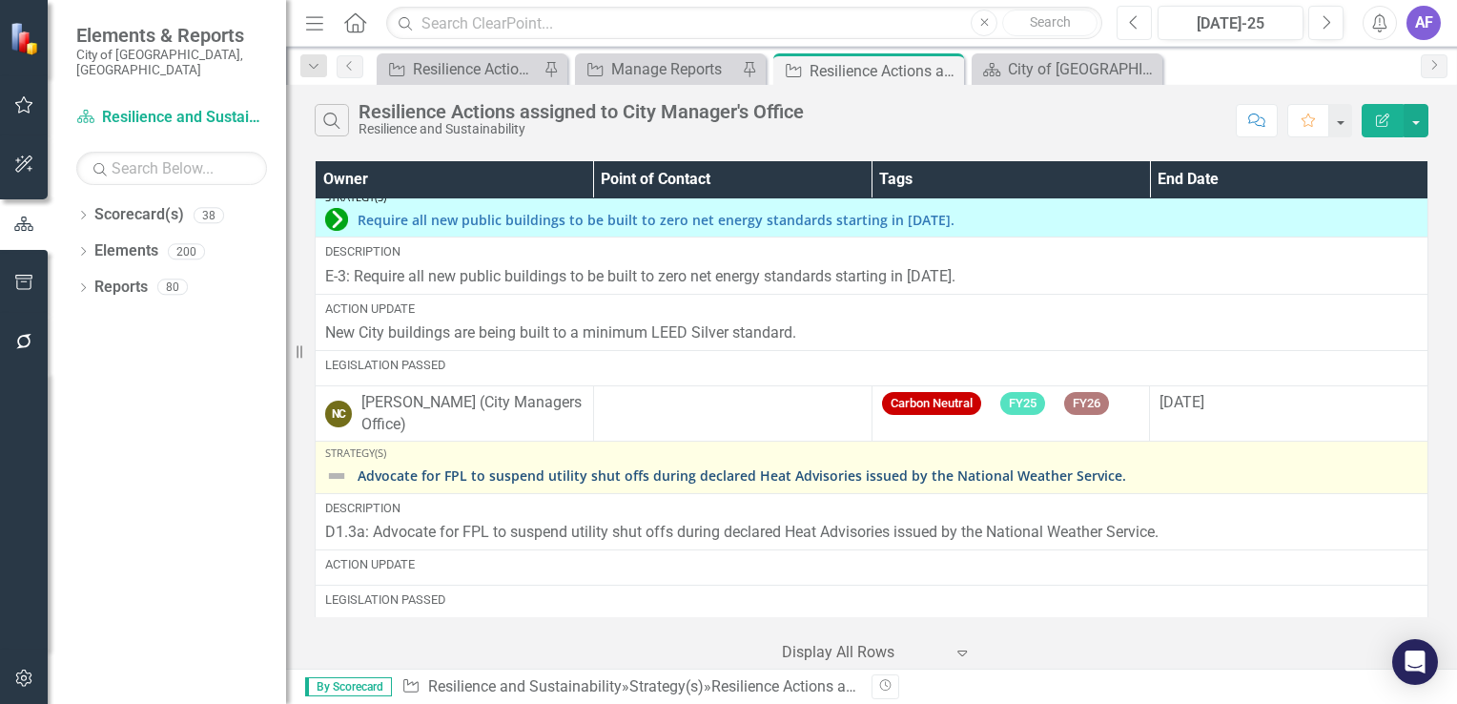
scroll to position [2941, 0]
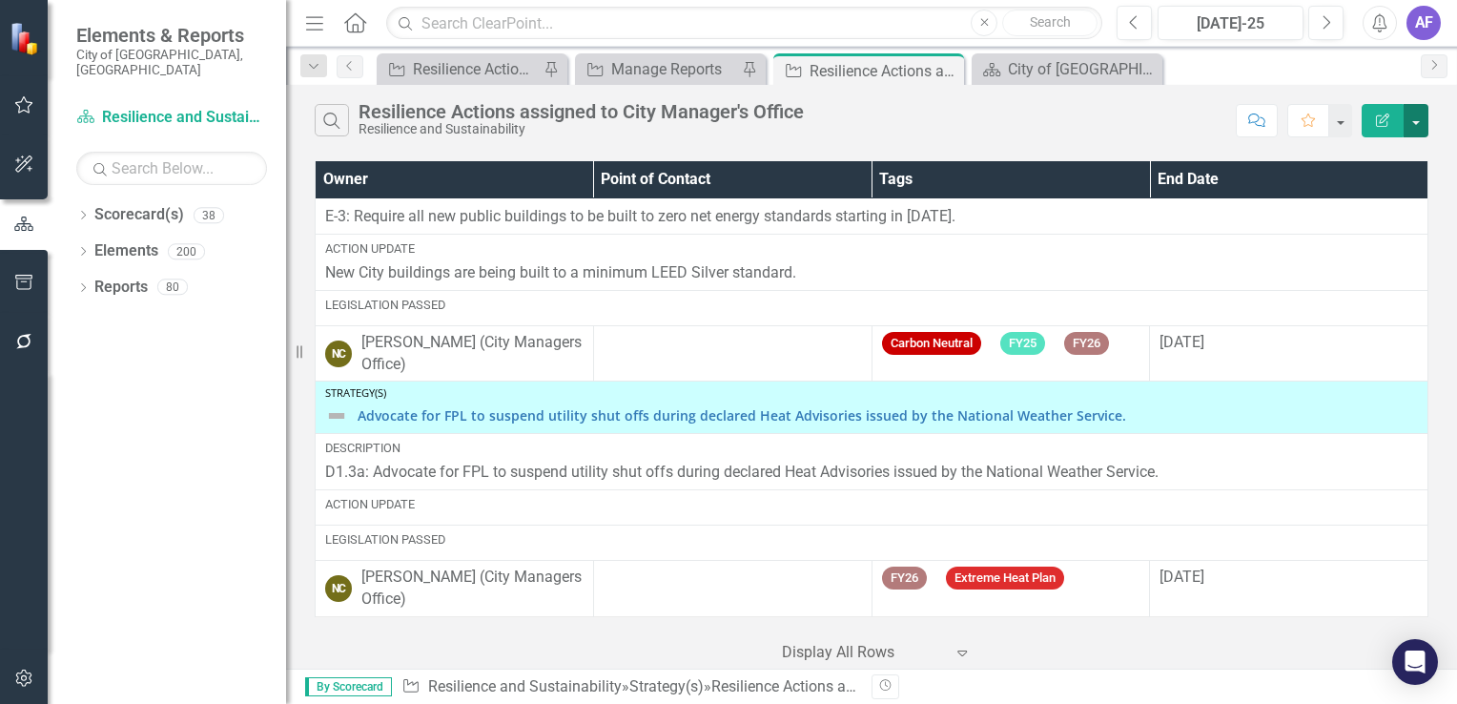
click at [1423, 124] on button "button" at bounding box center [1416, 120] width 25 height 33
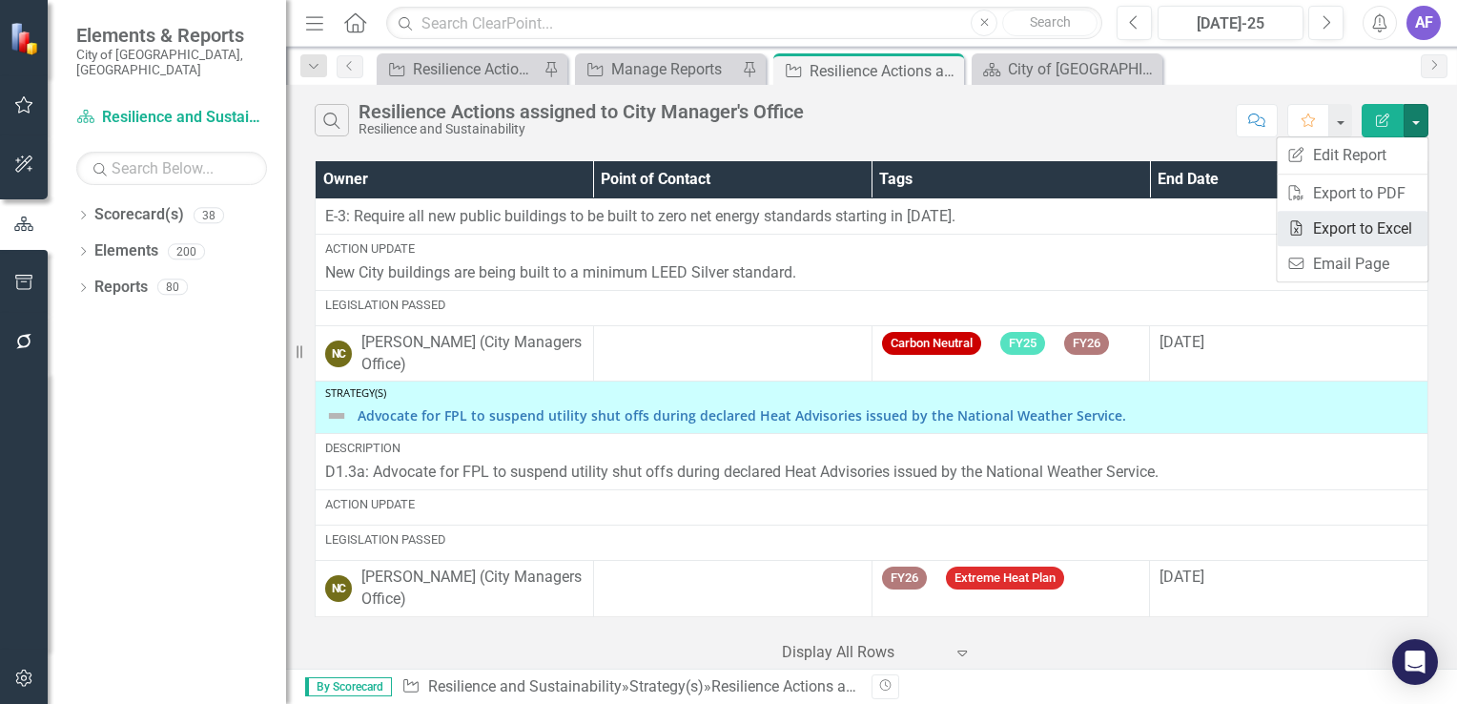
click at [1354, 227] on link "Excel Export to Excel" at bounding box center [1352, 228] width 151 height 35
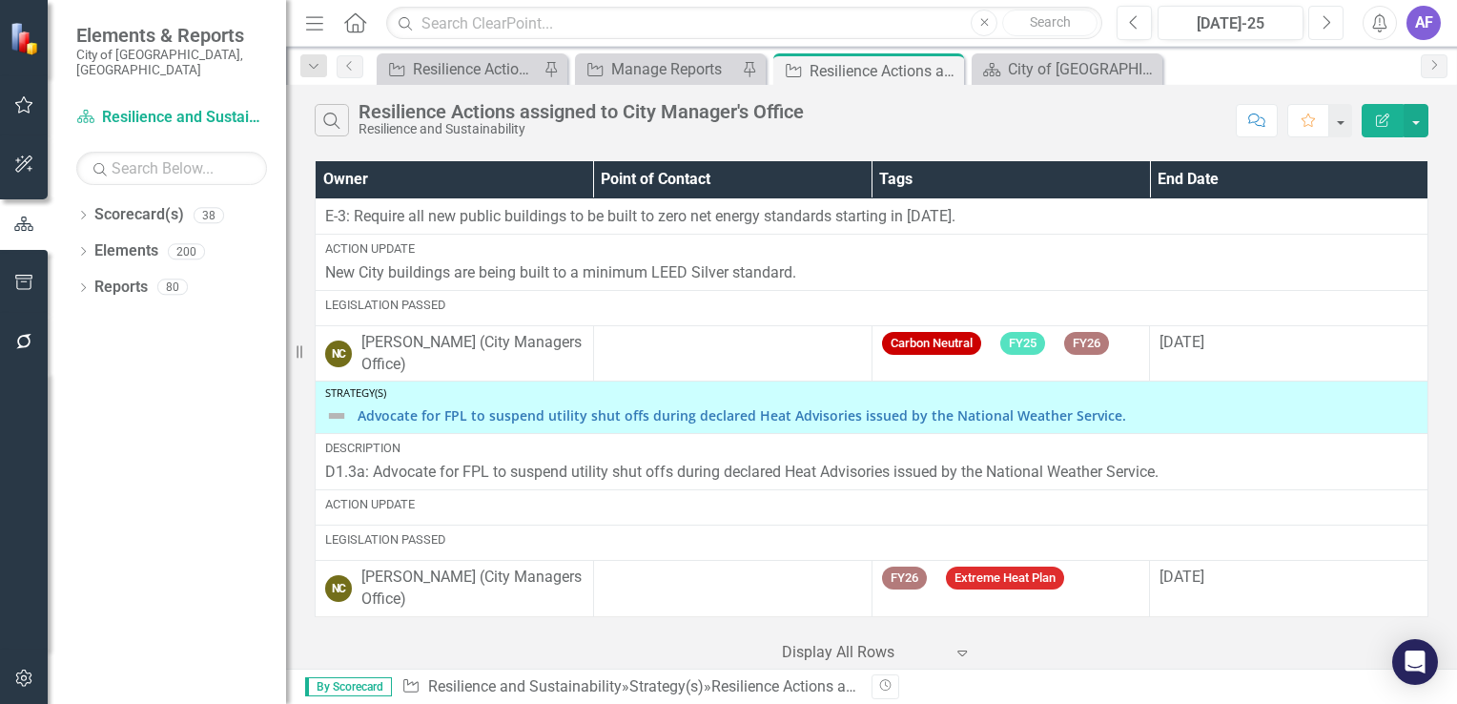
click at [1325, 34] on button "Next" at bounding box center [1326, 23] width 35 height 34
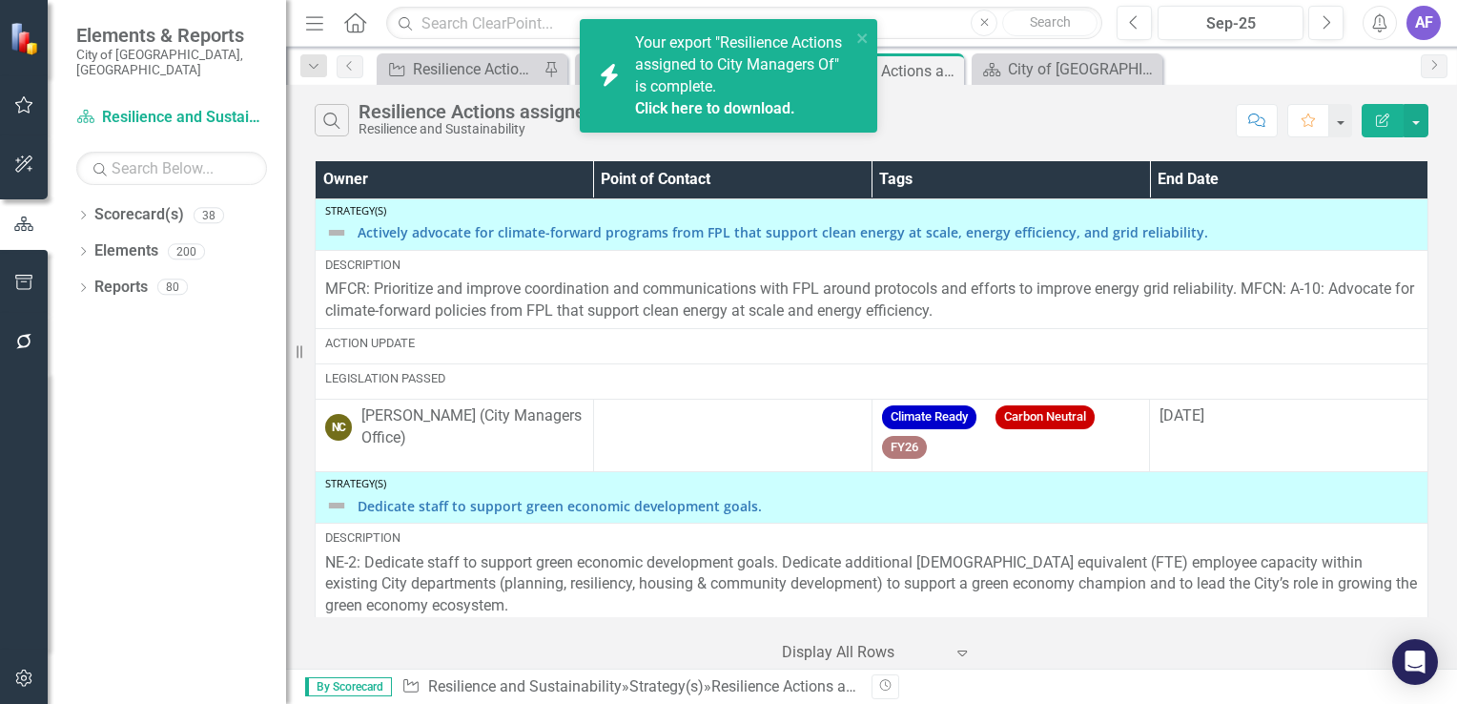
click at [747, 109] on link "Click here to download." at bounding box center [715, 108] width 160 height 18
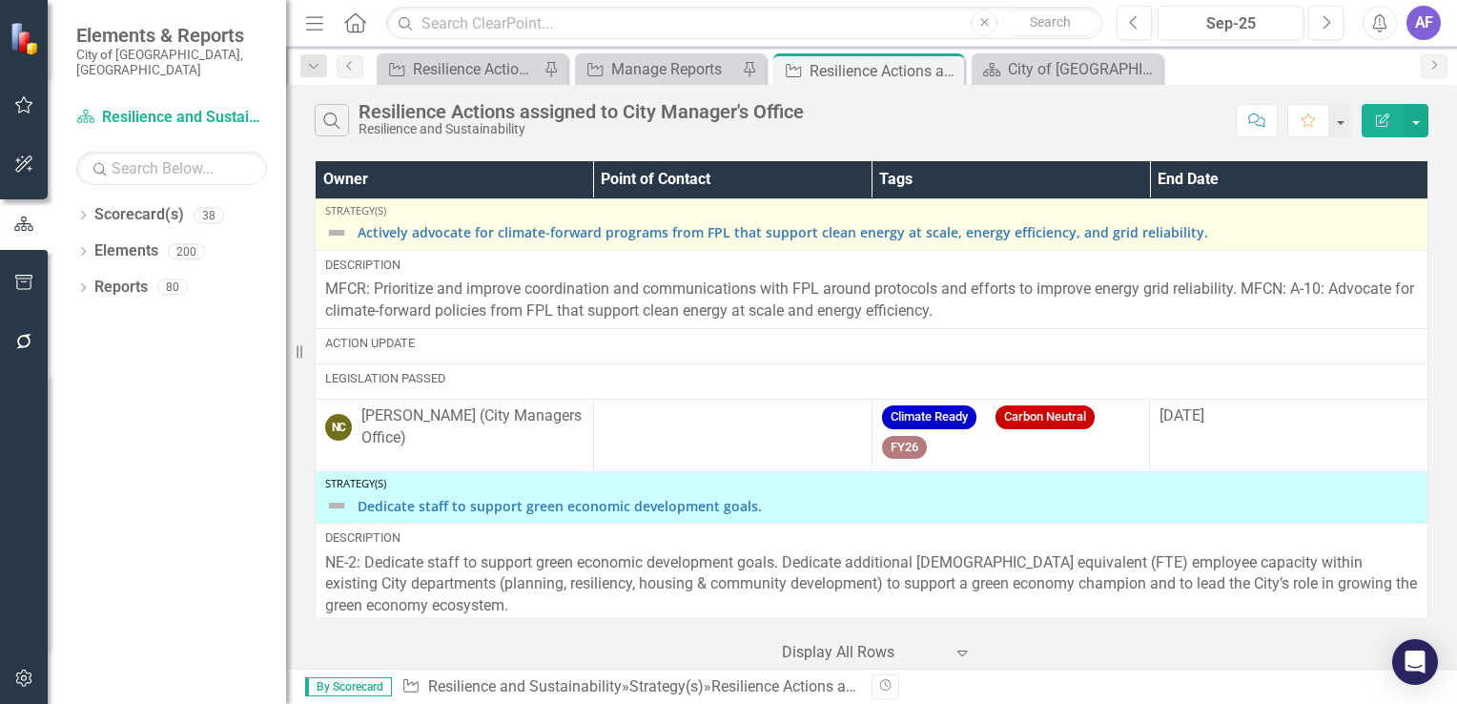
click at [337, 231] on img at bounding box center [336, 232] width 23 height 23
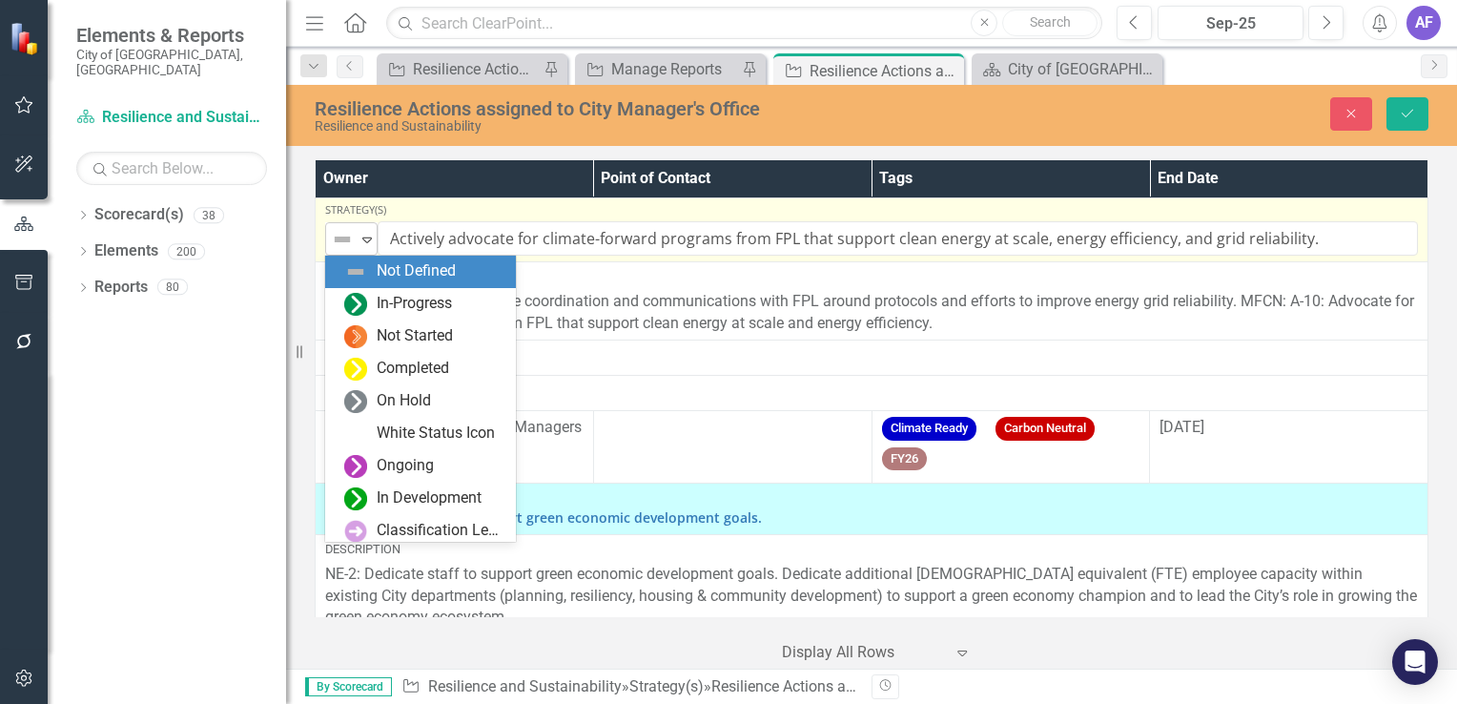
click at [339, 237] on img at bounding box center [342, 239] width 23 height 23
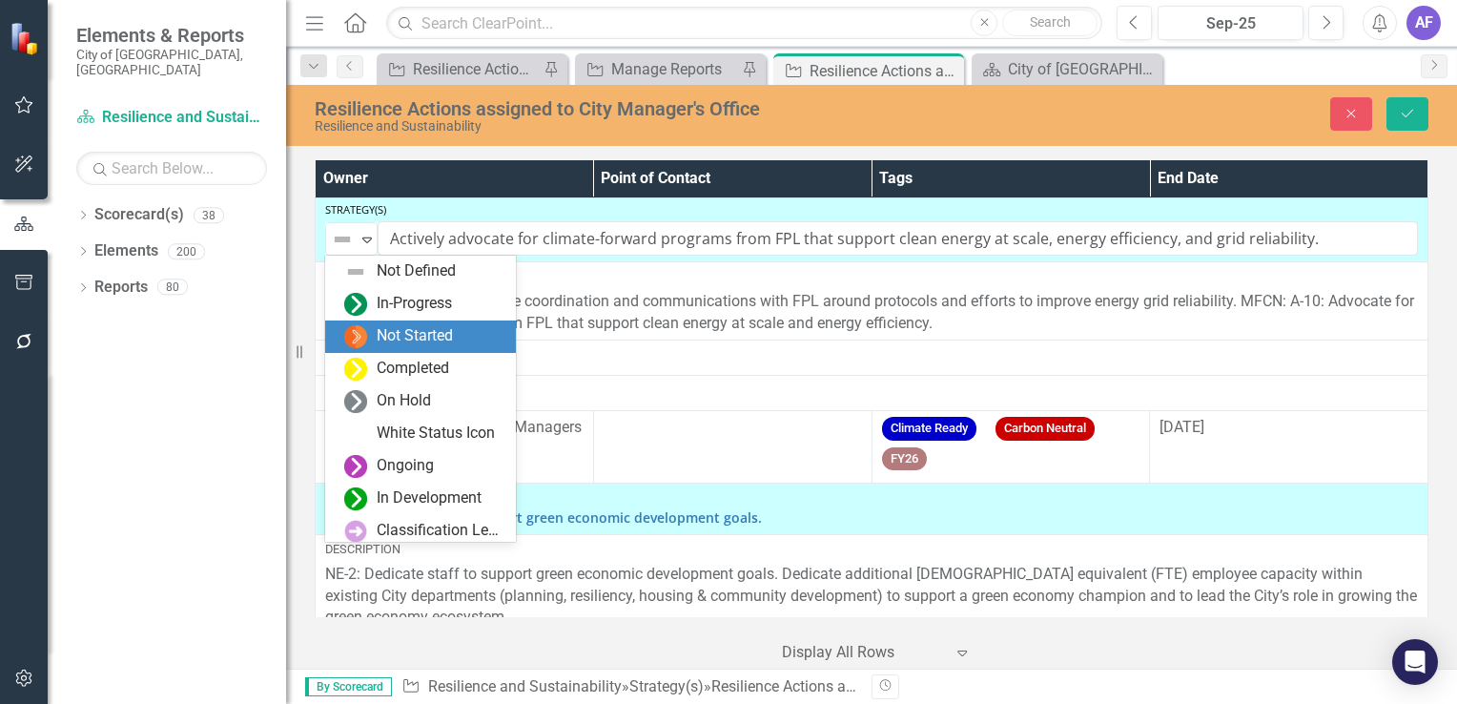
click at [386, 341] on div "Not Started" at bounding box center [415, 336] width 76 height 22
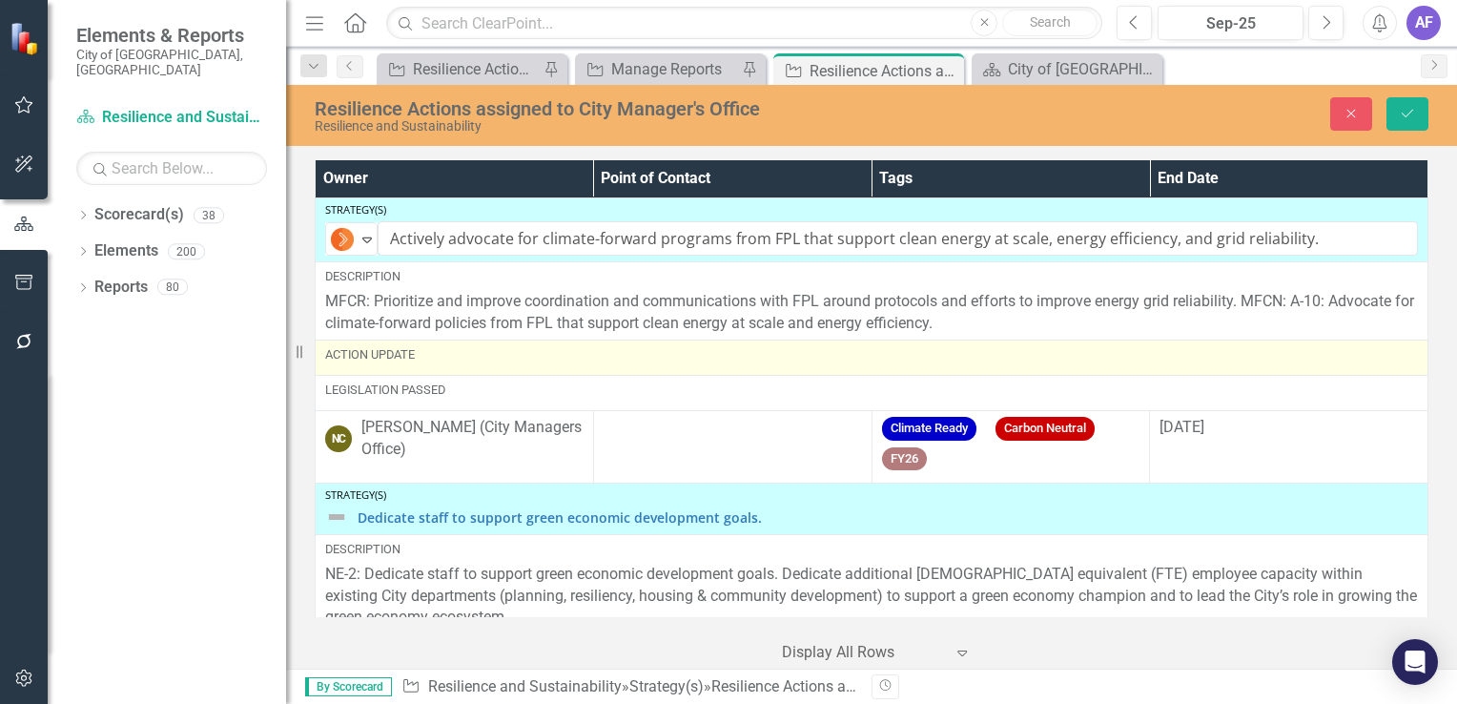
click at [416, 362] on div "Action Update" at bounding box center [871, 354] width 1093 height 17
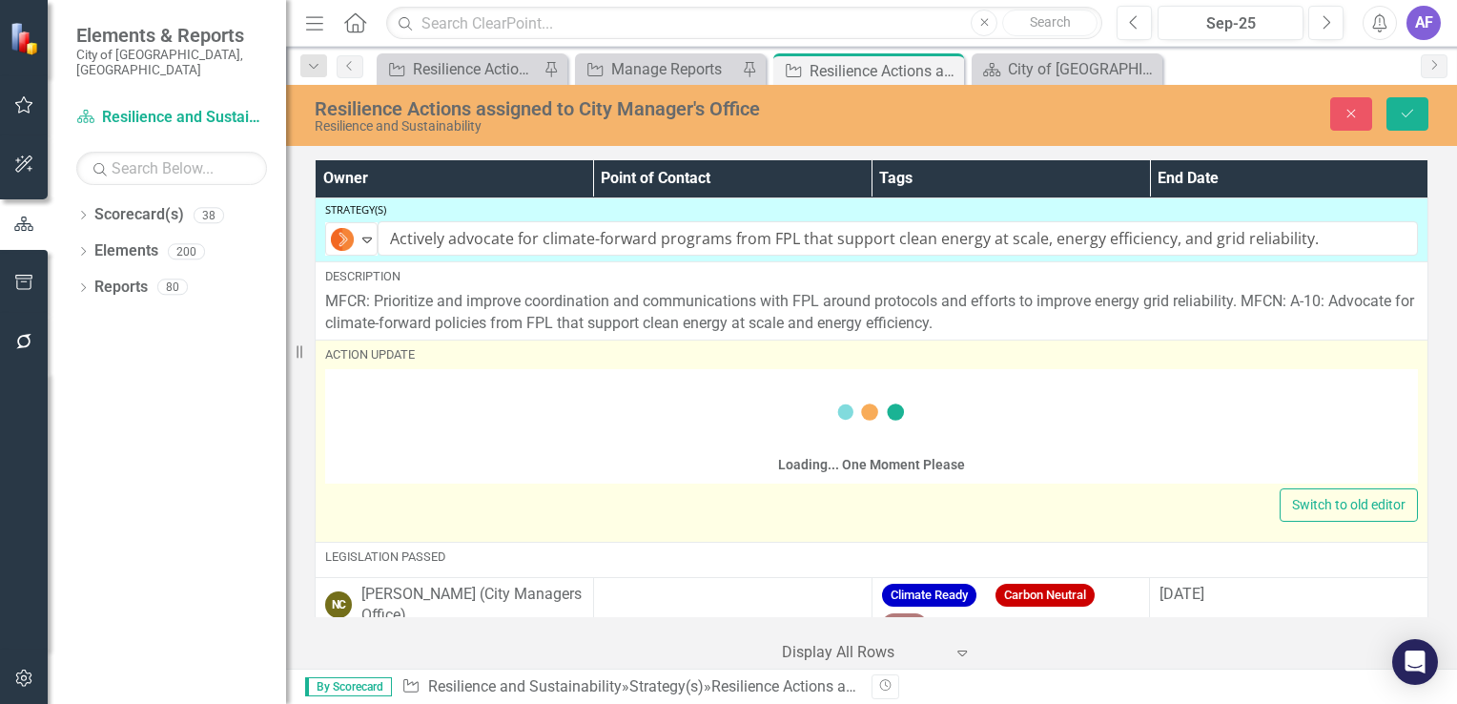
click at [392, 417] on div "Loading... One Moment Please" at bounding box center [871, 429] width 1093 height 110
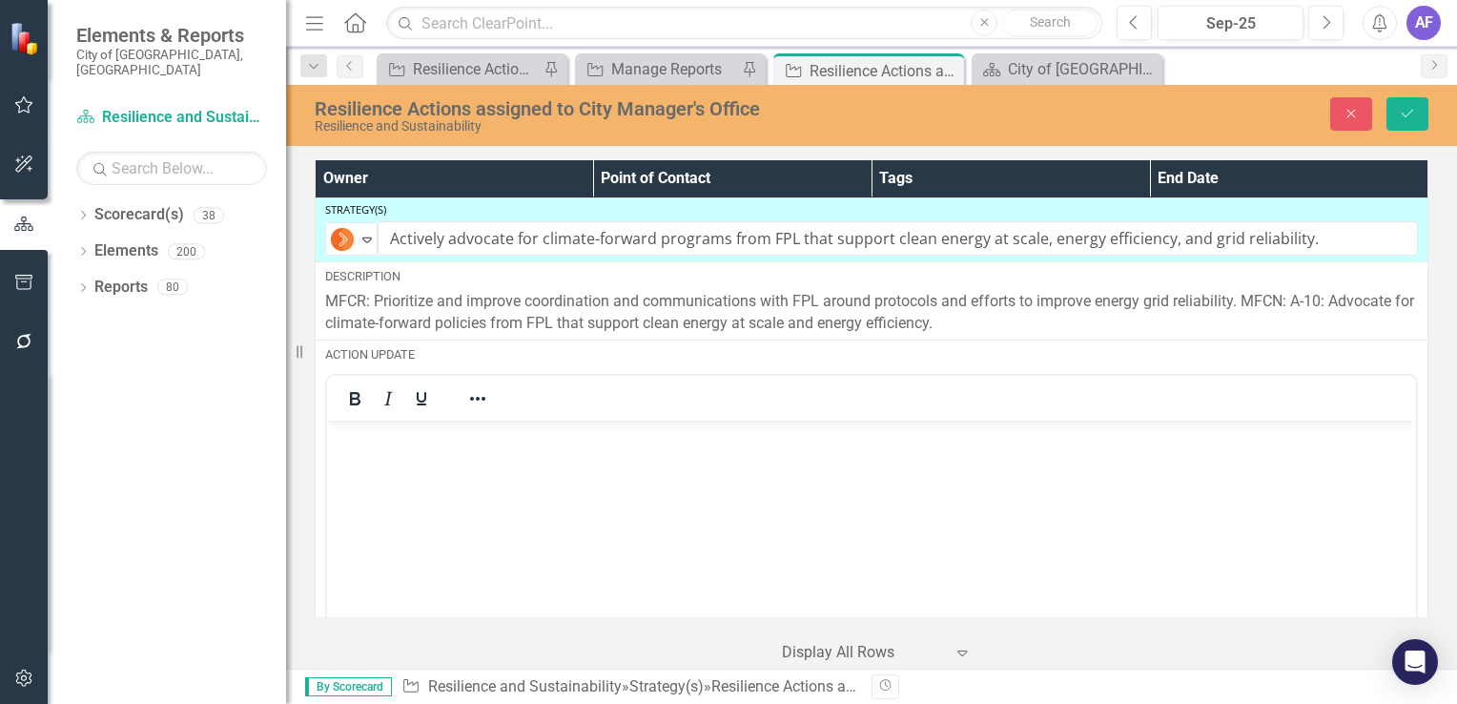
click at [434, 486] on body "Rich Text Area. Press ALT-0 for help." at bounding box center [871, 563] width 1089 height 286
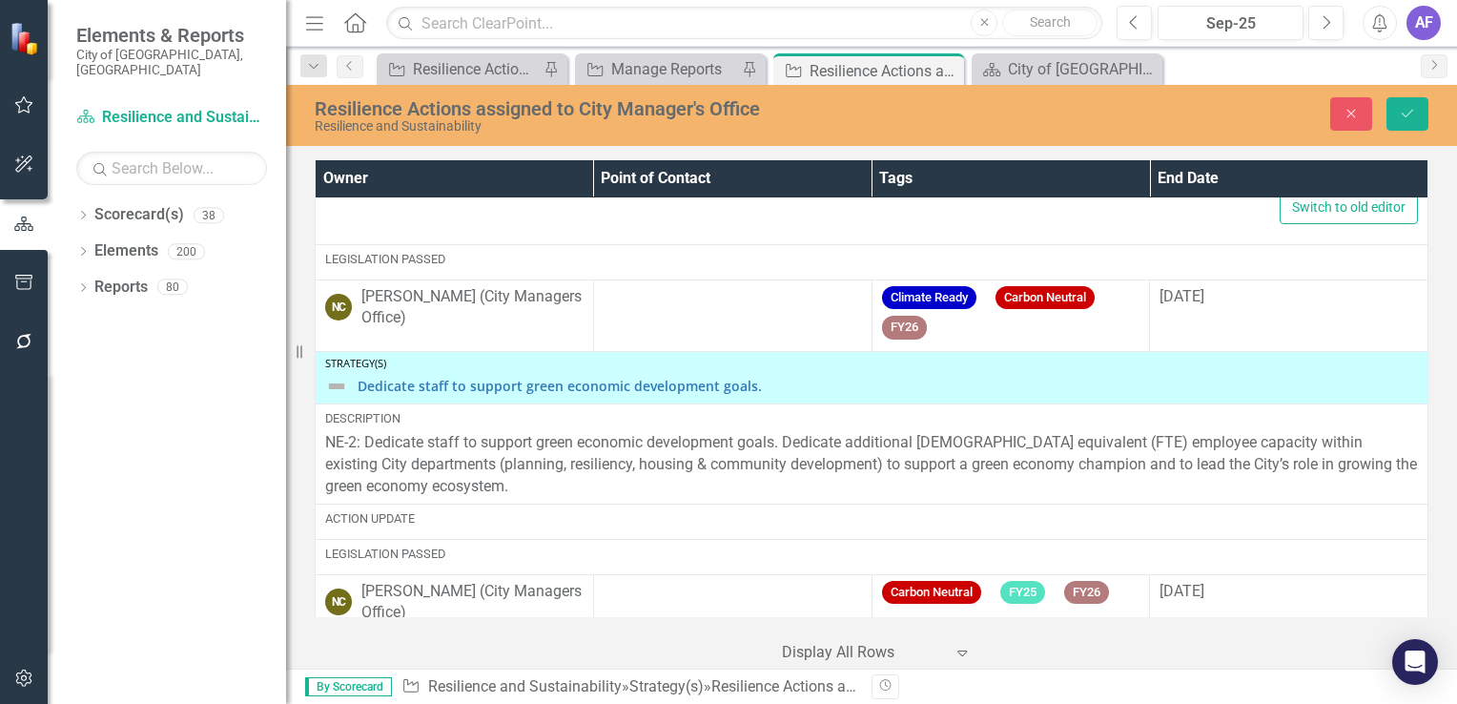
scroll to position [572, 0]
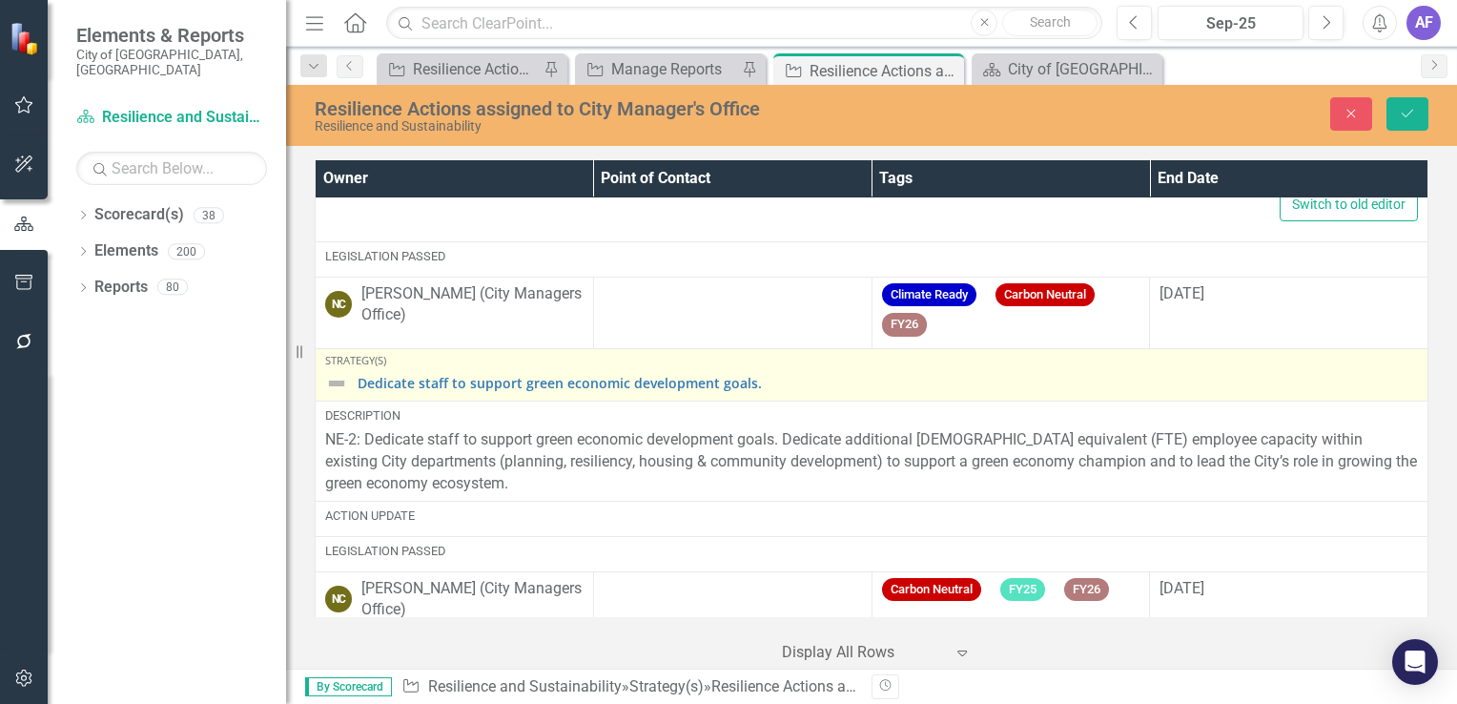
click at [330, 377] on img at bounding box center [336, 383] width 23 height 23
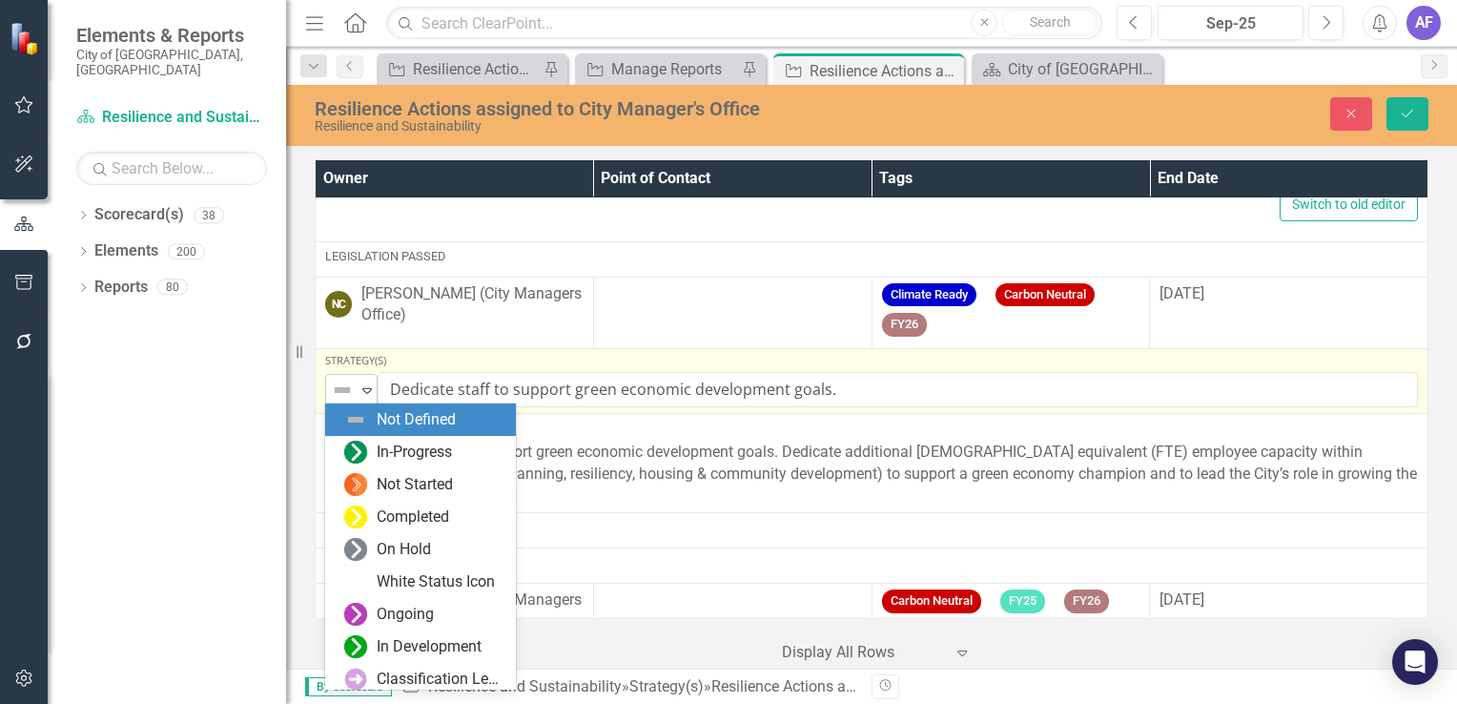
click at [343, 388] on img at bounding box center [342, 390] width 23 height 23
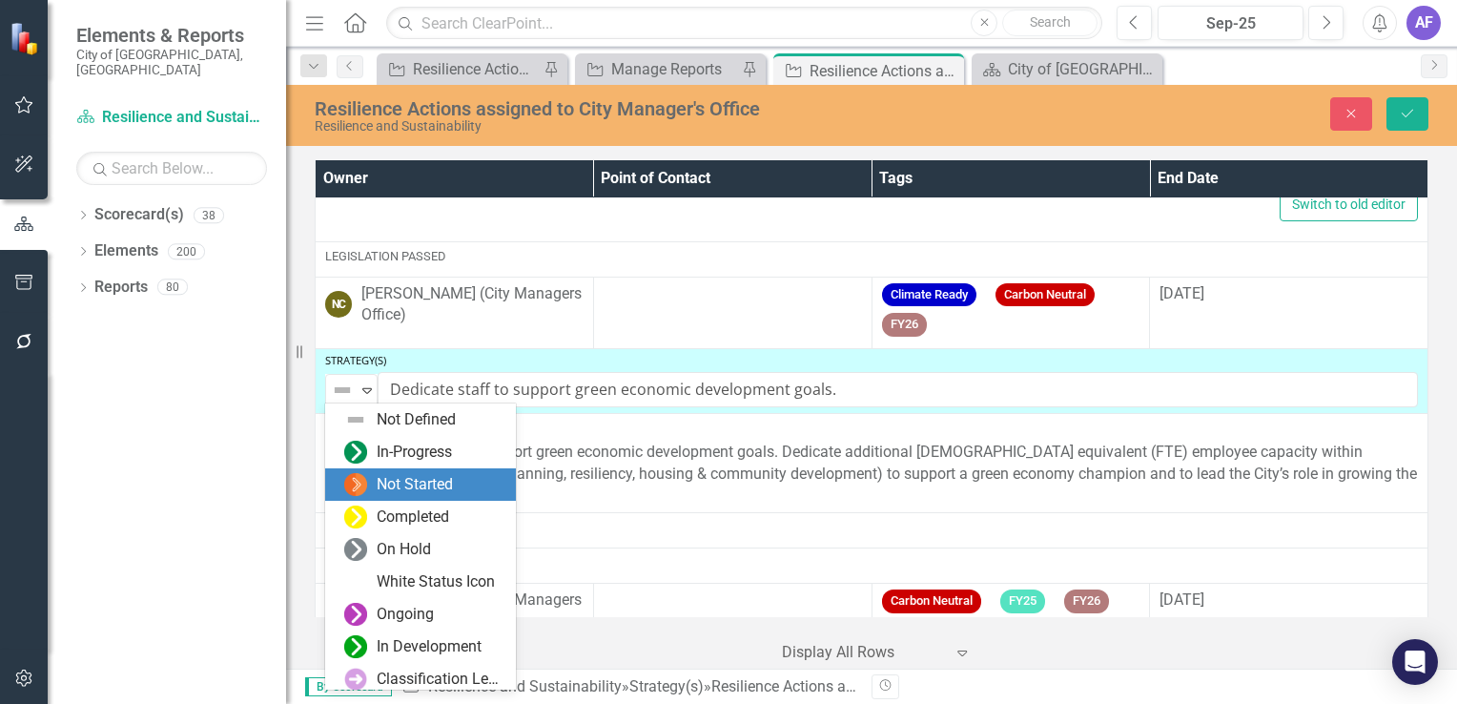
click at [370, 476] on div "Not Started" at bounding box center [424, 484] width 160 height 23
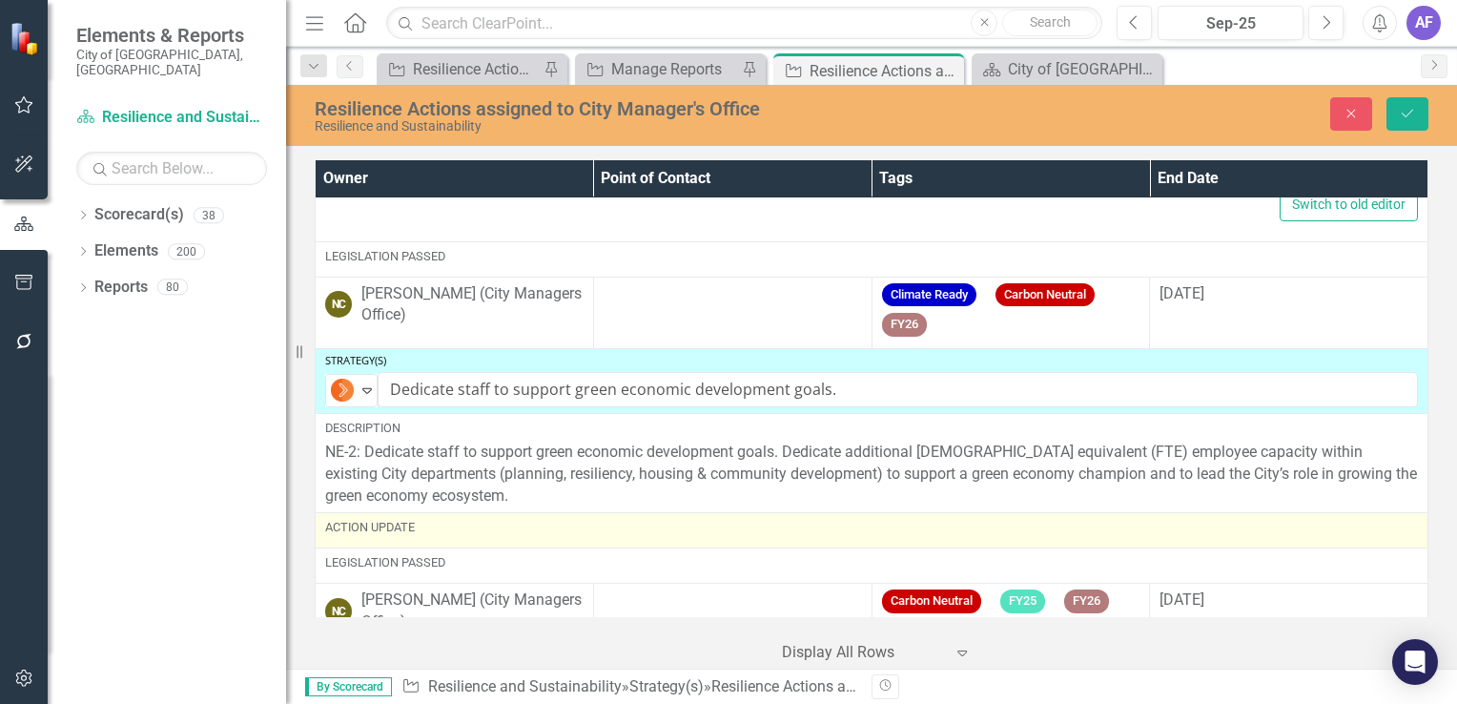
click at [440, 535] on div "Action Update" at bounding box center [871, 530] width 1093 height 23
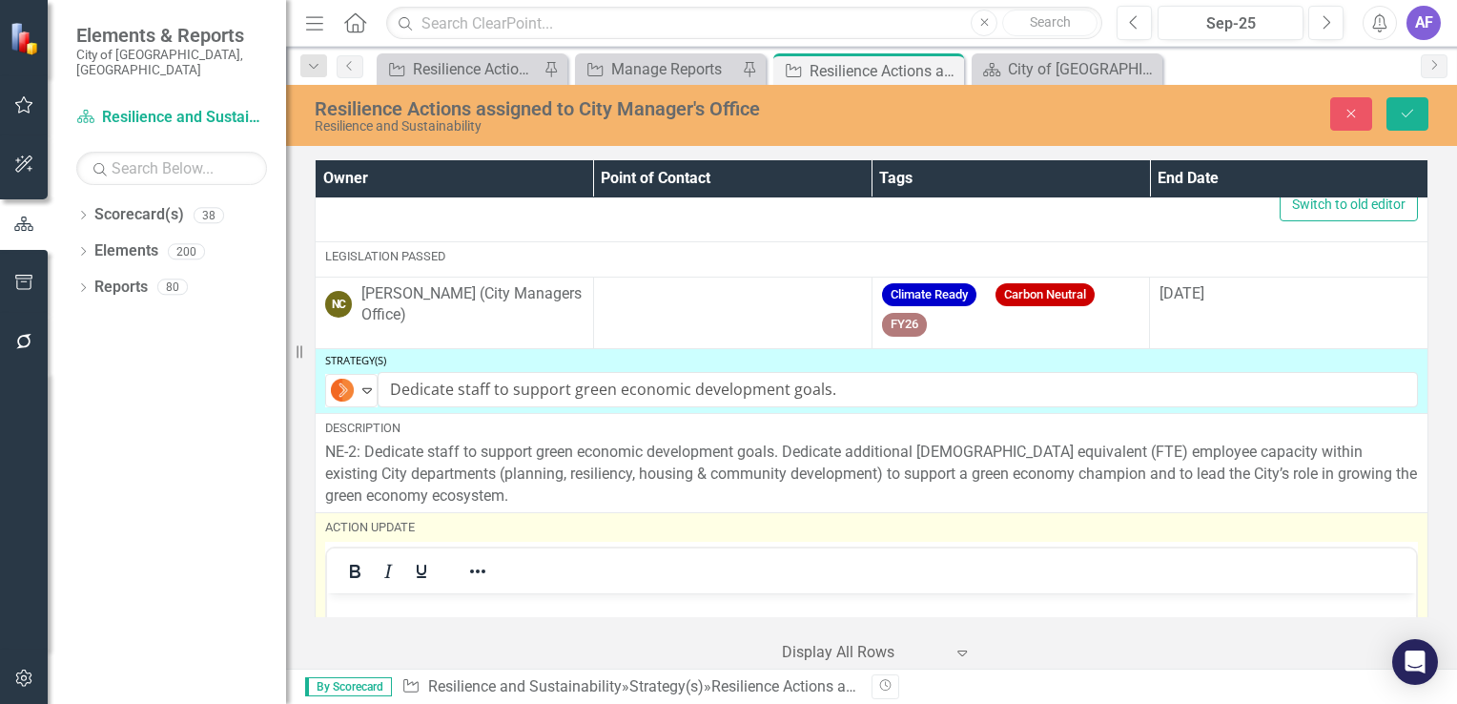
scroll to position [0, 0]
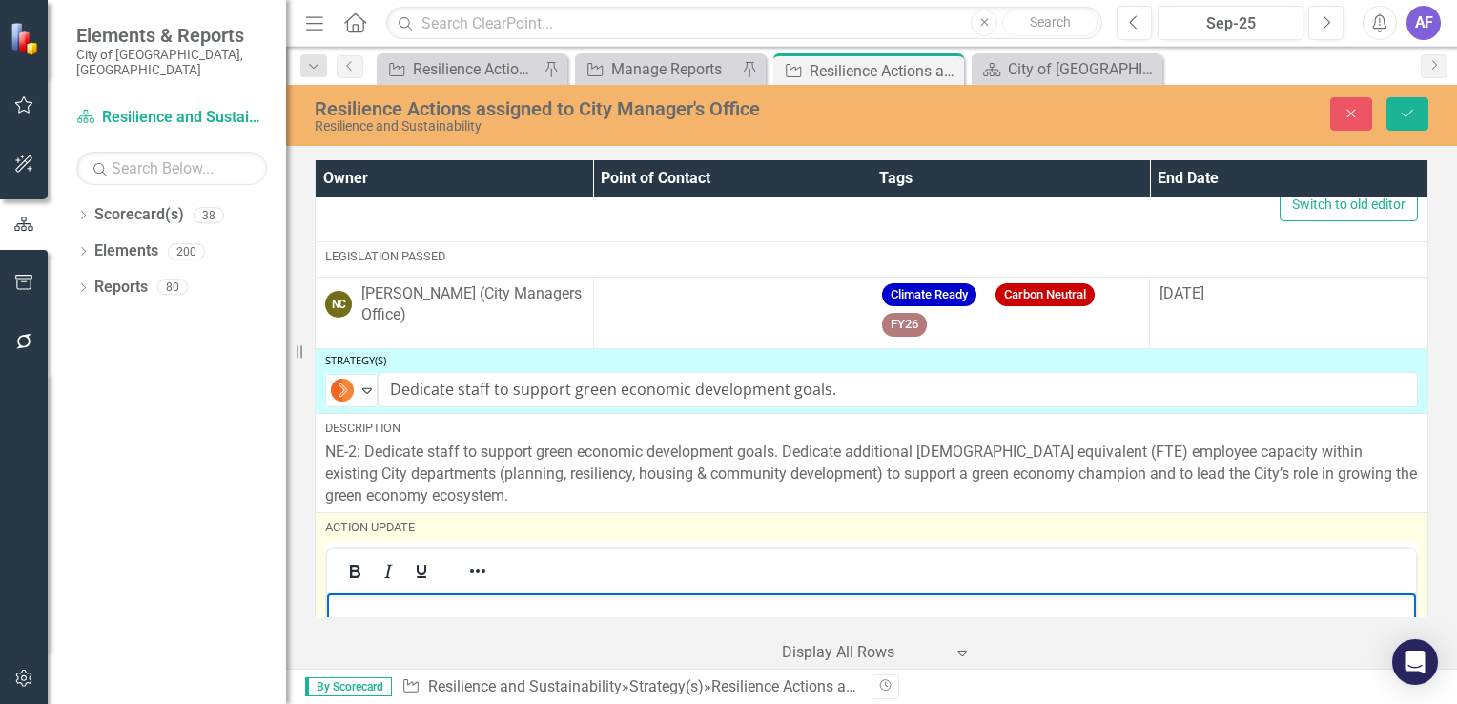
click at [367, 609] on p "Rich Text Area. Press ALT-0 for help." at bounding box center [872, 608] width 1080 height 23
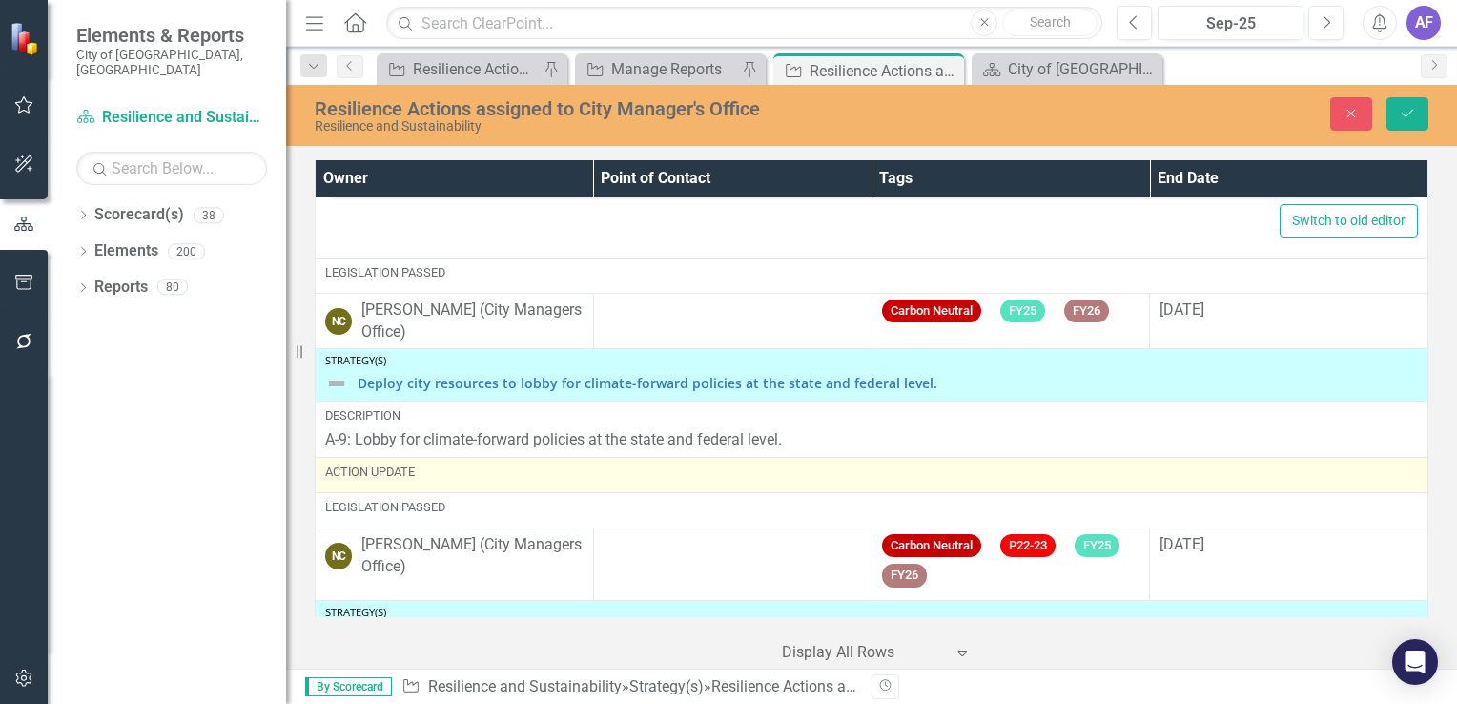
scroll to position [1335, 0]
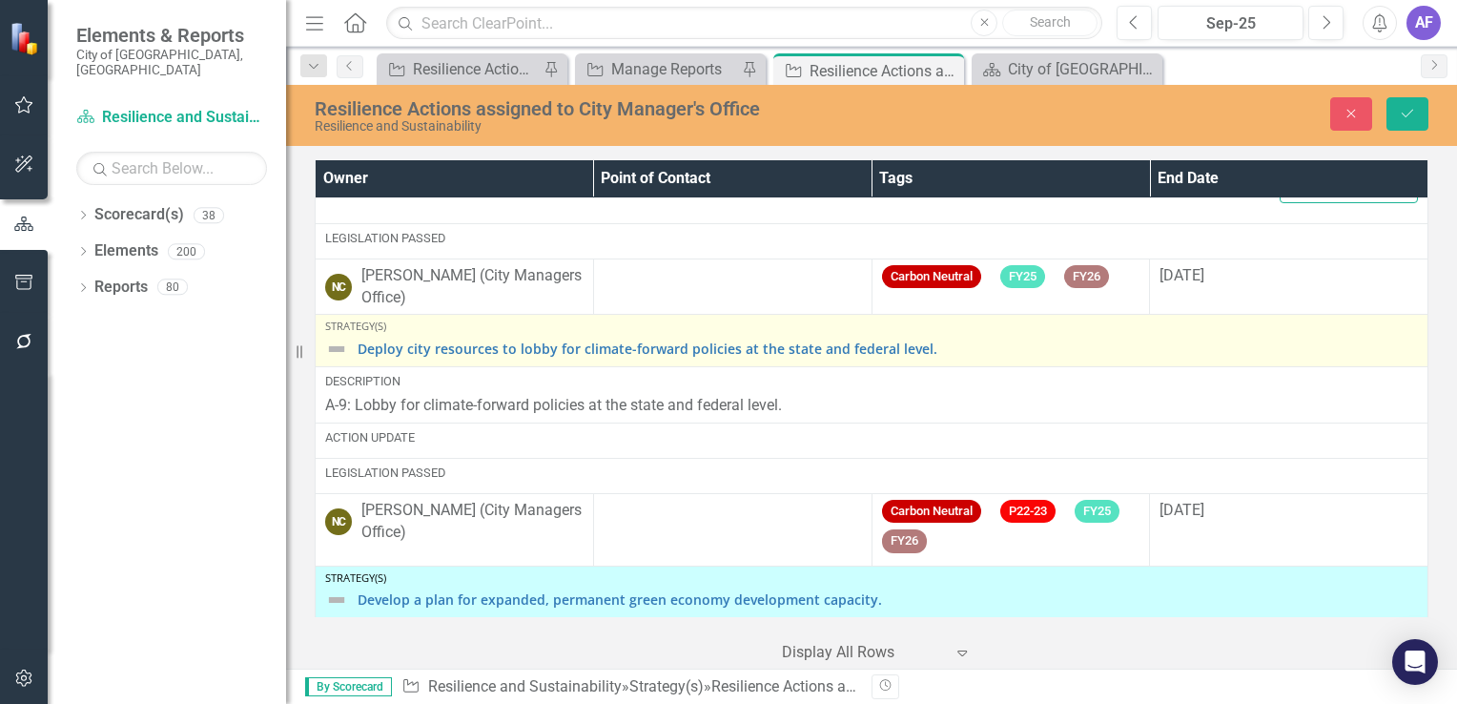
click at [335, 341] on img at bounding box center [336, 349] width 23 height 23
click at [333, 341] on img at bounding box center [336, 349] width 23 height 23
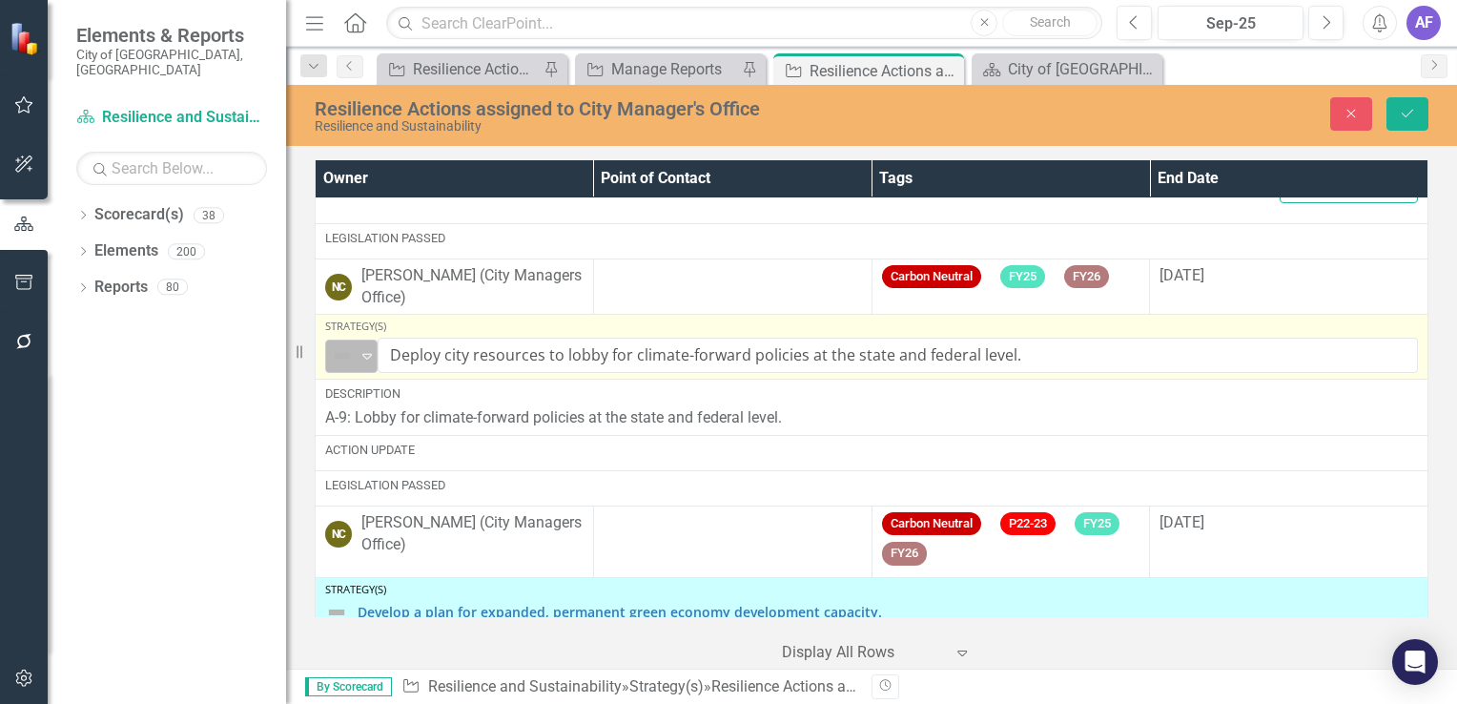
click at [336, 344] on img at bounding box center [342, 355] width 23 height 23
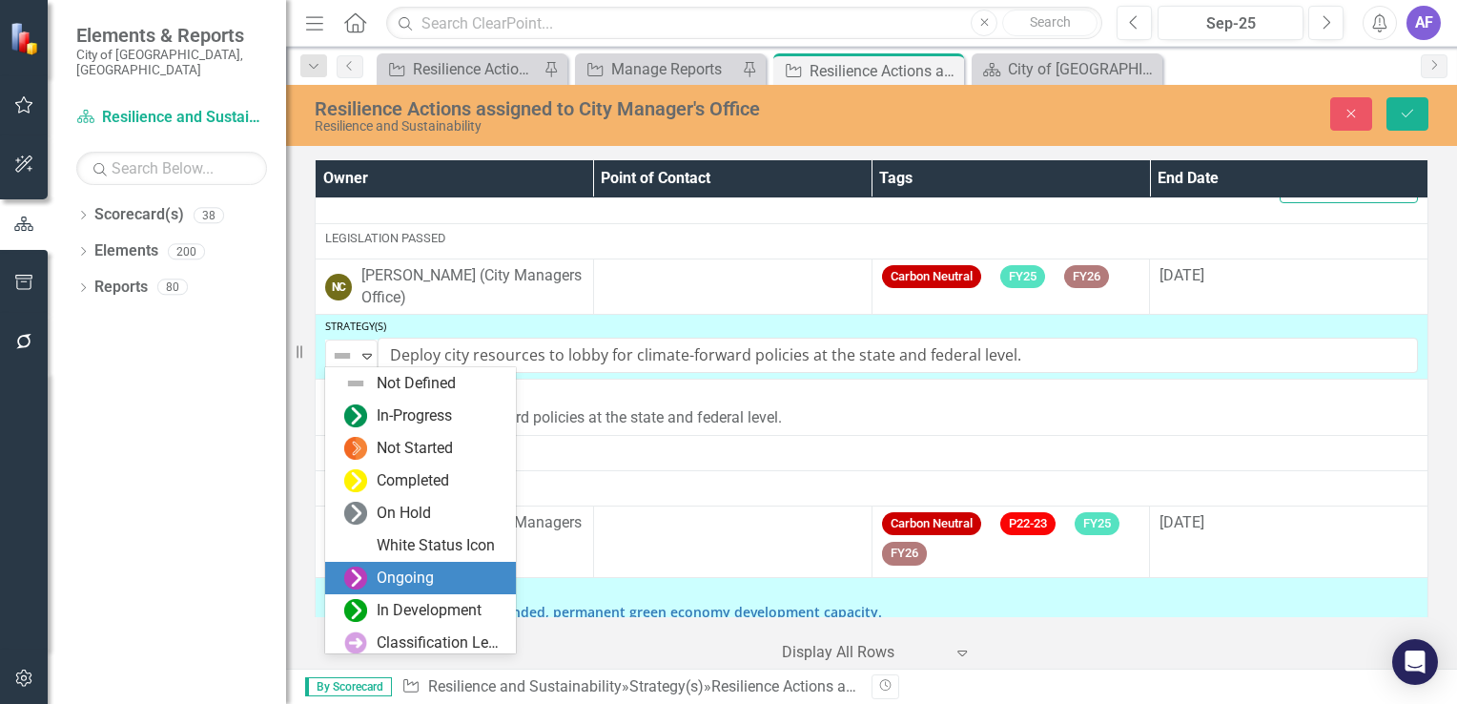
click at [382, 586] on div "Ongoing" at bounding box center [405, 579] width 57 height 22
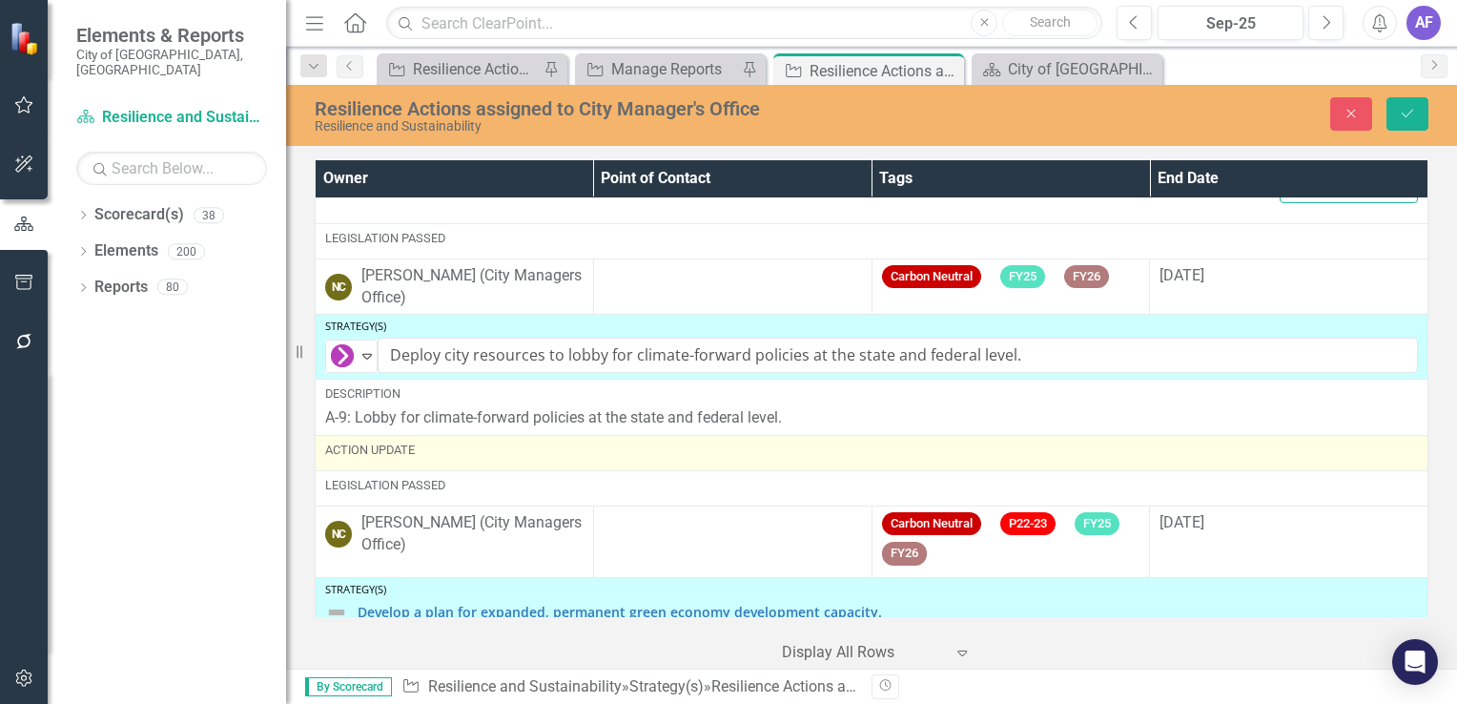
click at [435, 452] on div "Action Update" at bounding box center [871, 450] width 1093 height 17
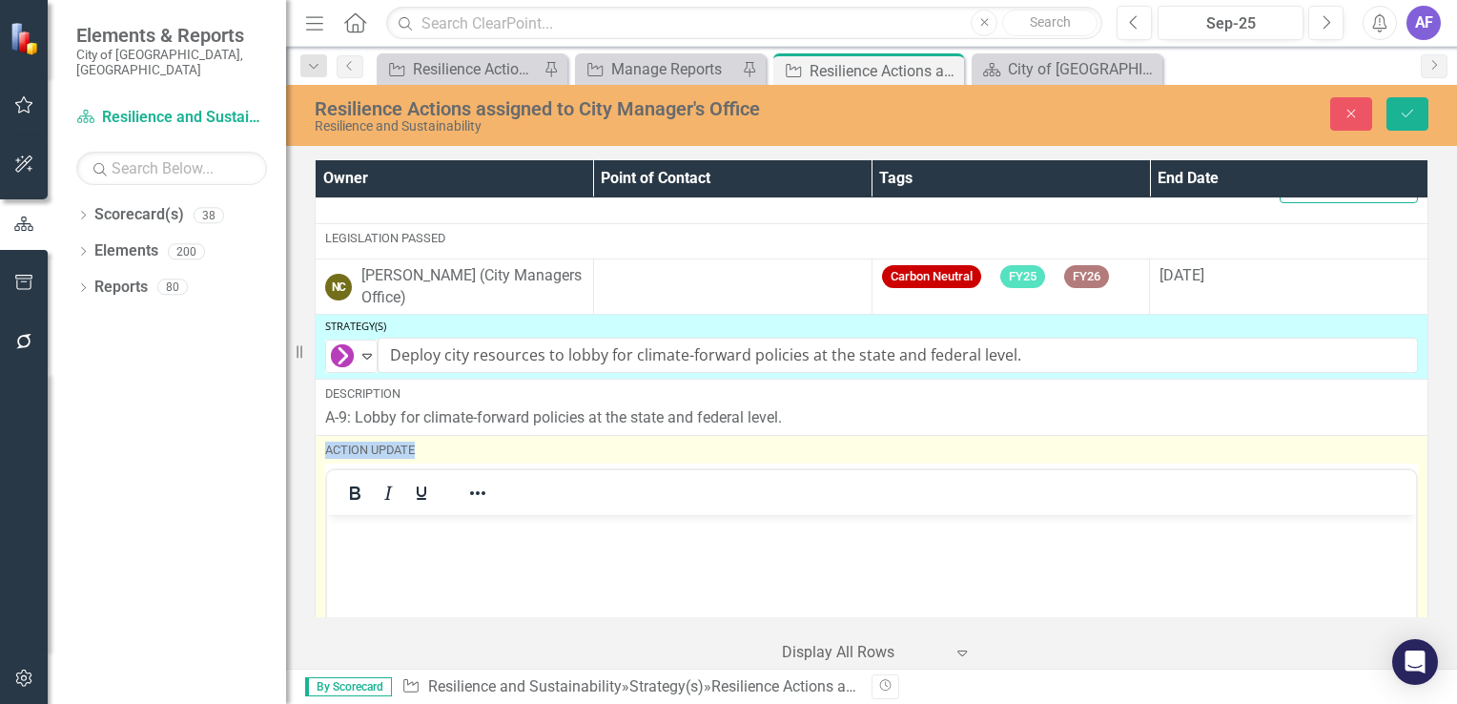
scroll to position [0, 0]
drag, startPoint x: 762, startPoint y: 966, endPoint x: 349, endPoint y: 553, distance: 584.1
click at [349, 553] on body "Rich Text Area. Press ALT-0 for help." at bounding box center [871, 657] width 1089 height 286
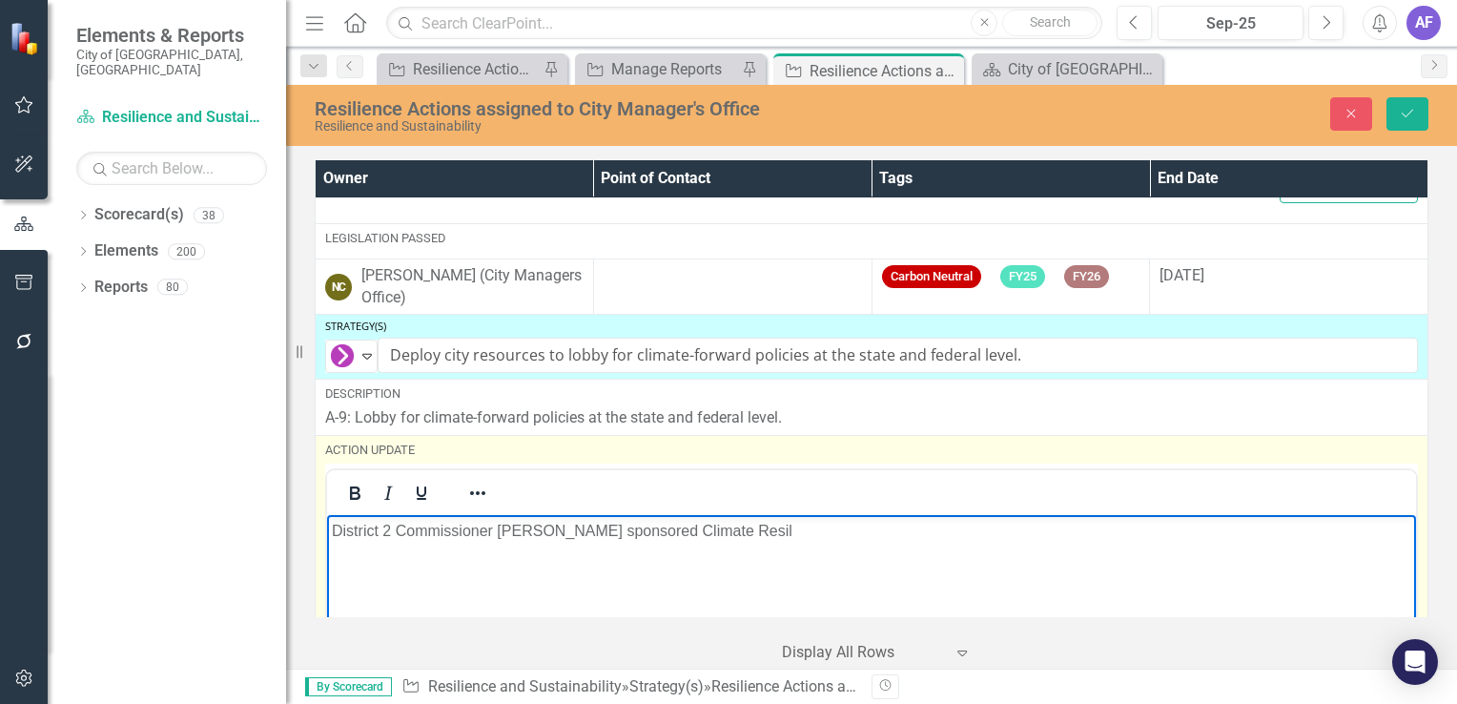
click at [617, 530] on p "District 2 Commissioner Pardo sponsored Climate Resil" at bounding box center [872, 530] width 1080 height 23
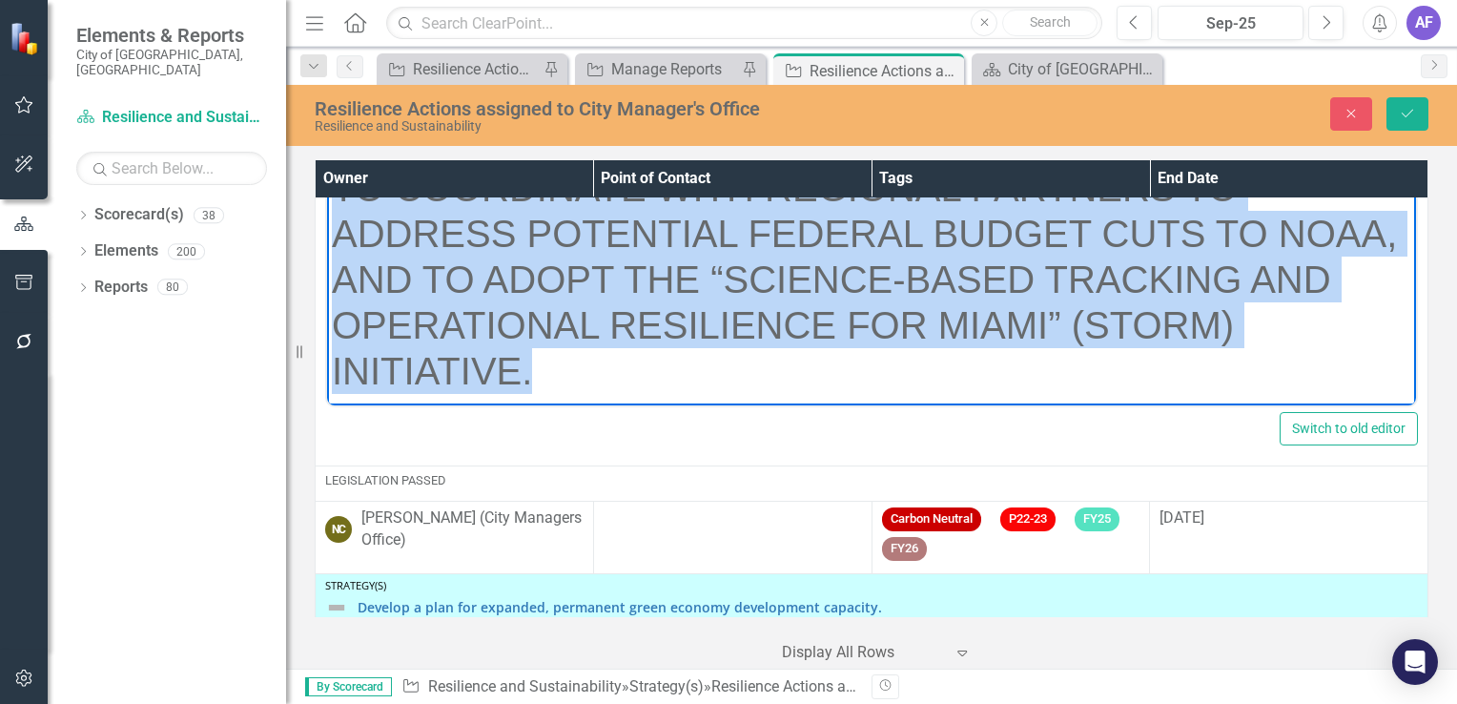
scroll to position [1901, 0]
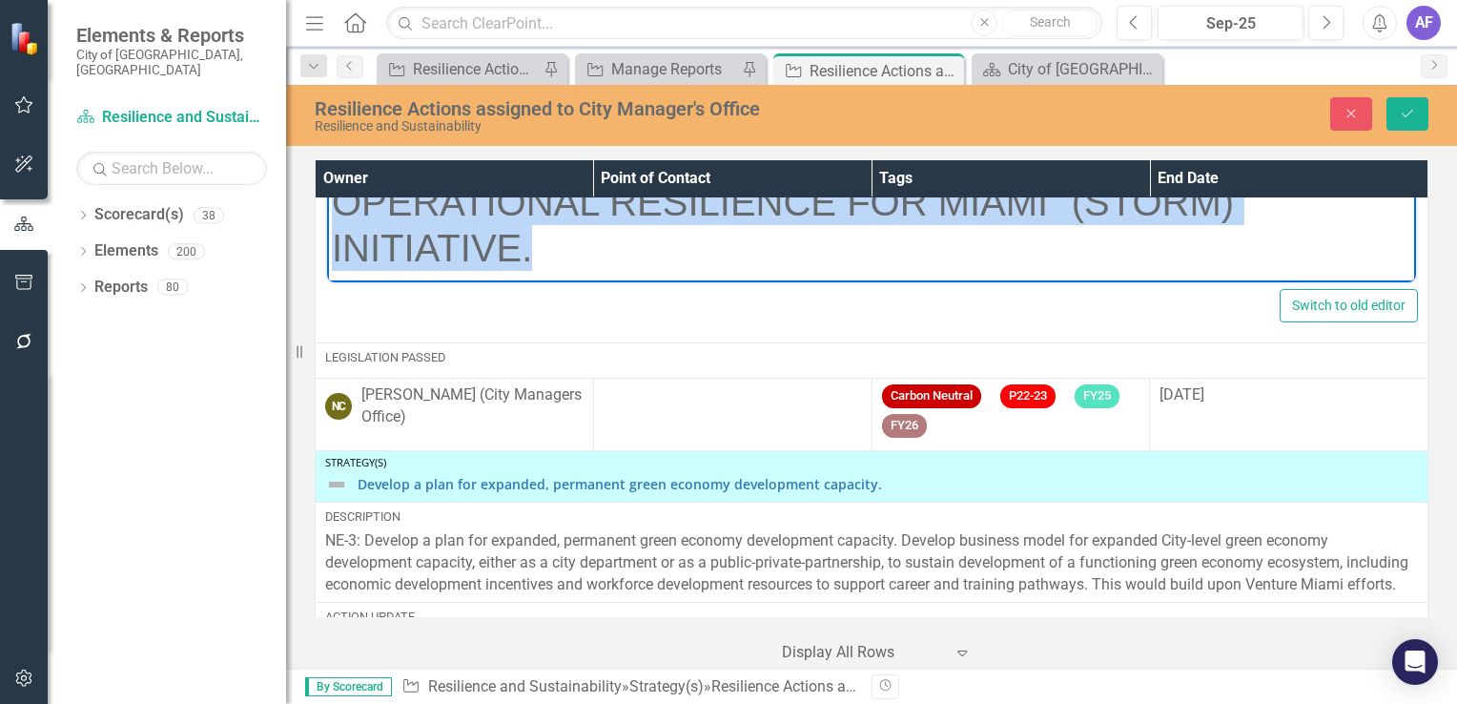
drag, startPoint x: 341, startPoint y: 16, endPoint x: 1151, endPoint y: 253, distance: 844.5
click at [822, 283] on html "District 2 Commissioner Pardo sponsored a Climate Resilience Committee Resoluti…" at bounding box center [871, 95] width 1089 height 376
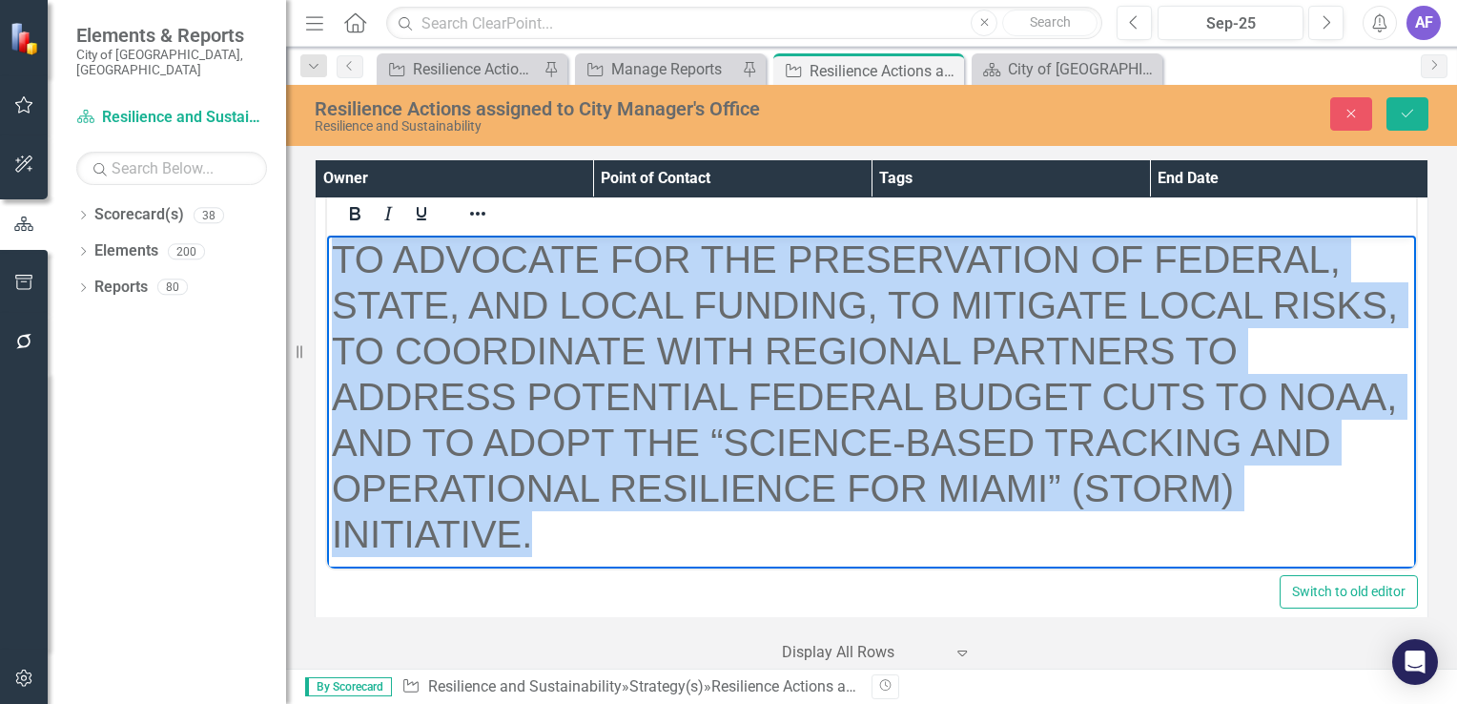
scroll to position [0, 0]
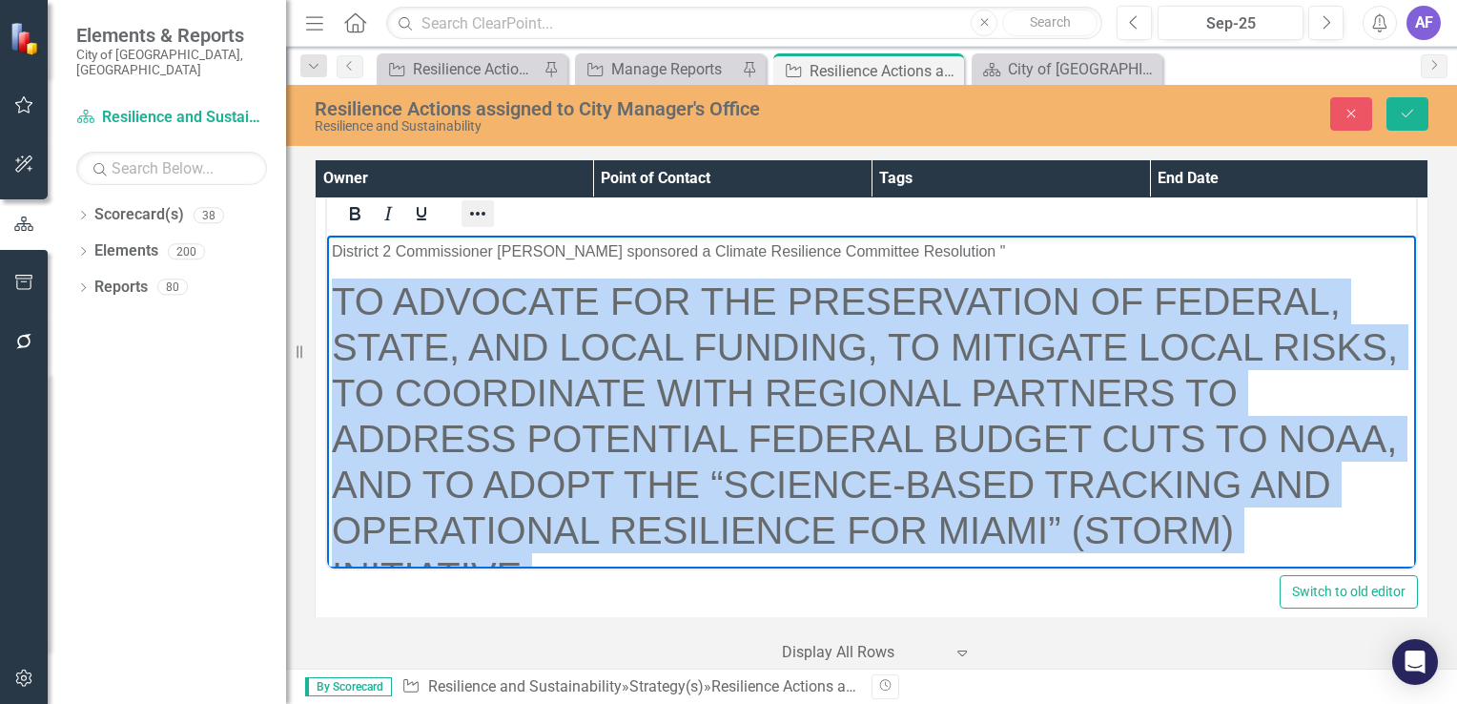
click at [483, 212] on icon "Reveal or hide additional toolbar items" at bounding box center [477, 214] width 15 height 4
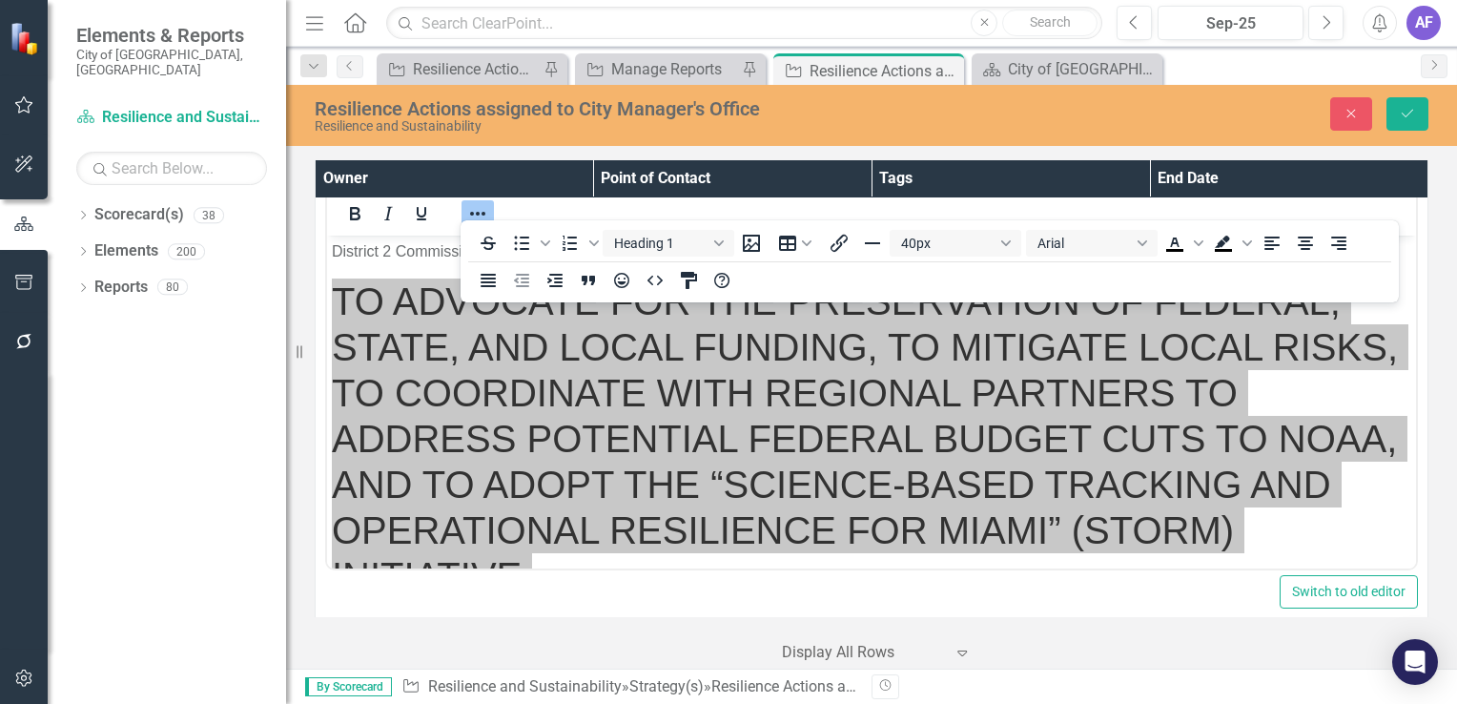
scroll to position [1519, 0]
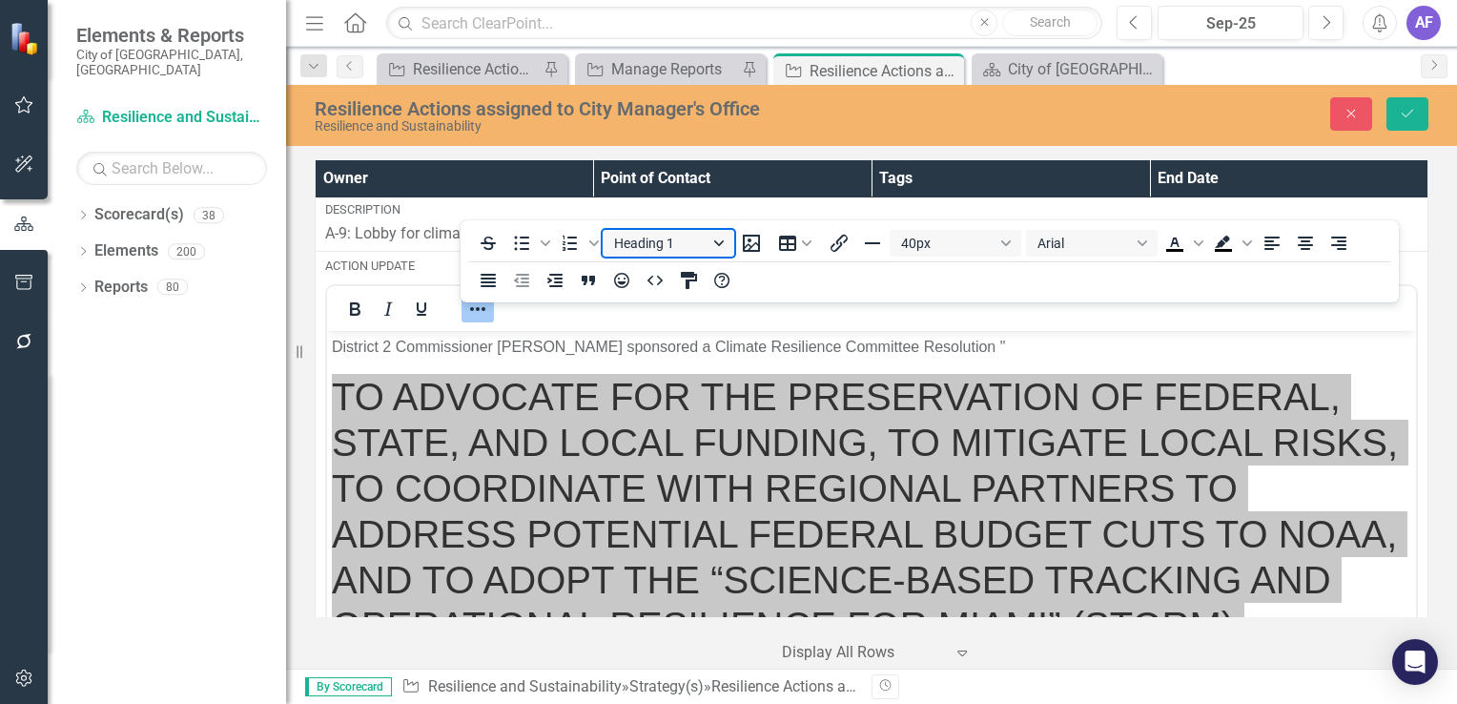
click at [643, 238] on button "Heading 1" at bounding box center [669, 243] width 132 height 27
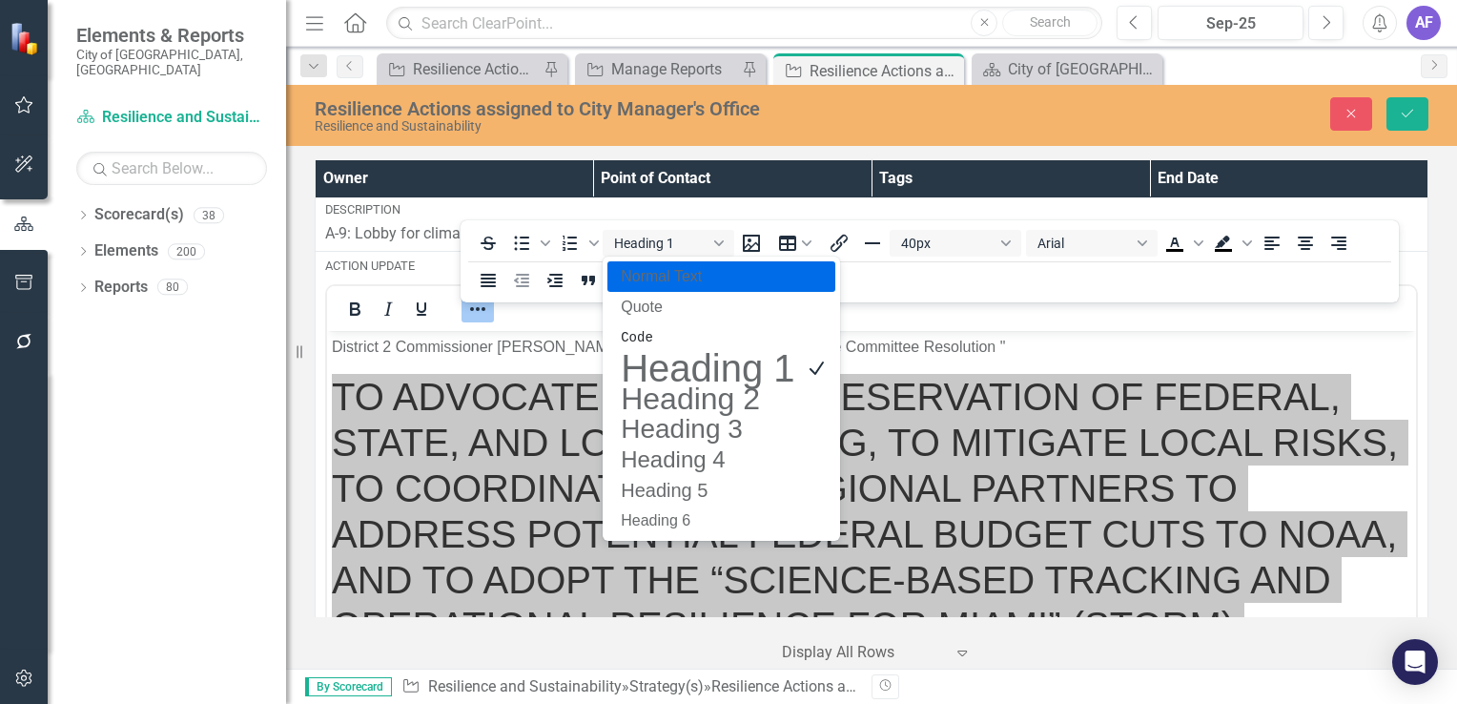
click at [647, 280] on p "Normal Text" at bounding box center [707, 276] width 177 height 23
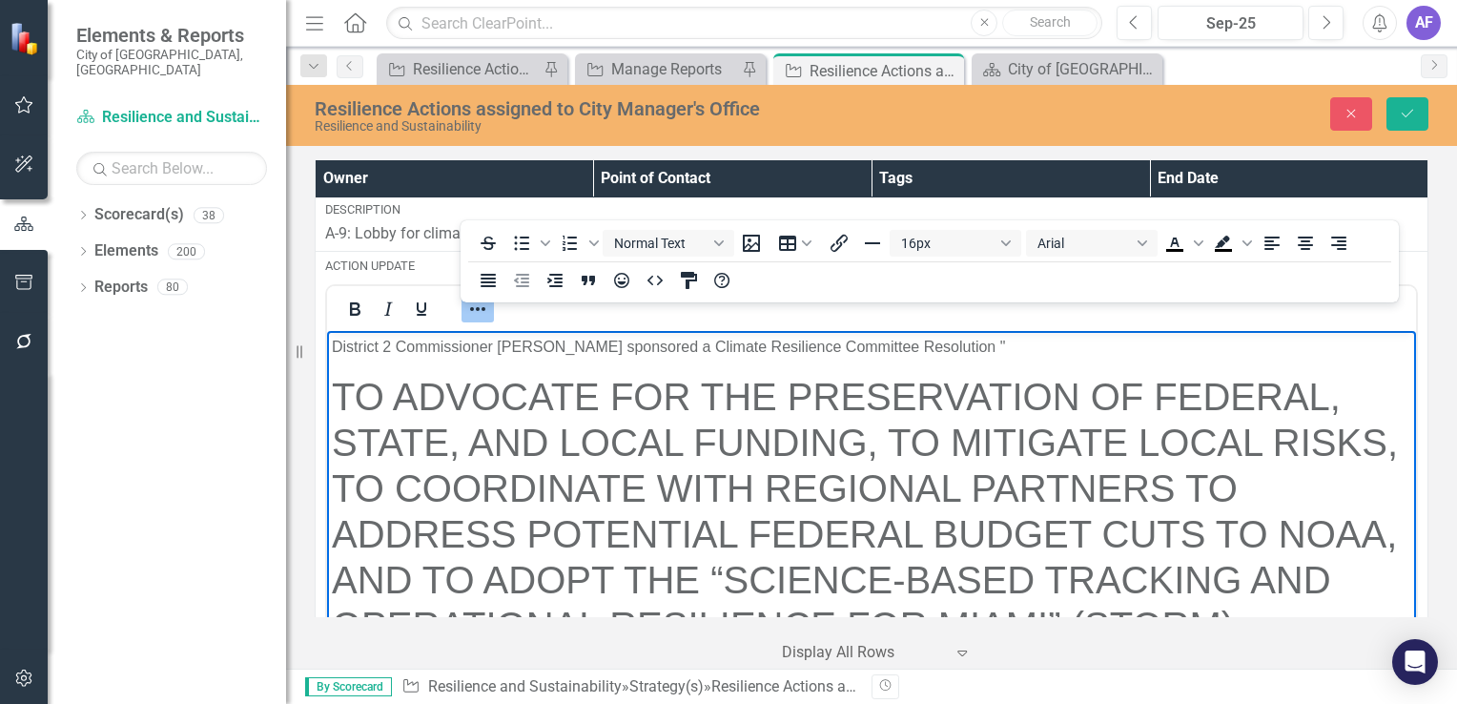
scroll to position [1559, 0]
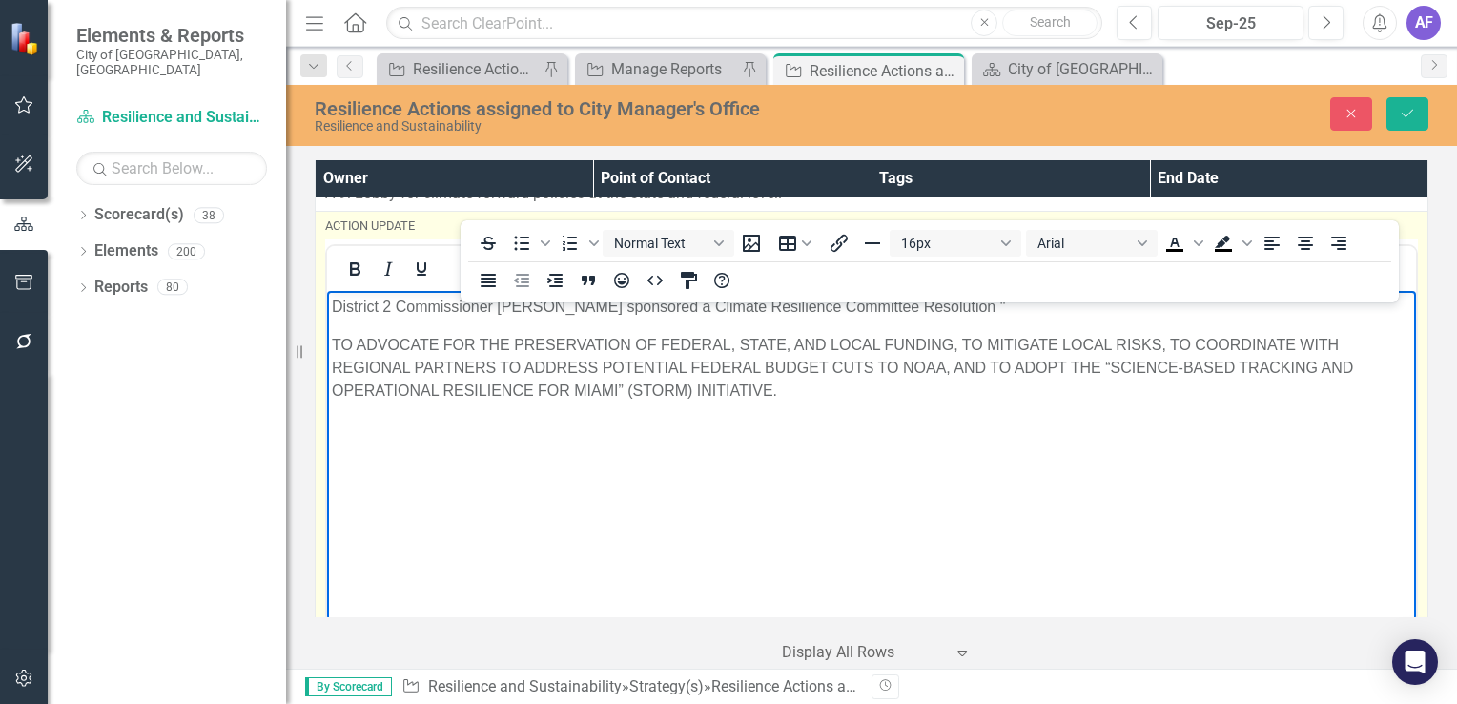
click at [331, 338] on body "District 2 Commissioner Pardo sponsored a Climate Resilience Committee Resoluti…" at bounding box center [871, 433] width 1089 height 286
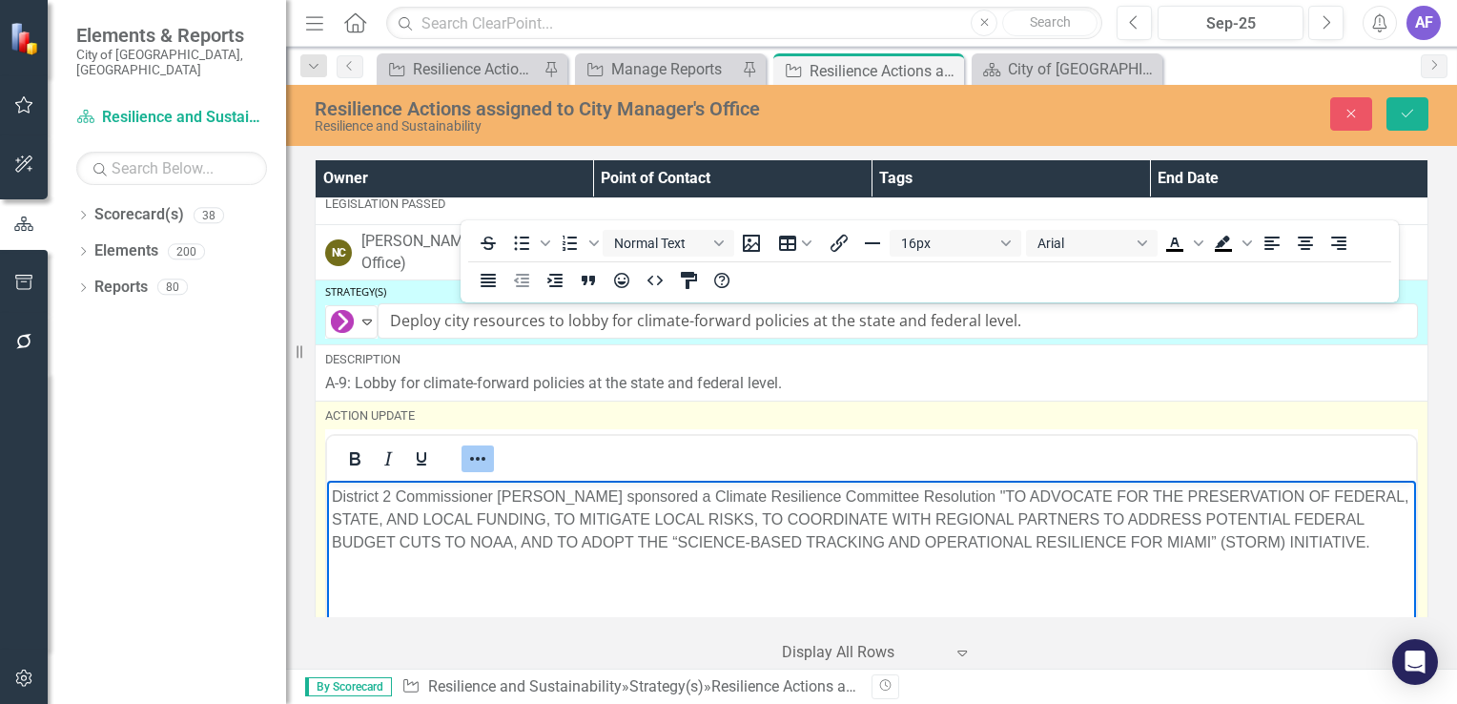
scroll to position [1369, 0]
click at [1310, 544] on p "District 2 Commissioner Pardo sponsored a Climate Resilience Committee Resoluti…" at bounding box center [872, 519] width 1080 height 69
click at [442, 568] on p "District 2 Commissioner Pardo sponsored a Climate Resilience Committee Resoluti…" at bounding box center [872, 531] width 1080 height 92
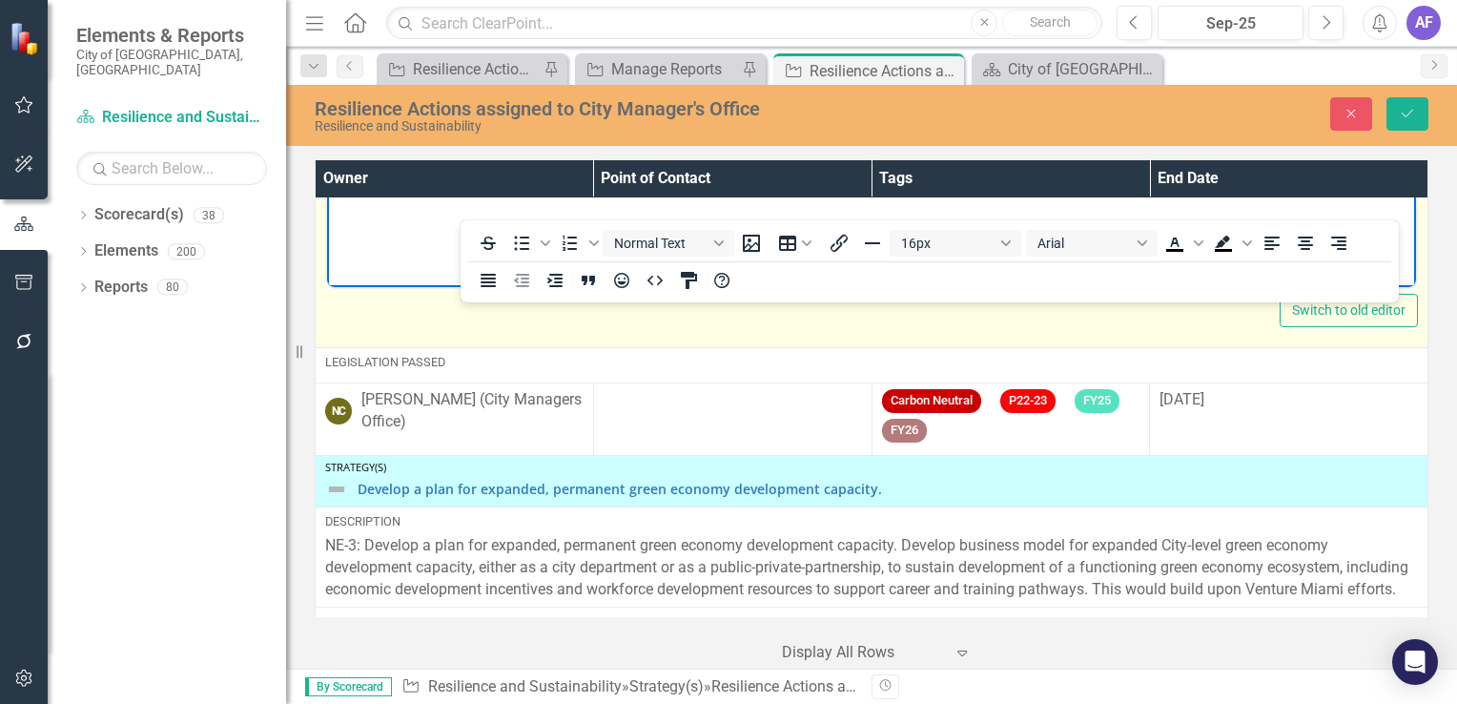
scroll to position [1941, 0]
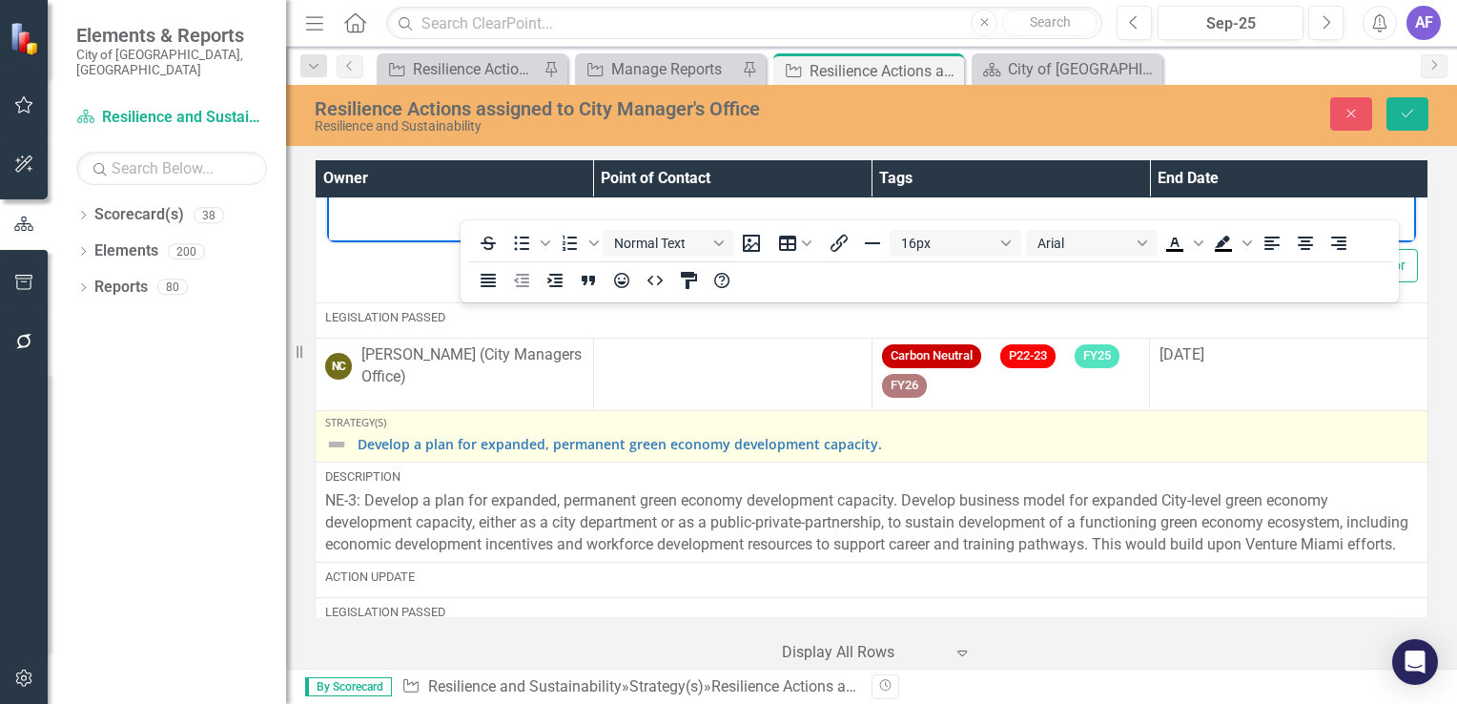
click at [328, 439] on img at bounding box center [336, 444] width 23 height 23
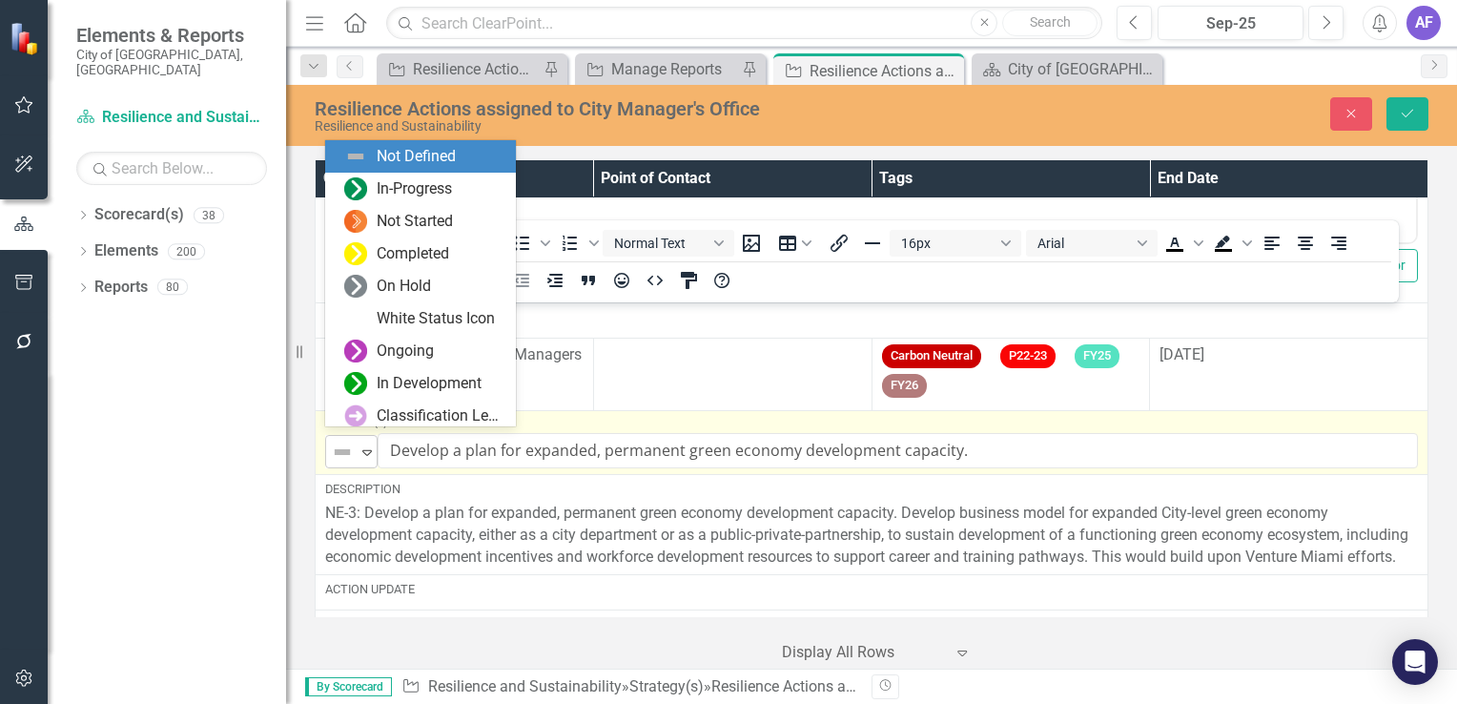
click at [332, 441] on img at bounding box center [342, 452] width 23 height 23
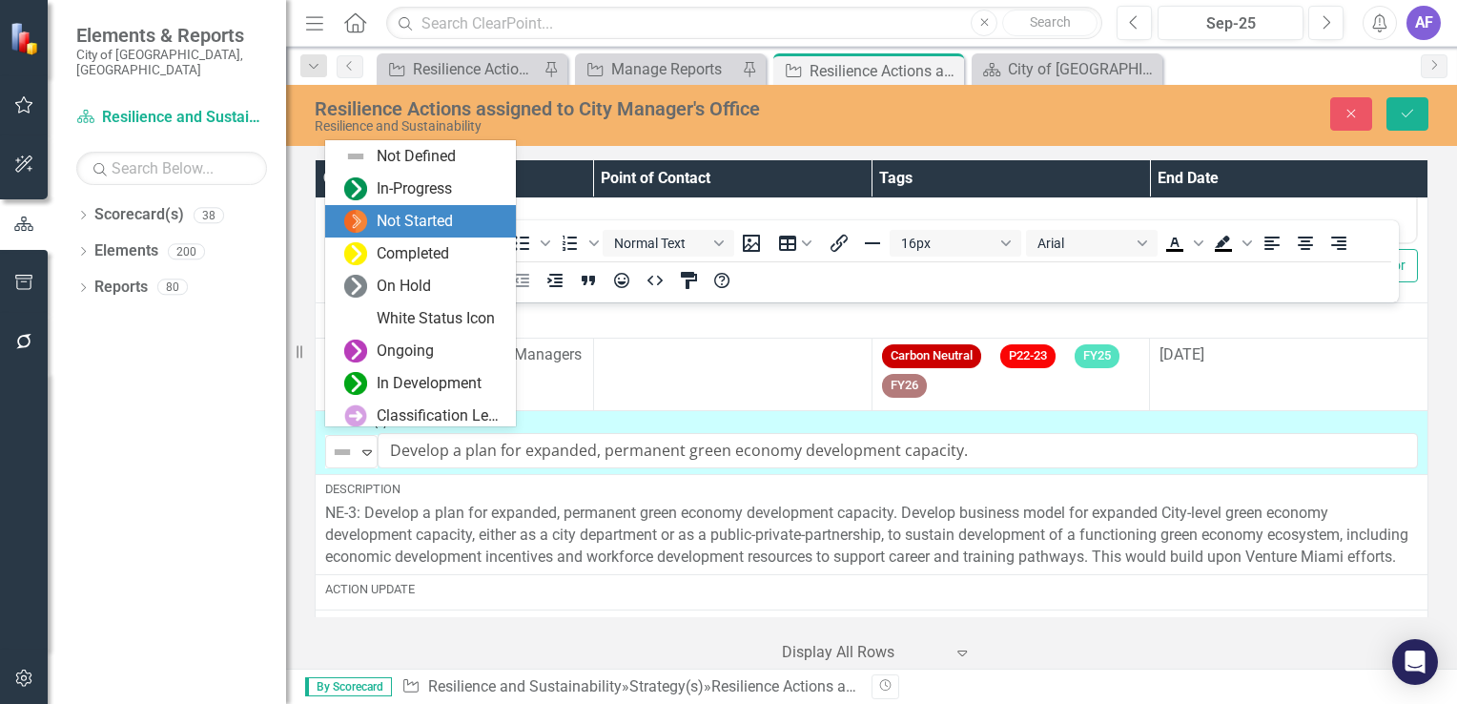
click at [374, 230] on div "Not Started" at bounding box center [424, 221] width 160 height 23
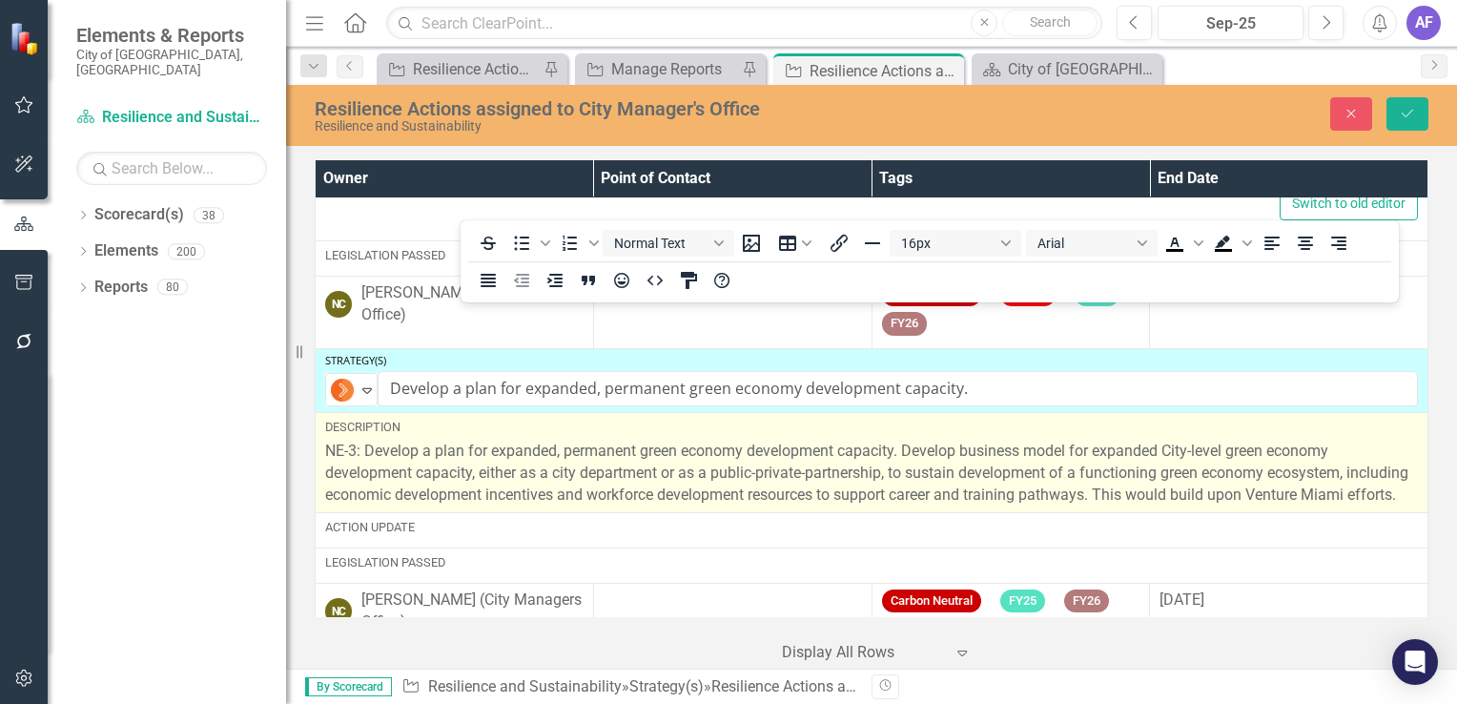
scroll to position [2036, 0]
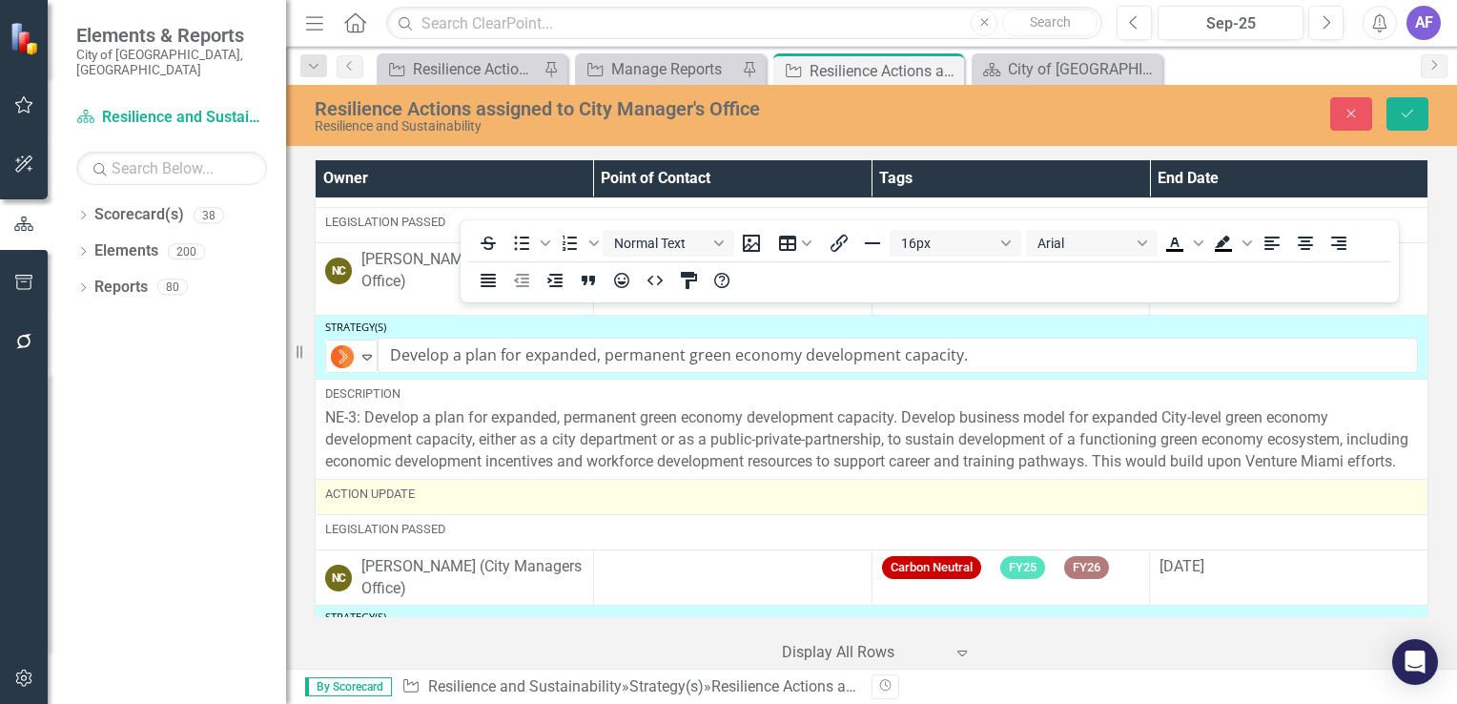
click at [474, 503] on div "Action Update" at bounding box center [871, 493] width 1093 height 17
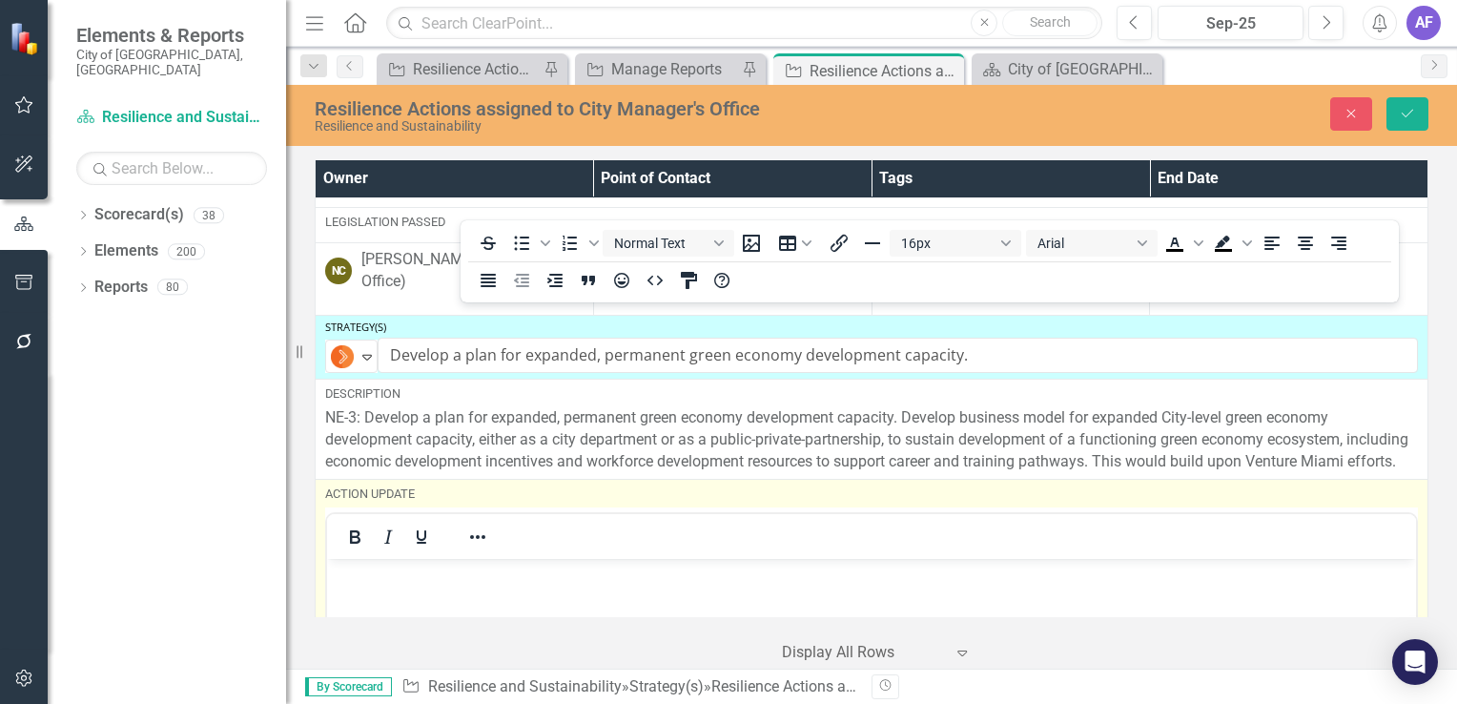
scroll to position [0, 0]
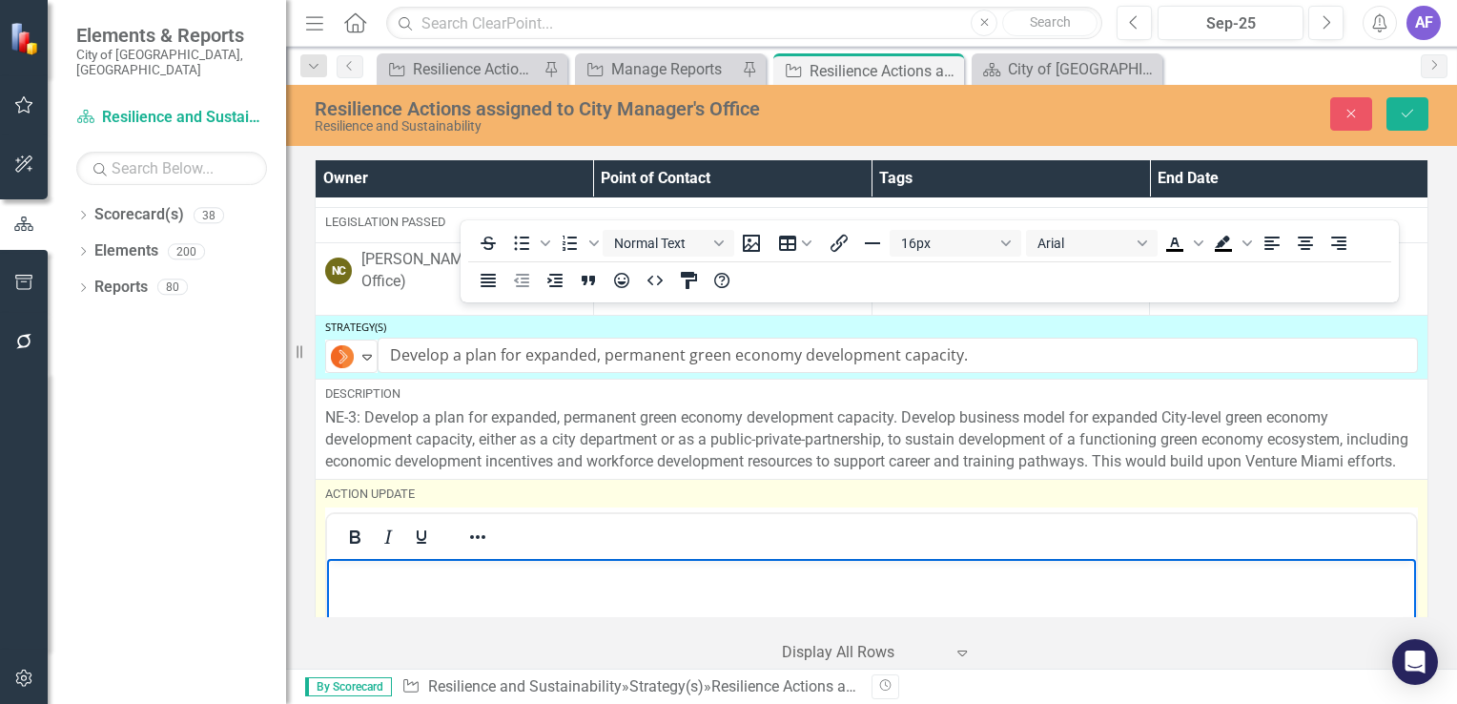
click at [419, 562] on body "Rich Text Area. Press ALT-0 for help." at bounding box center [871, 702] width 1089 height 286
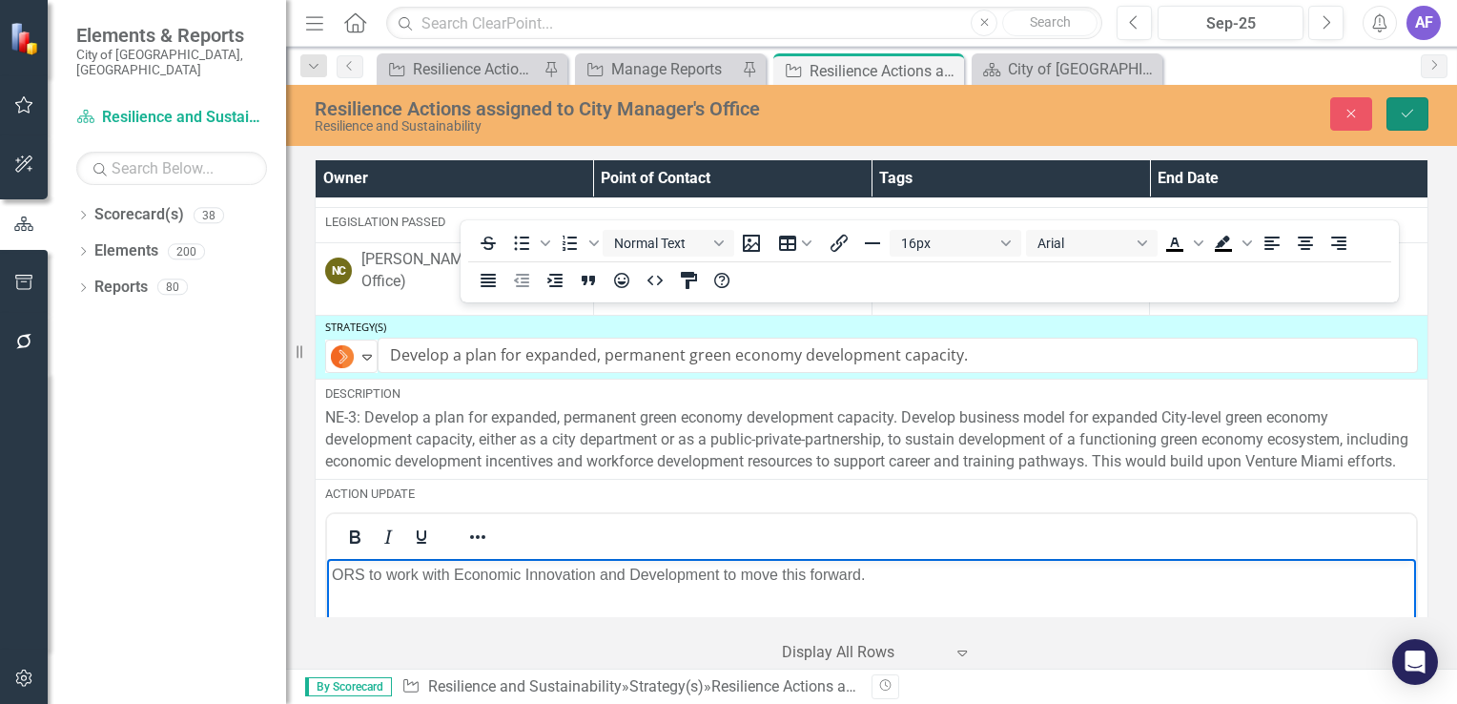
click at [1394, 105] on button "Save" at bounding box center [1408, 113] width 42 height 33
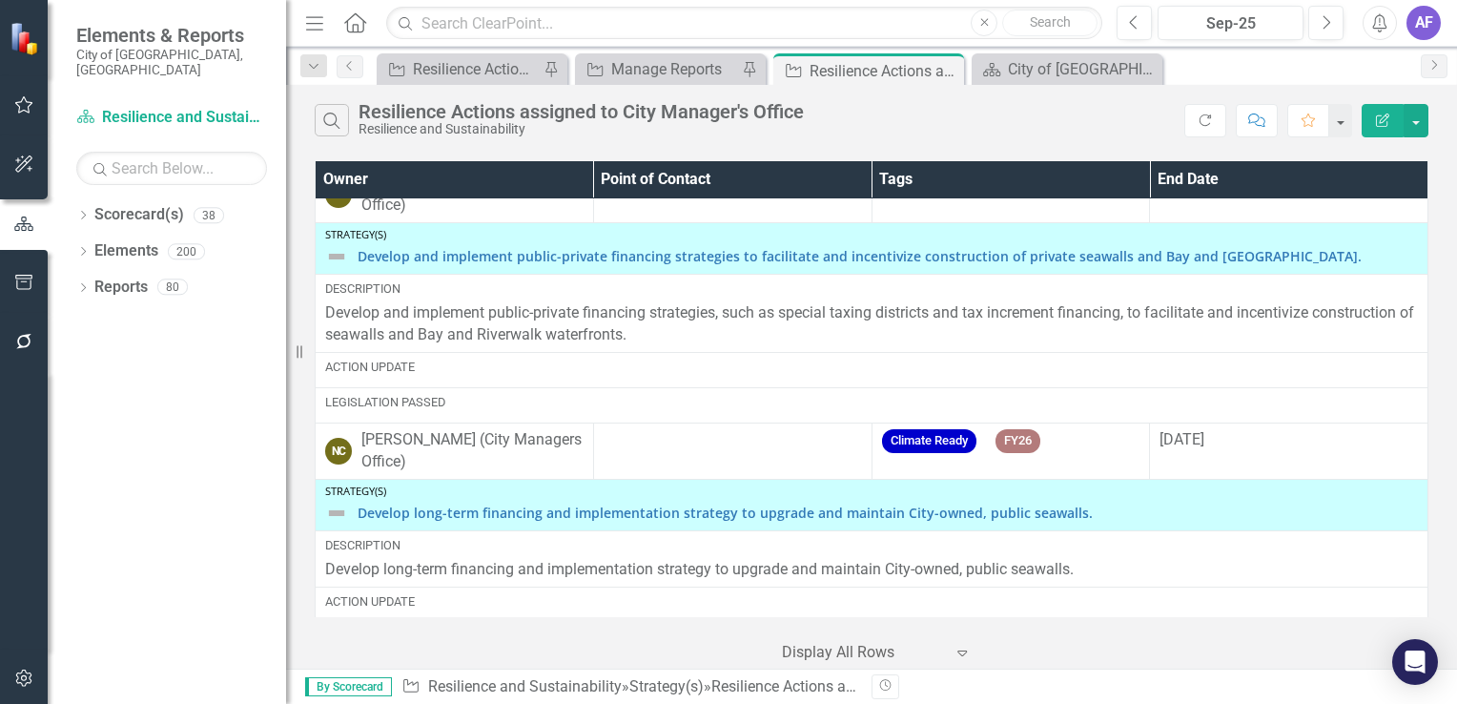
scroll to position [1240, 0]
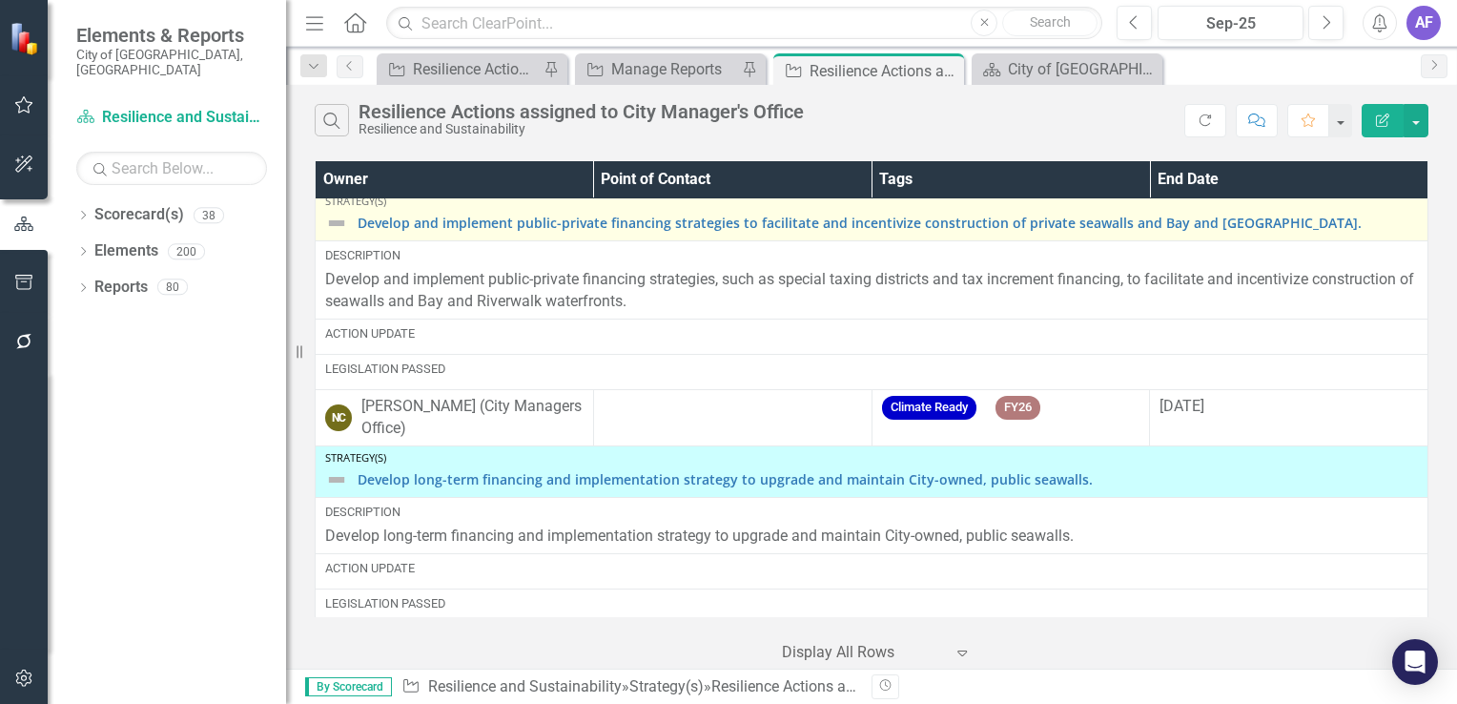
click at [328, 235] on img at bounding box center [336, 223] width 23 height 23
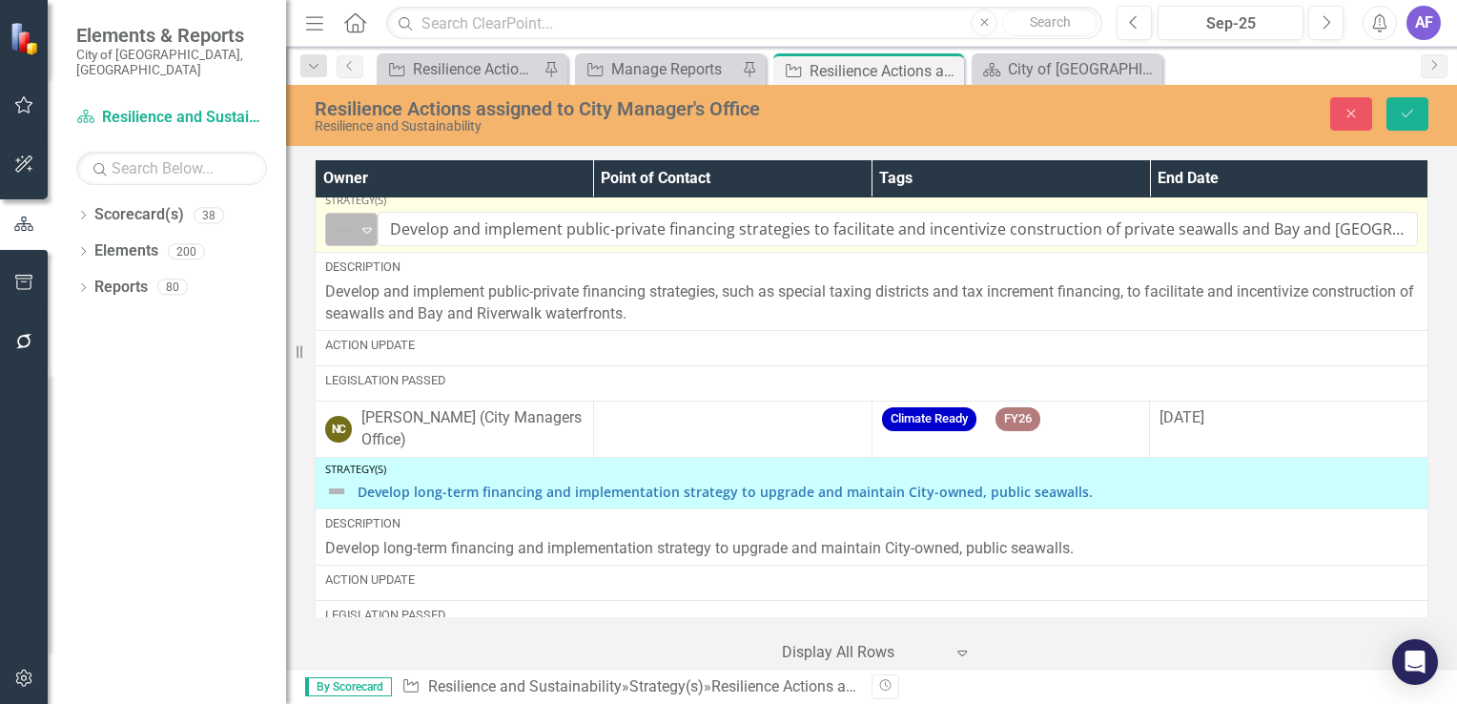
click at [333, 241] on img at bounding box center [342, 229] width 23 height 23
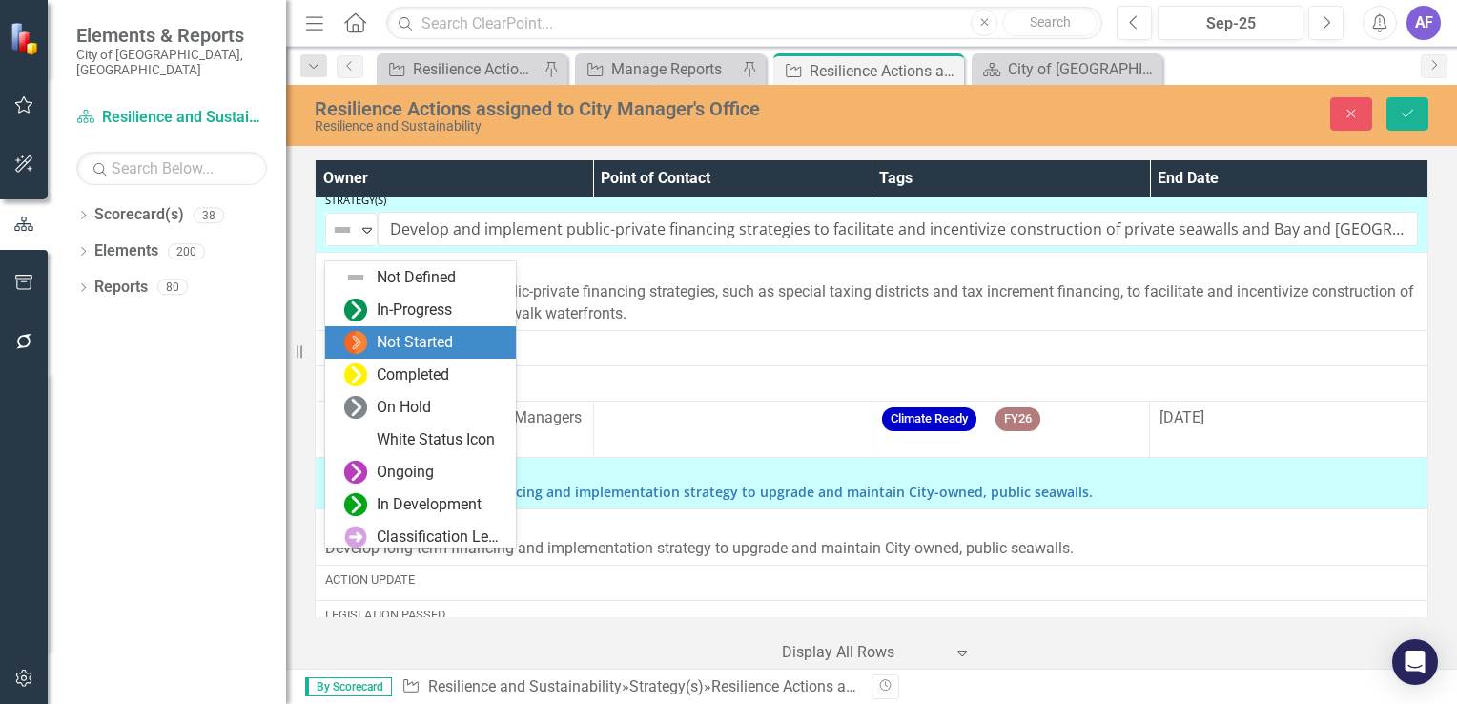
click at [345, 330] on div "Not Started" at bounding box center [420, 342] width 191 height 32
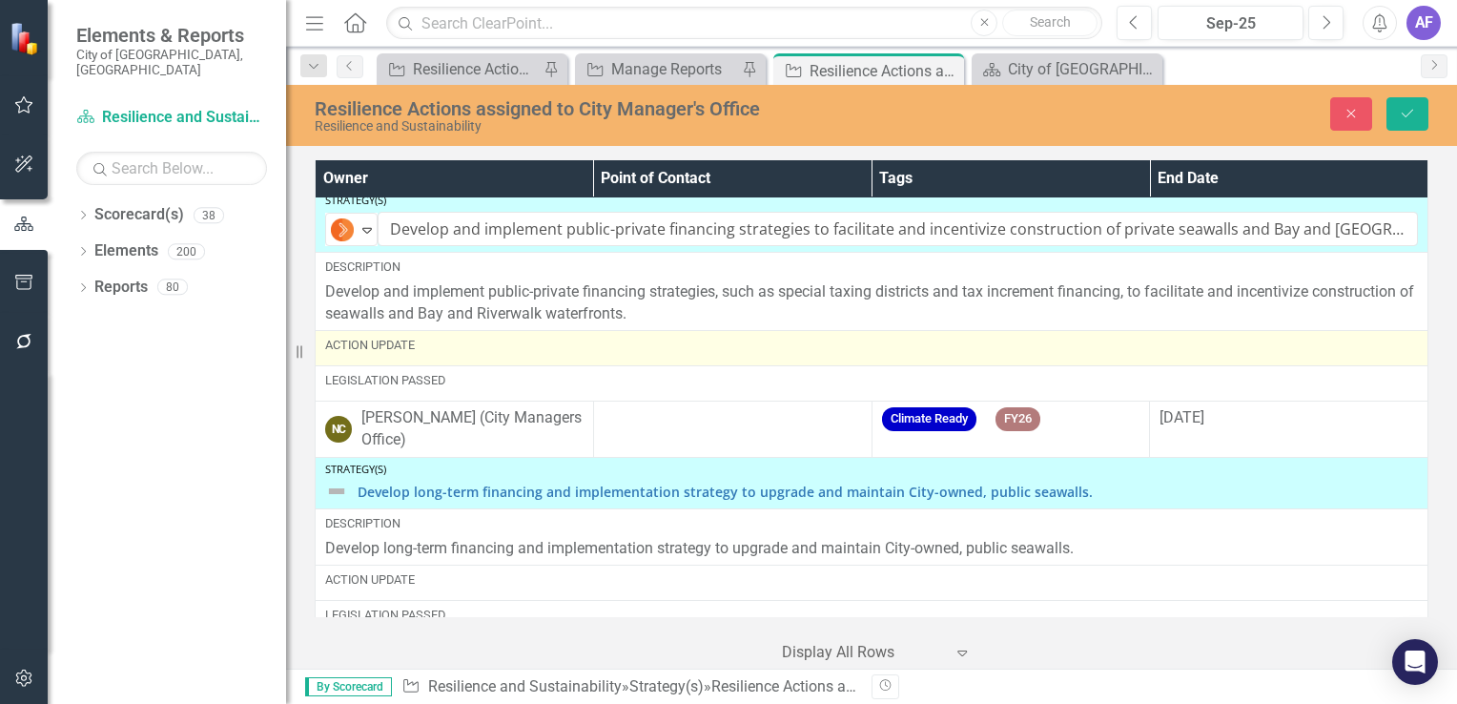
click at [340, 354] on div "Action Update" at bounding box center [871, 345] width 1093 height 17
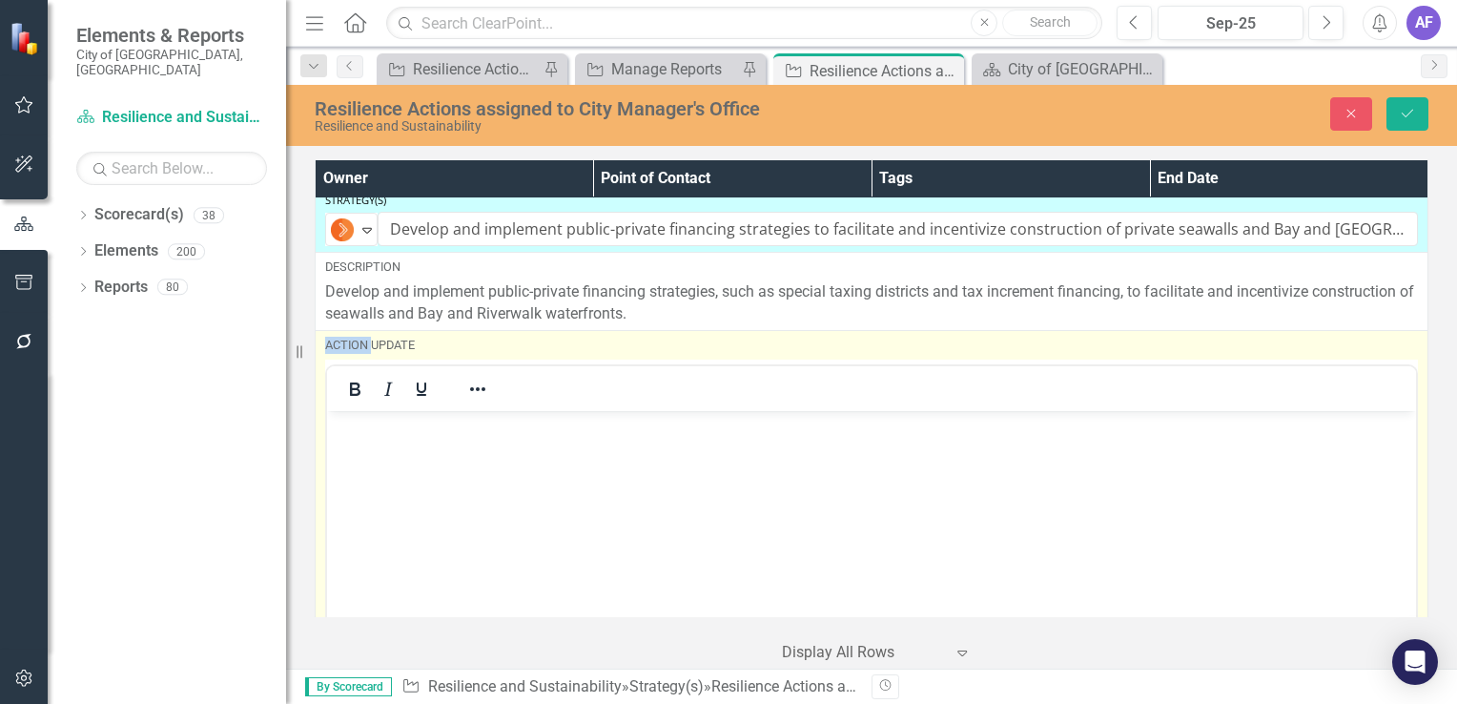
scroll to position [0, 0]
drag, startPoint x: 667, startPoint y: 778, endPoint x: 359, endPoint y: 452, distance: 448.7
click at [359, 452] on body "Rich Text Area. Press ALT-0 for help." at bounding box center [871, 553] width 1089 height 286
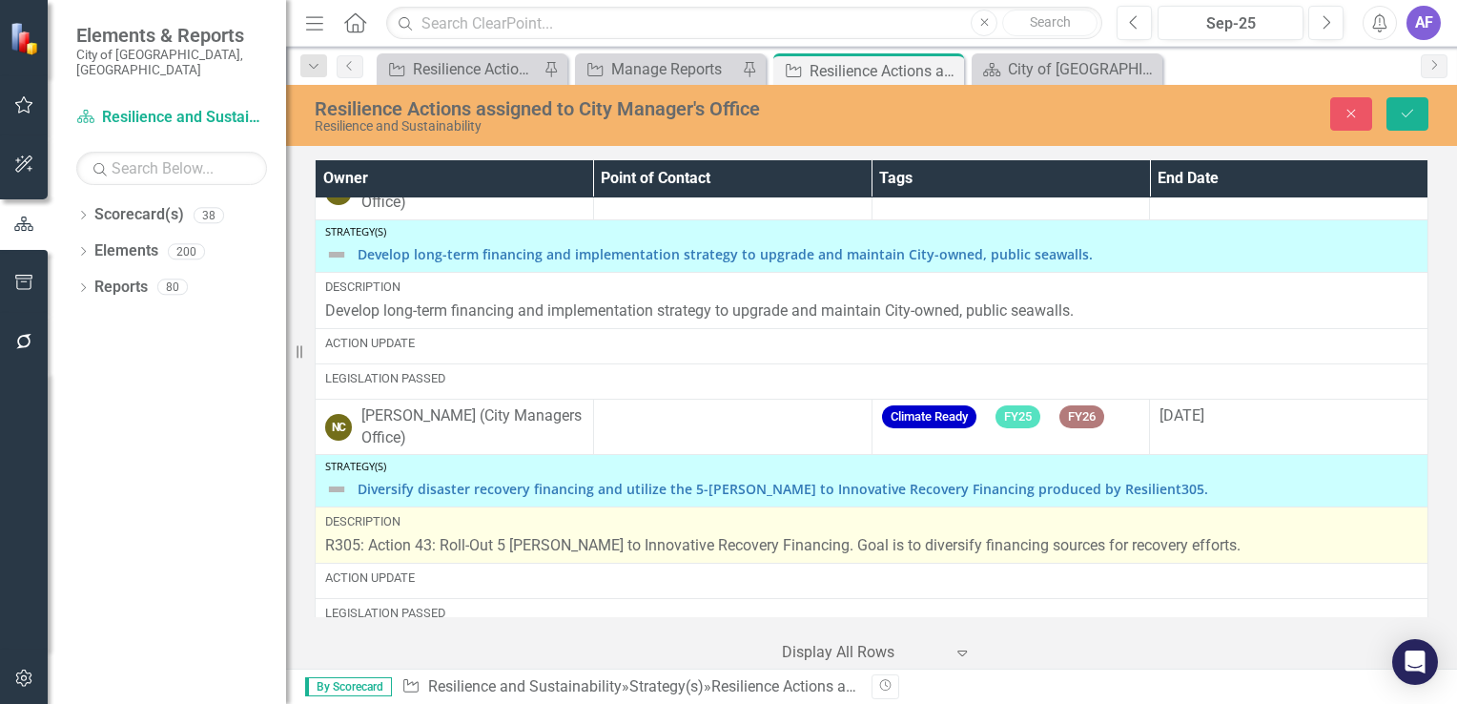
scroll to position [1812, 0]
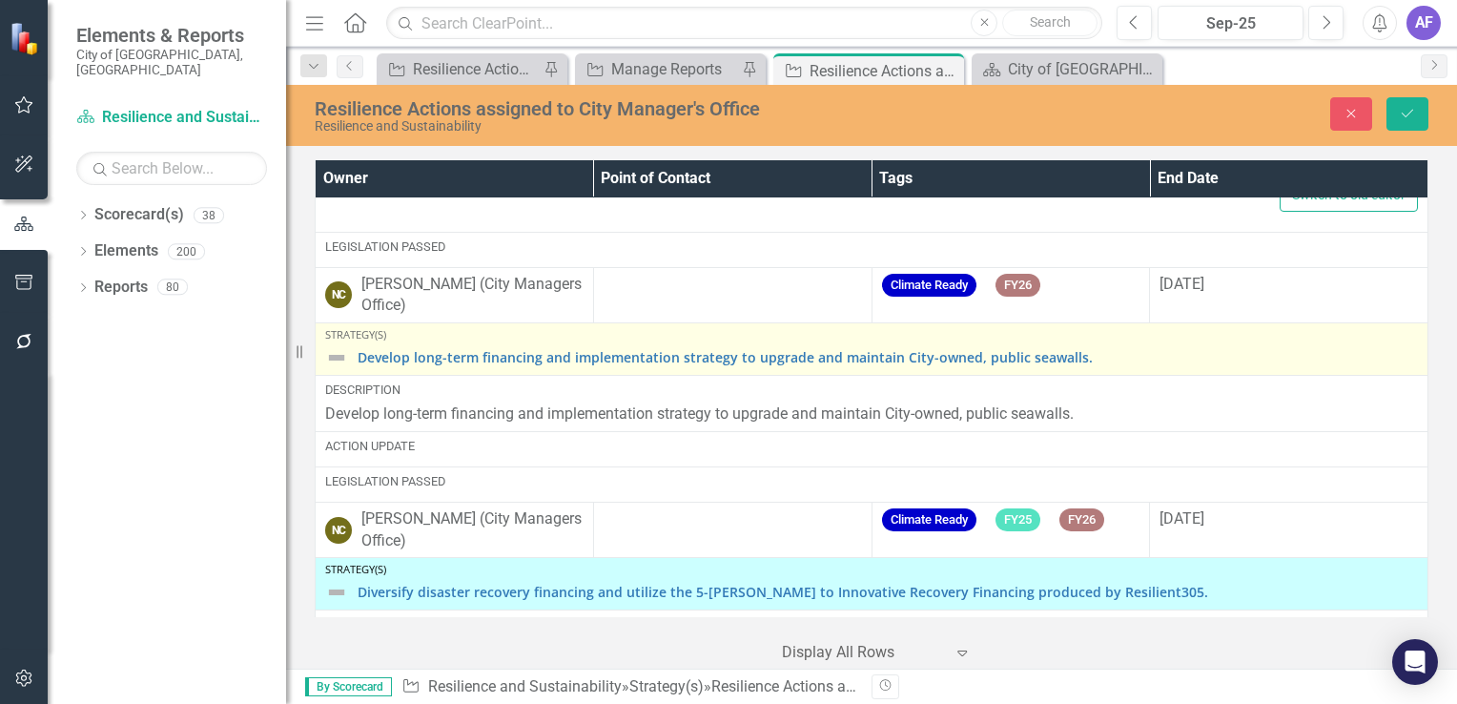
click at [329, 369] on img at bounding box center [336, 357] width 23 height 23
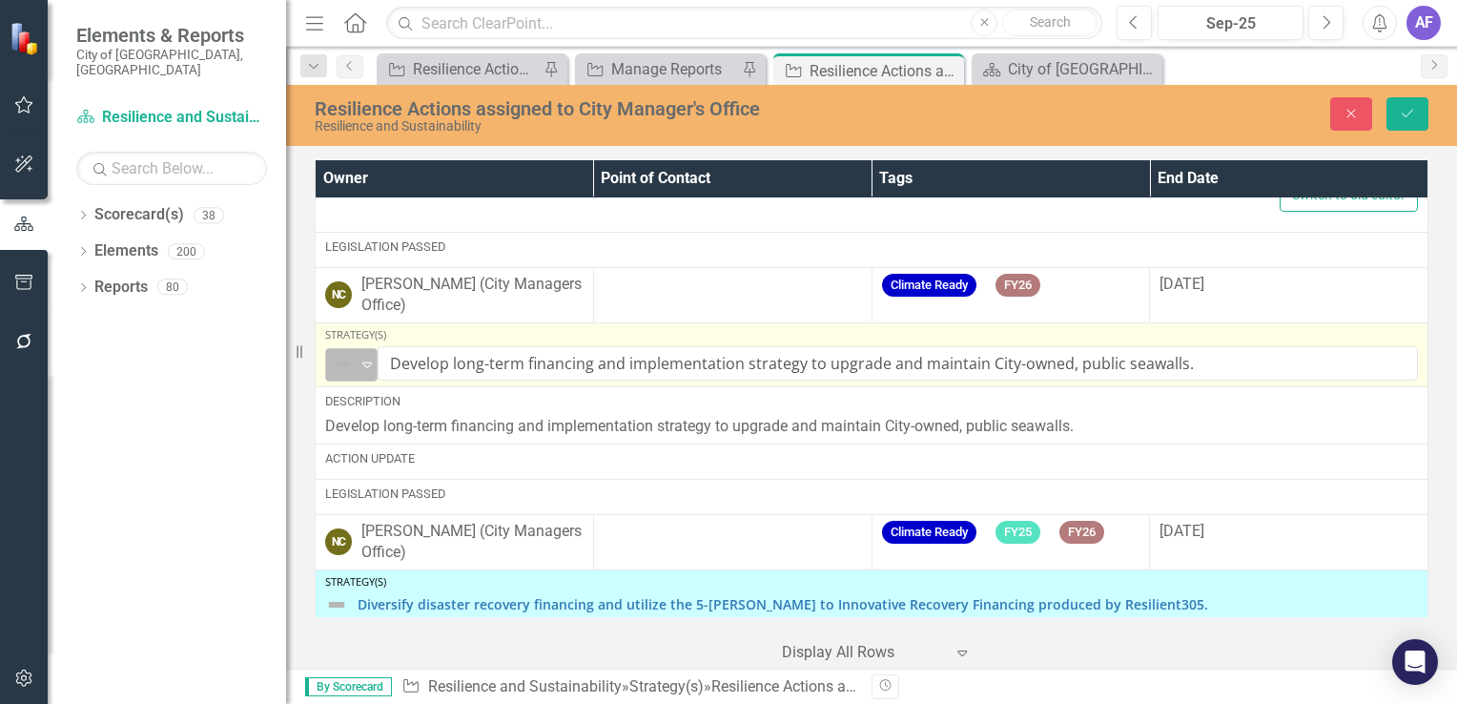
click at [333, 373] on img at bounding box center [342, 364] width 23 height 23
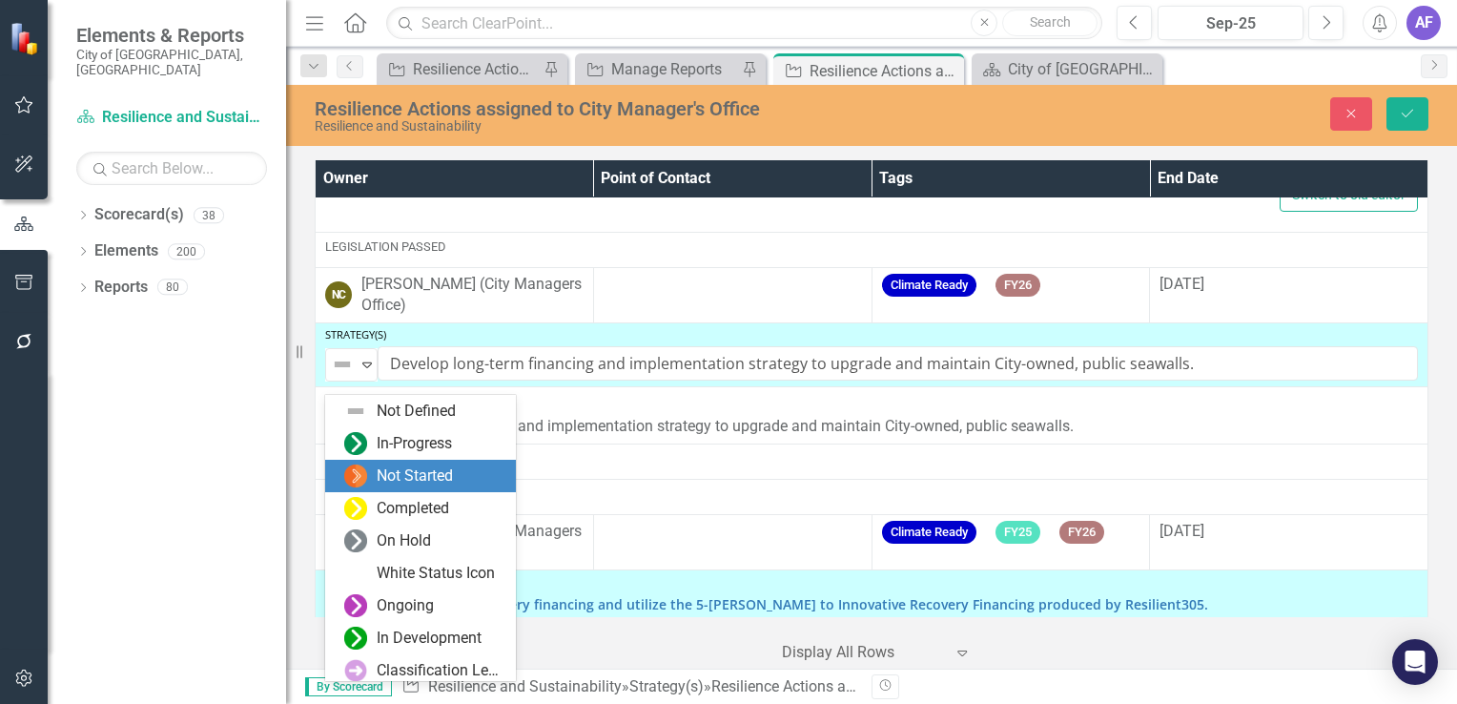
click at [363, 469] on img at bounding box center [355, 476] width 23 height 23
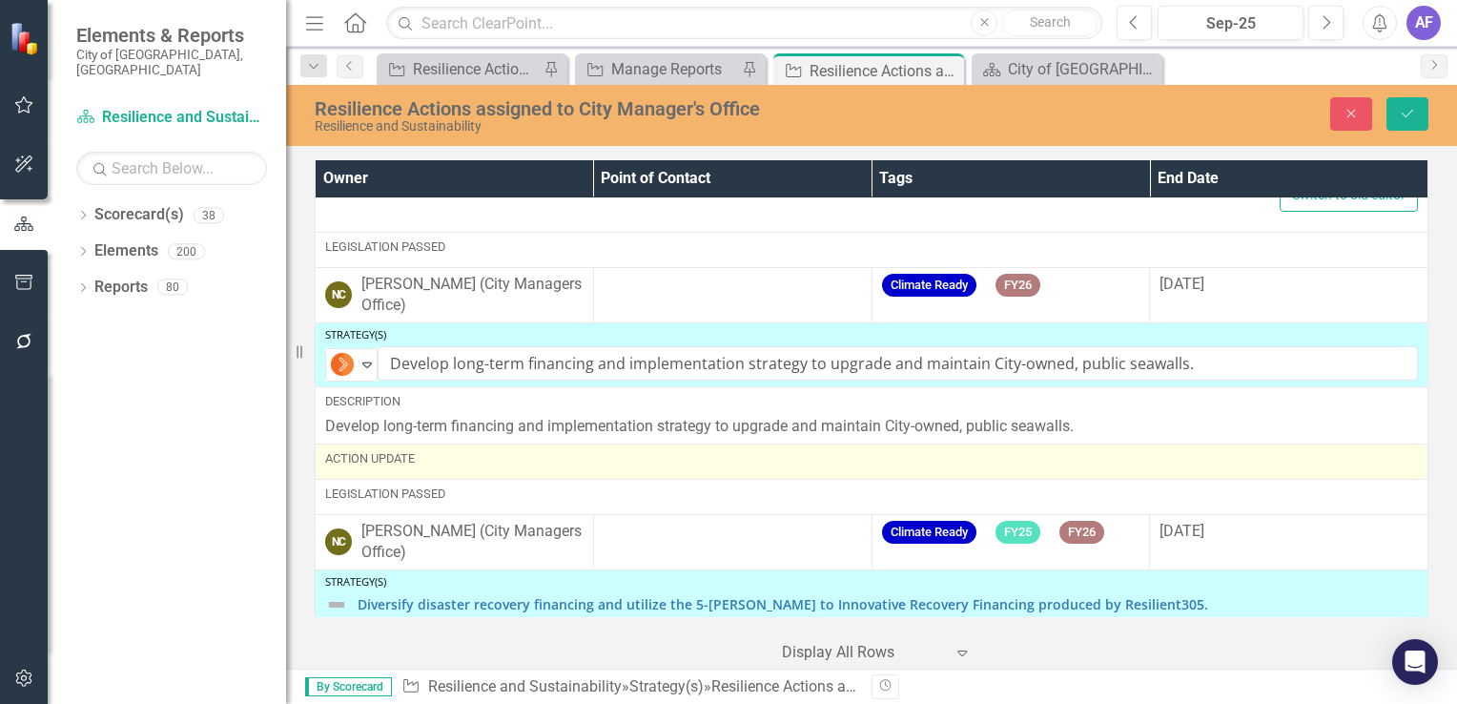
click at [374, 467] on div "Action Update" at bounding box center [871, 458] width 1093 height 17
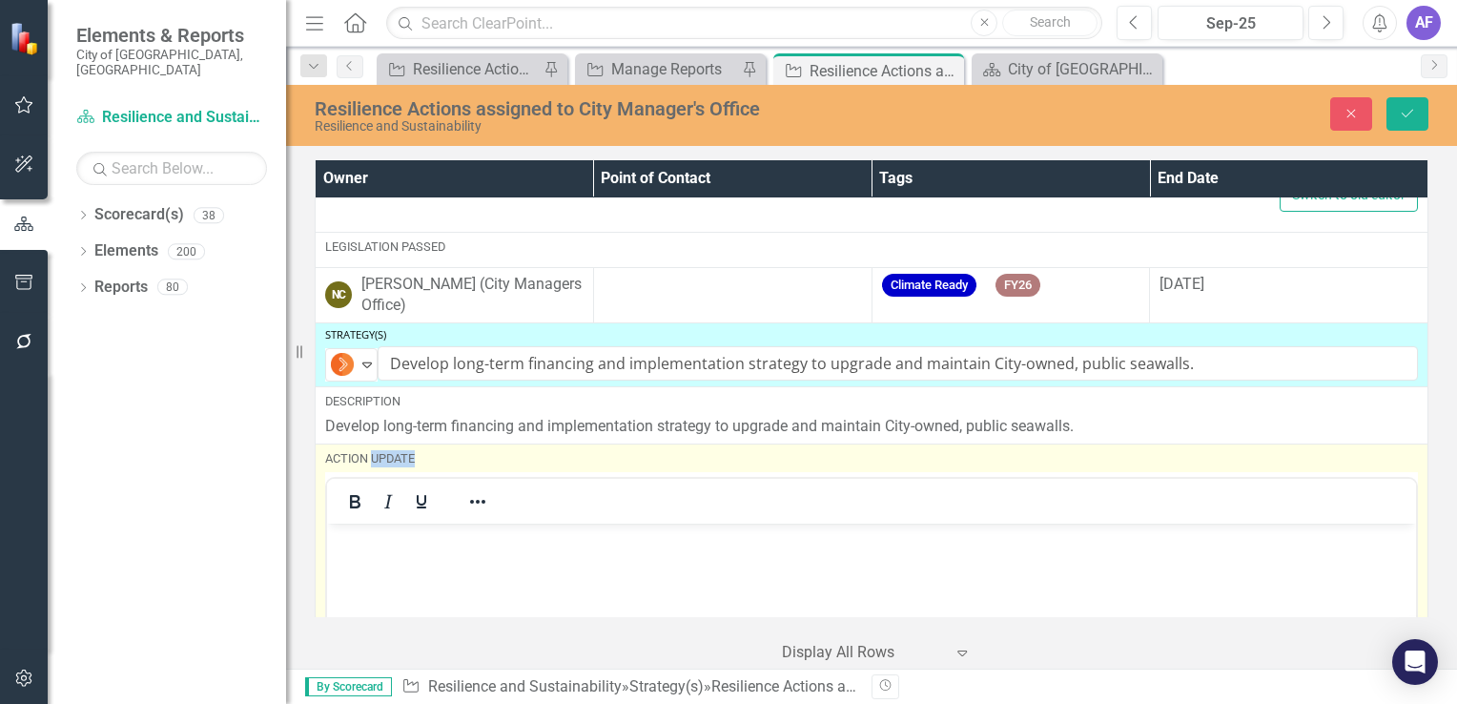
scroll to position [0, 0]
drag, startPoint x: 701, startPoint y: 1000, endPoint x: 333, endPoint y: 569, distance: 566.2
click at [333, 569] on body "Rich Text Area. Press ALT-0 for help." at bounding box center [871, 666] width 1089 height 286
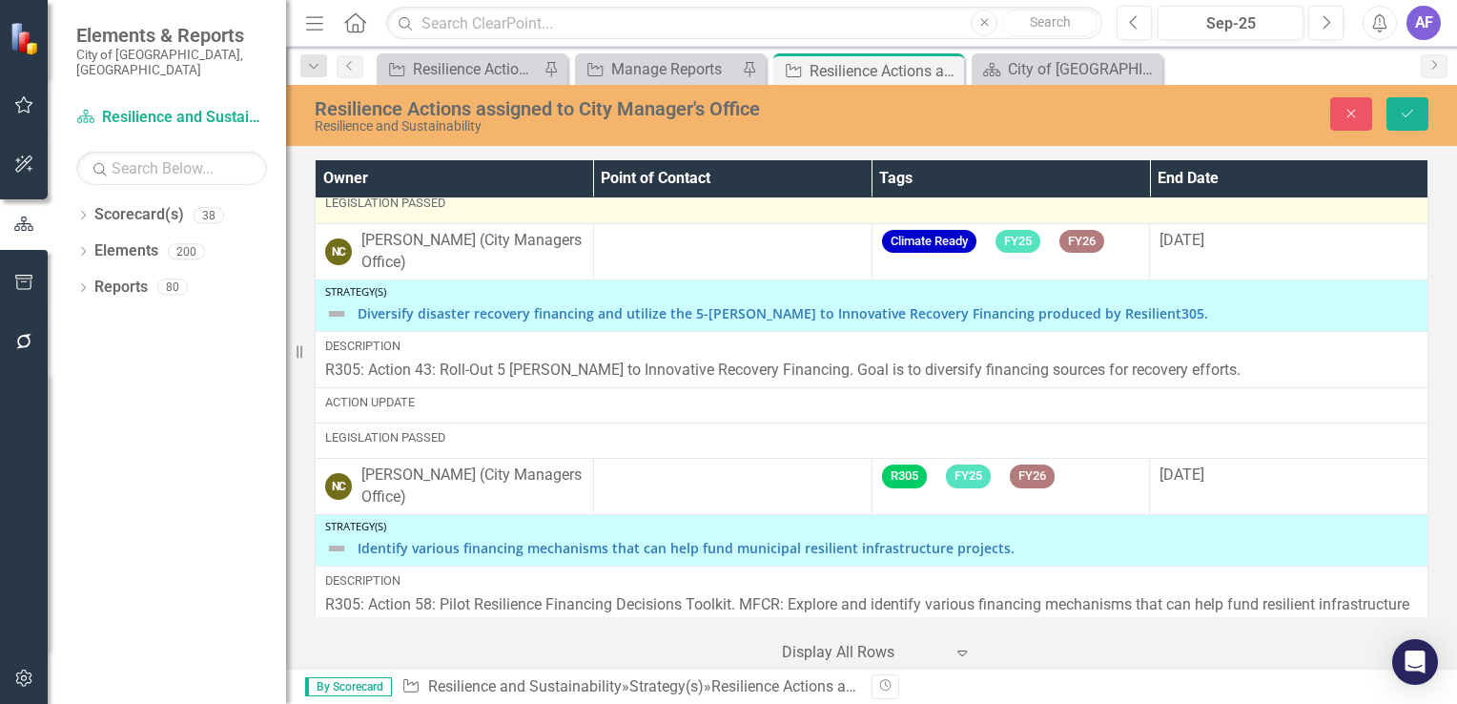
scroll to position [2575, 0]
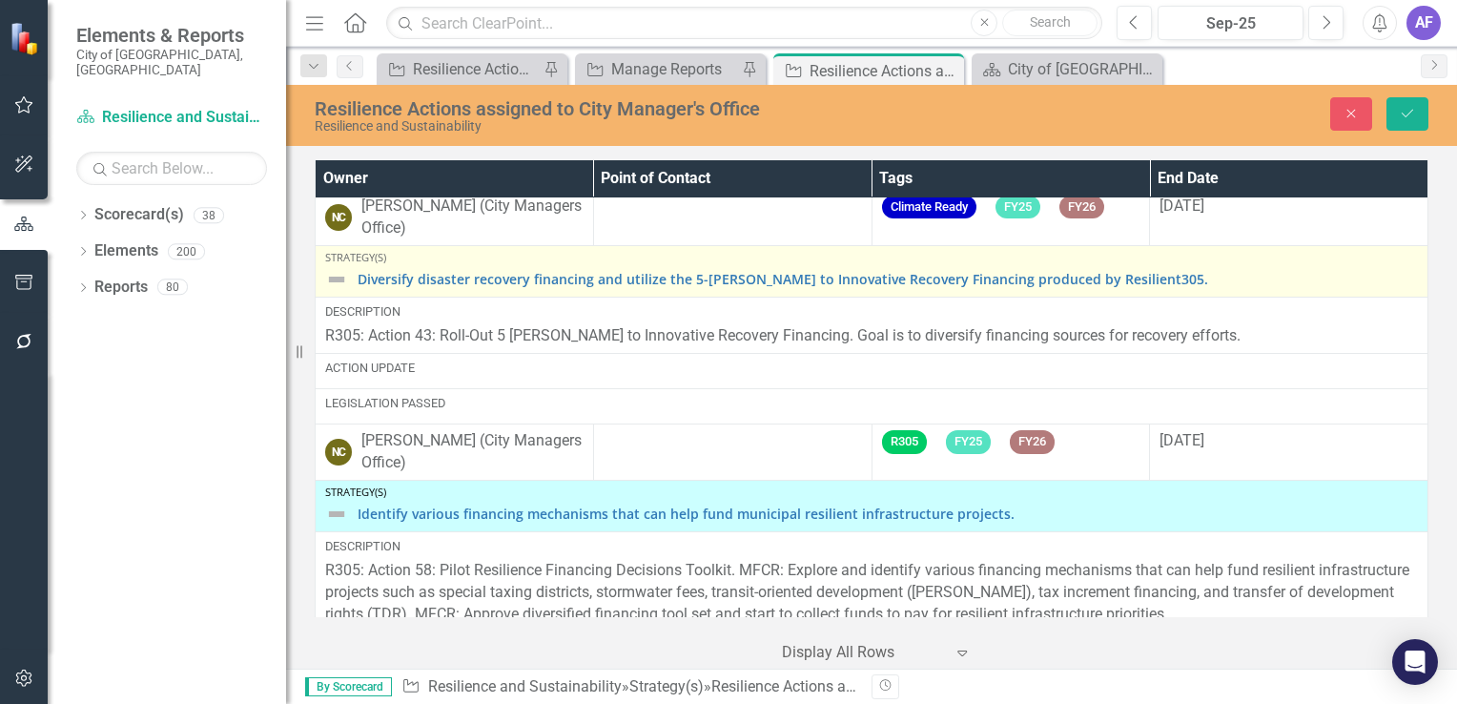
click at [339, 291] on img at bounding box center [336, 279] width 23 height 23
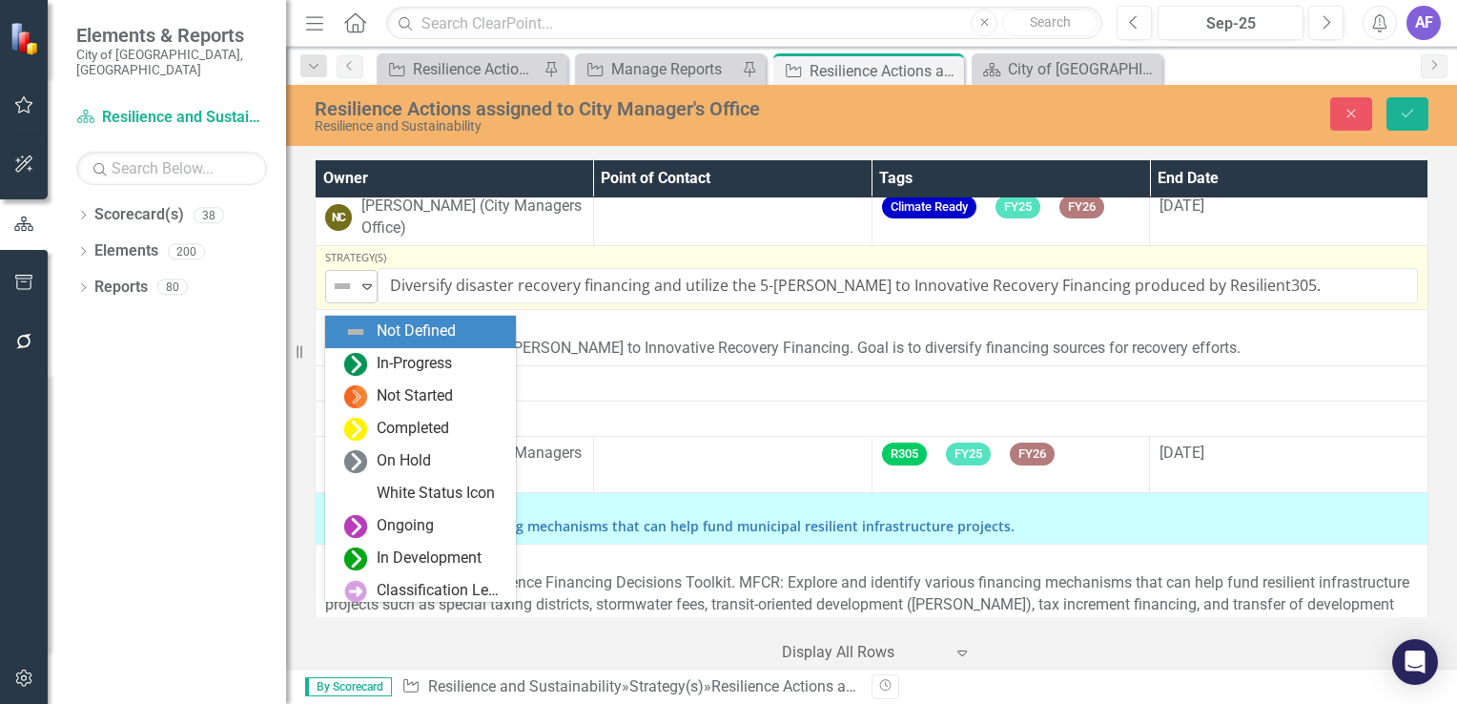
click at [347, 298] on img at bounding box center [342, 286] width 23 height 23
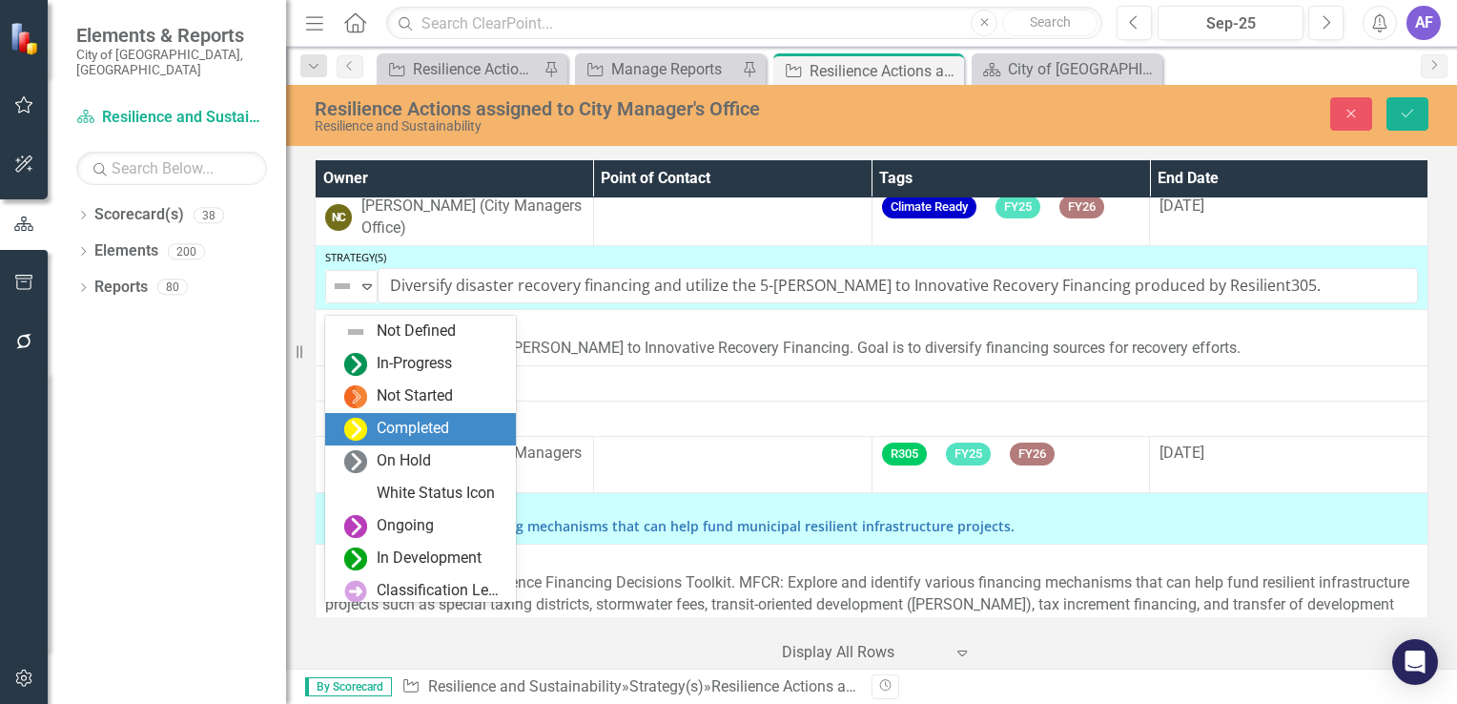
click at [361, 421] on img at bounding box center [355, 429] width 23 height 23
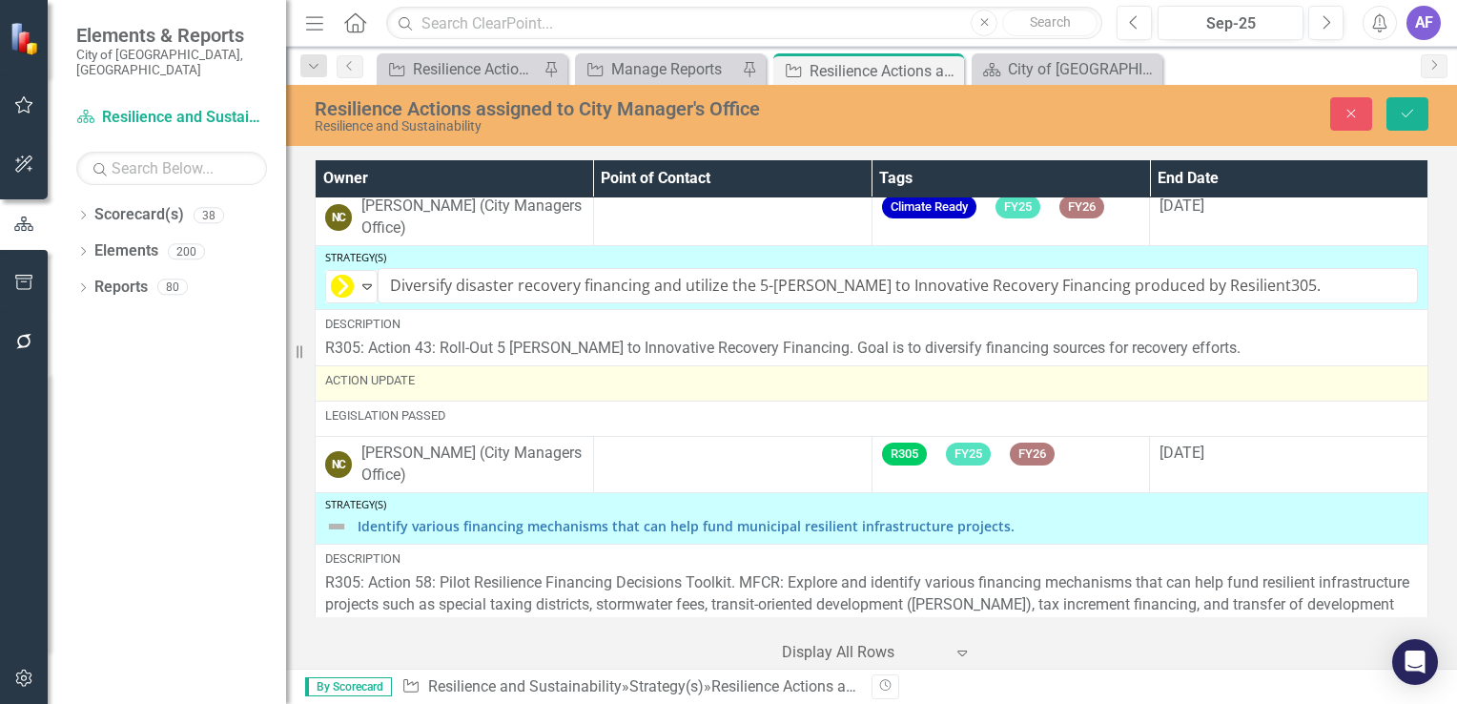
click at [427, 389] on div "Action Update" at bounding box center [871, 380] width 1093 height 17
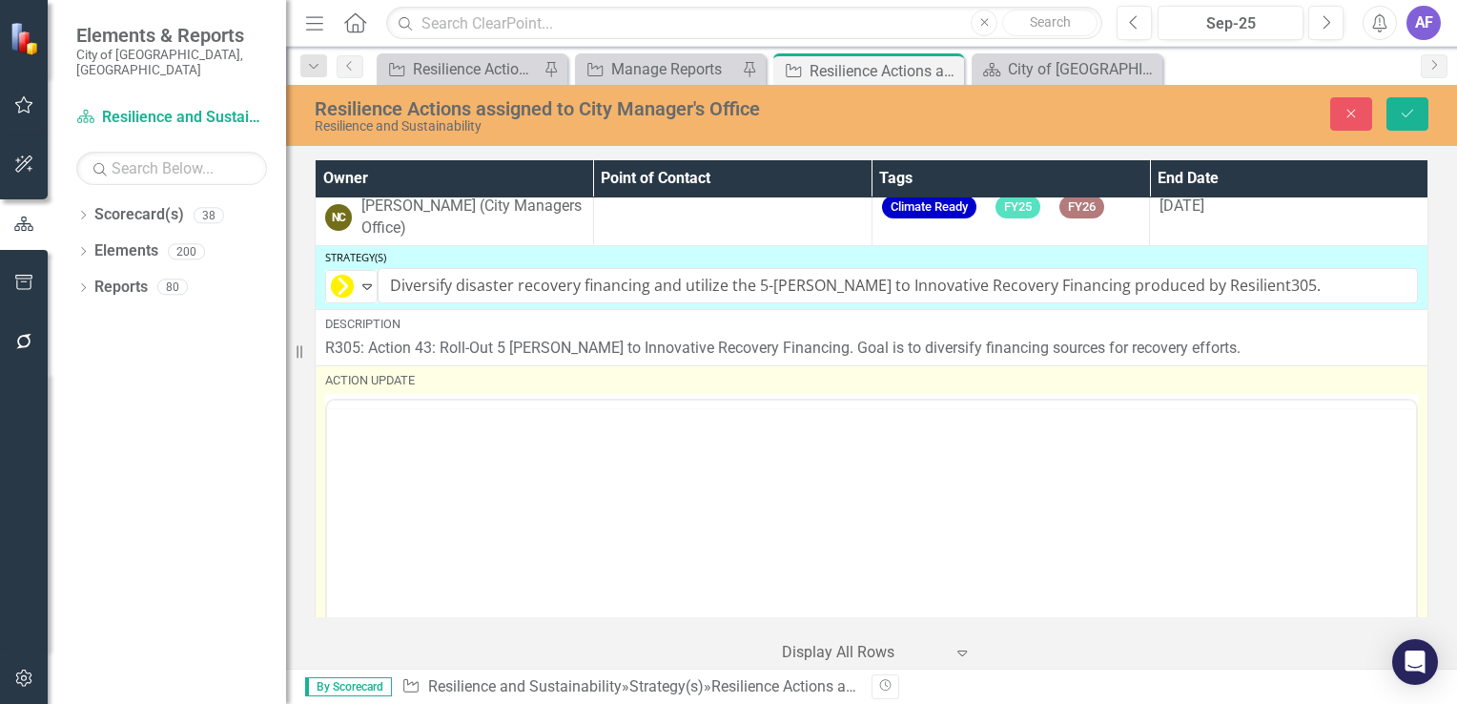
scroll to position [0, 0]
click at [377, 481] on body "Rich Text Area. Press ALT-0 for help." at bounding box center [871, 588] width 1089 height 286
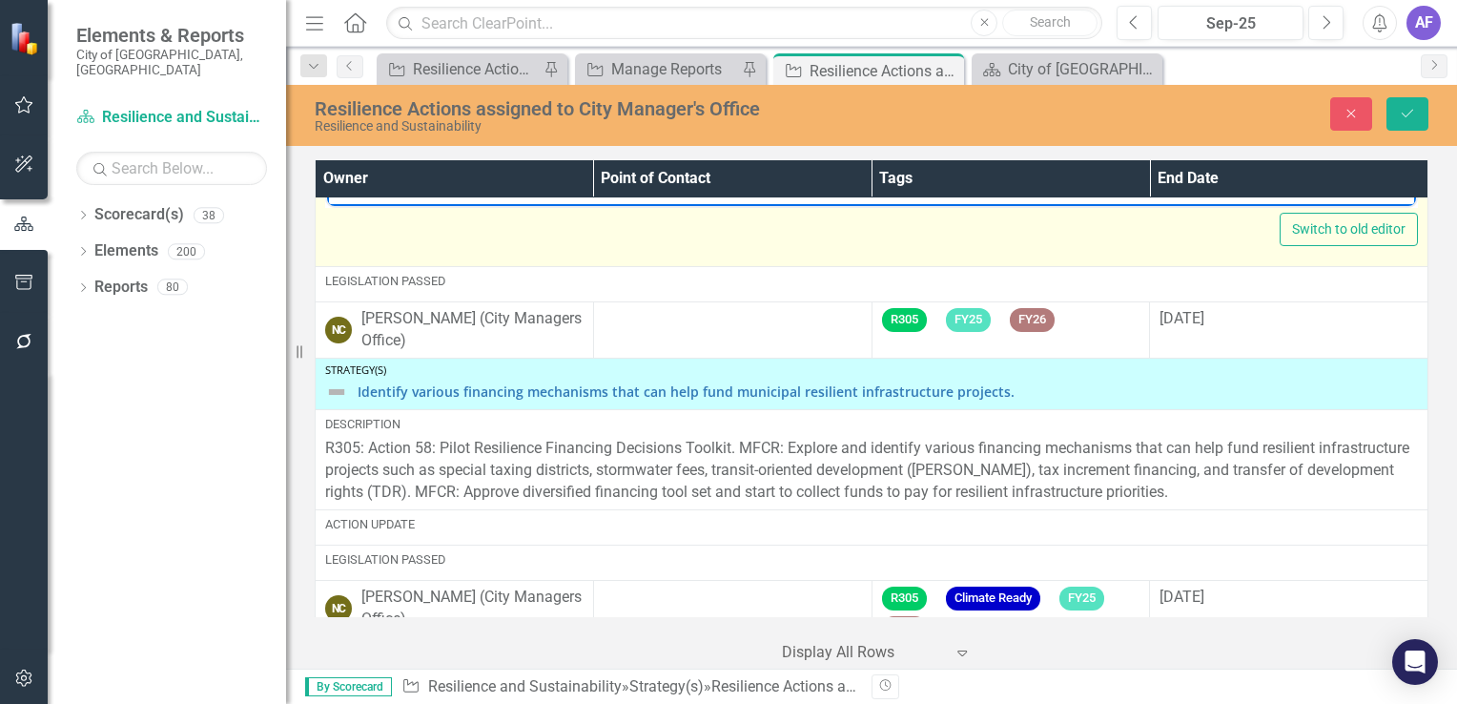
scroll to position [3243, 0]
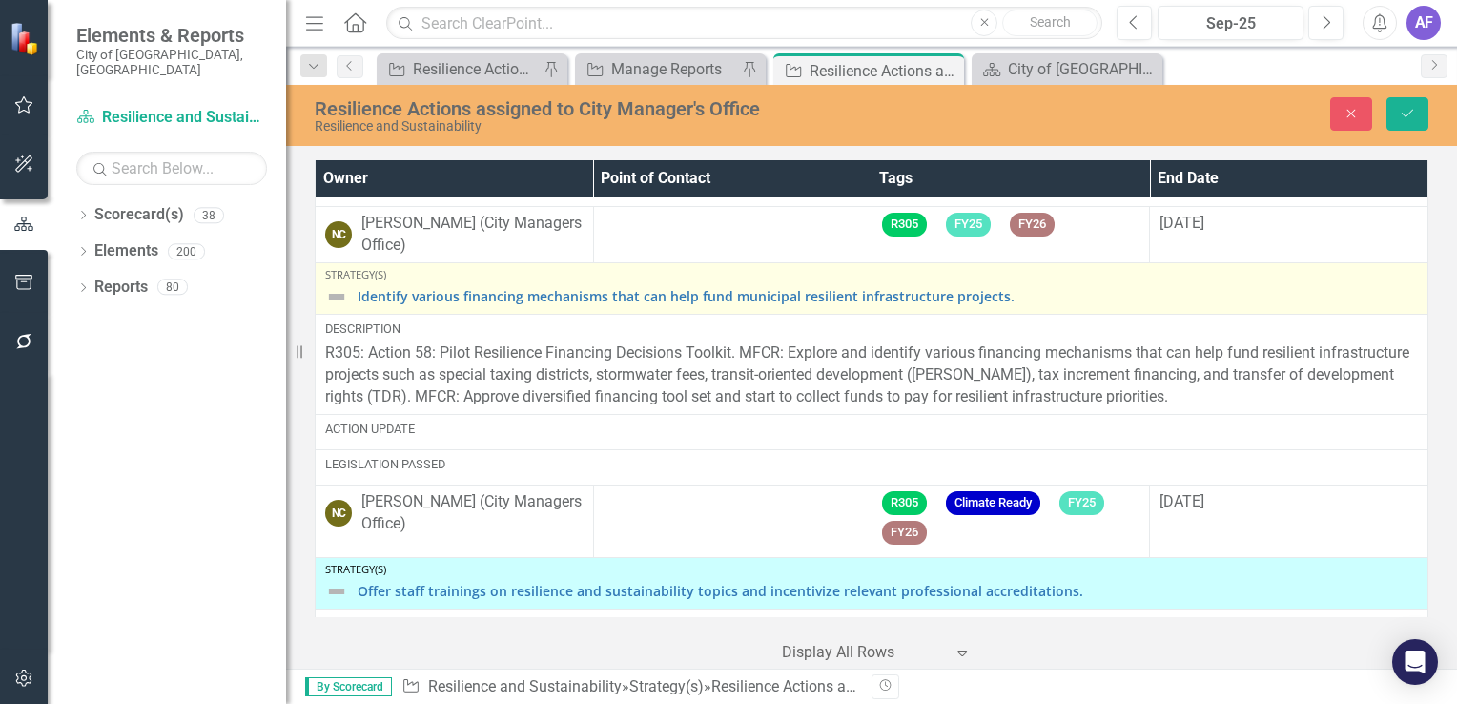
click at [336, 308] on img at bounding box center [336, 296] width 23 height 23
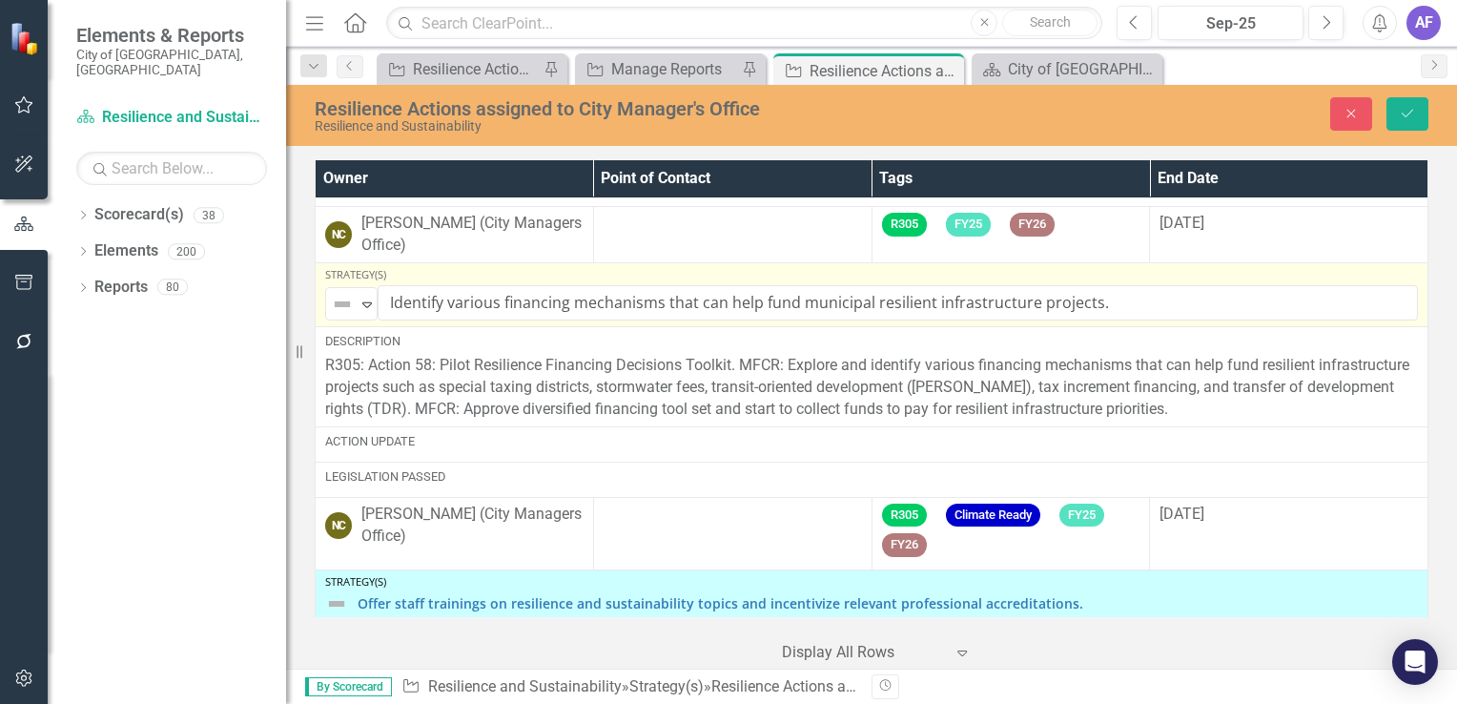
click at [336, 309] on img at bounding box center [342, 304] width 23 height 23
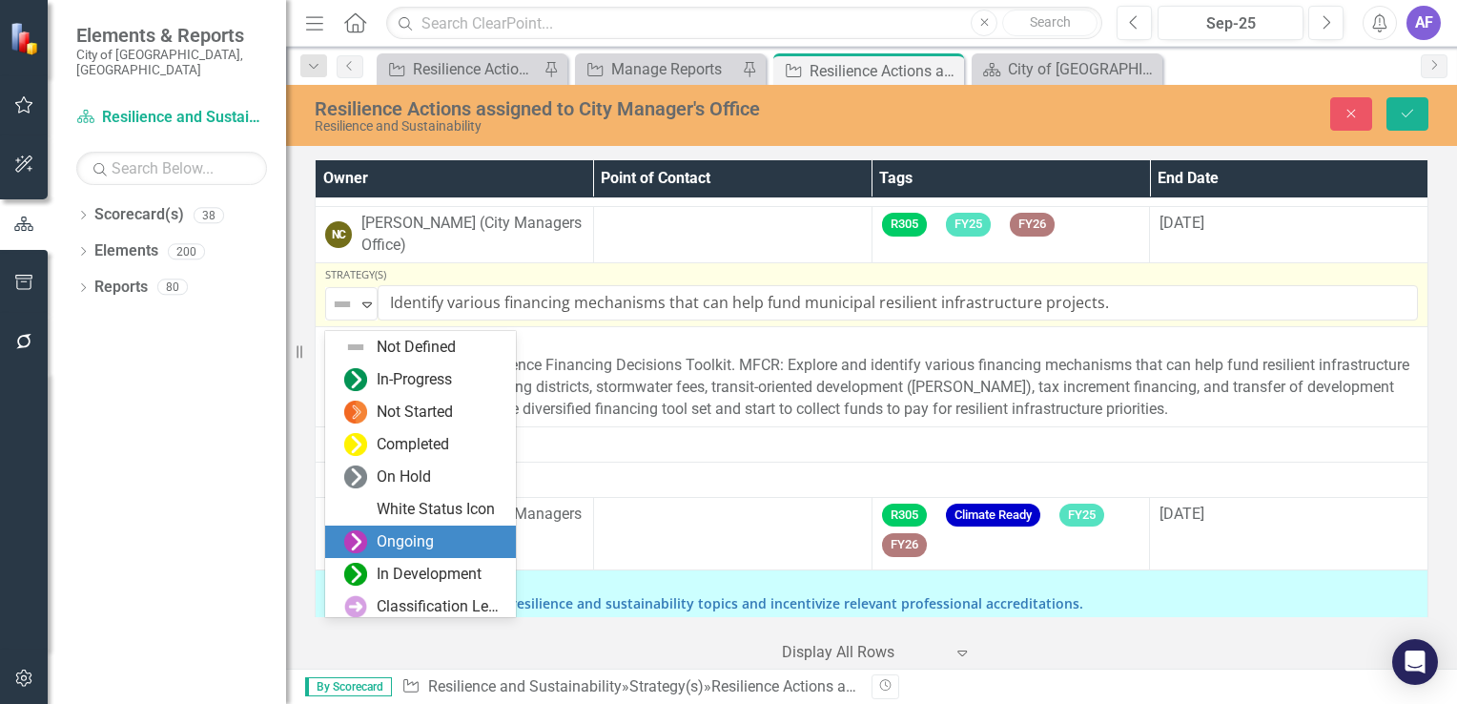
click at [384, 547] on div "Ongoing" at bounding box center [405, 542] width 57 height 22
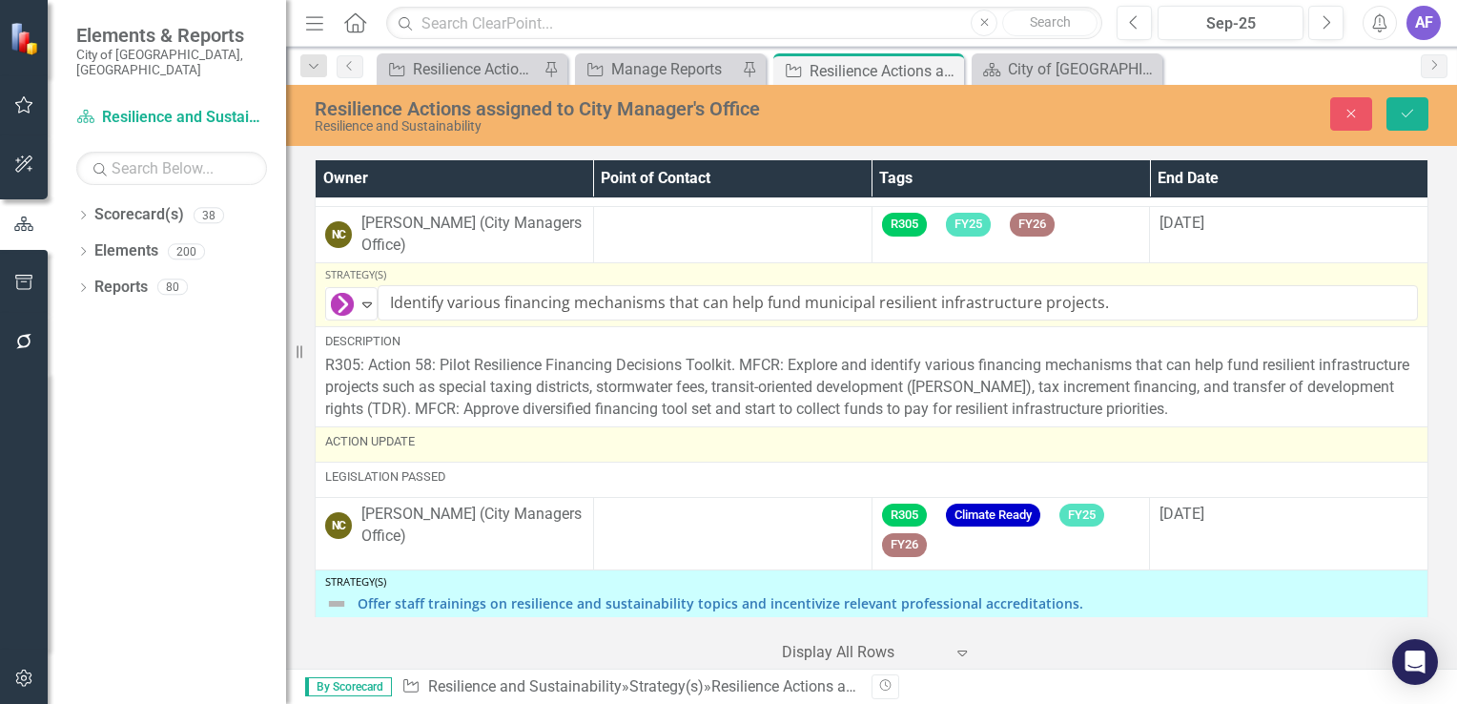
click at [423, 450] on div "Action Update" at bounding box center [871, 441] width 1093 height 17
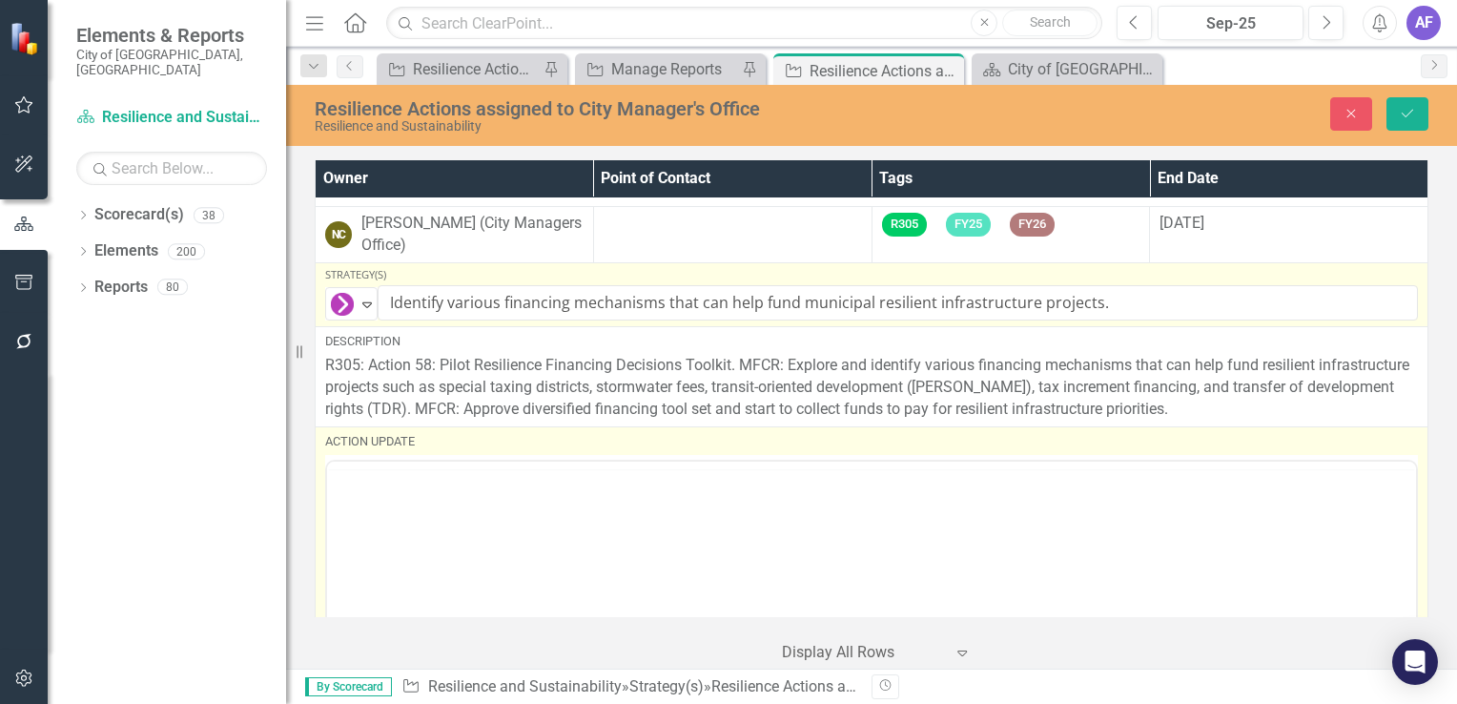
scroll to position [0, 0]
click at [366, 536] on body "Rich Text Area. Press ALT-0 for help." at bounding box center [871, 649] width 1089 height 286
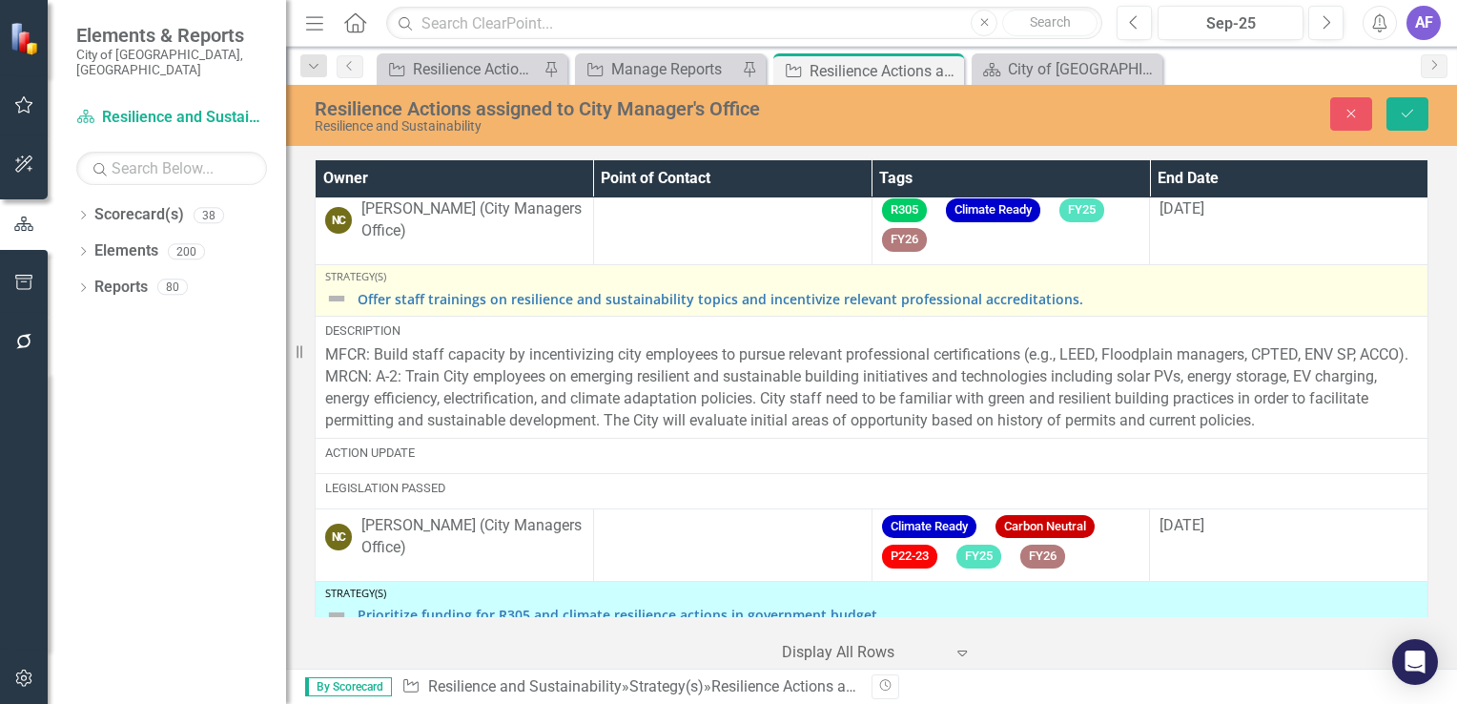
scroll to position [4006, 0]
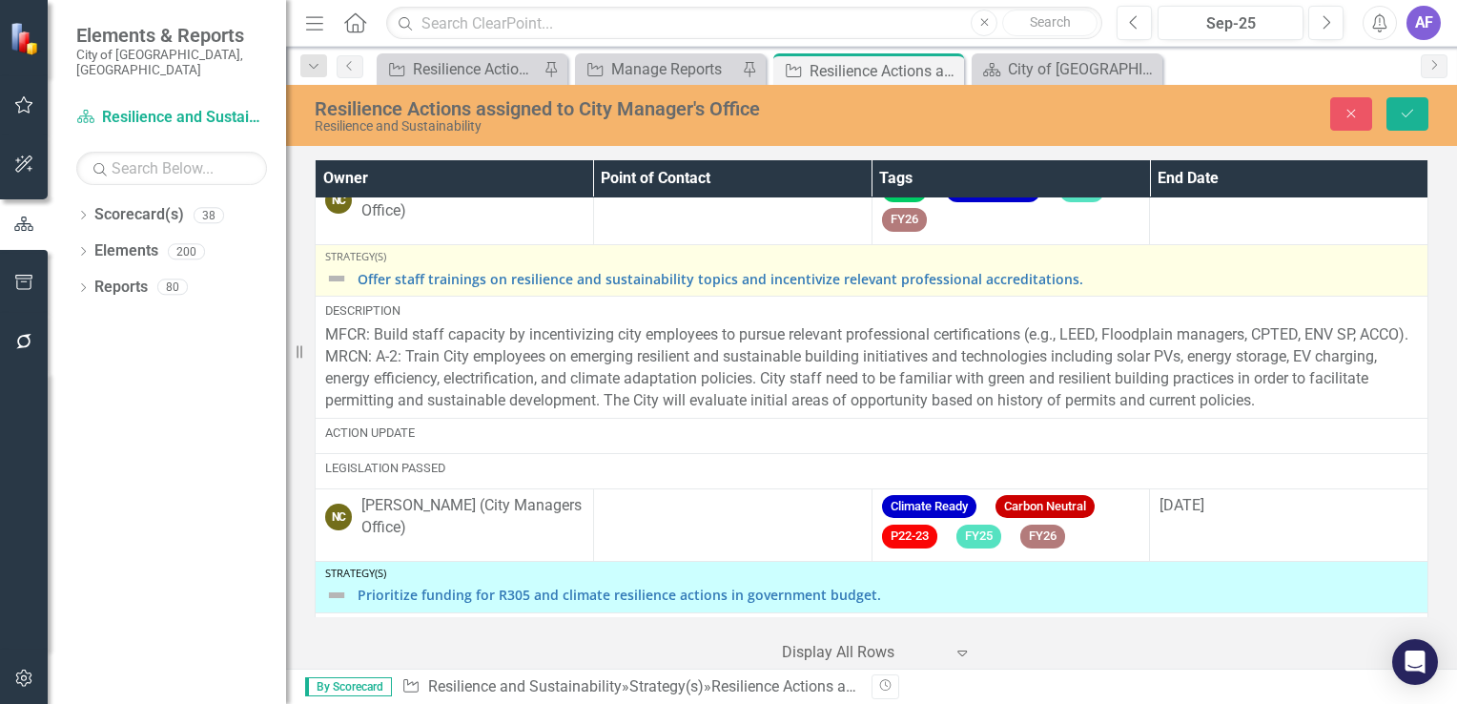
click at [332, 285] on img at bounding box center [336, 278] width 23 height 23
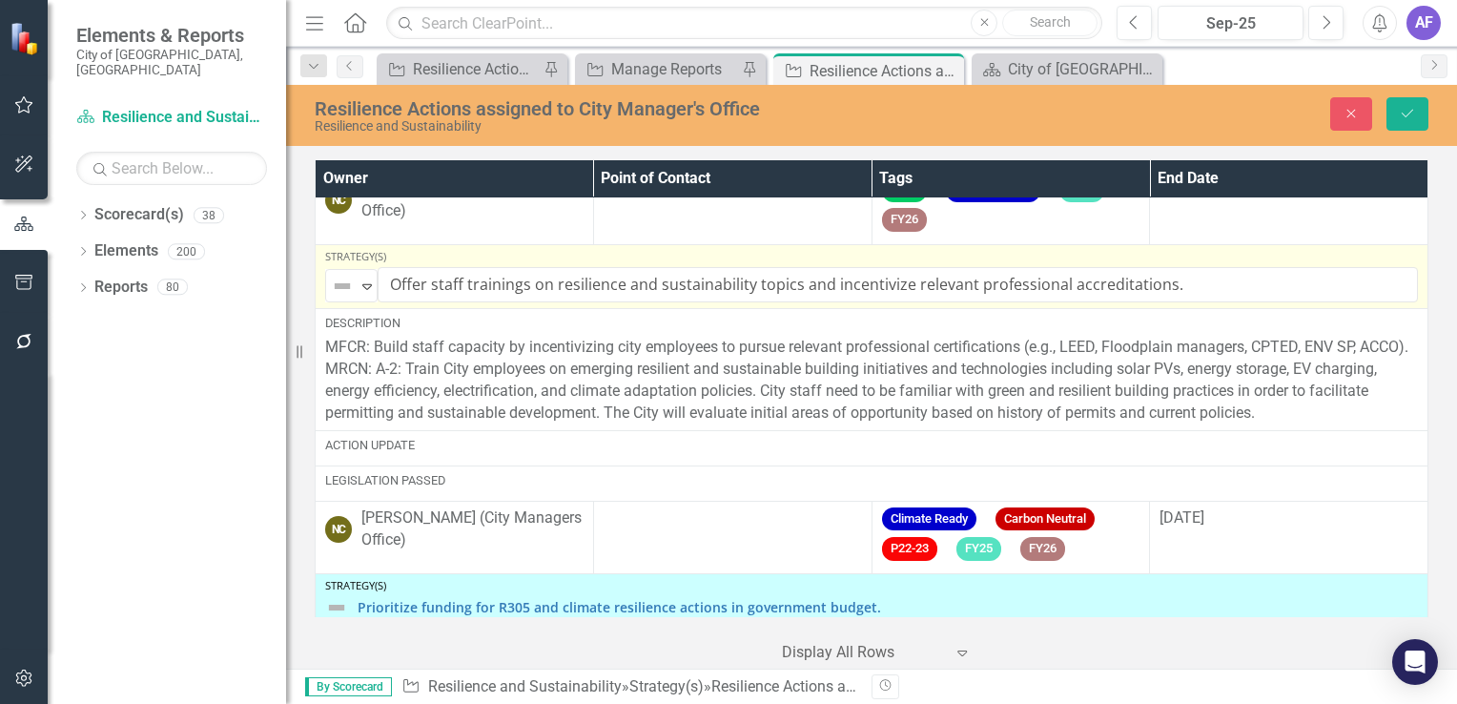
click at [332, 285] on img at bounding box center [342, 286] width 23 height 23
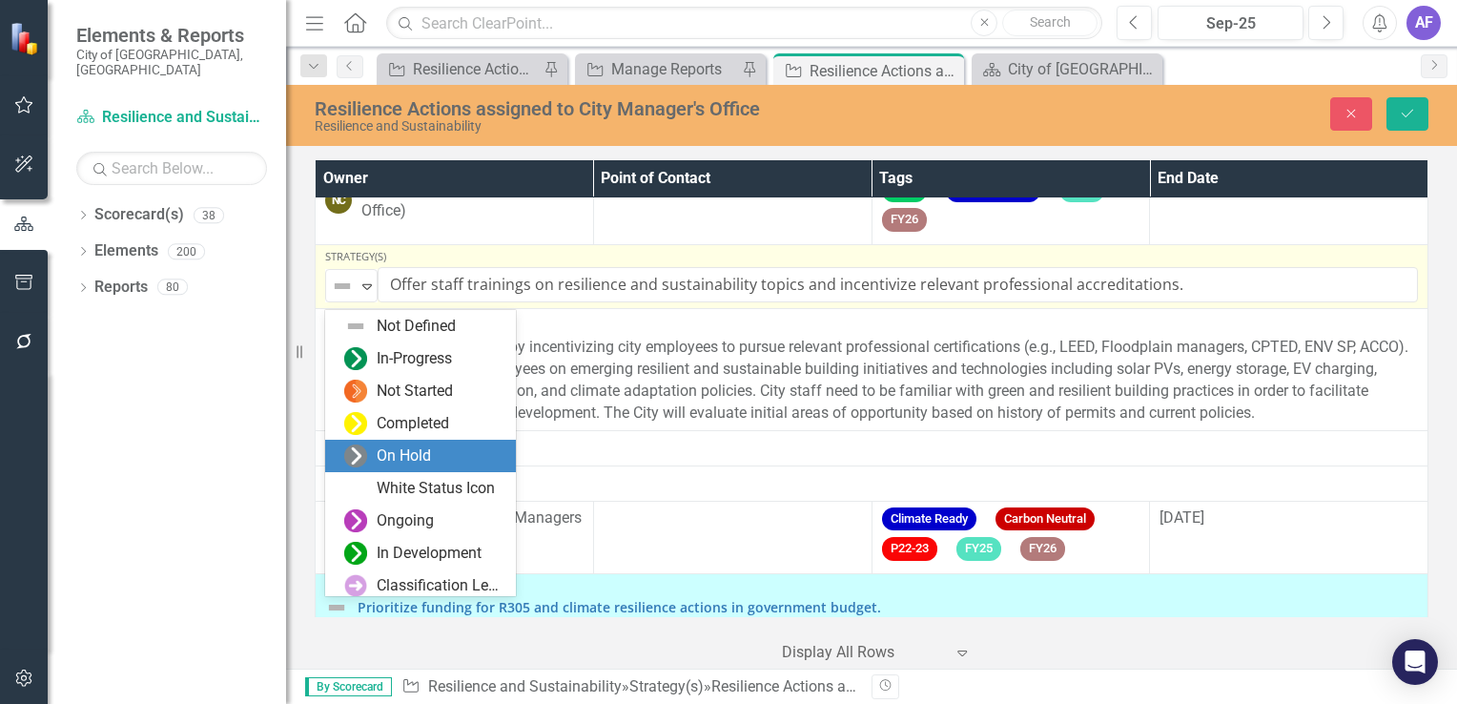
click at [382, 457] on div "On Hold" at bounding box center [404, 456] width 54 height 22
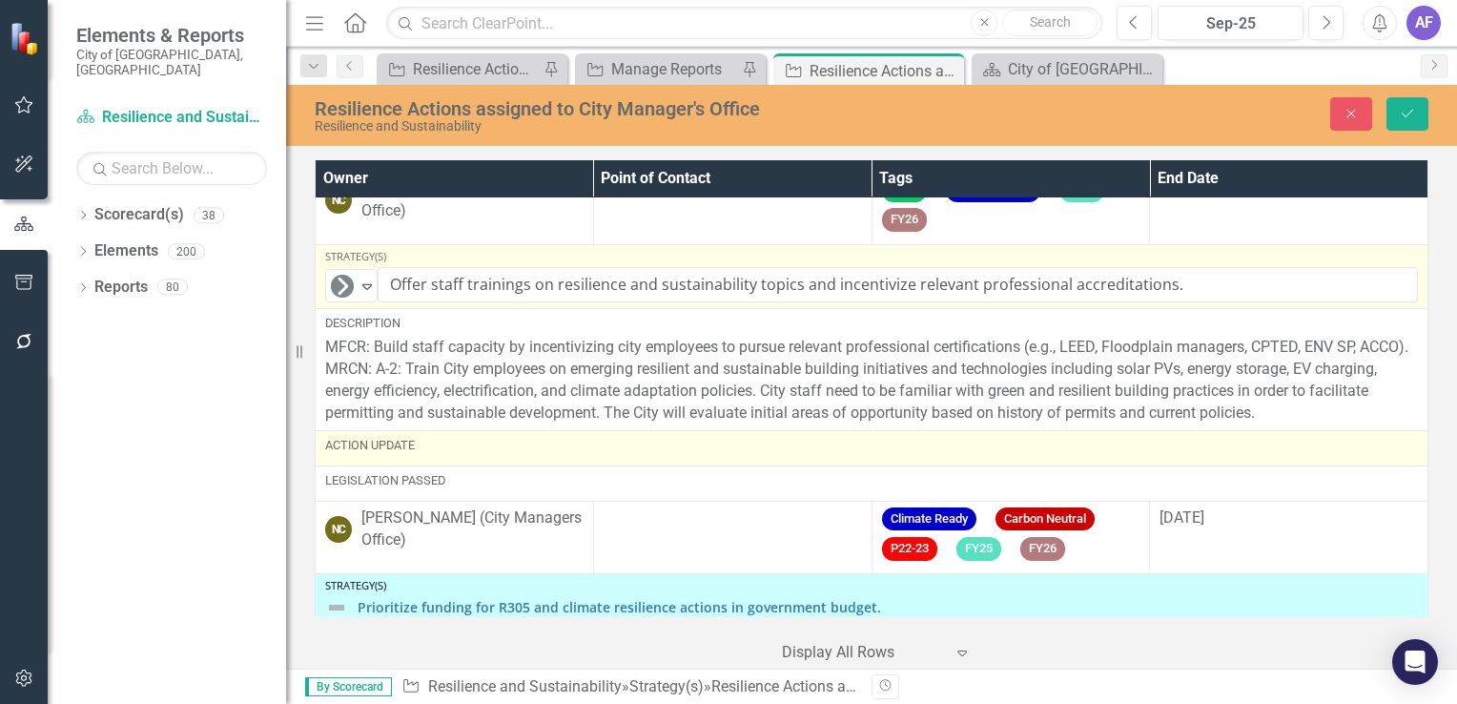
click at [426, 465] on td "Action Update" at bounding box center [872, 447] width 1113 height 35
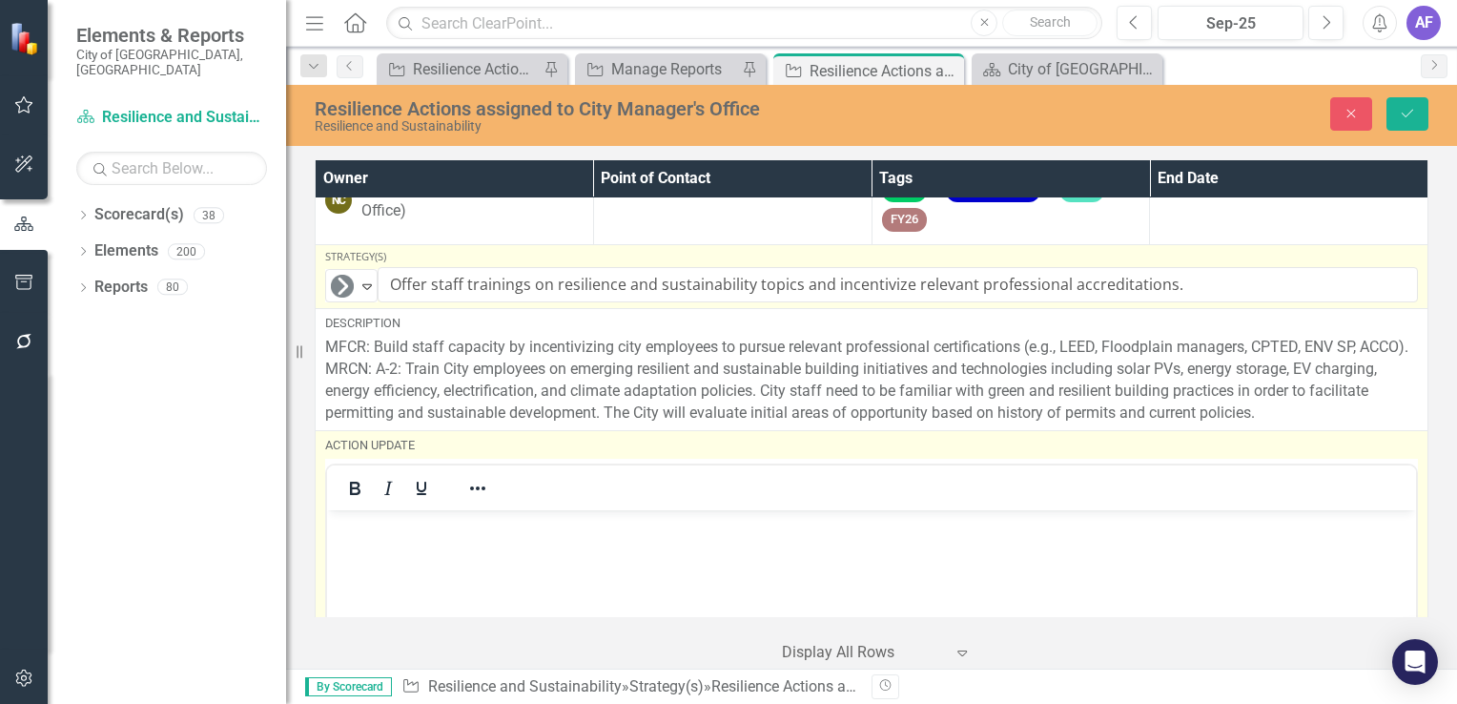
scroll to position [0, 0]
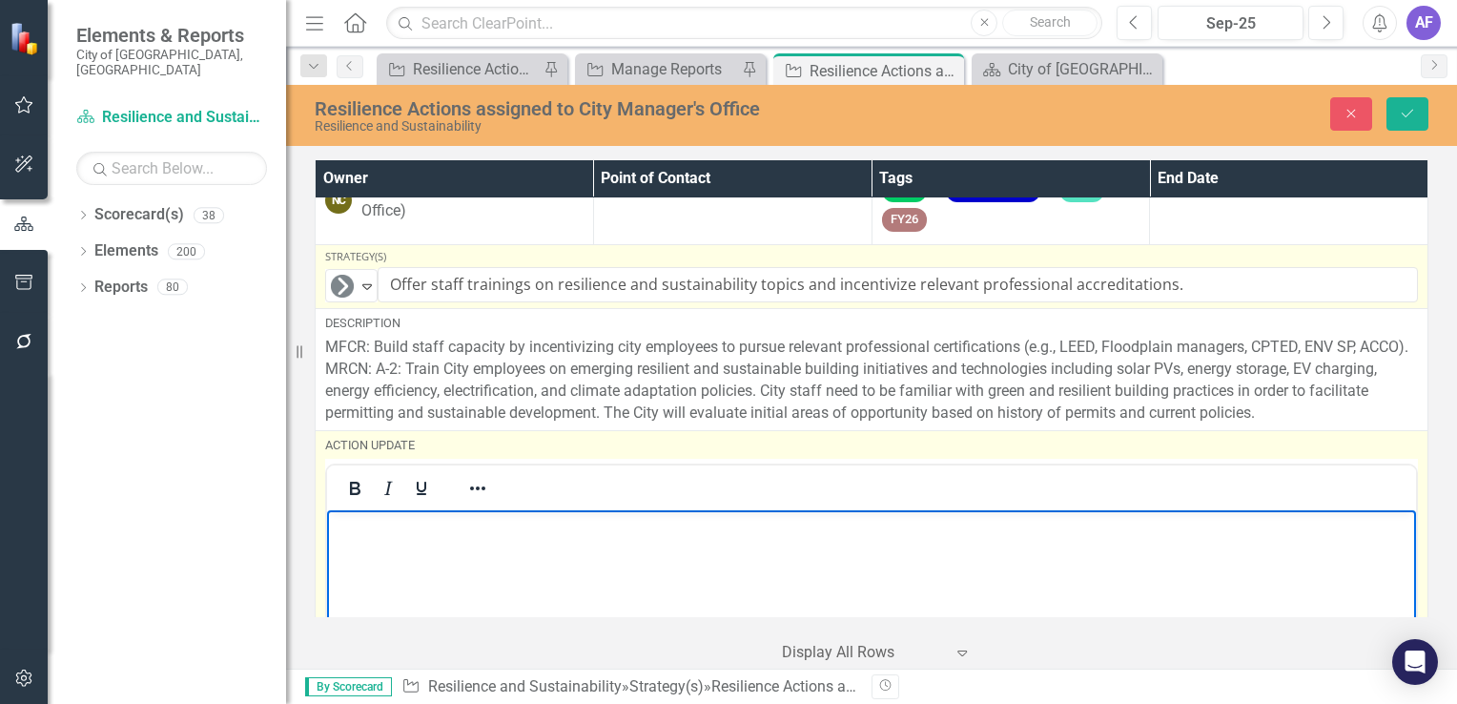
click at [402, 544] on body "Rich Text Area. Press ALT-0 for help." at bounding box center [871, 652] width 1089 height 286
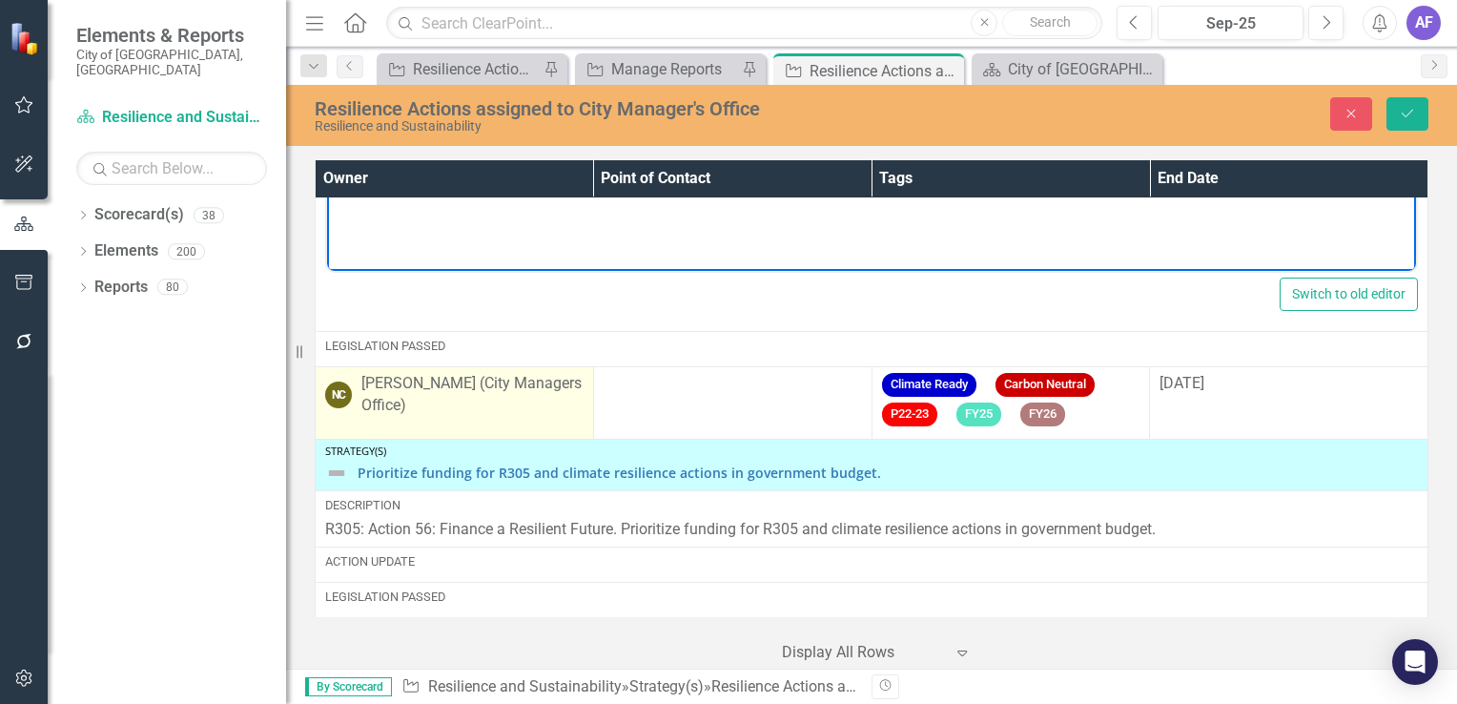
scroll to position [4674, 0]
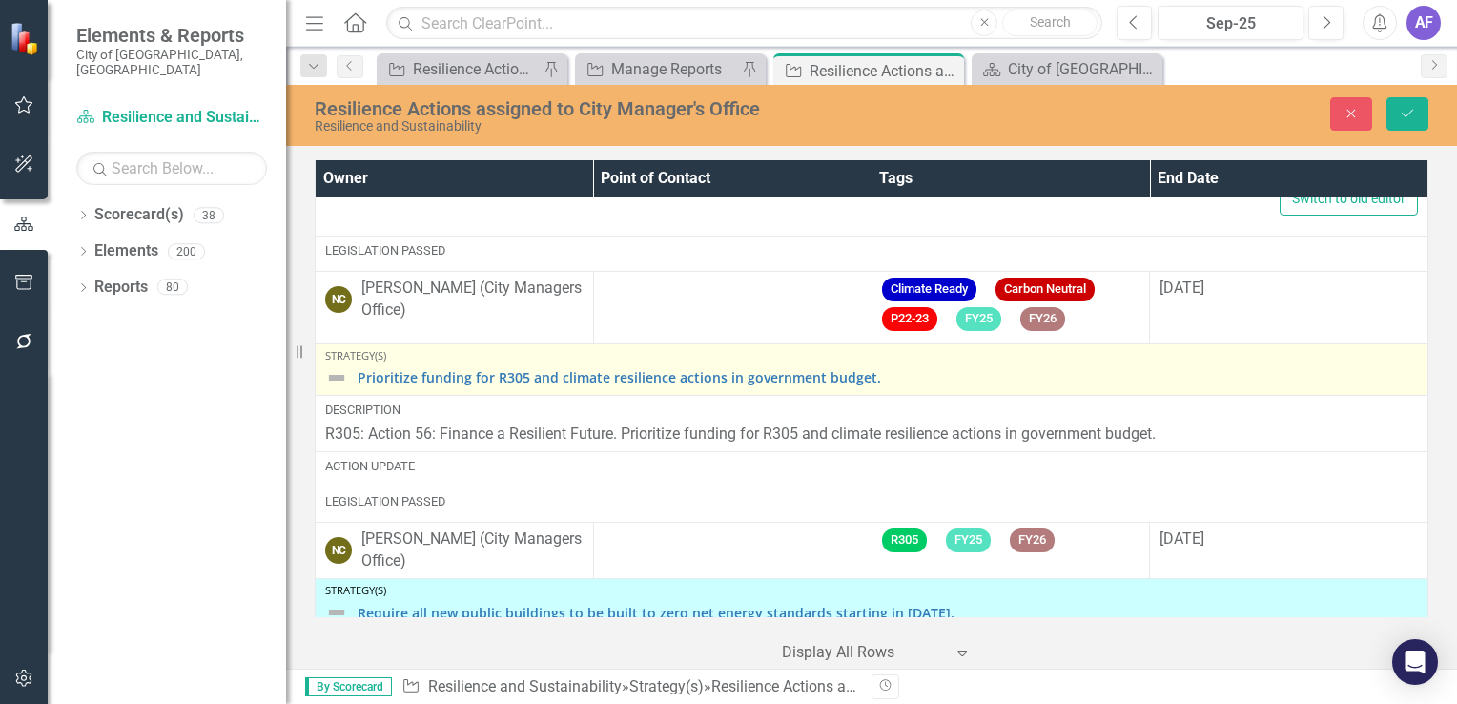
click at [342, 387] on img at bounding box center [336, 377] width 23 height 23
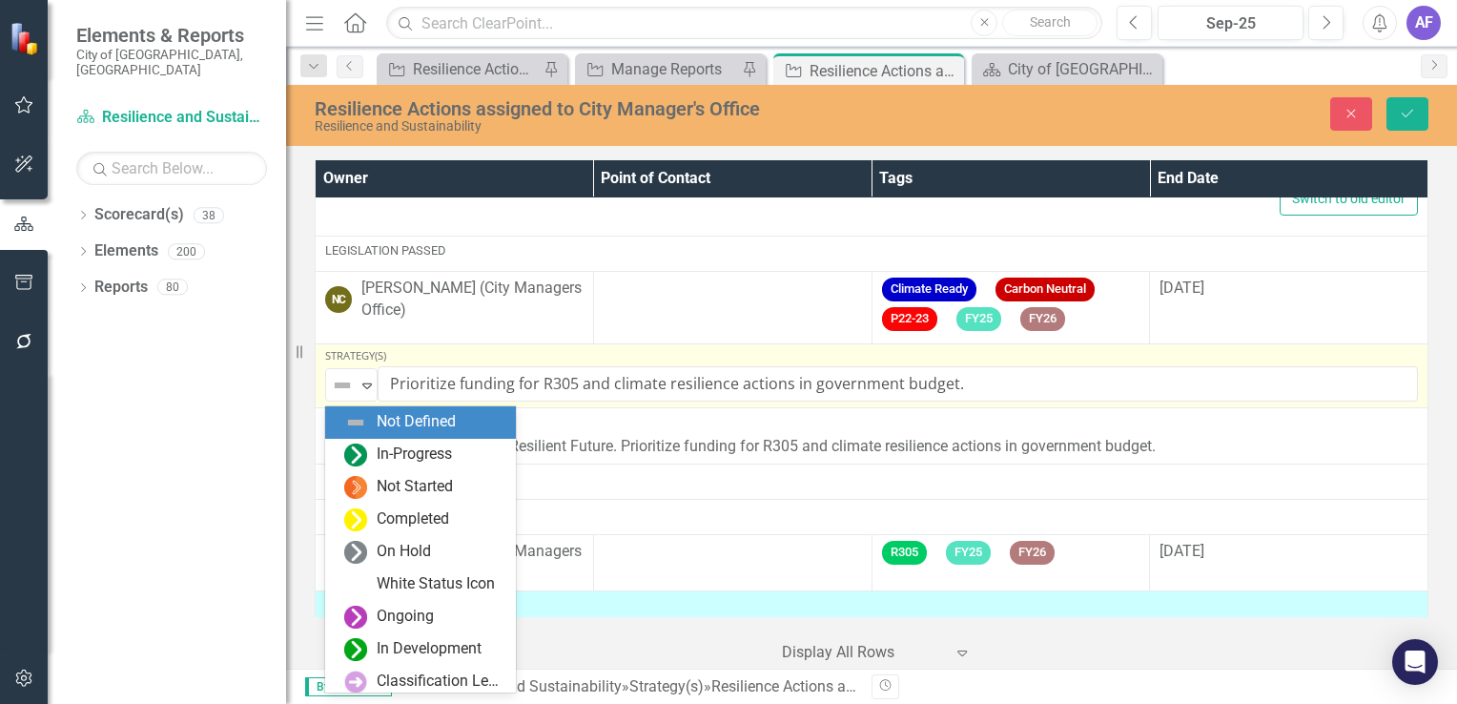
click at [342, 387] on img at bounding box center [342, 385] width 23 height 23
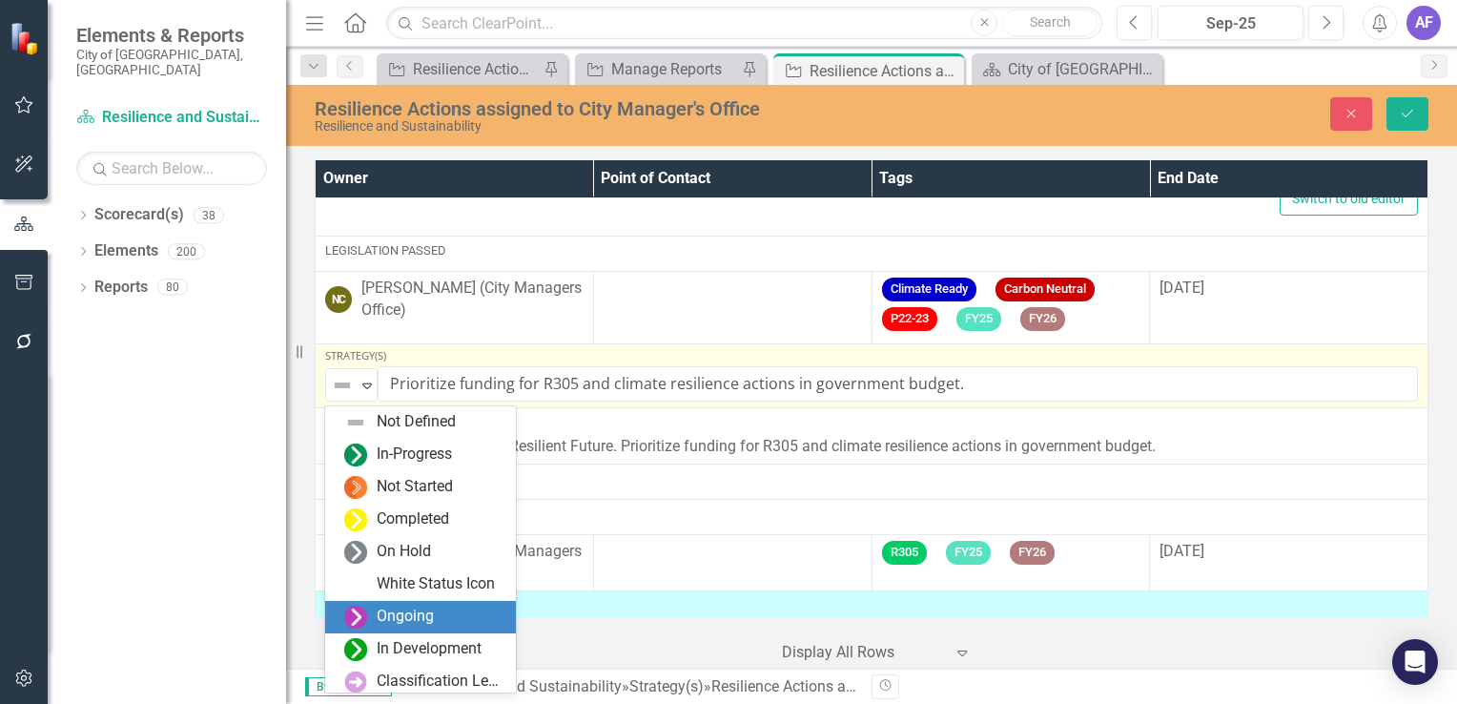
click at [397, 622] on div "Ongoing" at bounding box center [405, 617] width 57 height 22
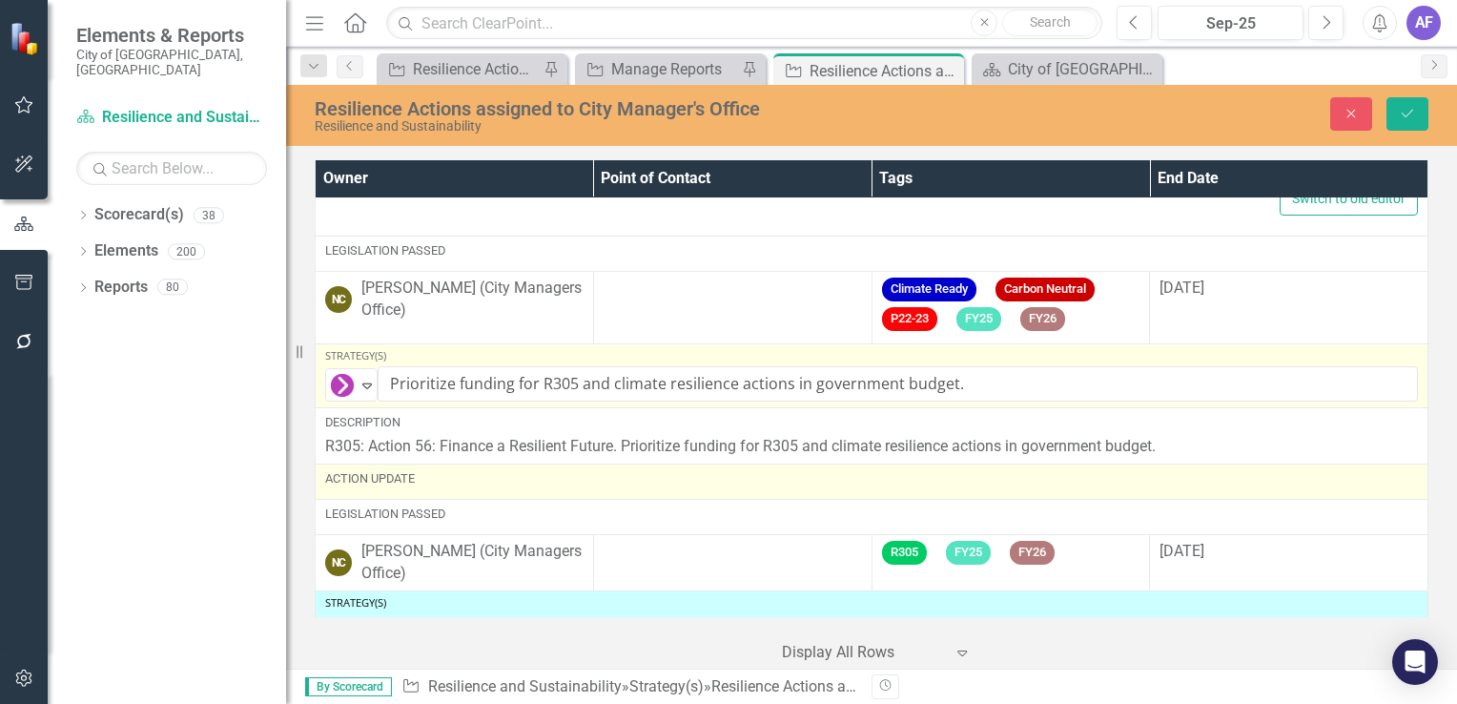
click at [452, 493] on div "Action Update" at bounding box center [871, 481] width 1093 height 23
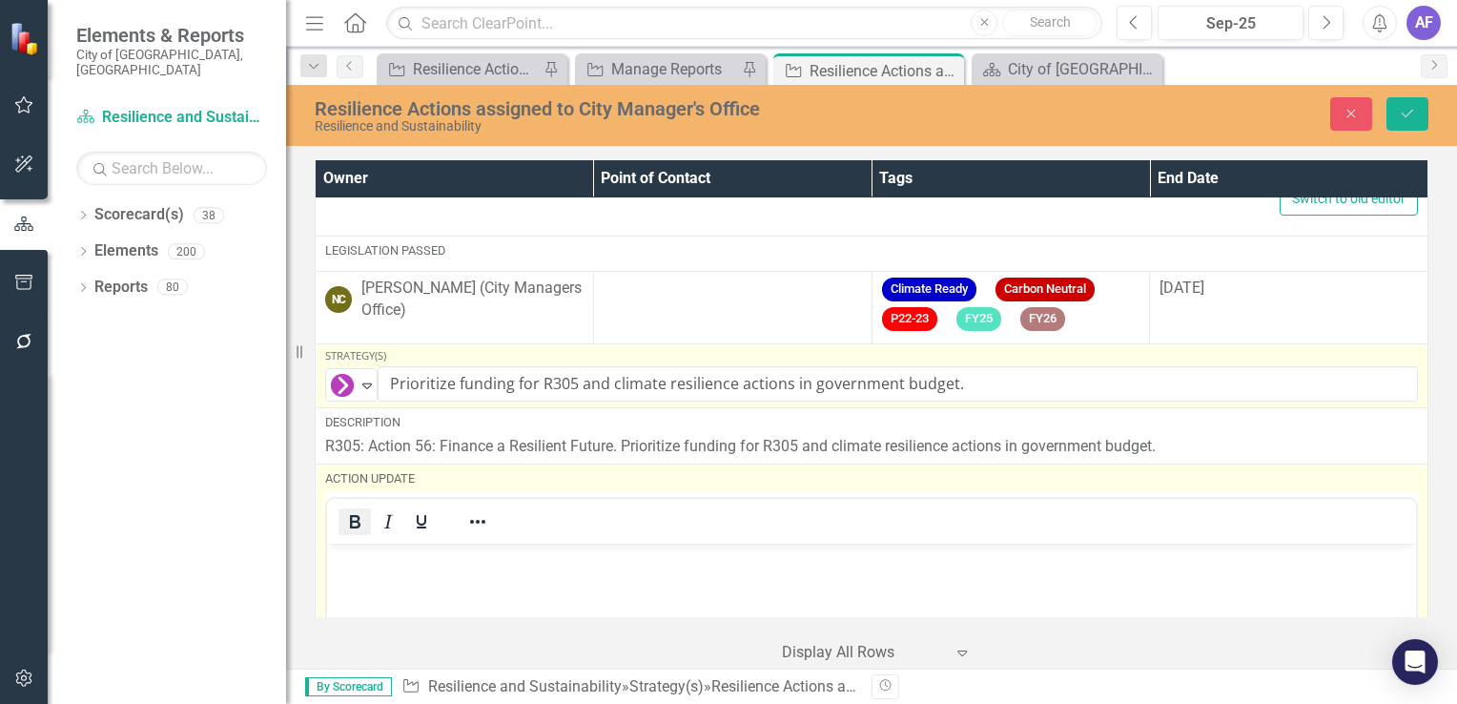
scroll to position [0, 0]
click at [343, 552] on p "Rich Text Area. Press ALT-0 for help." at bounding box center [872, 559] width 1080 height 23
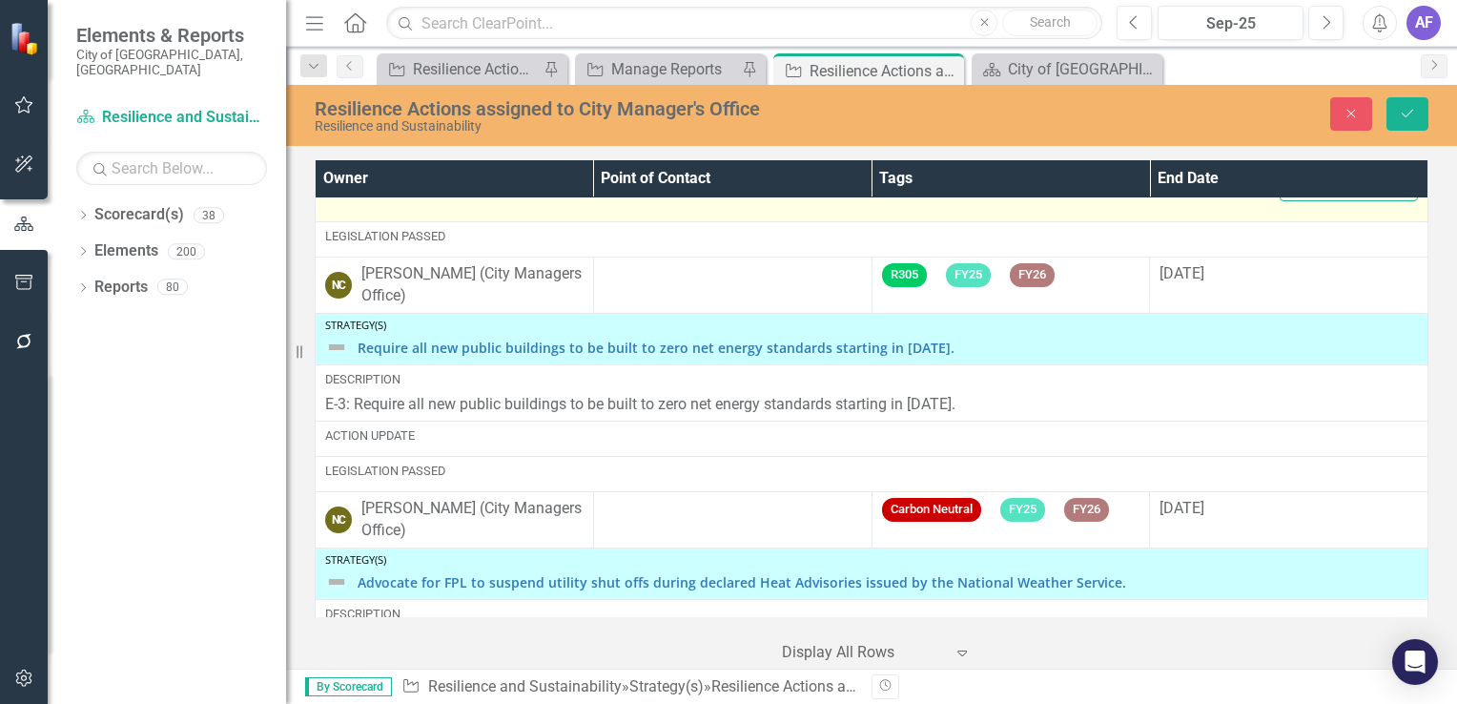
scroll to position [5437, 0]
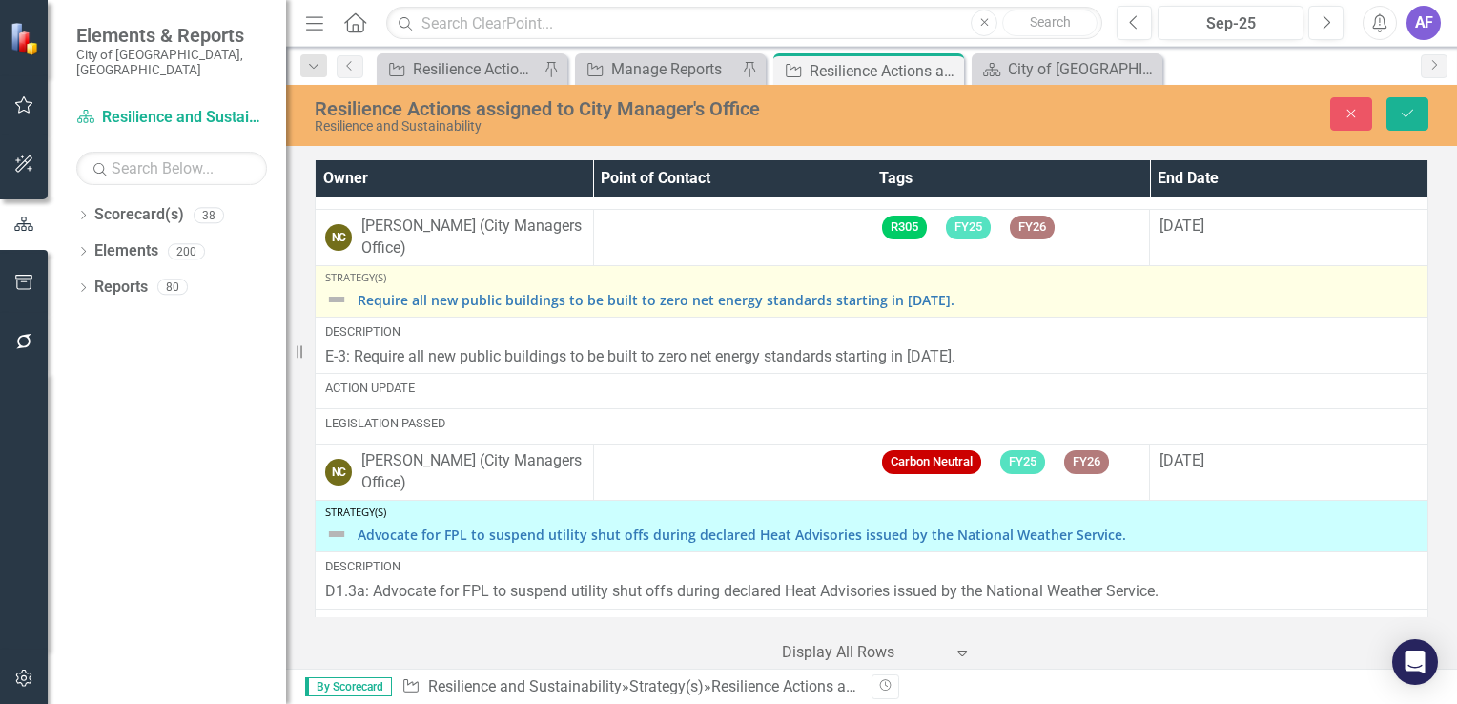
click at [341, 301] on img at bounding box center [336, 299] width 23 height 23
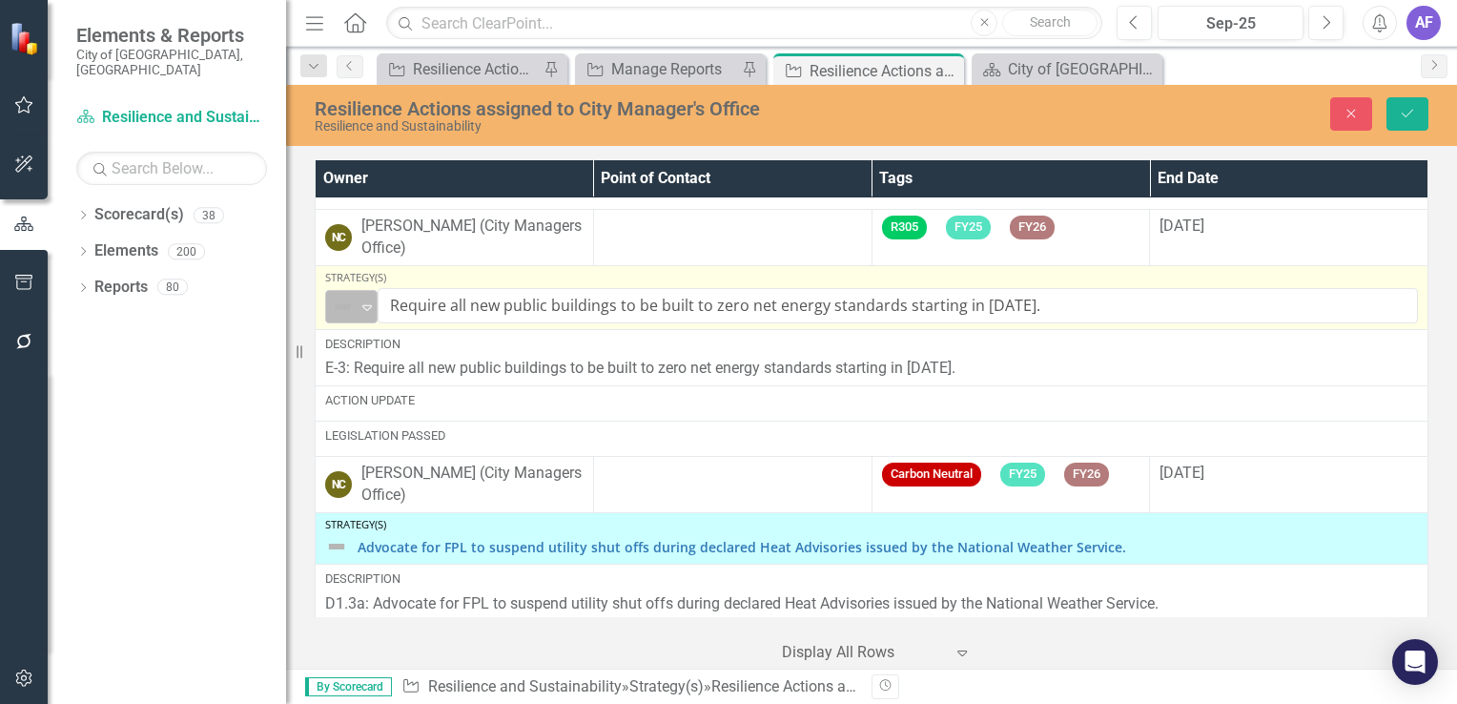
click at [342, 308] on img at bounding box center [342, 307] width 23 height 23
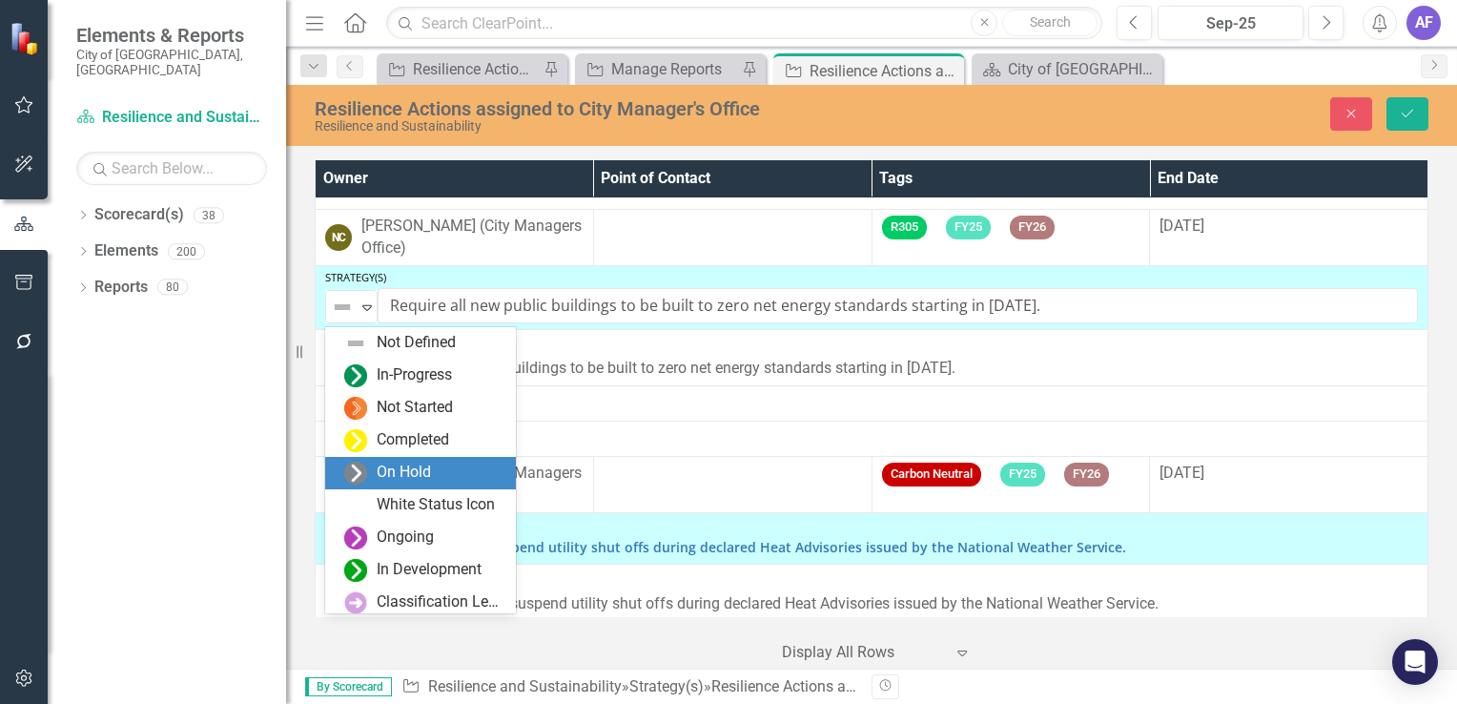
click at [382, 467] on div "On Hold" at bounding box center [404, 473] width 54 height 22
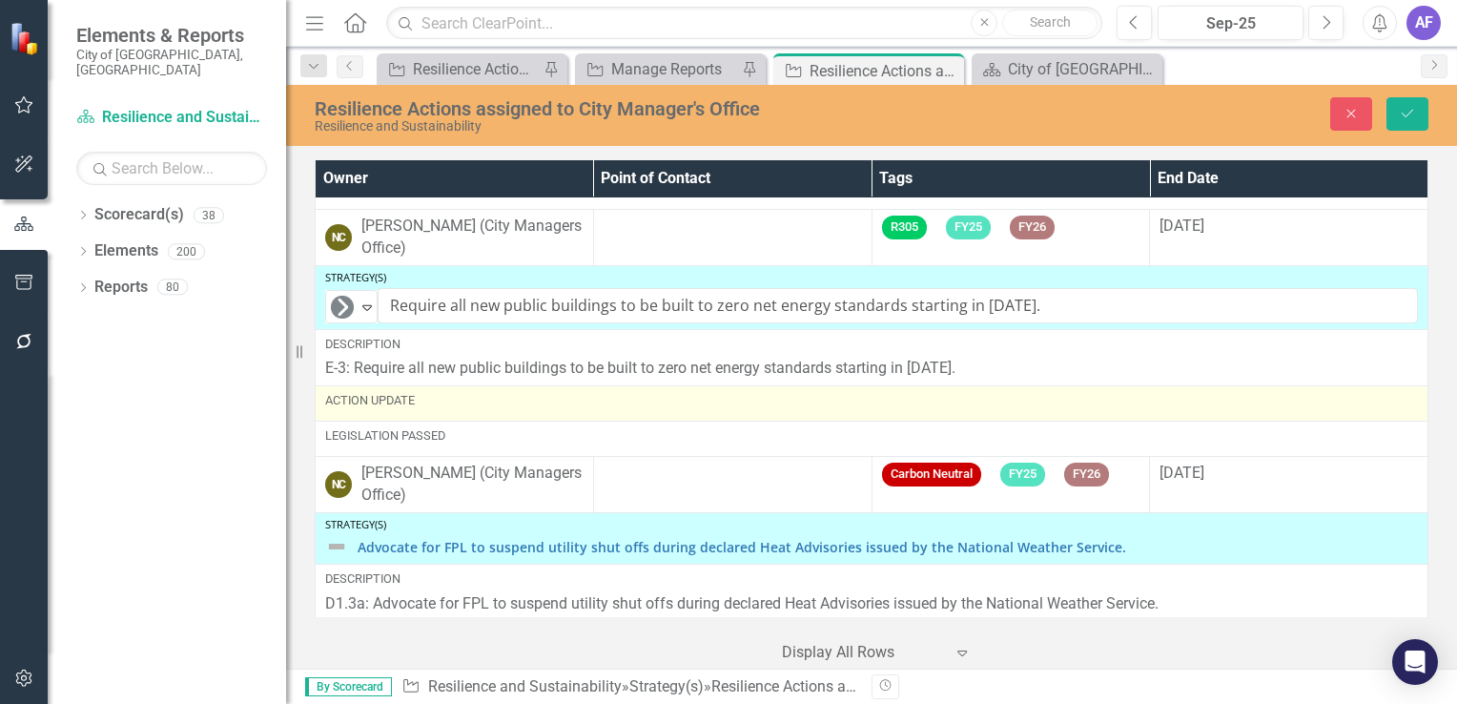
click at [447, 420] on td "Action Update" at bounding box center [872, 403] width 1113 height 35
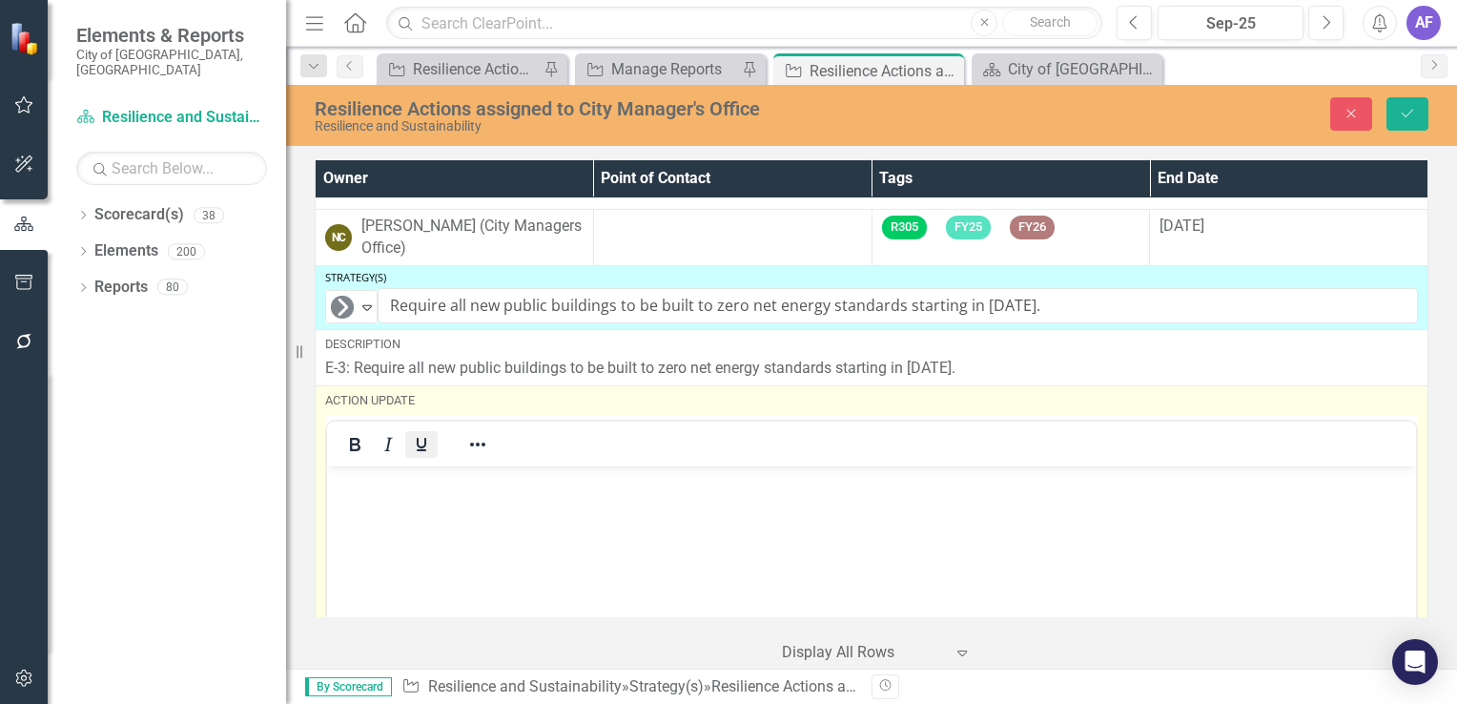
scroll to position [0, 0]
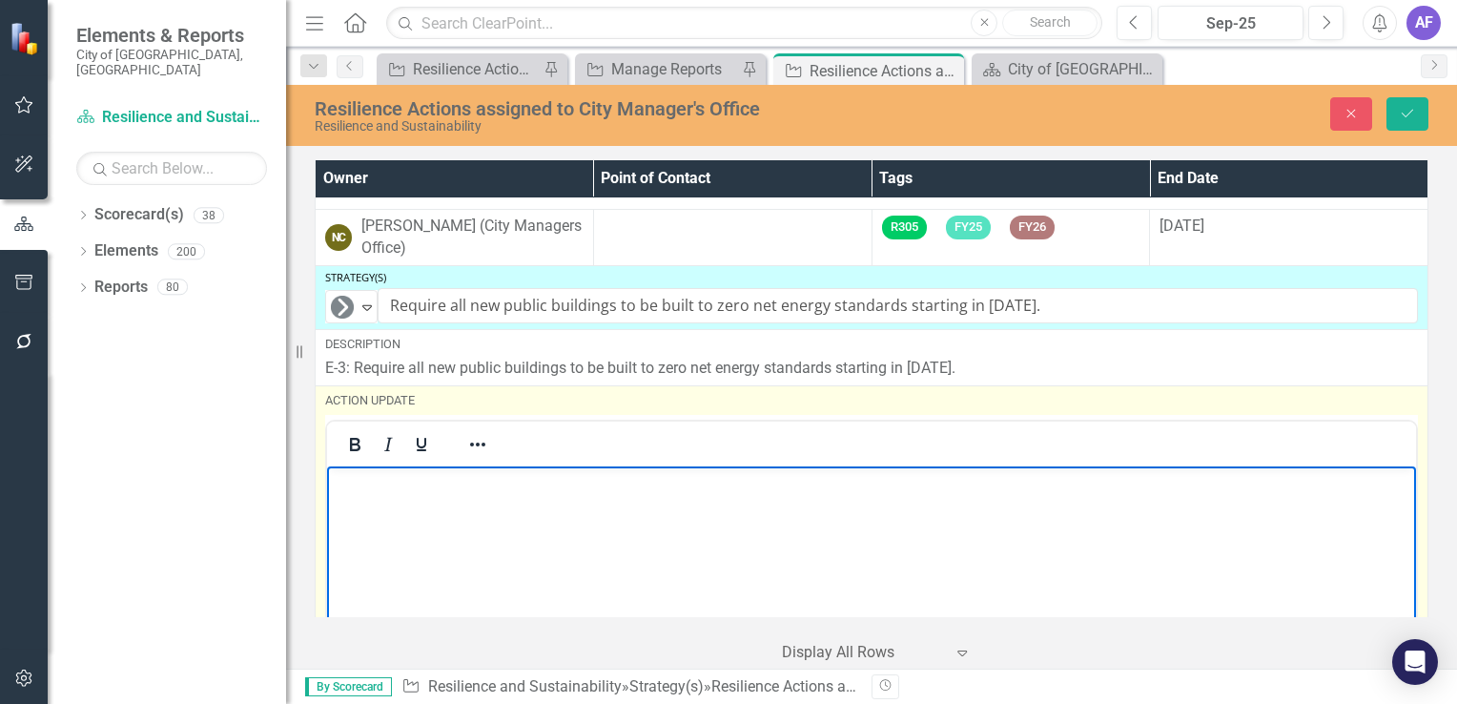
click at [396, 501] on body "Rich Text Area. Press ALT-0 for help." at bounding box center [871, 608] width 1089 height 286
paste body "Rich Text Area. Press ALT-0 for help."
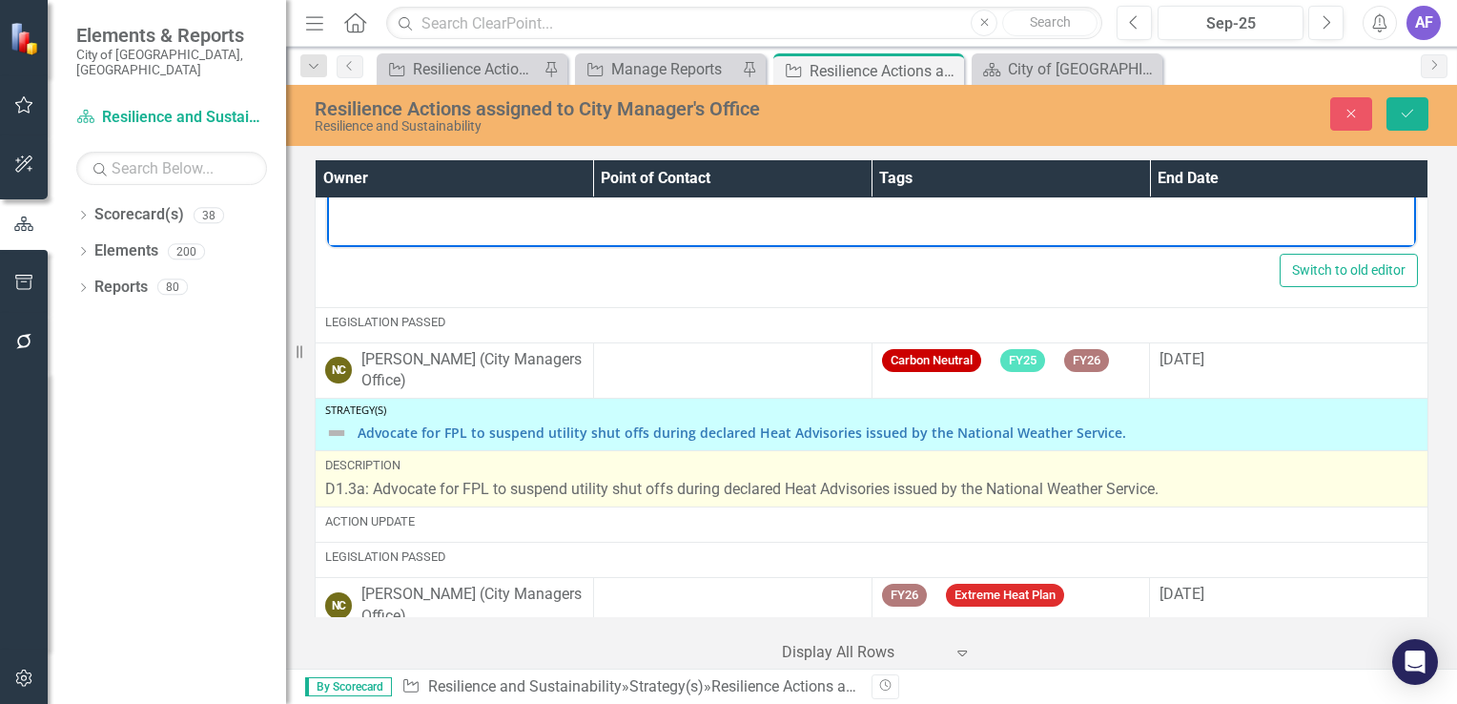
scroll to position [6005, 0]
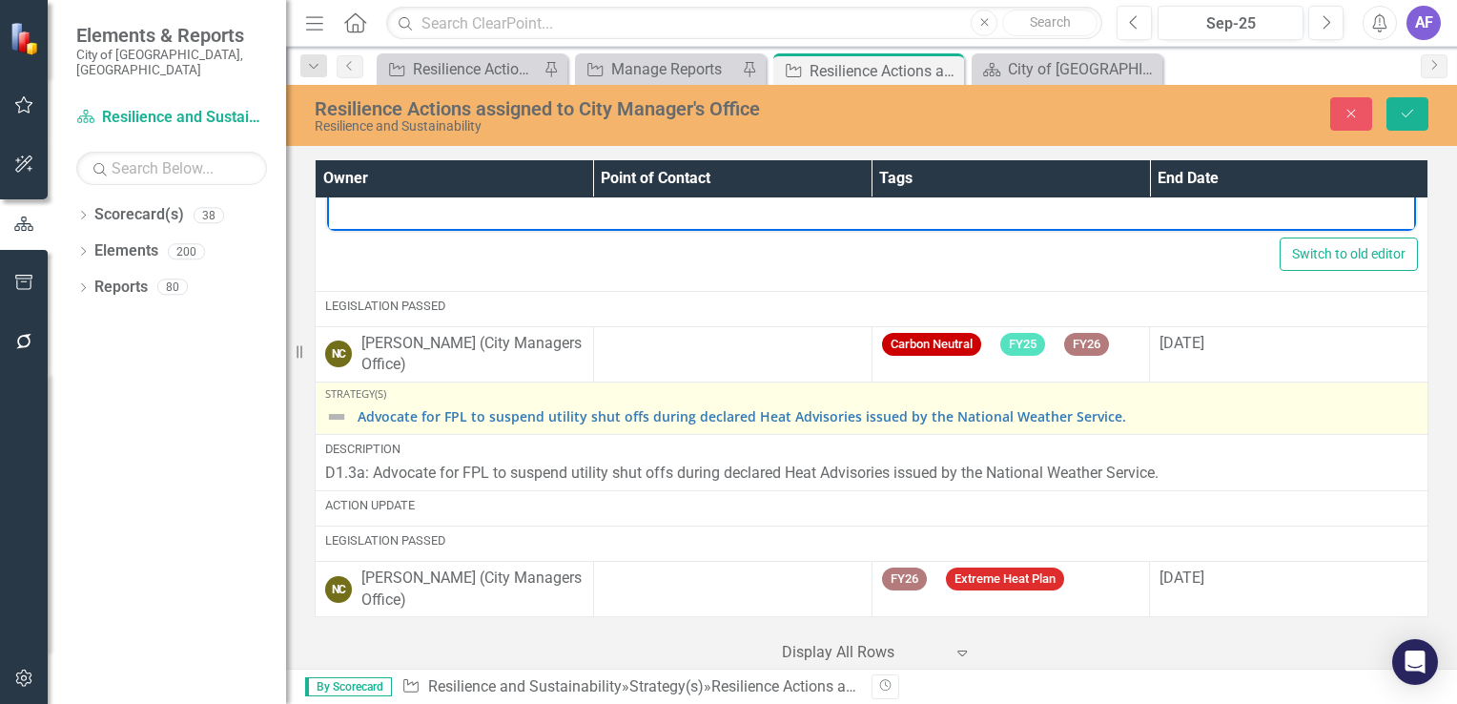
click at [334, 414] on img at bounding box center [336, 416] width 23 height 23
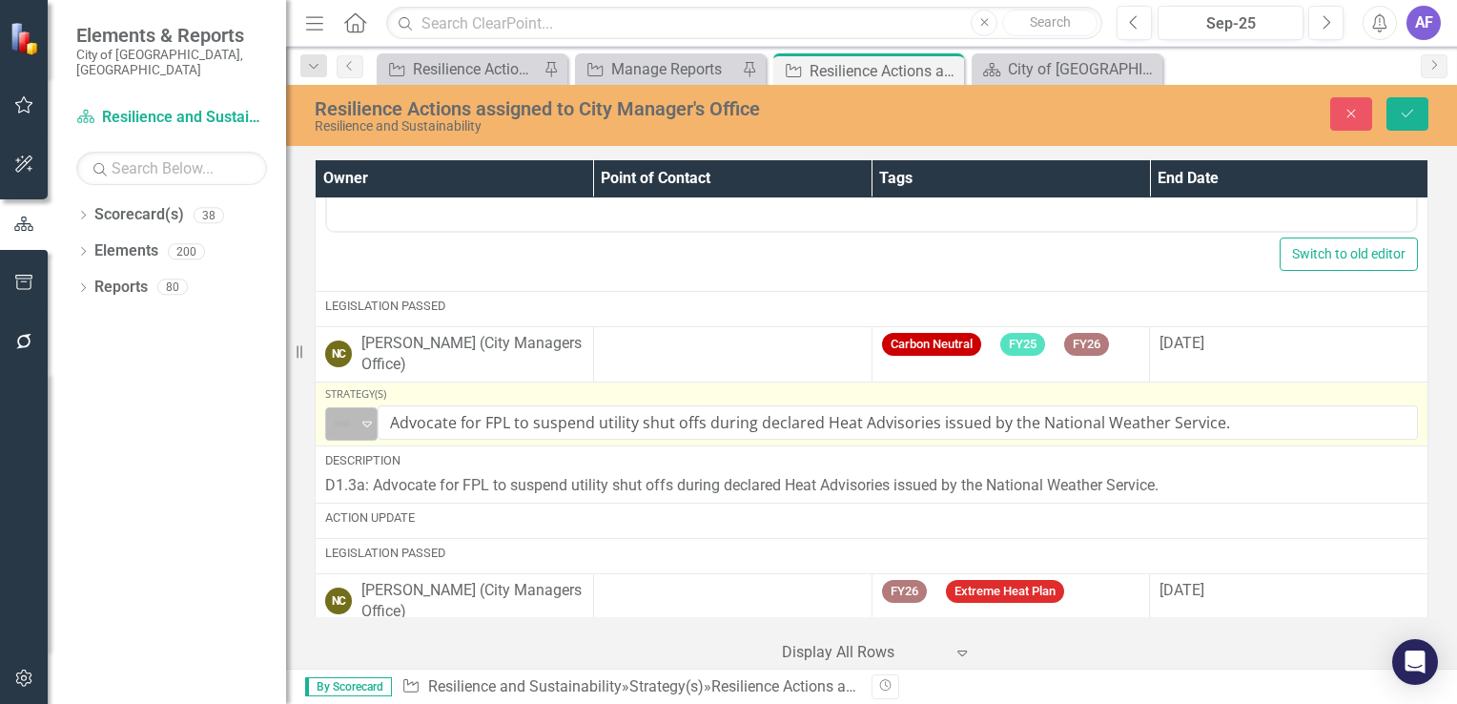
click at [337, 420] on img at bounding box center [342, 423] width 23 height 23
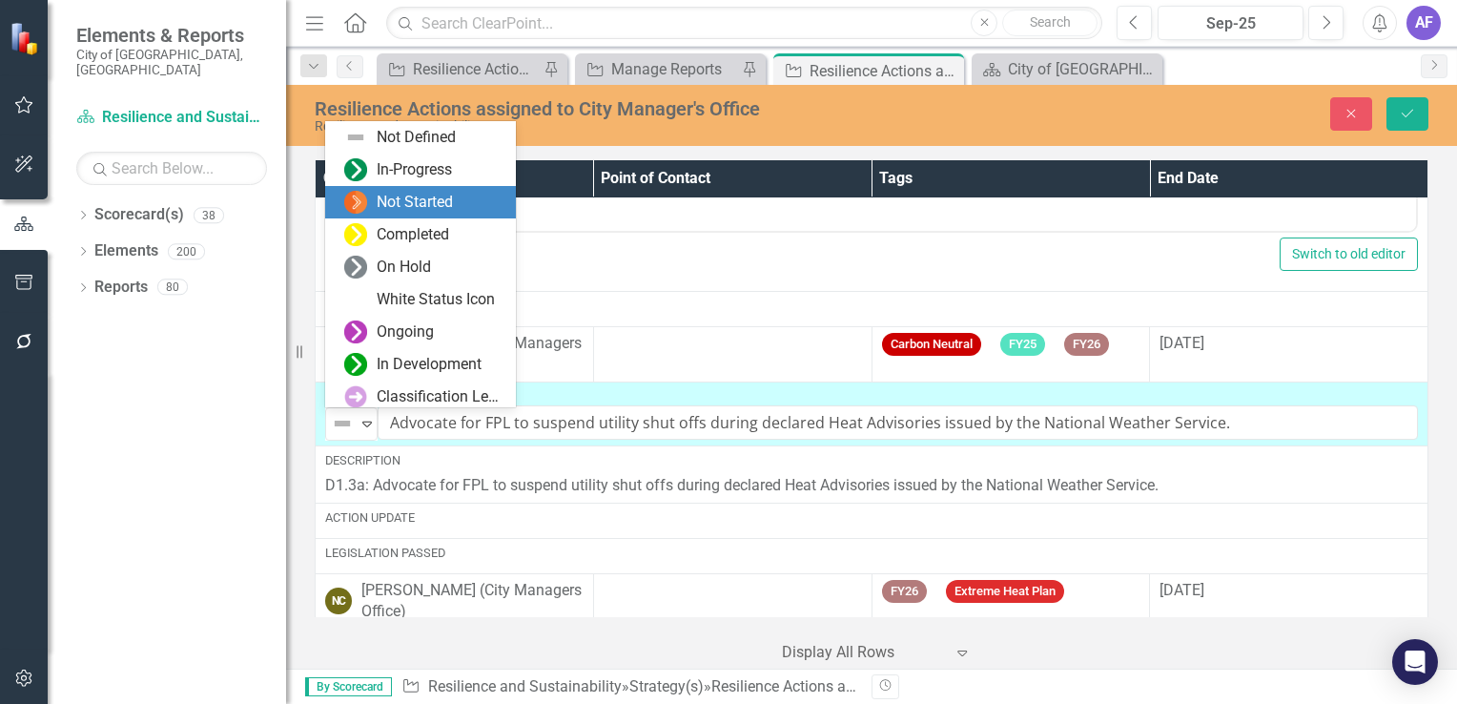
click at [415, 194] on div "Not Started" at bounding box center [415, 203] width 76 height 22
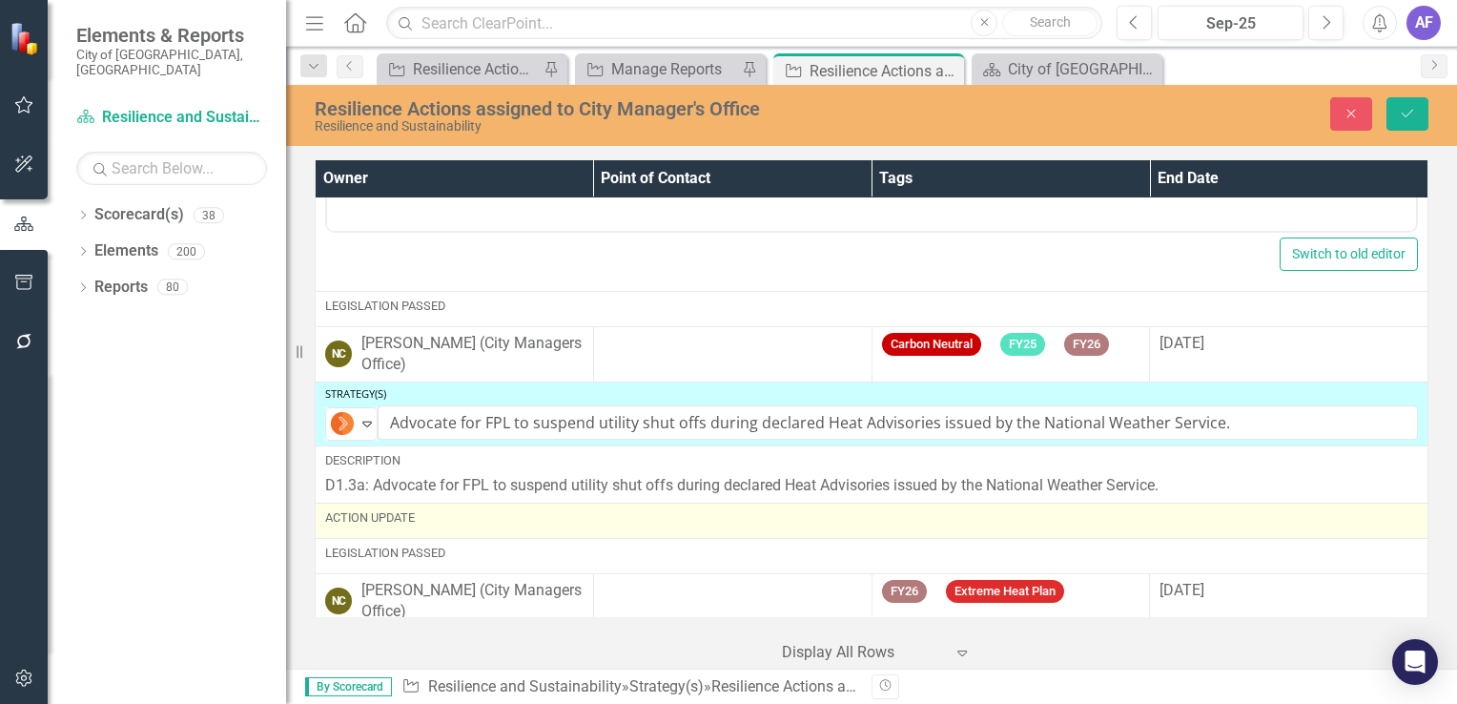
click at [443, 525] on div "Action Update" at bounding box center [871, 520] width 1093 height 23
click at [443, 523] on div "Action Update" at bounding box center [871, 517] width 1093 height 17
click at [427, 528] on div "Action Update" at bounding box center [871, 520] width 1093 height 23
click at [427, 527] on div "Action Update" at bounding box center [871, 520] width 1093 height 23
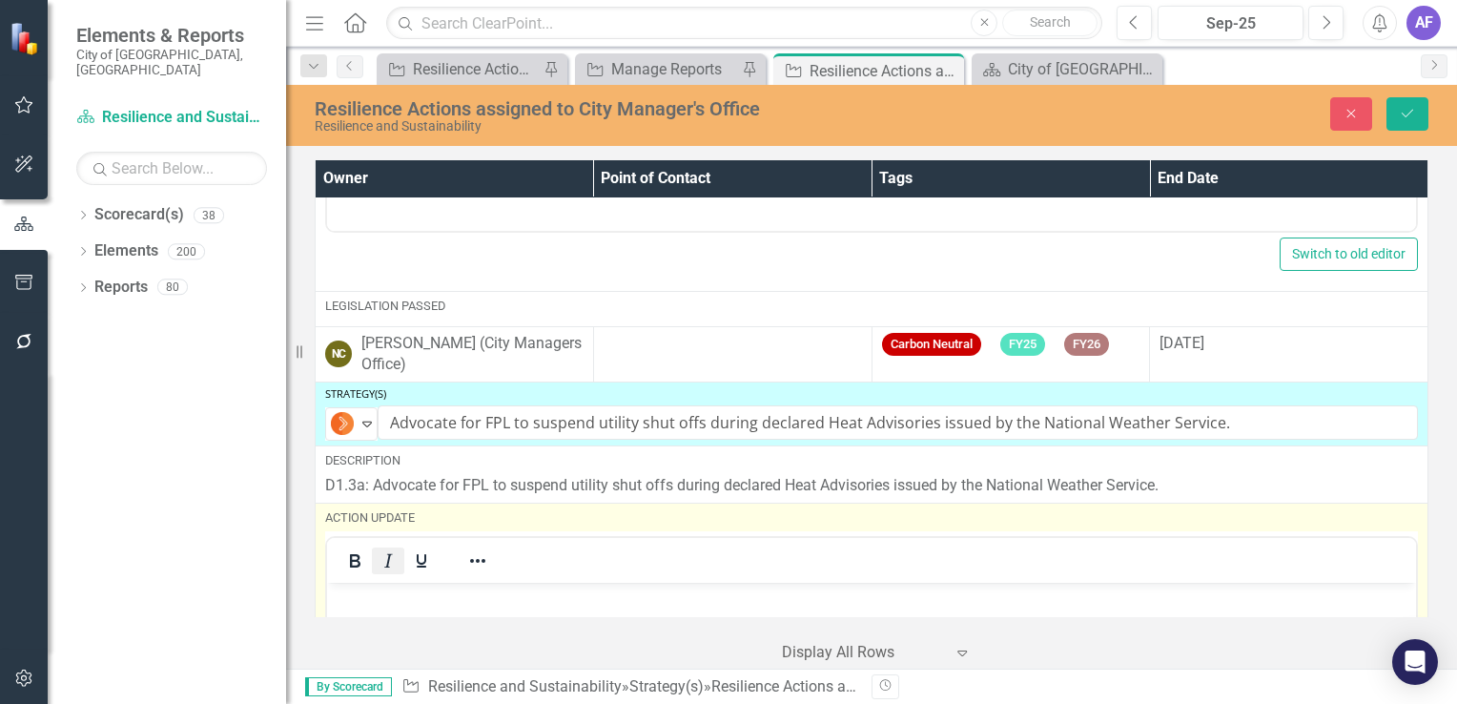
scroll to position [0, 0]
click at [382, 590] on p "Rich Text Area. Press ALT-0 for help." at bounding box center [872, 598] width 1080 height 23
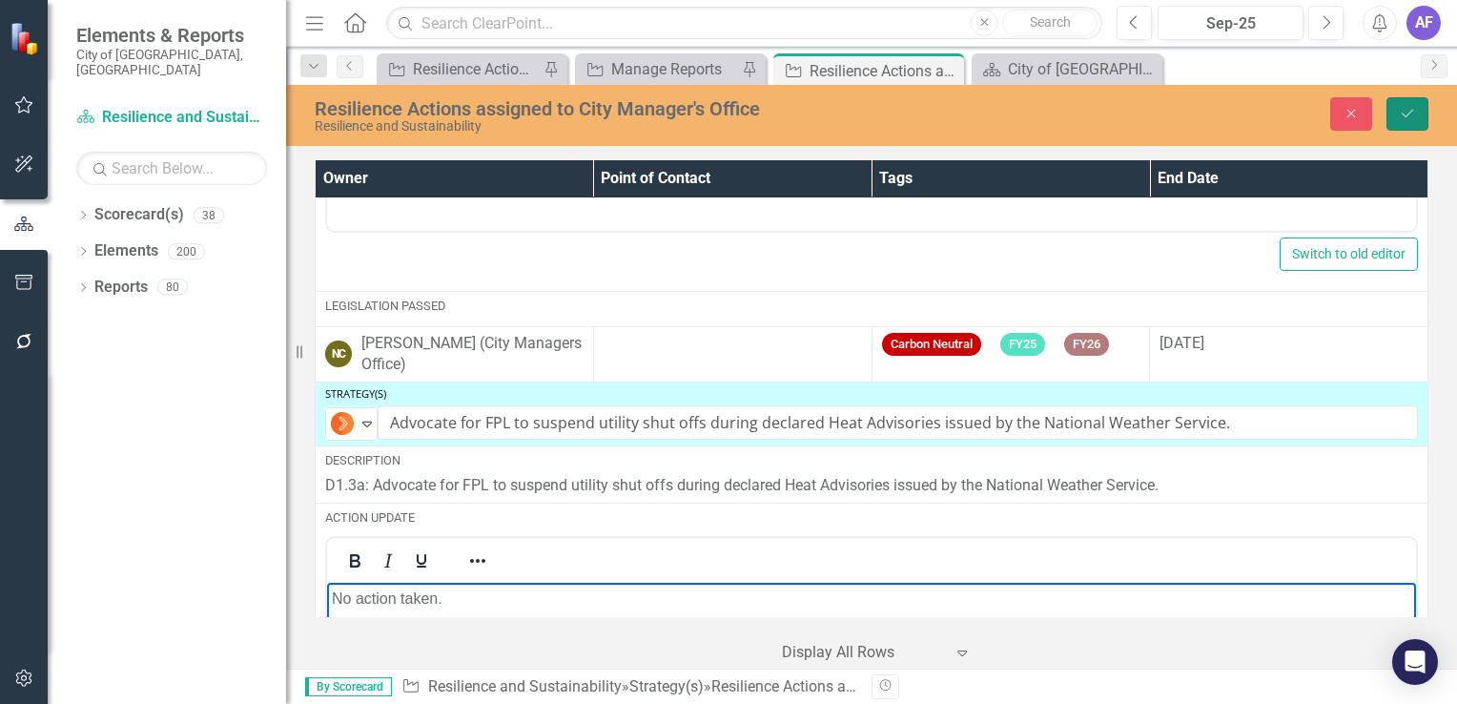
click at [1409, 120] on button "Save" at bounding box center [1408, 113] width 42 height 33
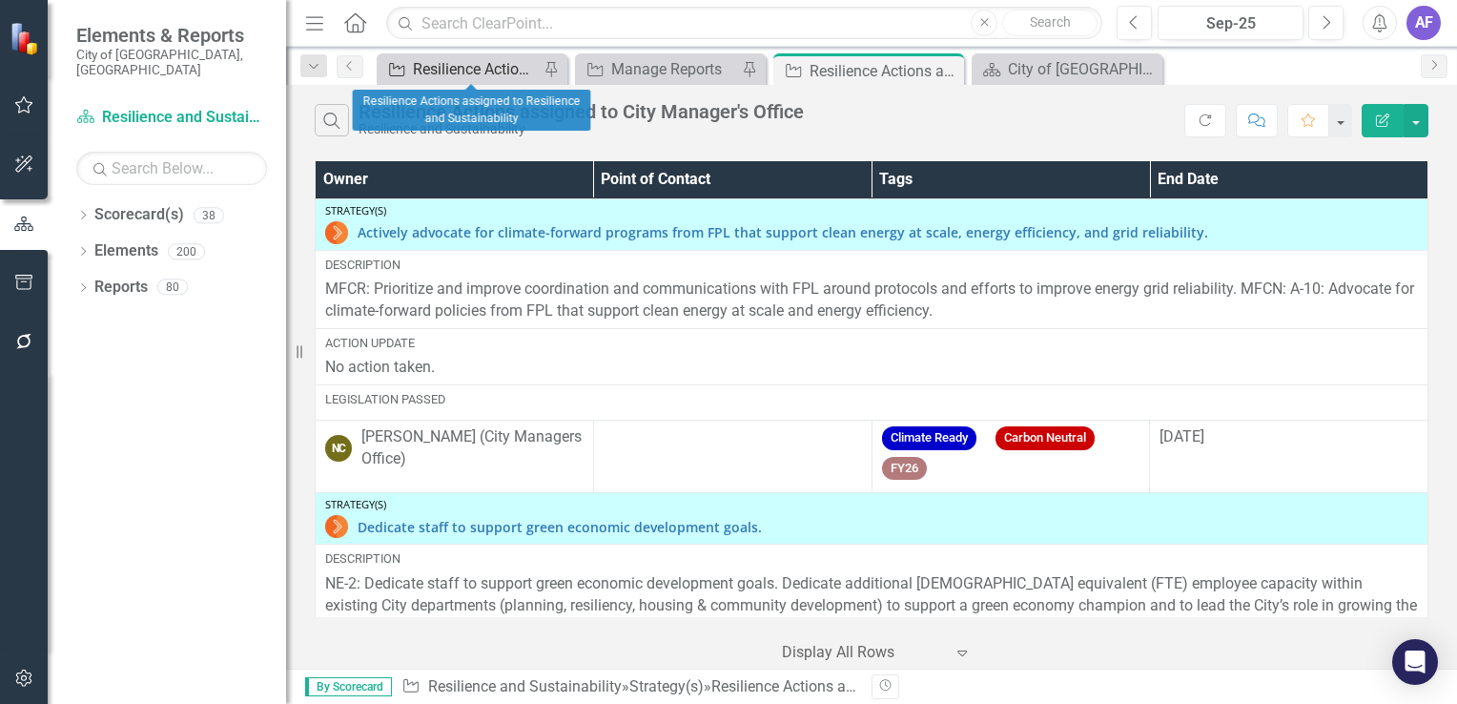
click at [470, 67] on div "Resilience Actions assigned to Resilience and Sustainability" at bounding box center [476, 69] width 126 height 24
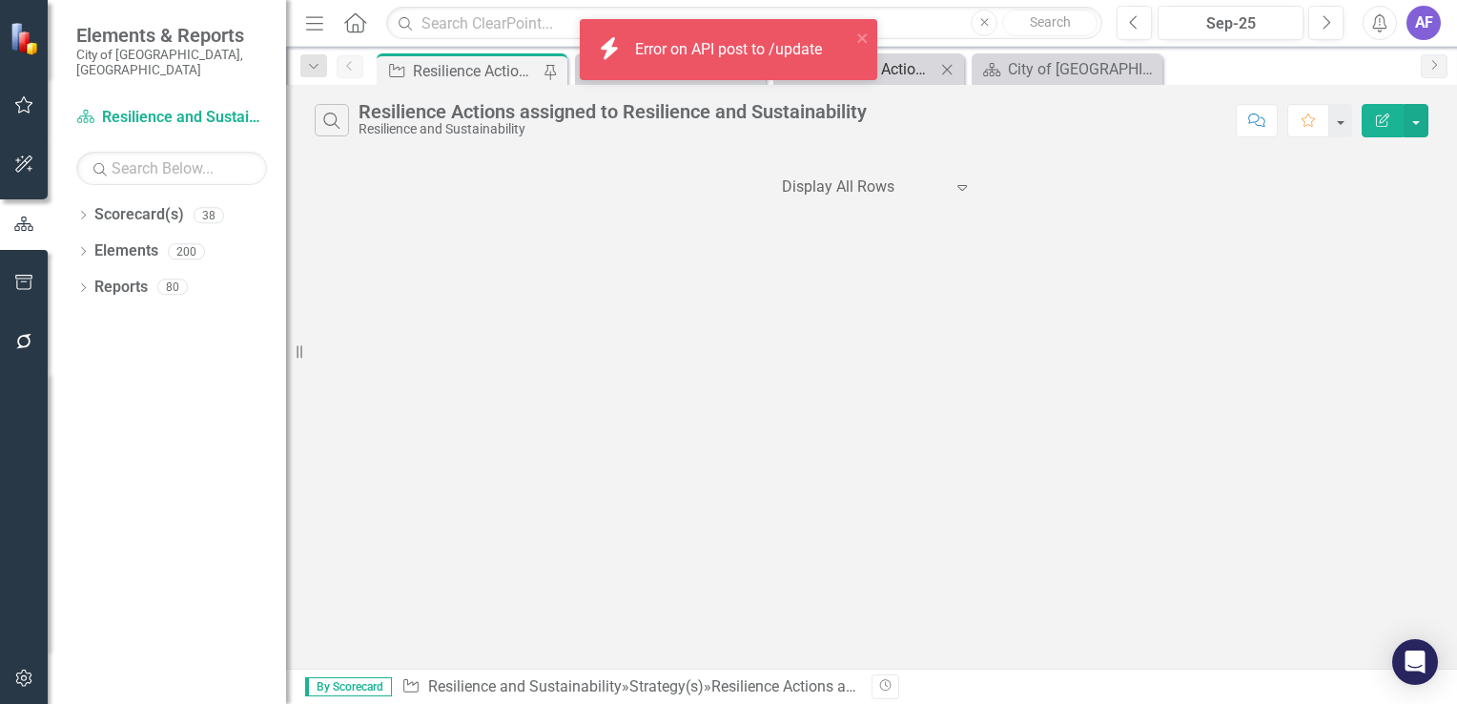
click at [891, 73] on div "Resilience Actions assigned to City Manager's Office" at bounding box center [873, 69] width 126 height 24
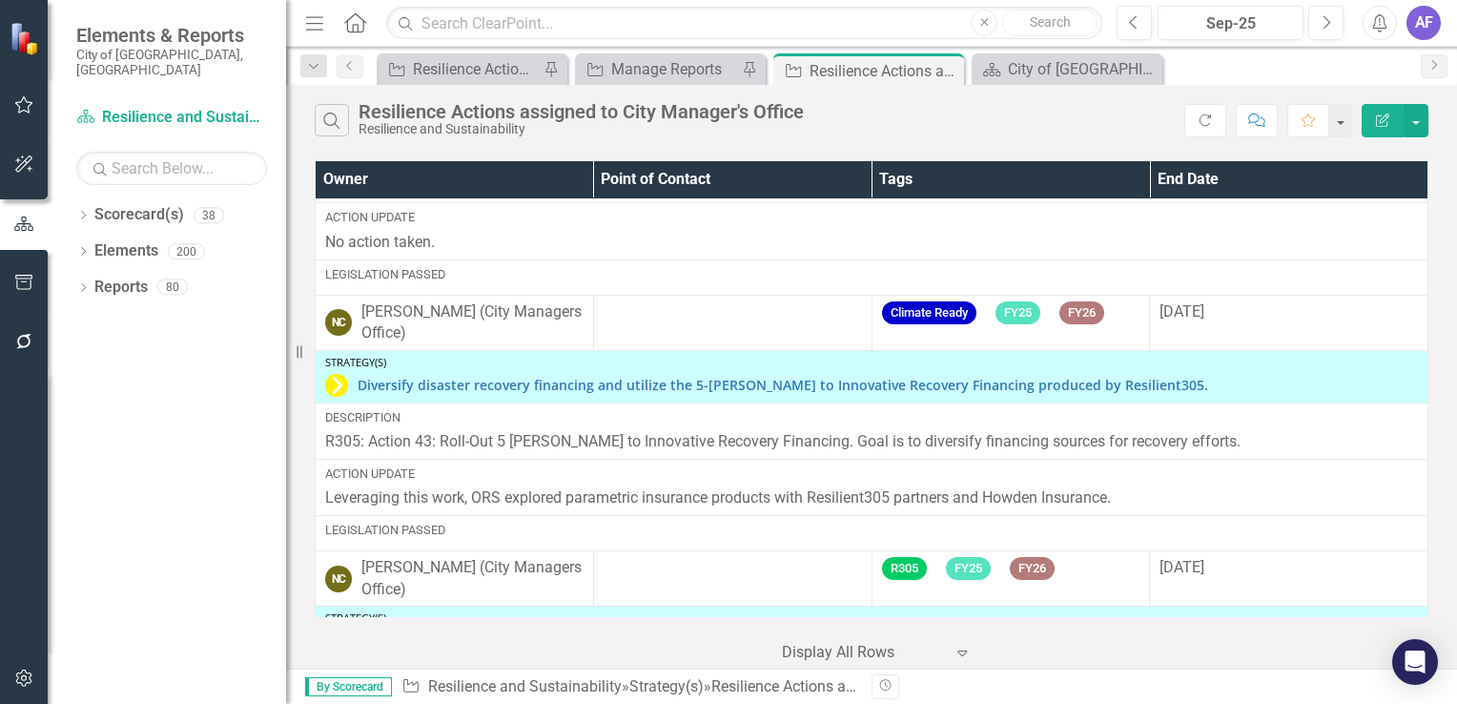
scroll to position [1621, 0]
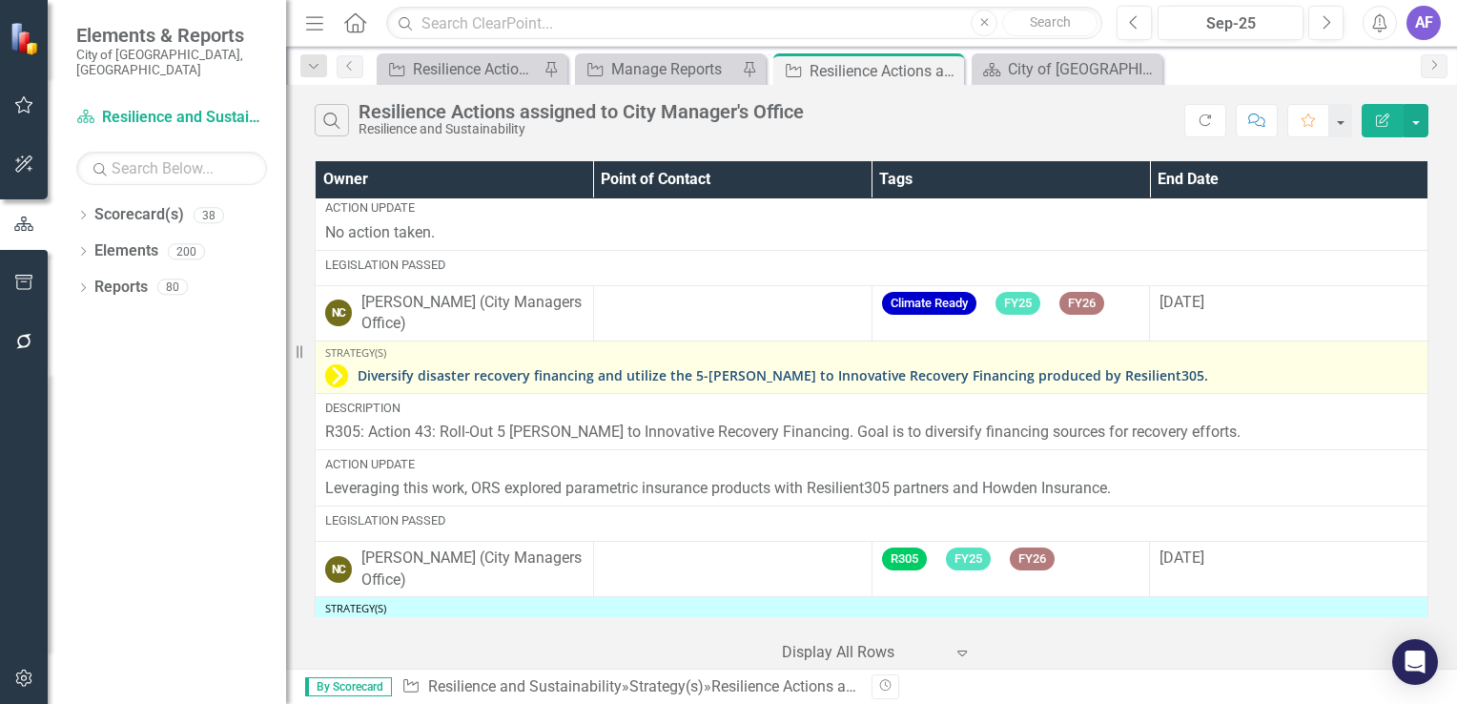
click at [562, 382] on link "Diversify disaster recovery financing and utilize the 5-[PERSON_NAME] to Innova…" at bounding box center [888, 375] width 1061 height 14
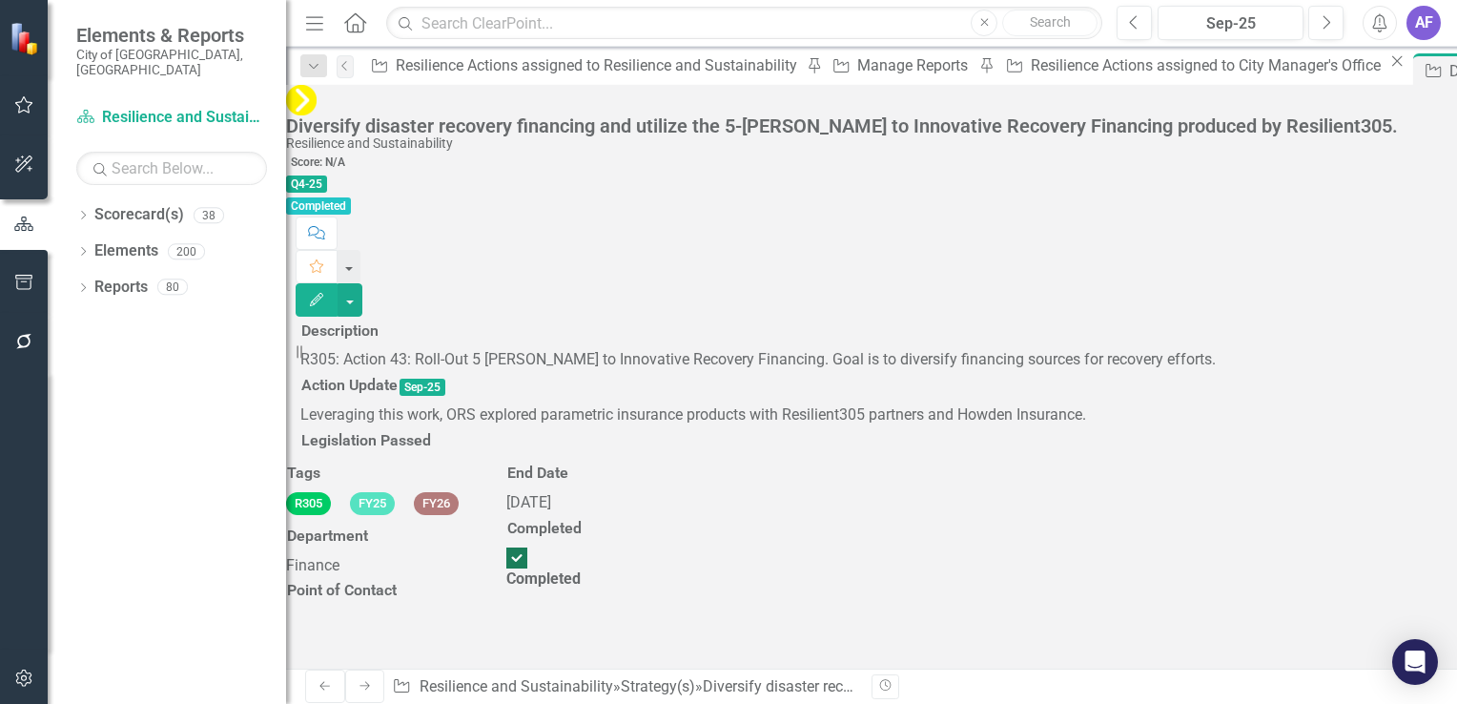
scroll to position [191, 0]
click at [527, 547] on div at bounding box center [516, 557] width 21 height 21
click at [532, 543] on input "Completed" at bounding box center [518, 558] width 30 height 30
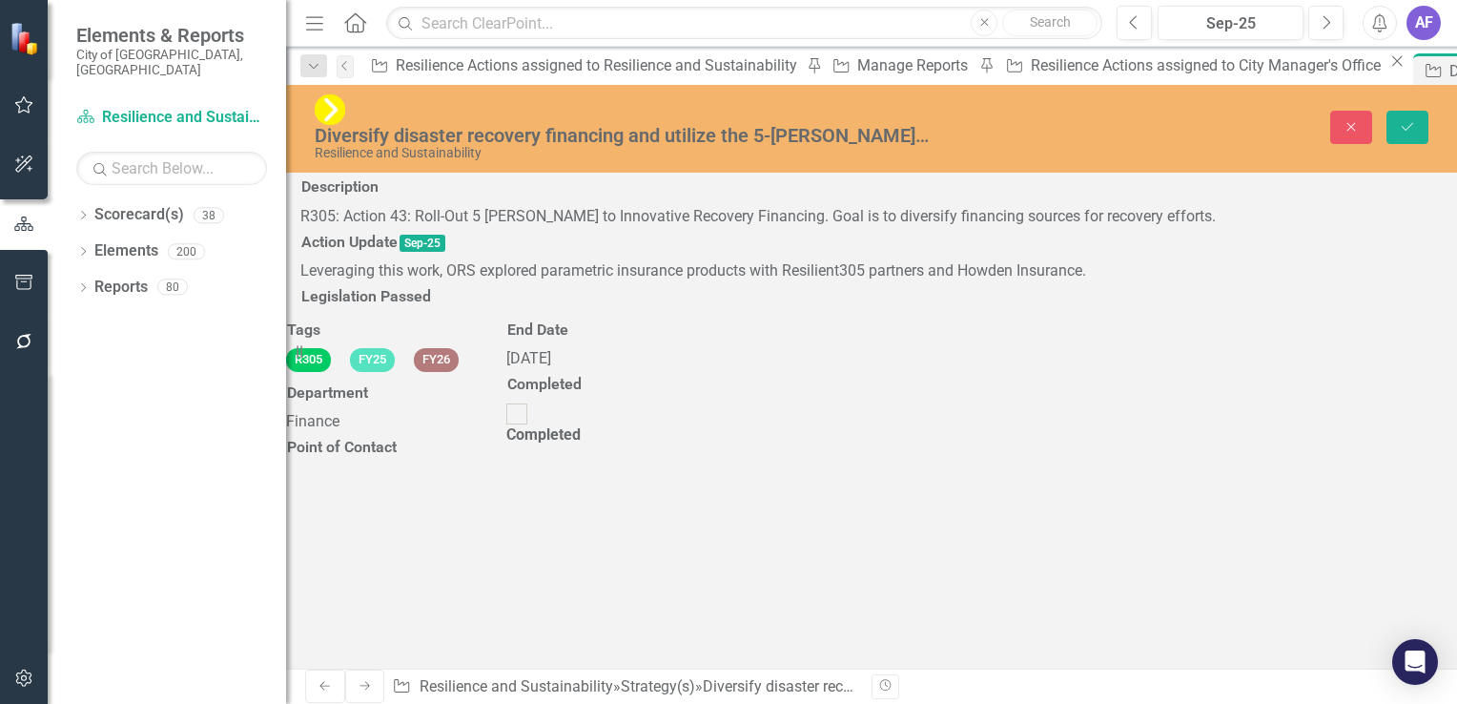
click at [527, 424] on div at bounding box center [516, 413] width 21 height 21
click at [532, 429] on input "Completed" at bounding box center [518, 415] width 30 height 30
checkbox input "true"
click at [1410, 120] on icon "Save" at bounding box center [1407, 126] width 17 height 13
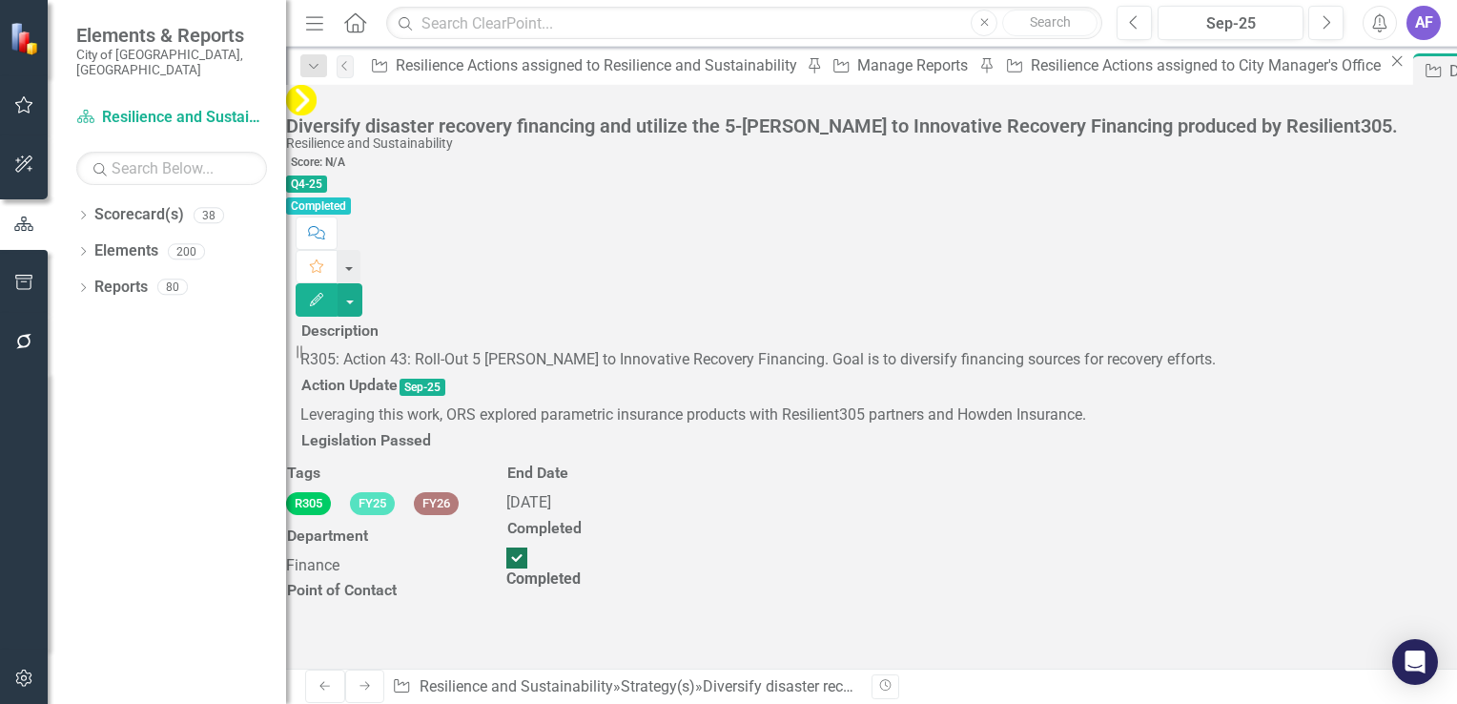
scroll to position [0, 0]
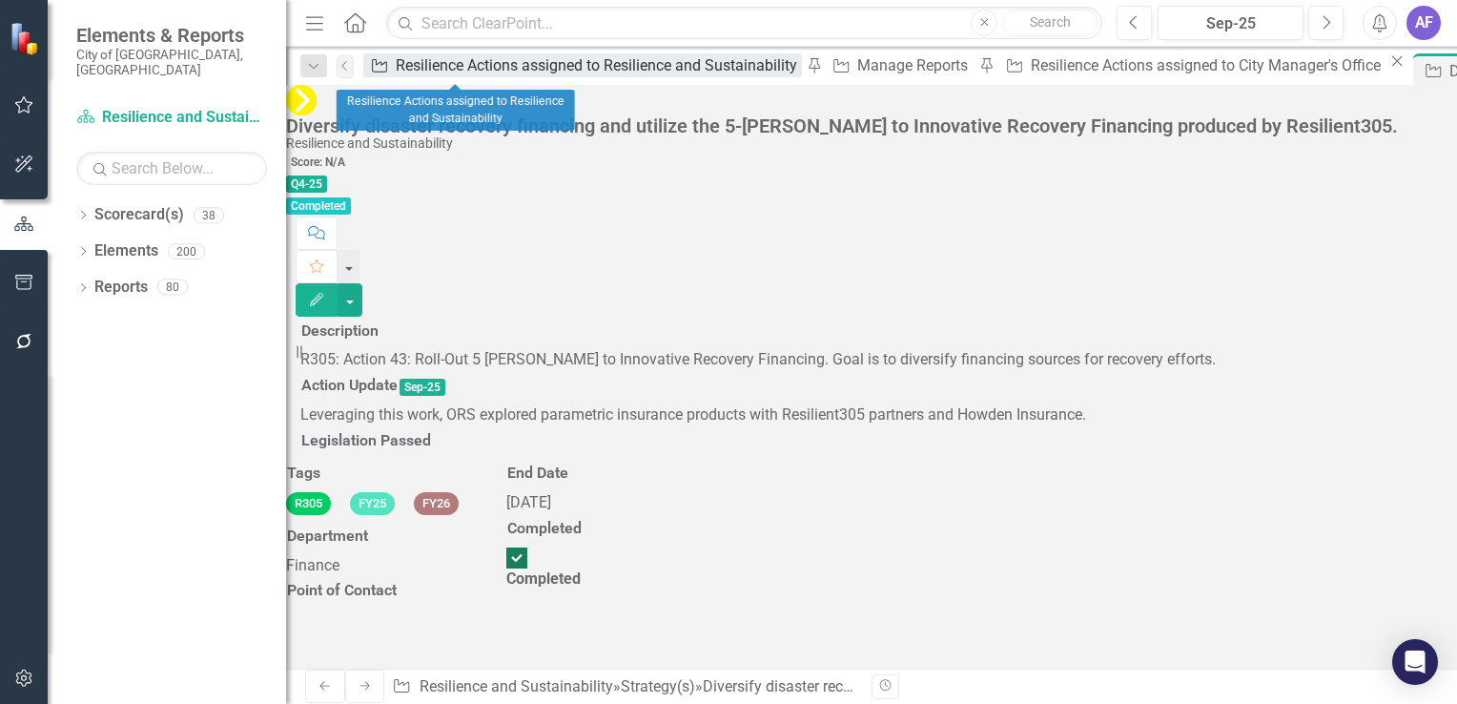
click at [446, 71] on div "Resilience Actions assigned to Resilience and Sustainability" at bounding box center [599, 65] width 406 height 24
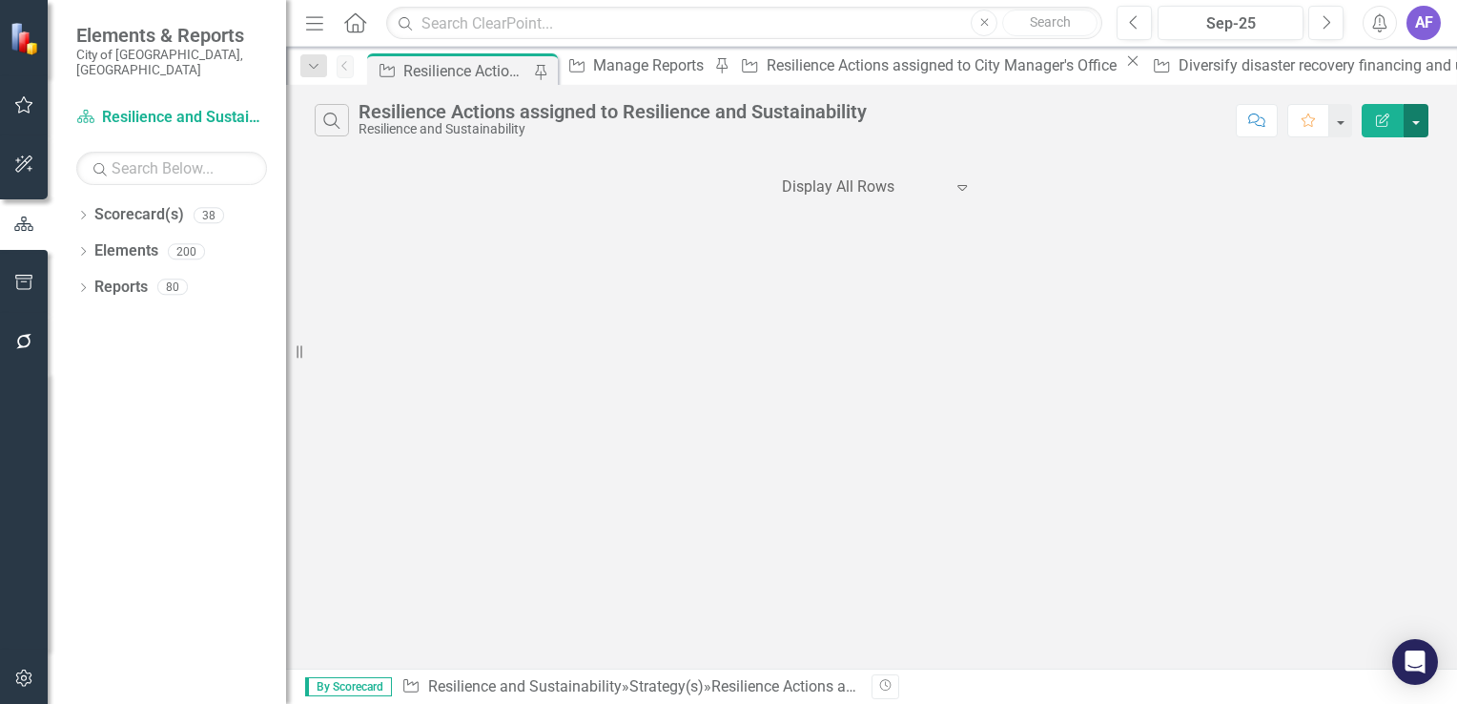
click at [1424, 131] on button "button" at bounding box center [1416, 120] width 25 height 33
click at [1378, 191] on link "PDF Export to PDF" at bounding box center [1352, 193] width 151 height 35
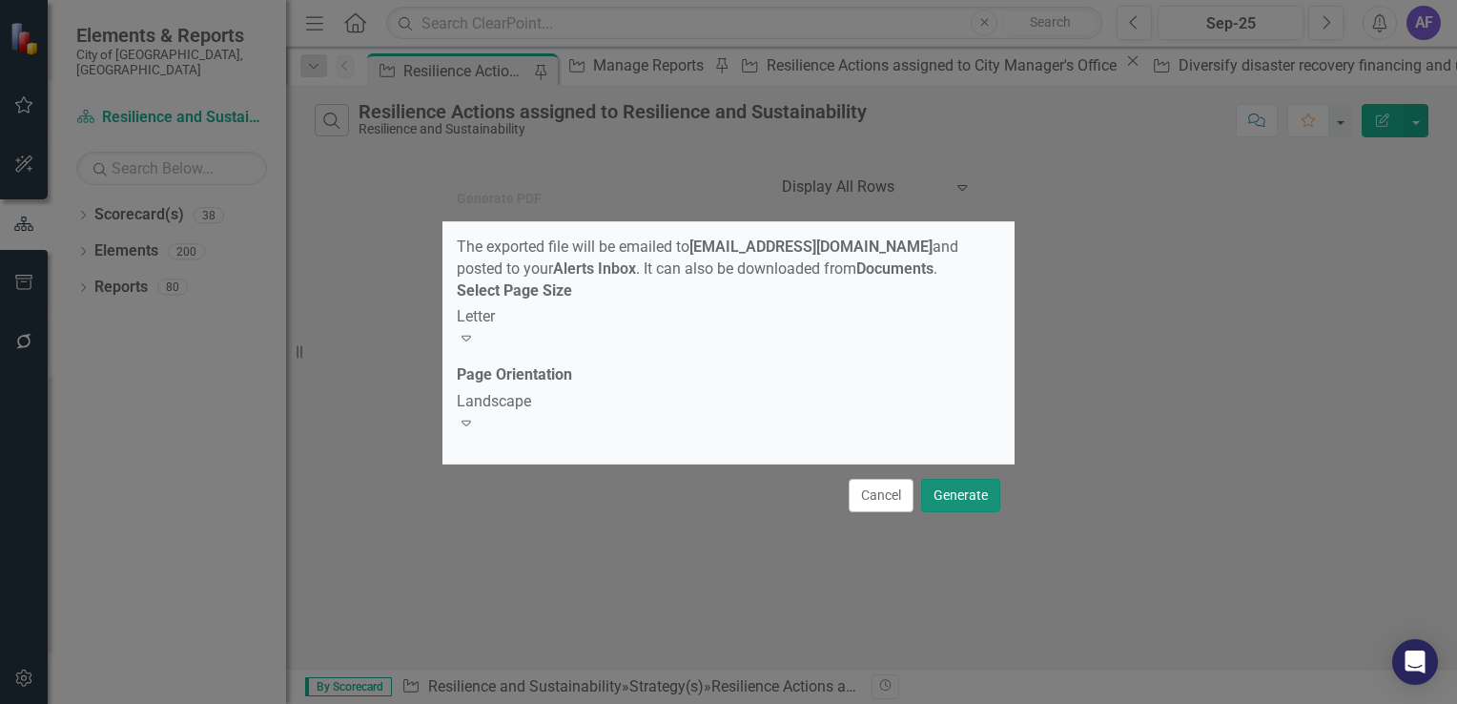
click at [945, 494] on button "Generate" at bounding box center [960, 495] width 79 height 33
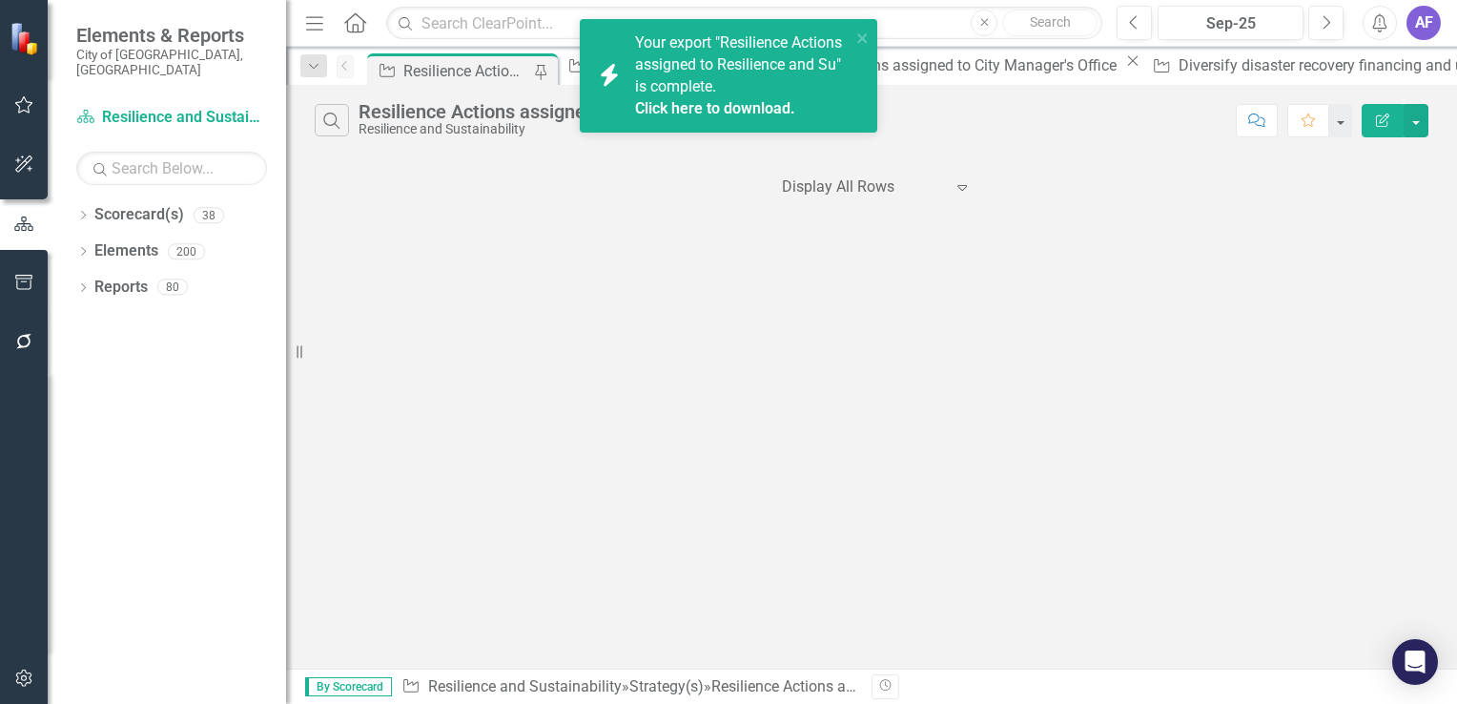
click at [684, 112] on link "Click here to download." at bounding box center [715, 108] width 160 height 18
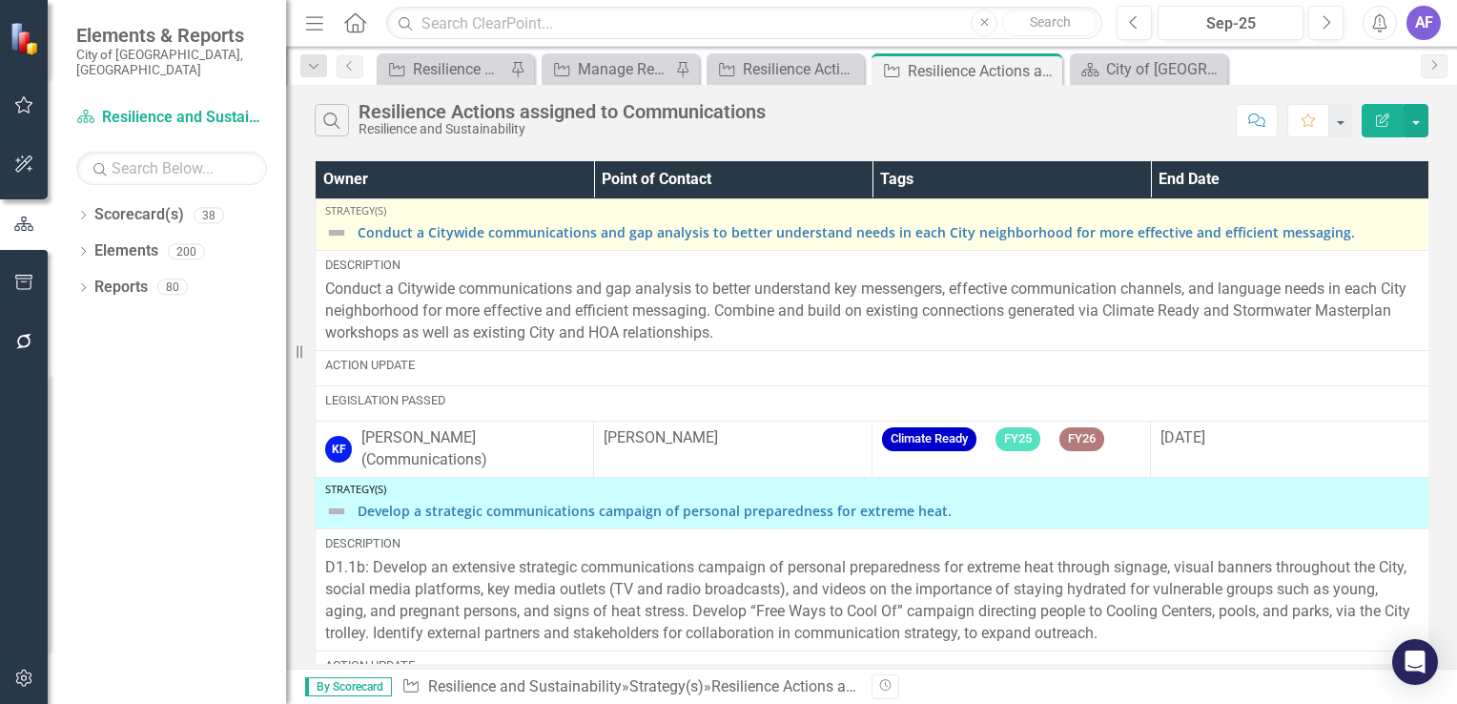
click at [334, 231] on img at bounding box center [336, 232] width 23 height 23
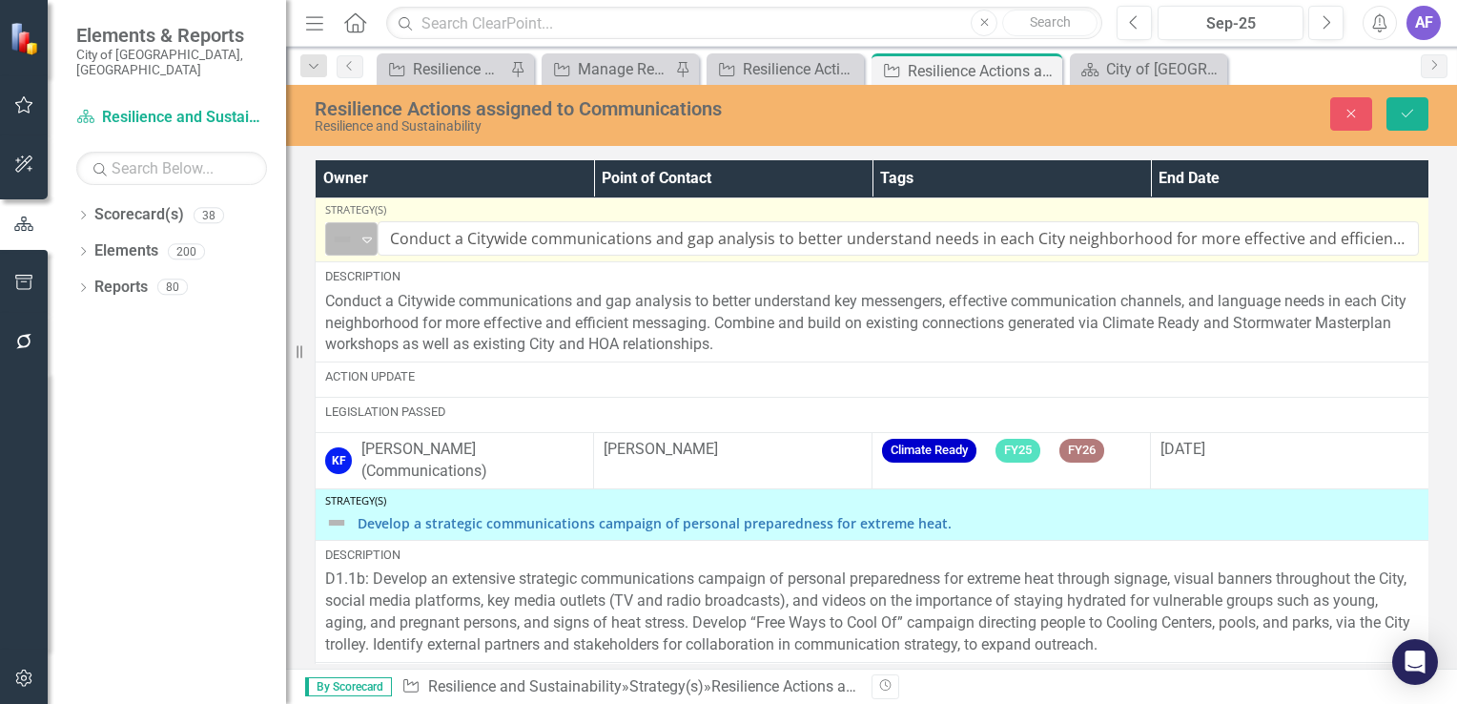
click at [334, 234] on img at bounding box center [342, 239] width 23 height 23
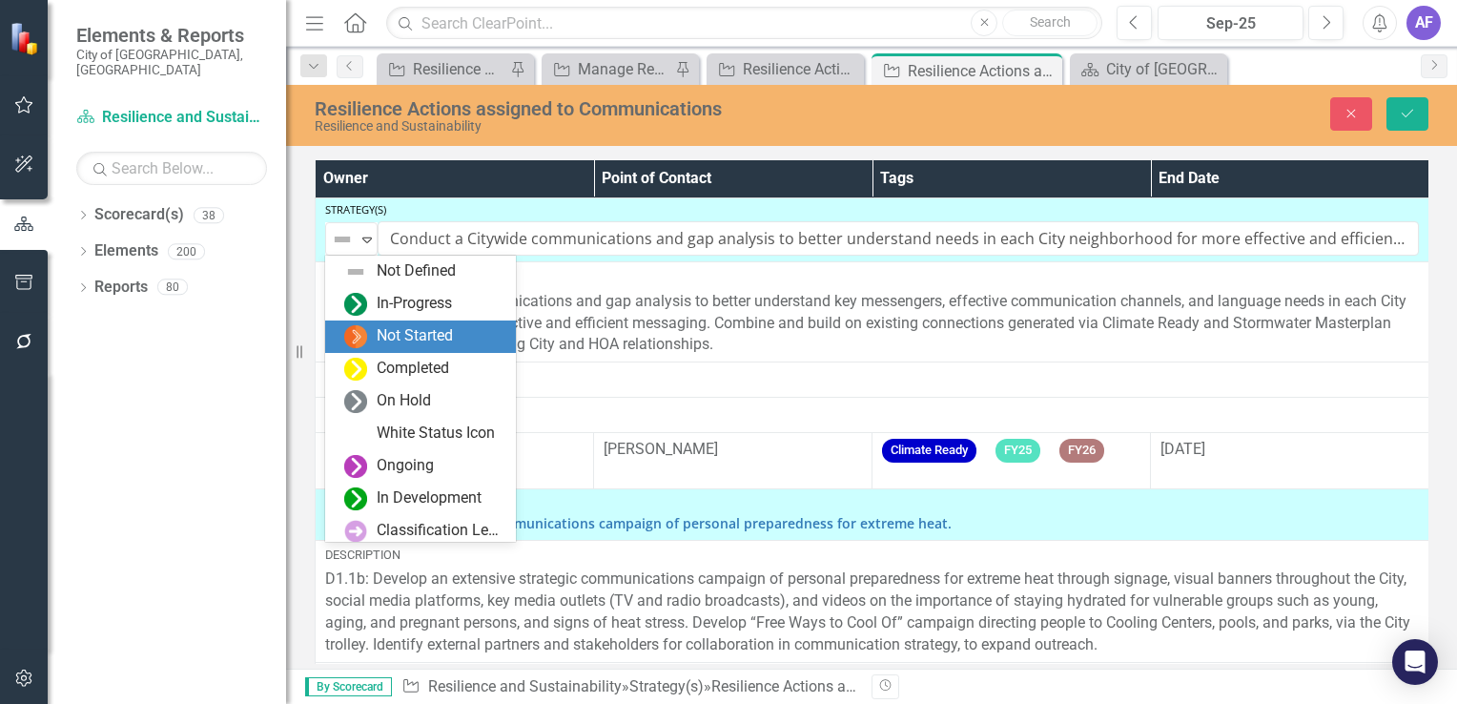
click at [357, 334] on img at bounding box center [355, 336] width 23 height 23
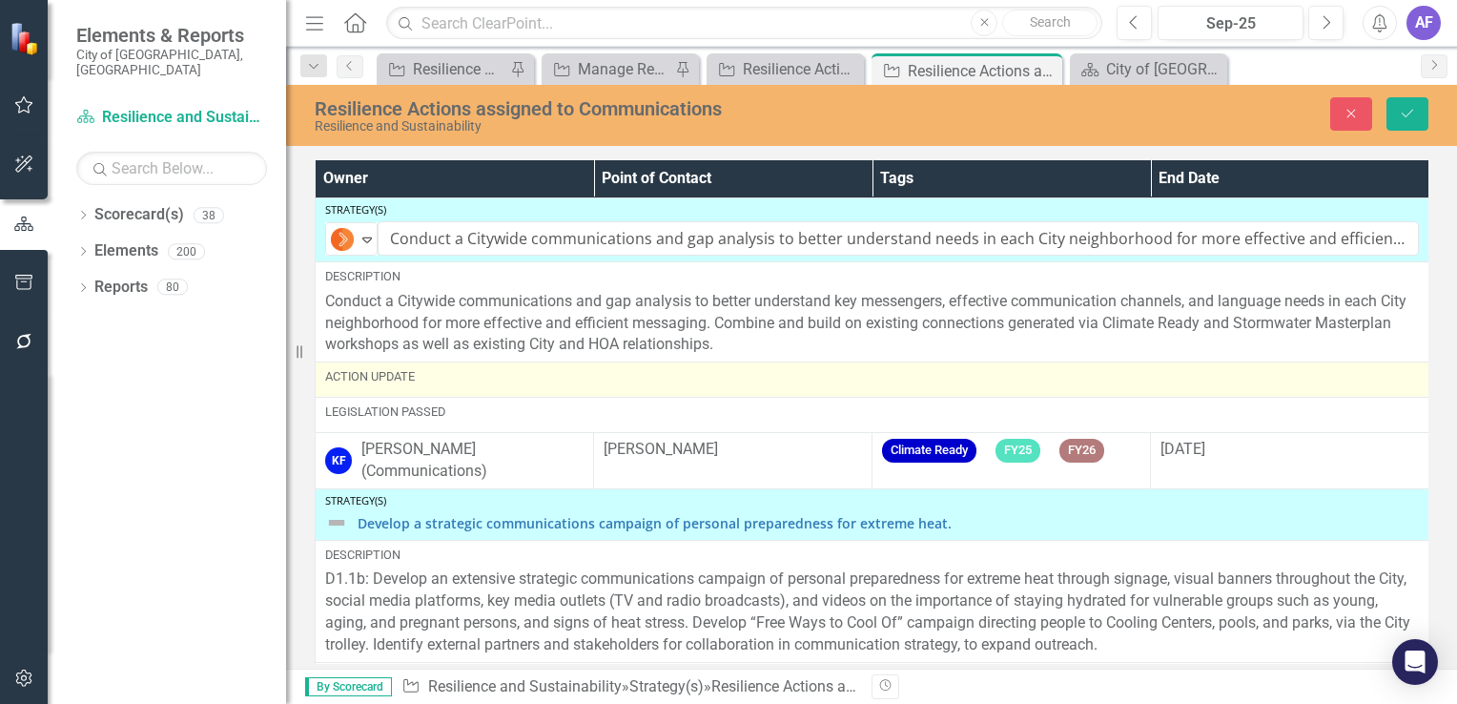
click at [378, 386] on div "Action Update" at bounding box center [872, 379] width 1094 height 23
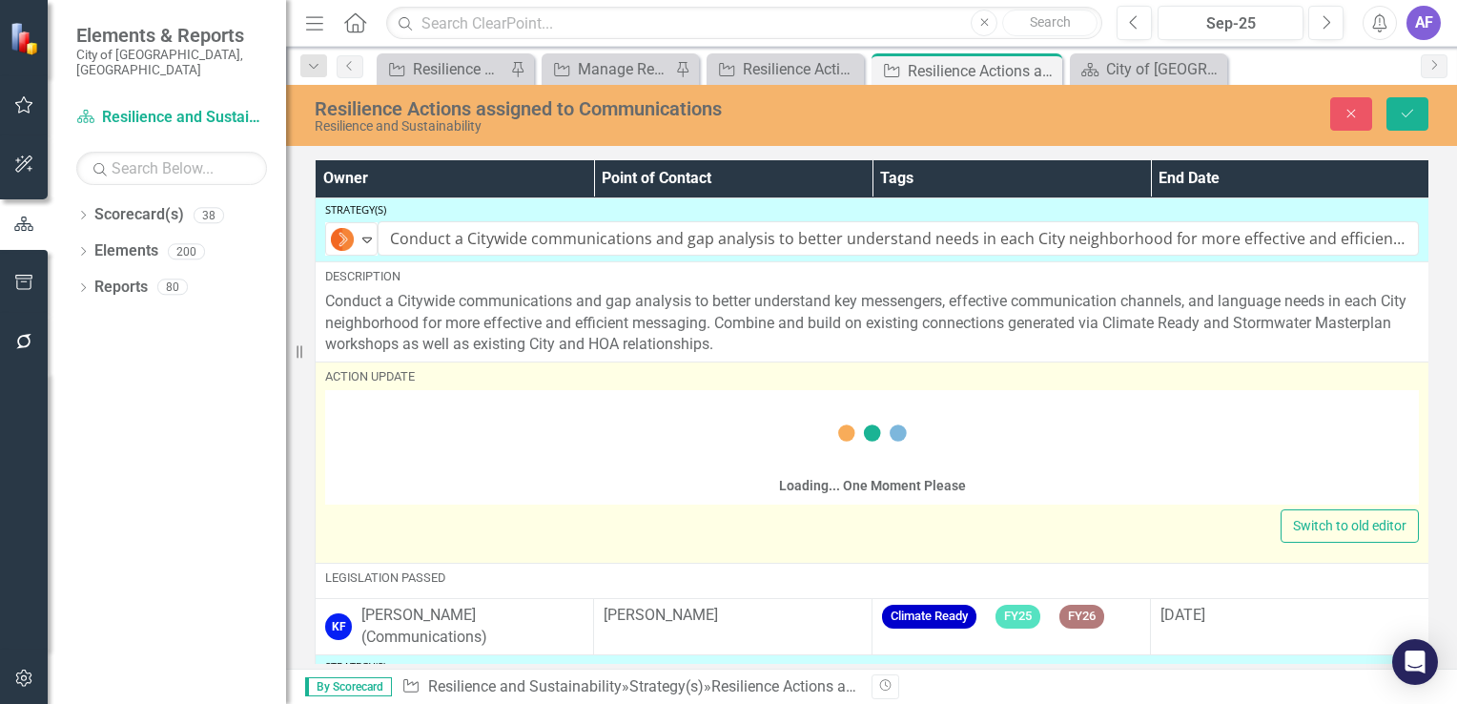
drag, startPoint x: 378, startPoint y: 386, endPoint x: 367, endPoint y: 423, distance: 37.7
click at [368, 422] on div "Loading... One Moment Please" at bounding box center [872, 450] width 1094 height 110
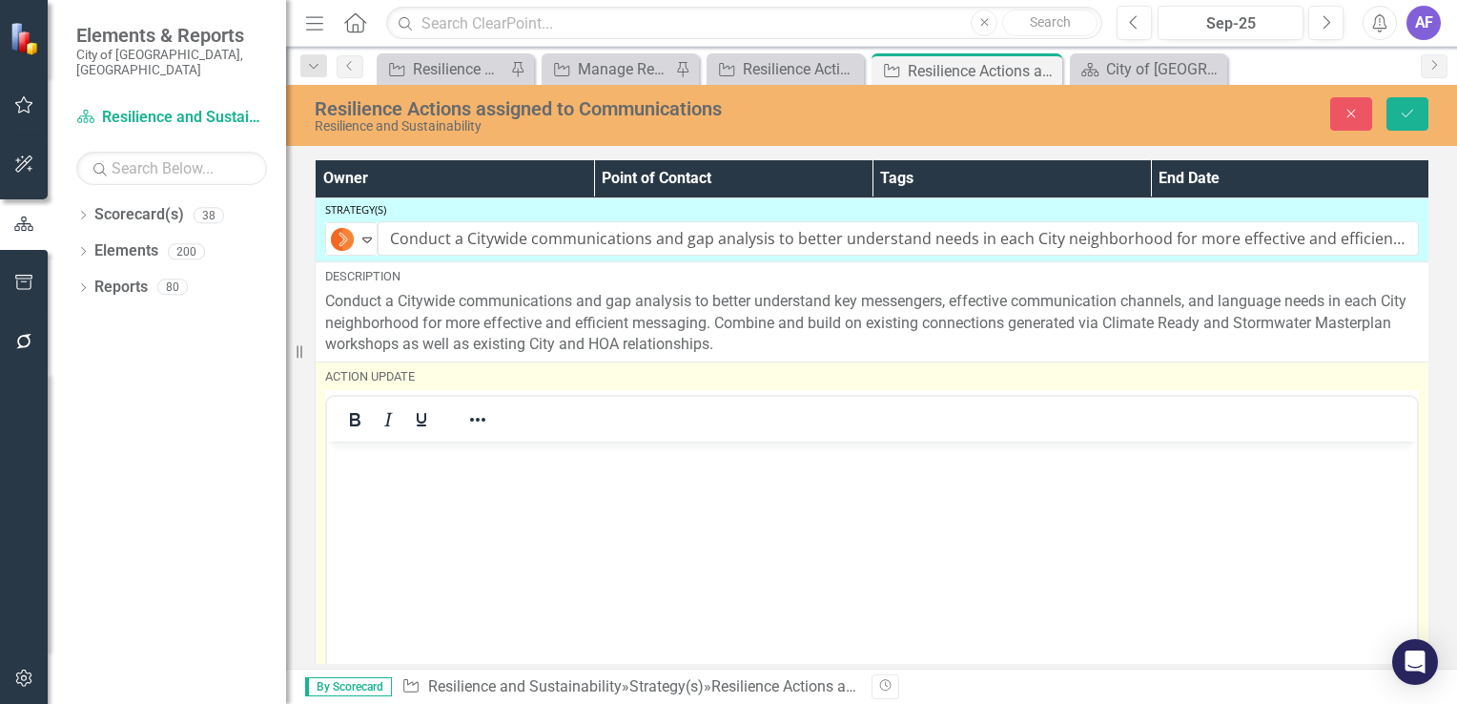
click at [357, 463] on p "Rich Text Area. Press ALT-0 for help." at bounding box center [872, 457] width 1081 height 23
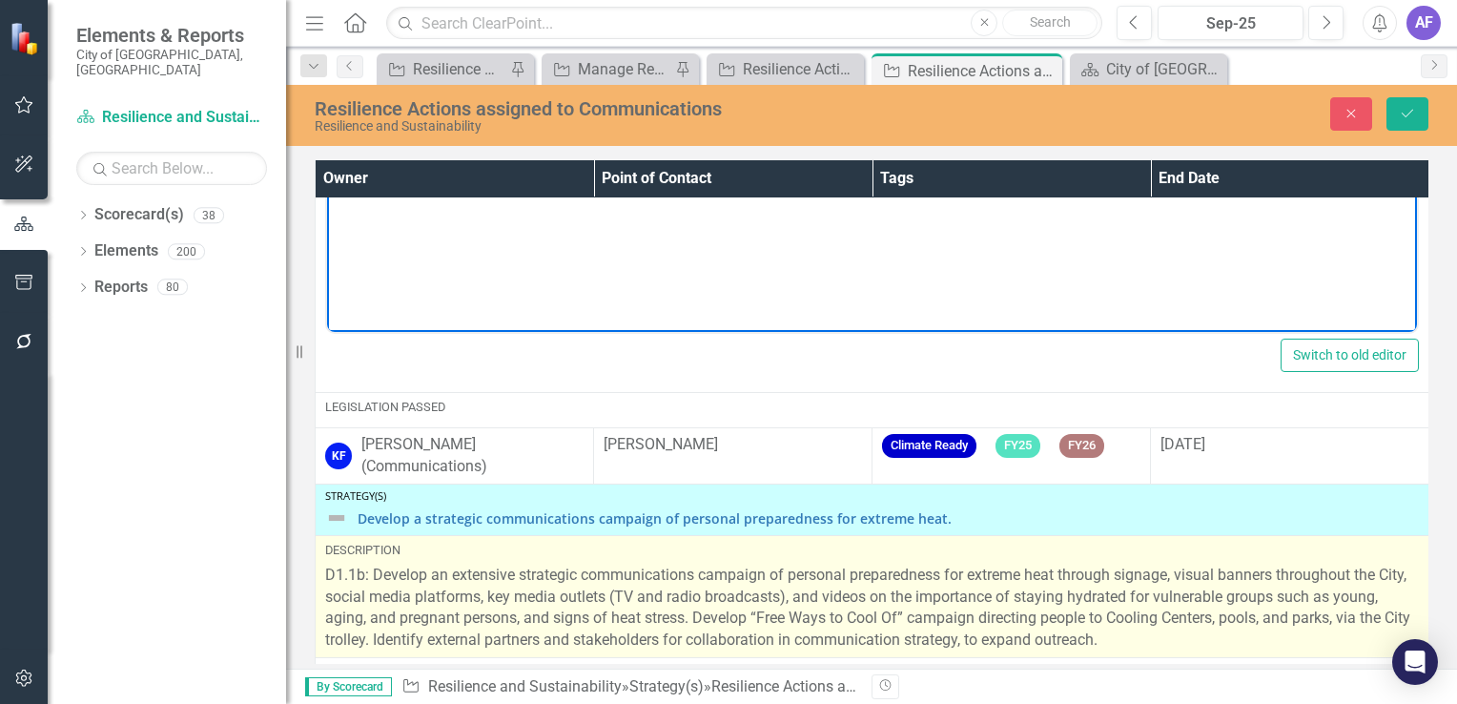
scroll to position [477, 0]
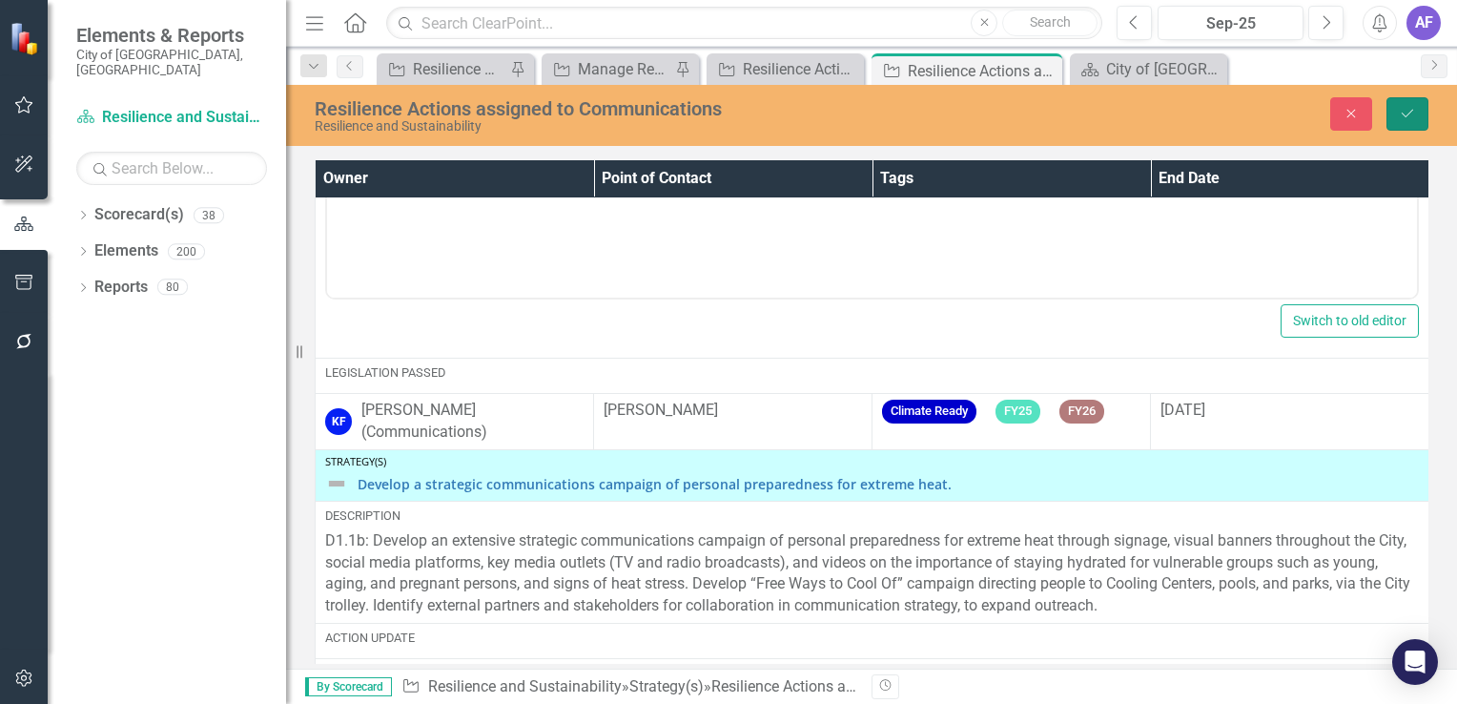
click at [1415, 122] on button "Save" at bounding box center [1408, 113] width 42 height 33
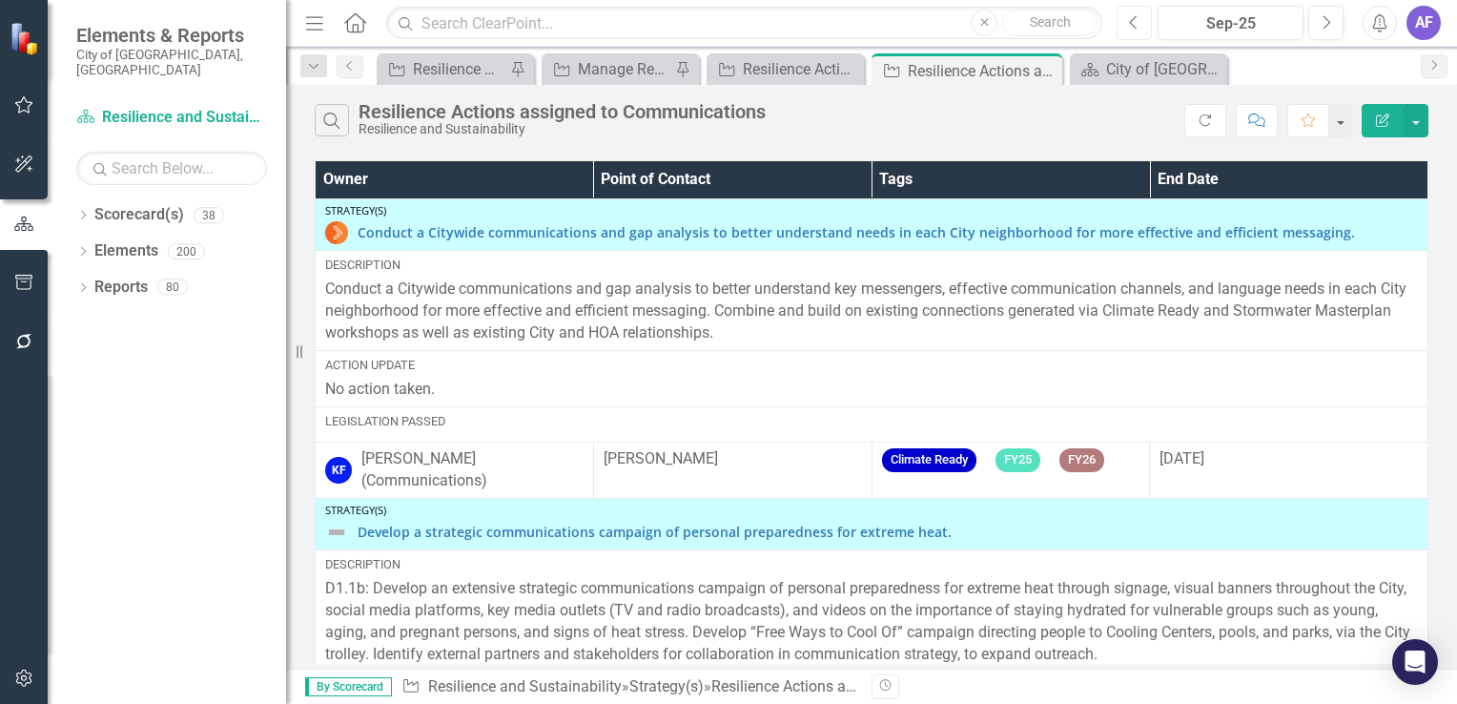
click at [1141, 21] on button "Previous" at bounding box center [1134, 23] width 35 height 34
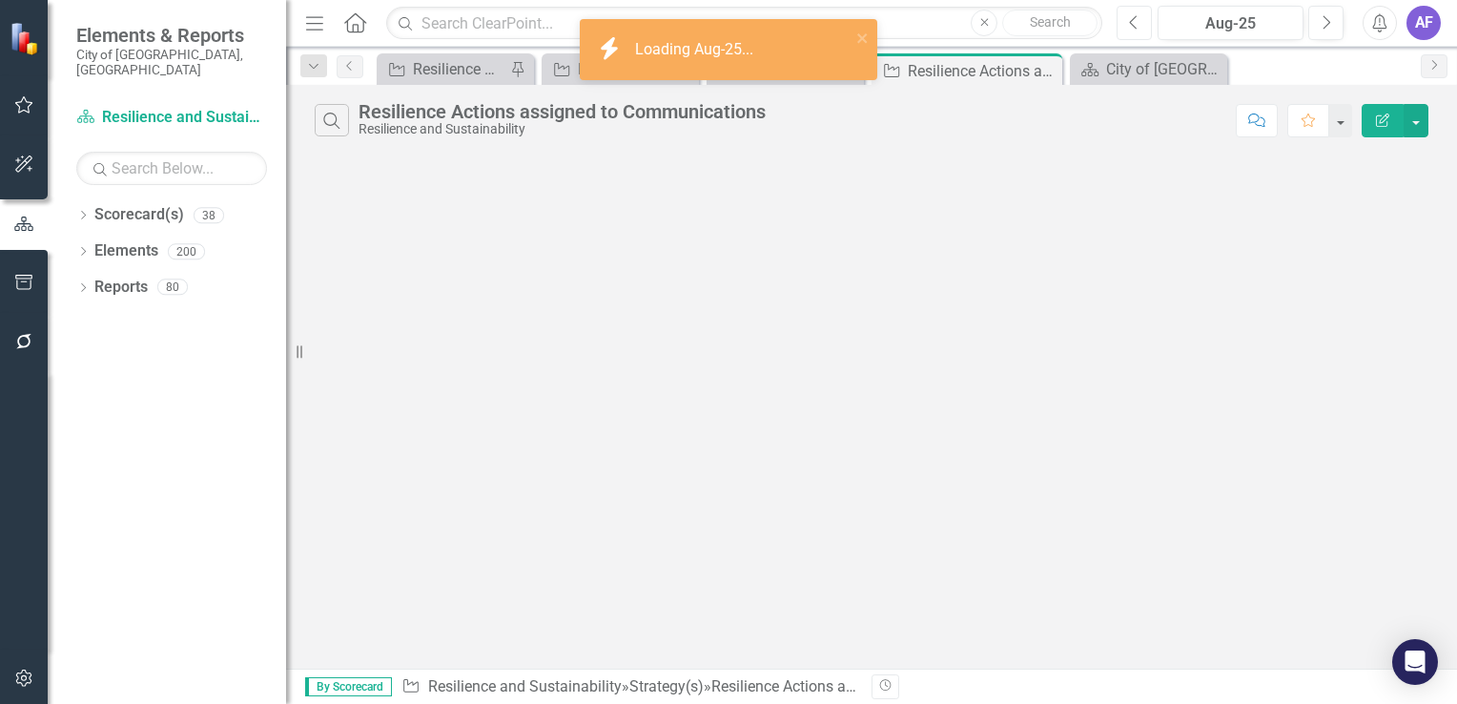
click at [1141, 21] on button "Previous" at bounding box center [1134, 23] width 35 height 34
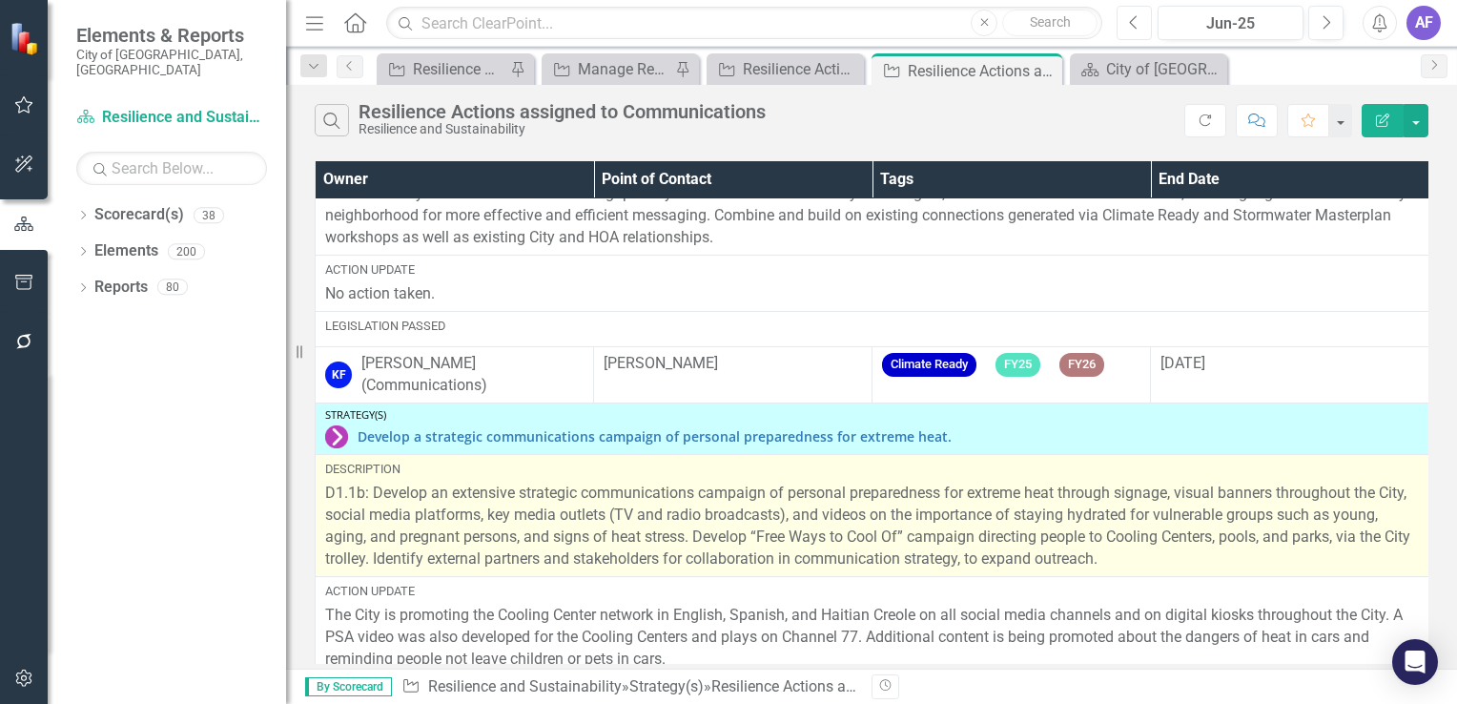
scroll to position [180, 0]
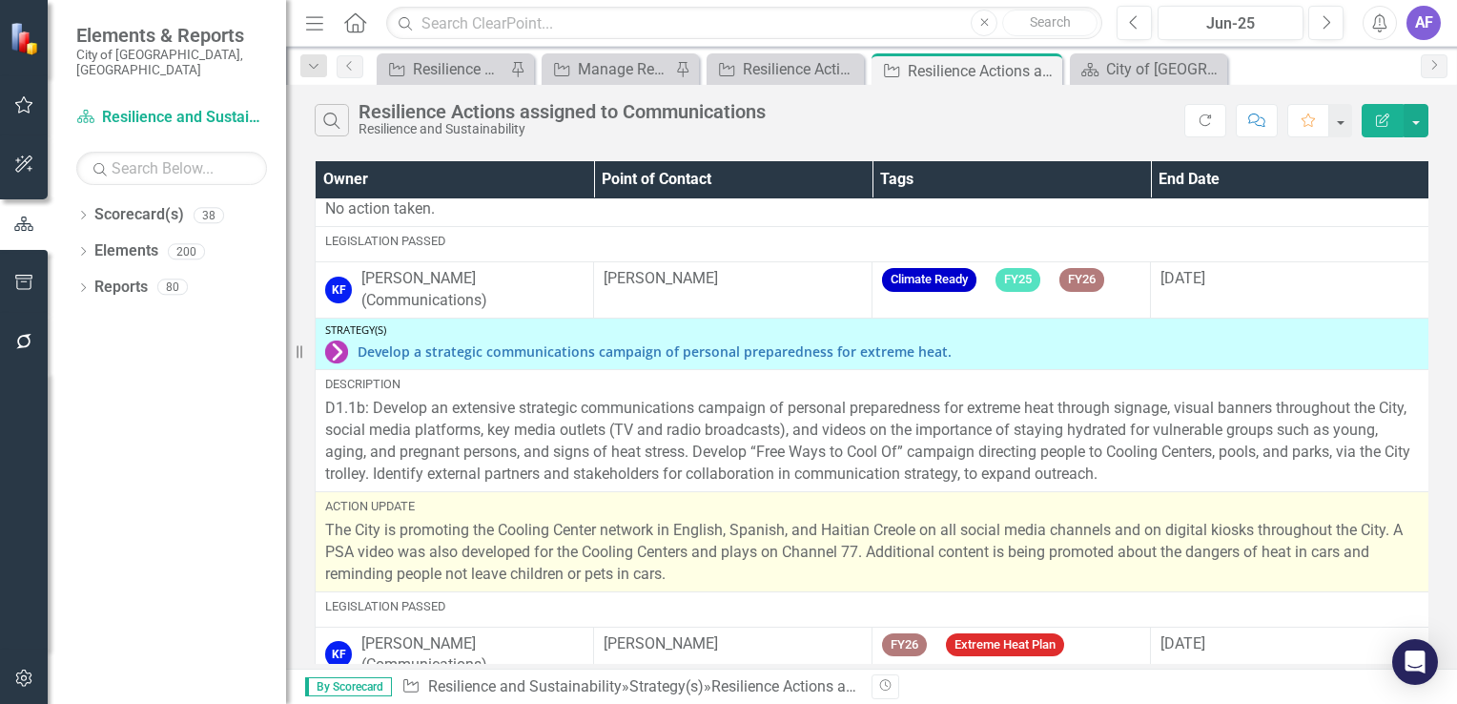
drag, startPoint x: 678, startPoint y: 555, endPoint x: 324, endPoint y: 506, distance: 357.3
click at [325, 520] on p "The City is promoting the Cooling Center network in English, Spanish, and Haiti…" at bounding box center [872, 553] width 1094 height 66
copy p "The City is promoting the Cooling Center network in English, Spanish, and Haiti…"
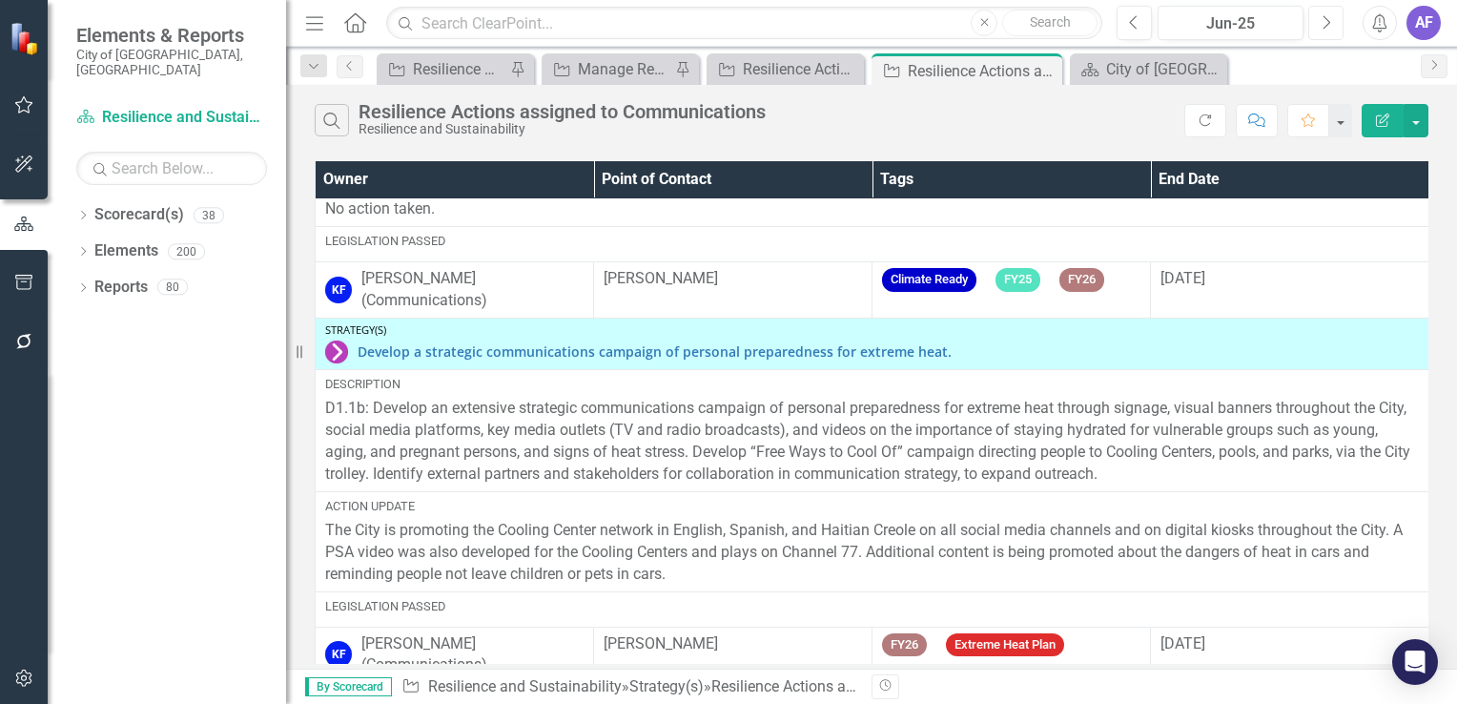
click at [1319, 27] on button "Next" at bounding box center [1326, 23] width 35 height 34
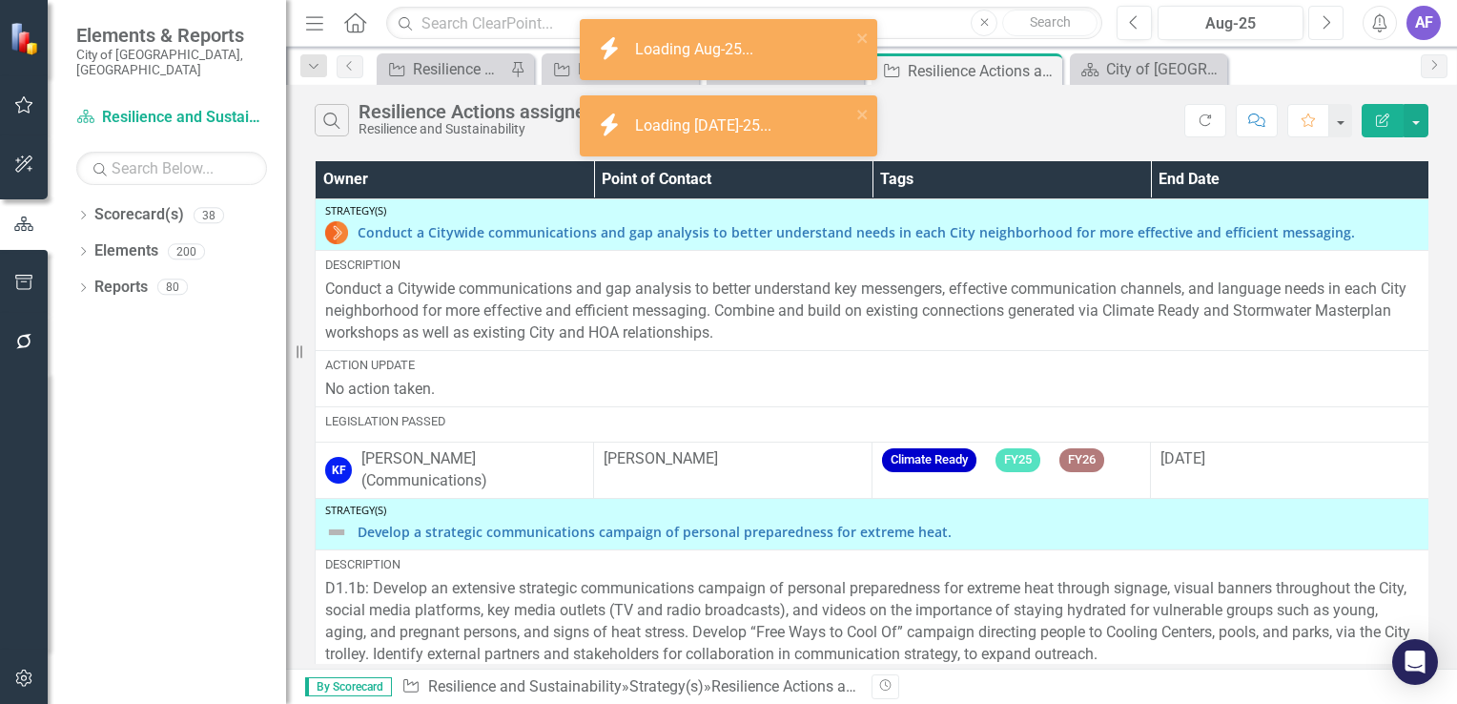
click at [1319, 27] on button "Next" at bounding box center [1326, 23] width 35 height 34
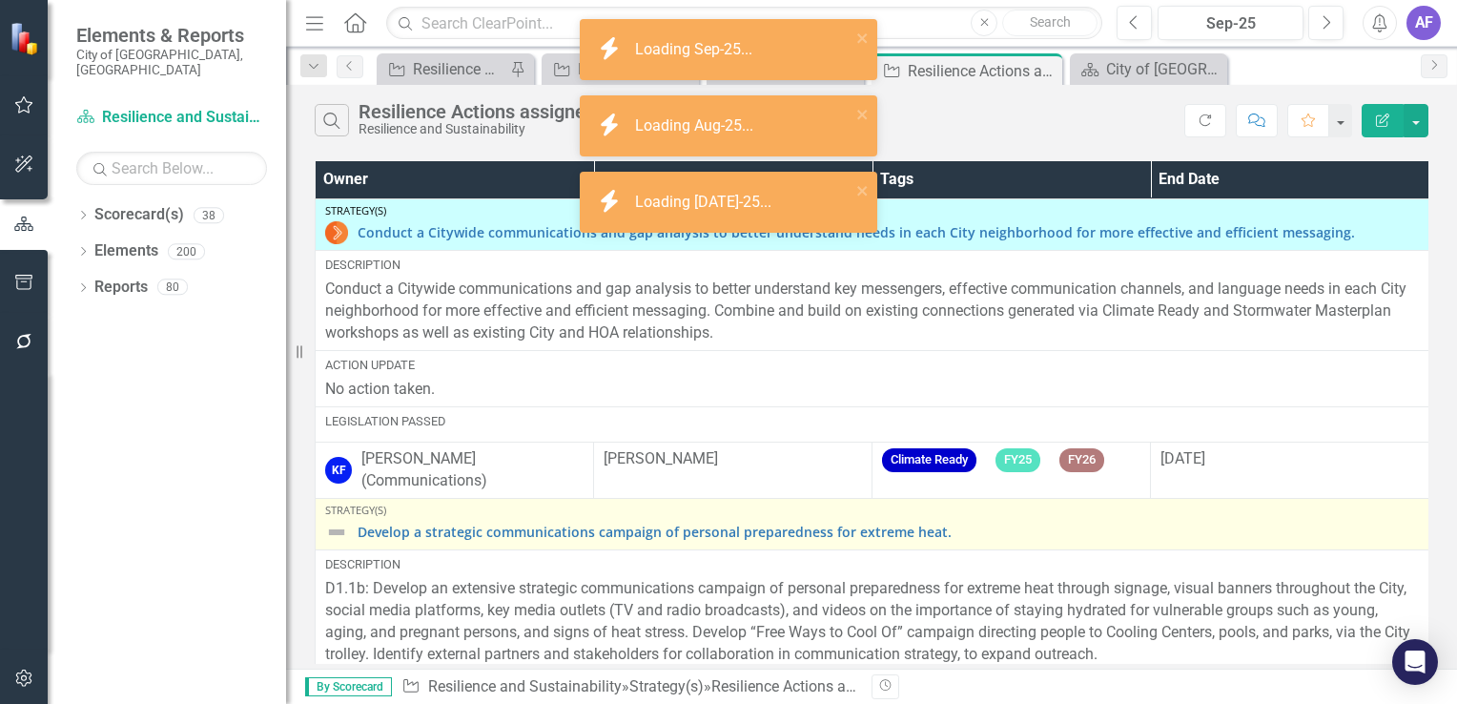
click at [337, 521] on img at bounding box center [336, 532] width 23 height 23
click at [336, 521] on img at bounding box center [336, 532] width 23 height 23
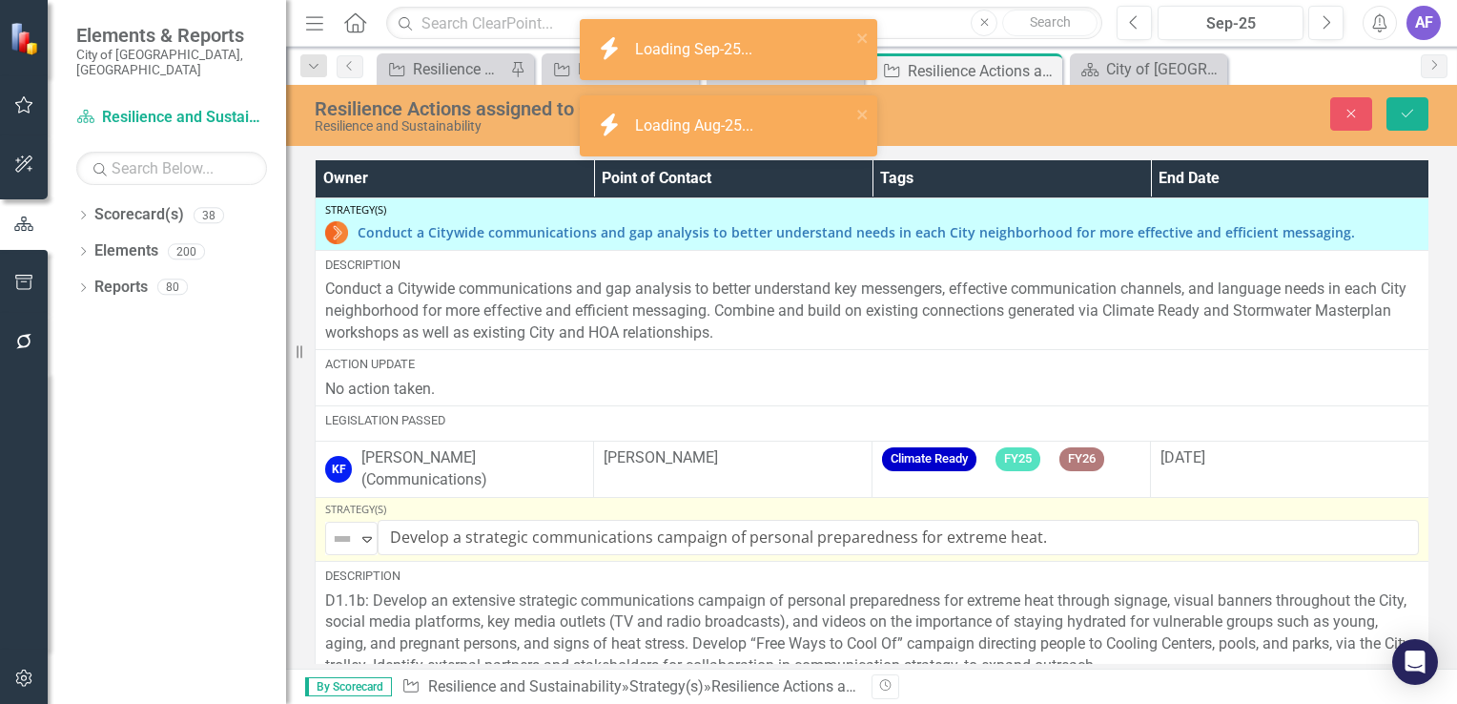
click at [336, 527] on img at bounding box center [342, 538] width 23 height 23
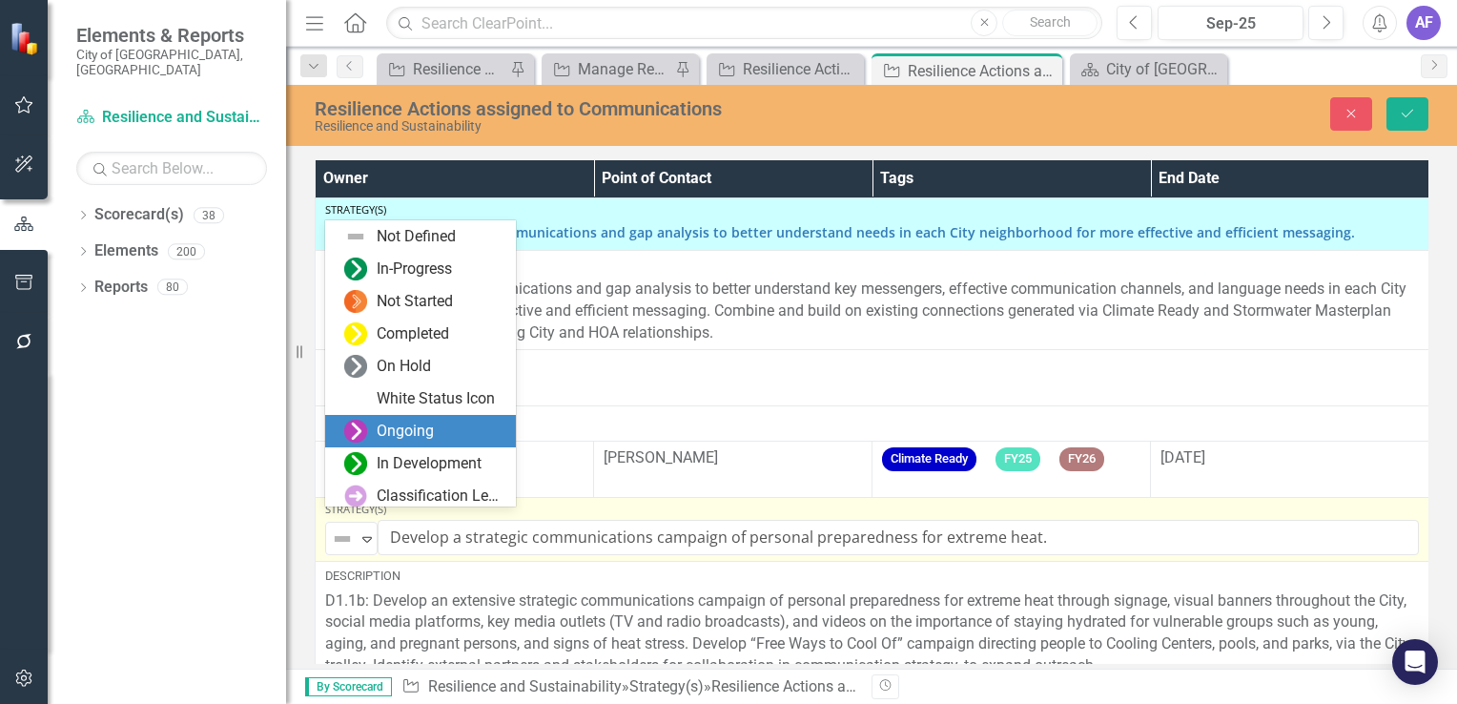
click at [373, 434] on div "Ongoing" at bounding box center [424, 431] width 160 height 23
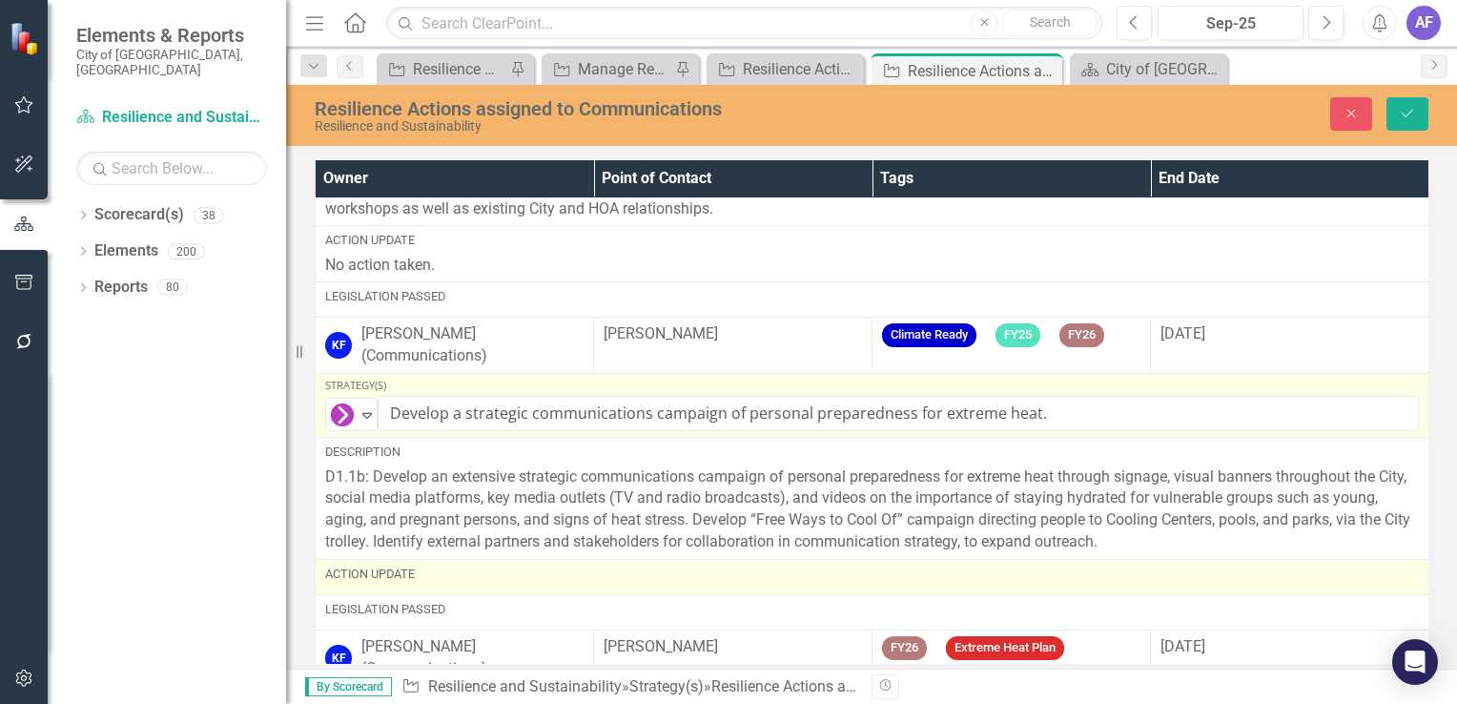
scroll to position [128, 0]
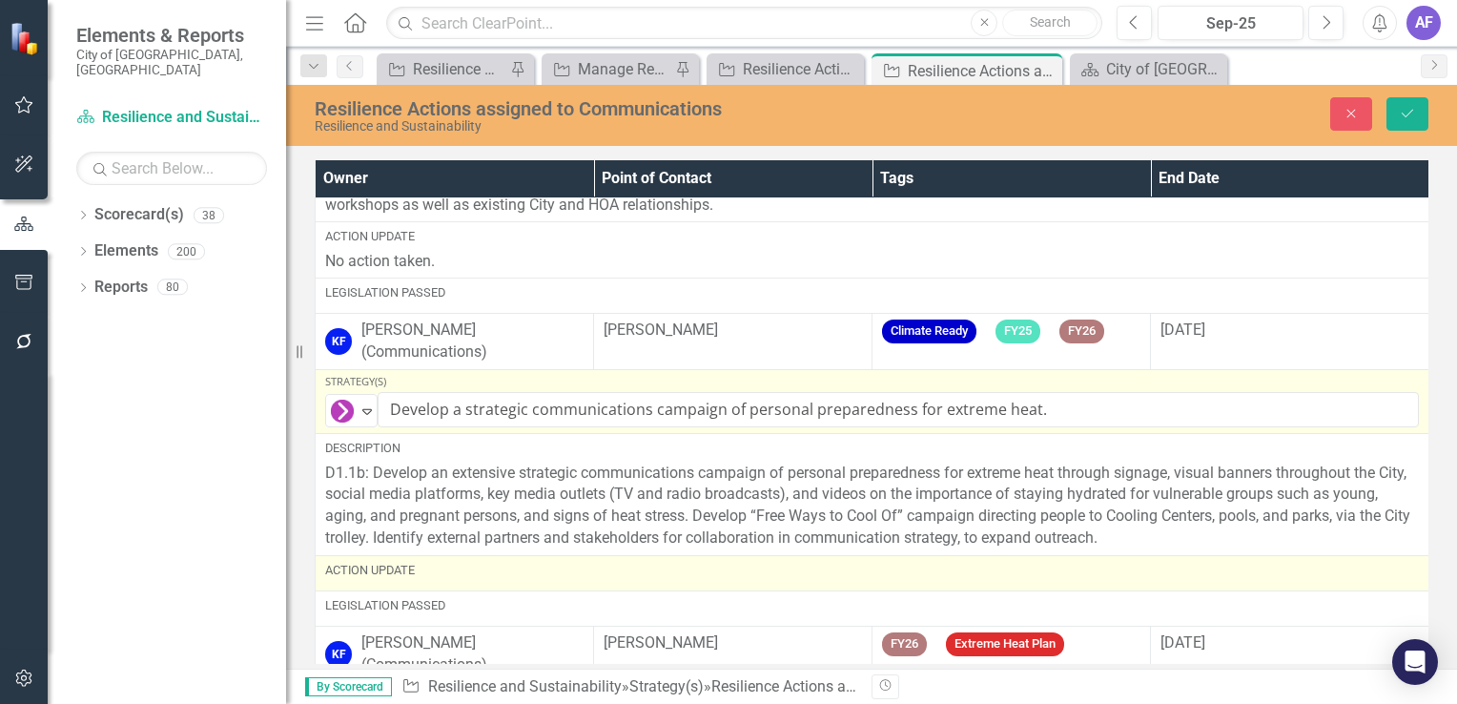
click at [446, 562] on div "Action Update" at bounding box center [872, 570] width 1094 height 17
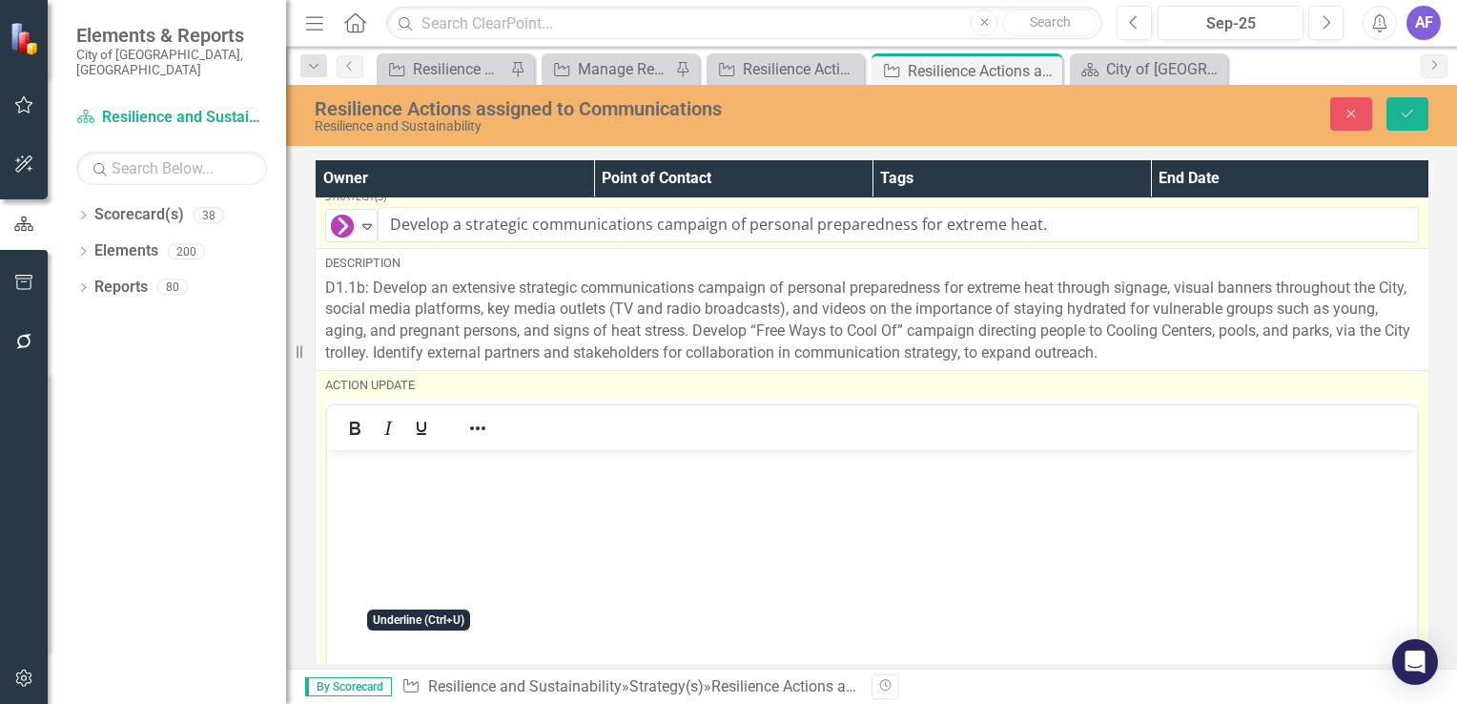
scroll to position [319, 0]
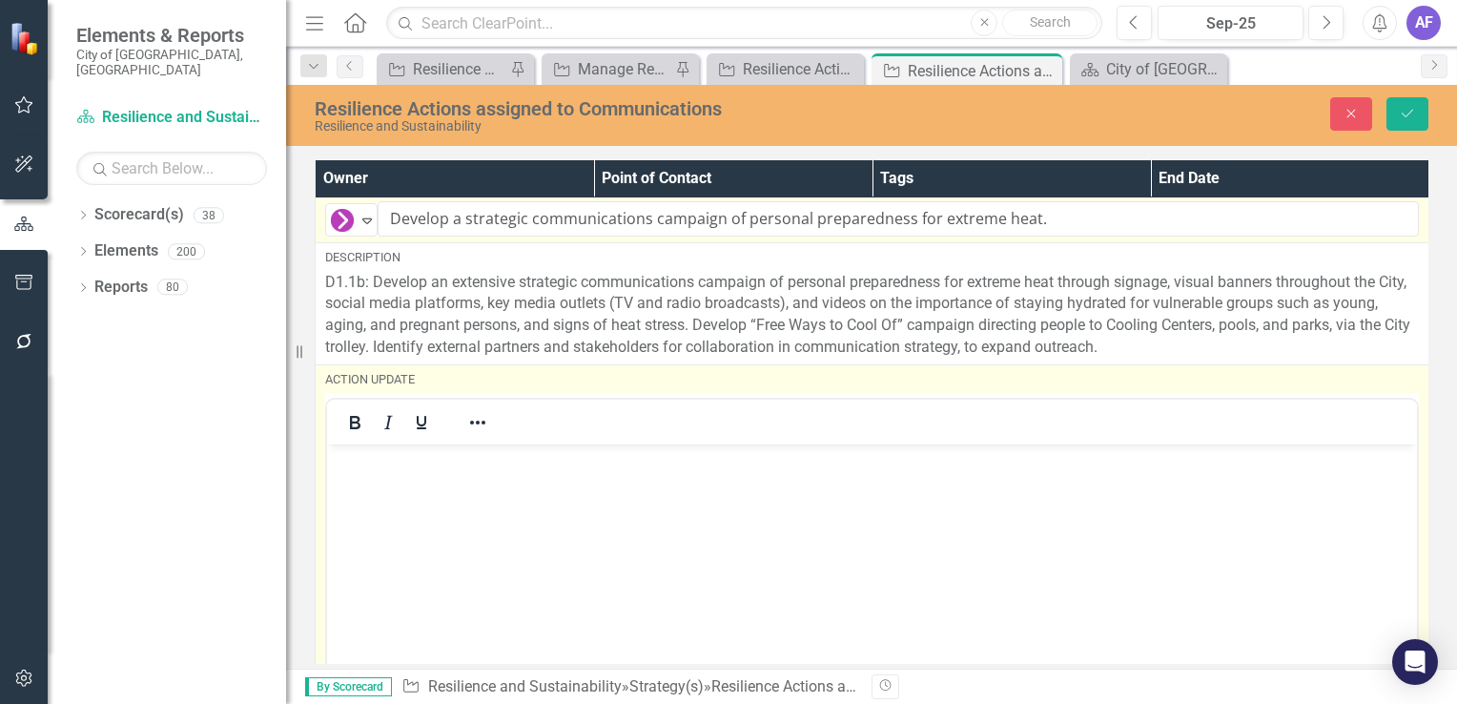
drag, startPoint x: 382, startPoint y: 550, endPoint x: 378, endPoint y: 540, distance: 11.5
click at [382, 548] on body "Rich Text Area. Press ALT-0 for help." at bounding box center [872, 587] width 1090 height 286
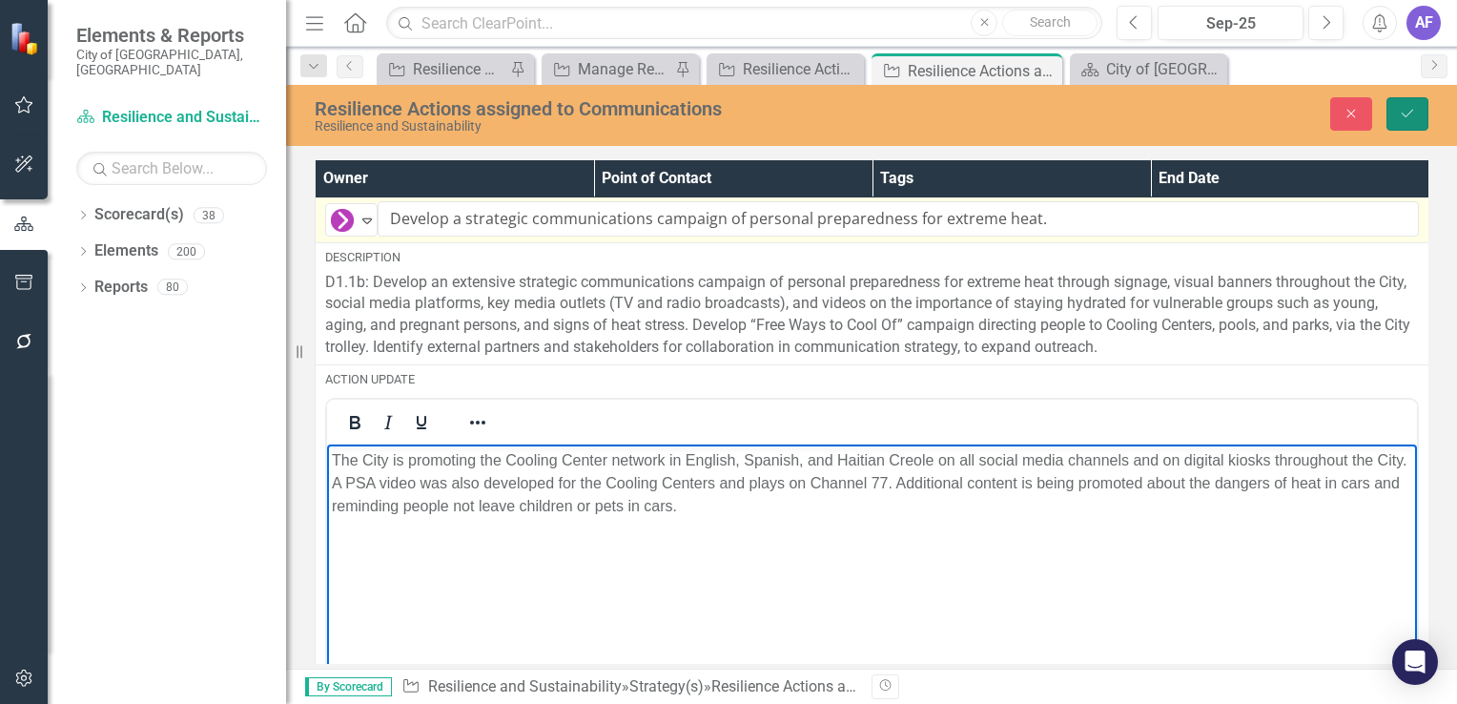
click at [1396, 109] on button "Save" at bounding box center [1408, 113] width 42 height 33
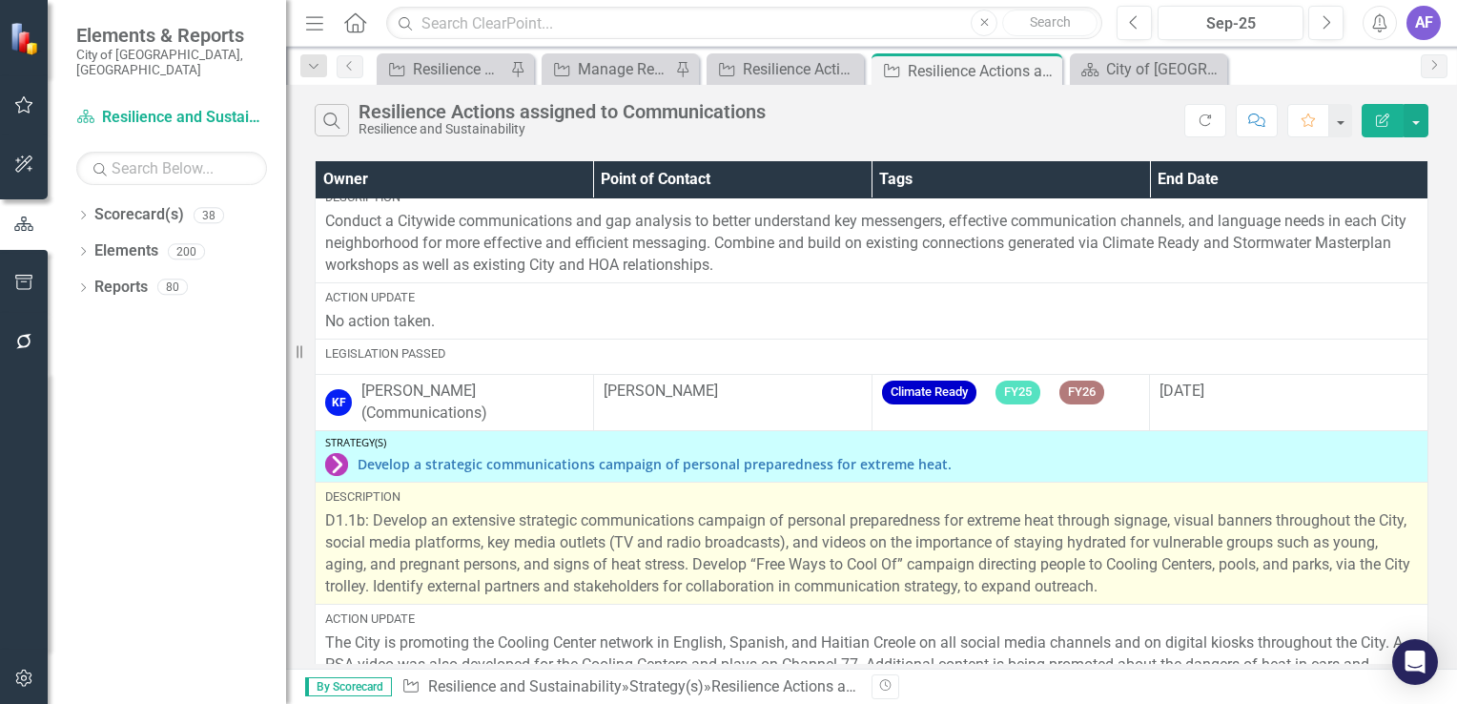
scroll to position [167, 0]
